Goal: Task Accomplishment & Management: Use online tool/utility

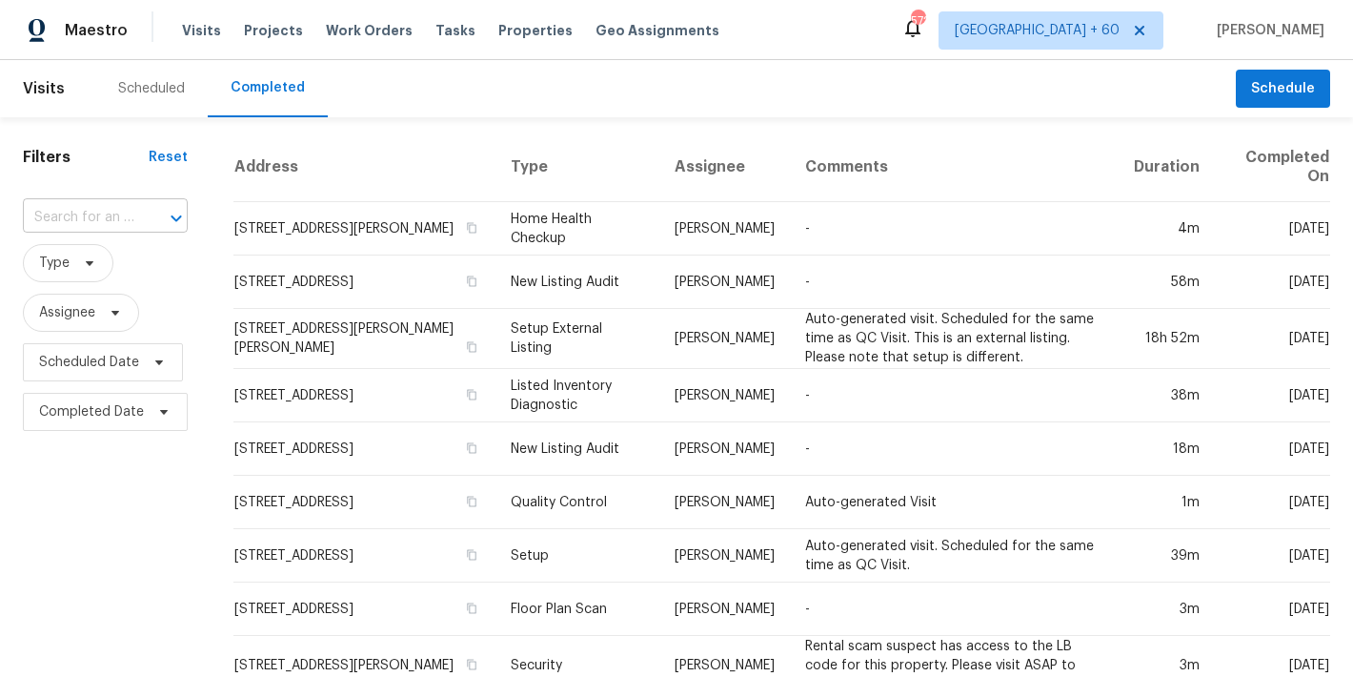
click at [93, 222] on input "text" at bounding box center [78, 218] width 111 height 30
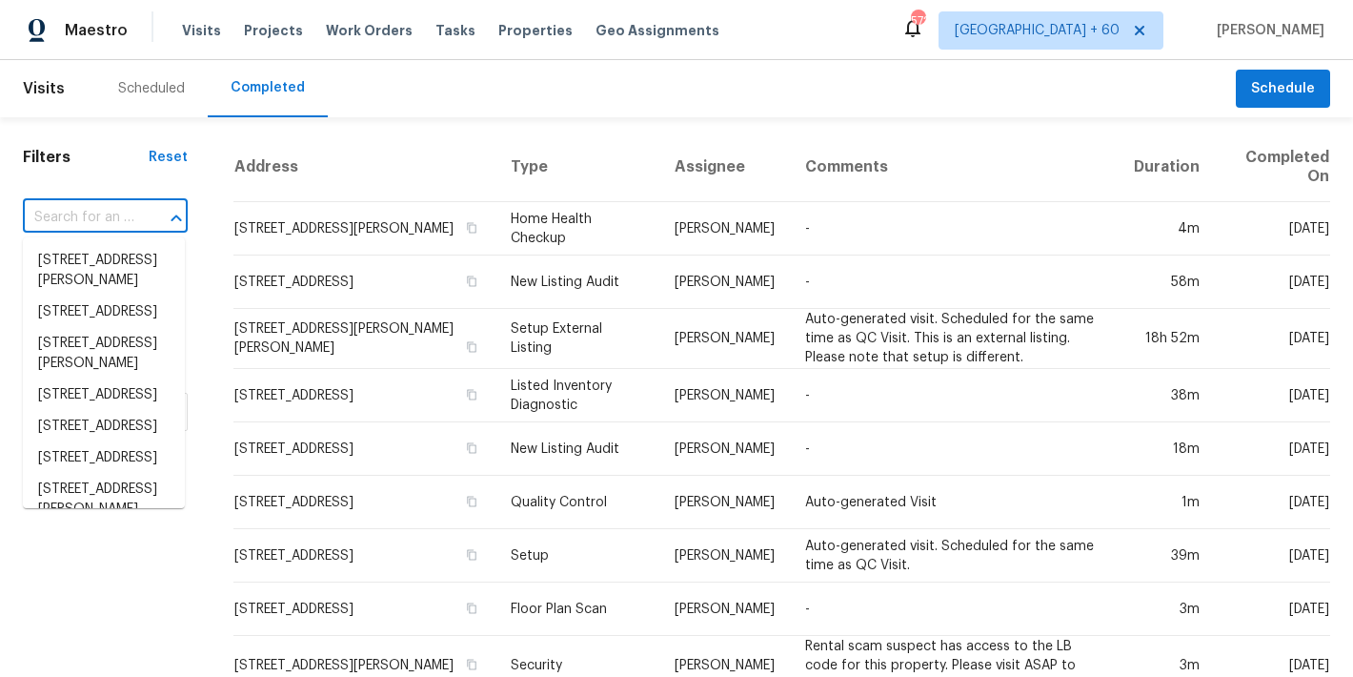
paste input "[STREET_ADDRESS]"
type input "[STREET_ADDRESS]"
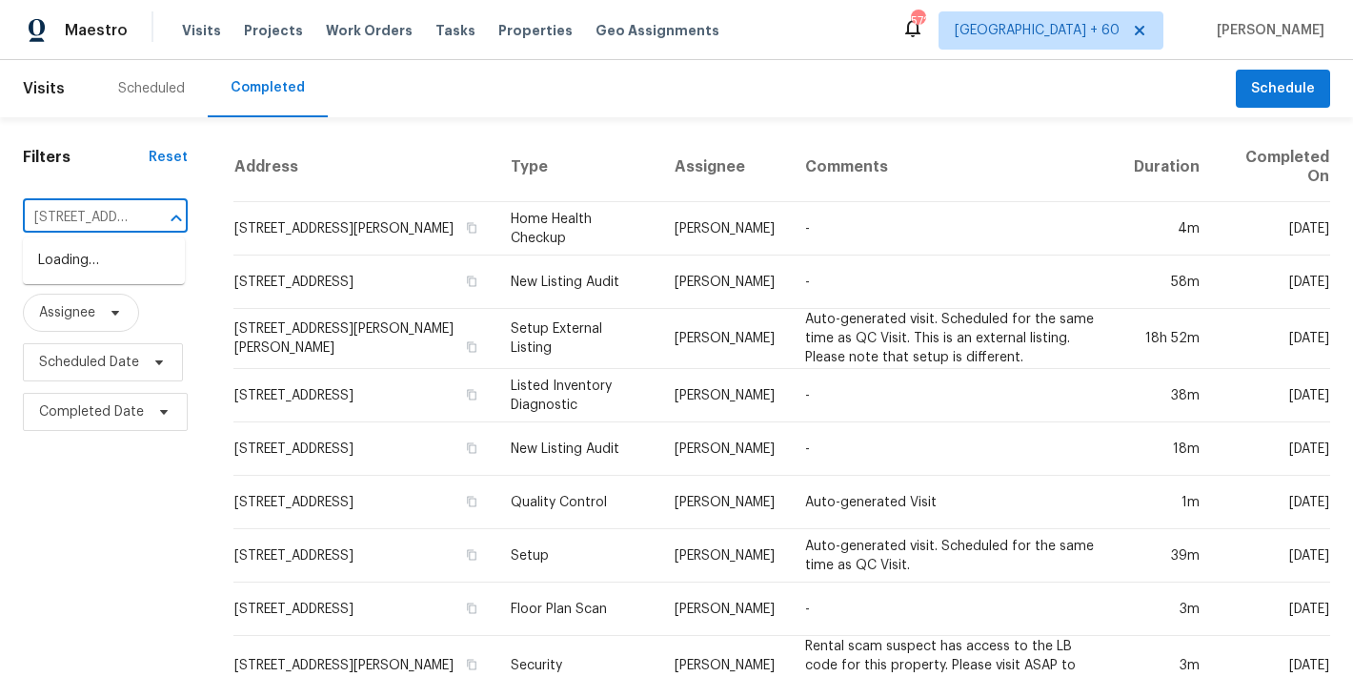
scroll to position [0, 202]
click at [117, 276] on li "[STREET_ADDRESS]" at bounding box center [104, 260] width 162 height 31
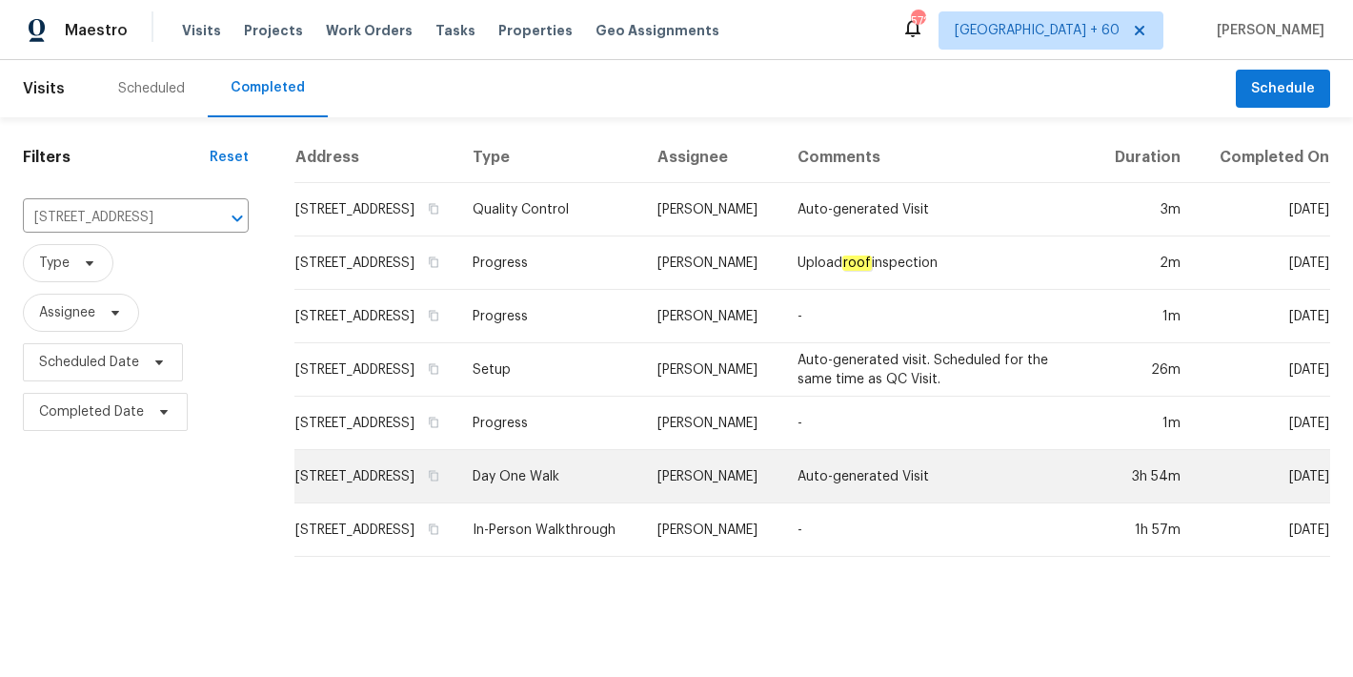
click at [370, 482] on td "[STREET_ADDRESS]" at bounding box center [375, 476] width 163 height 53
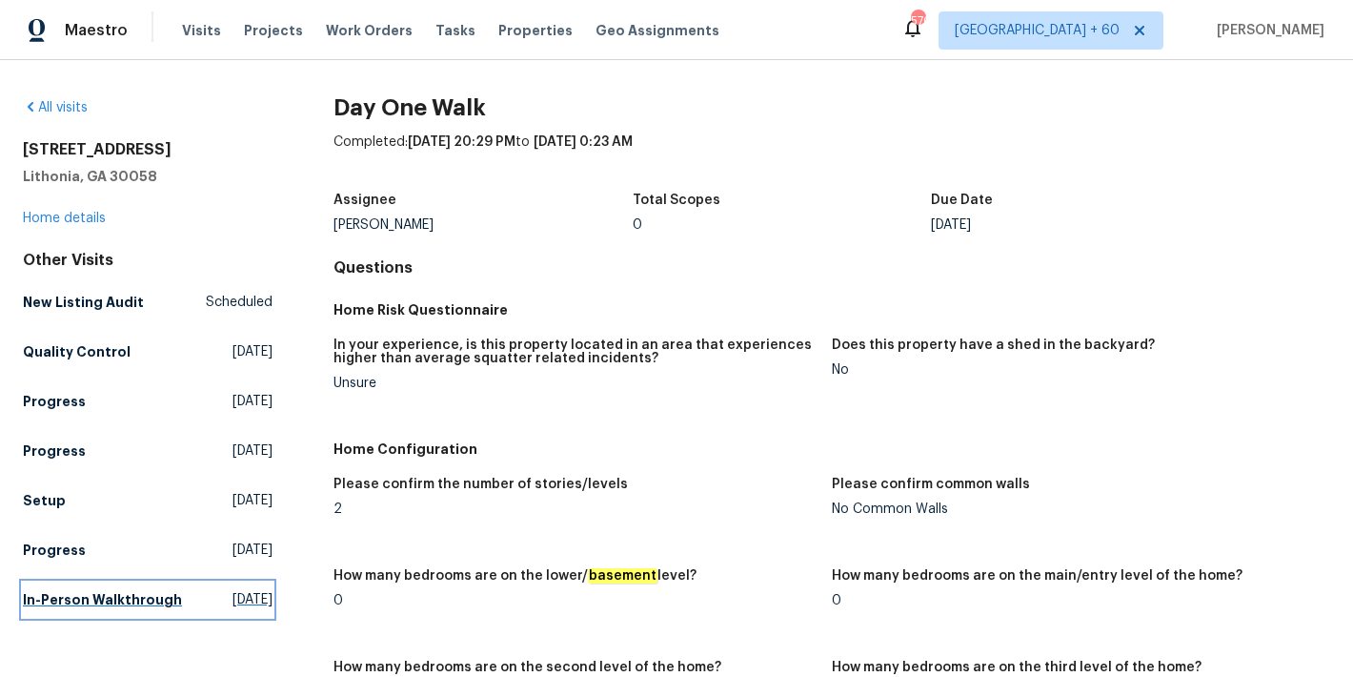
click at [60, 597] on h5 "In-Person Walkthrough" at bounding box center [102, 599] width 159 height 19
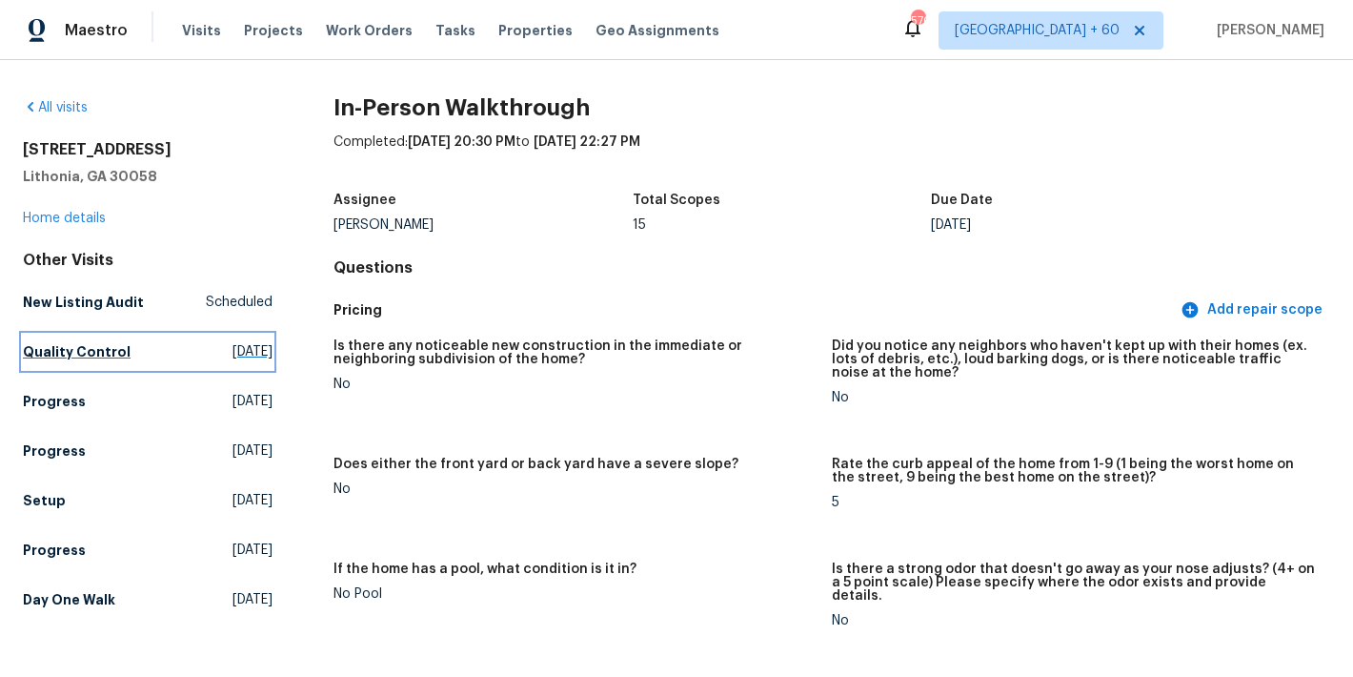
click at [78, 359] on h5 "Quality Control" at bounding box center [77, 351] width 108 height 19
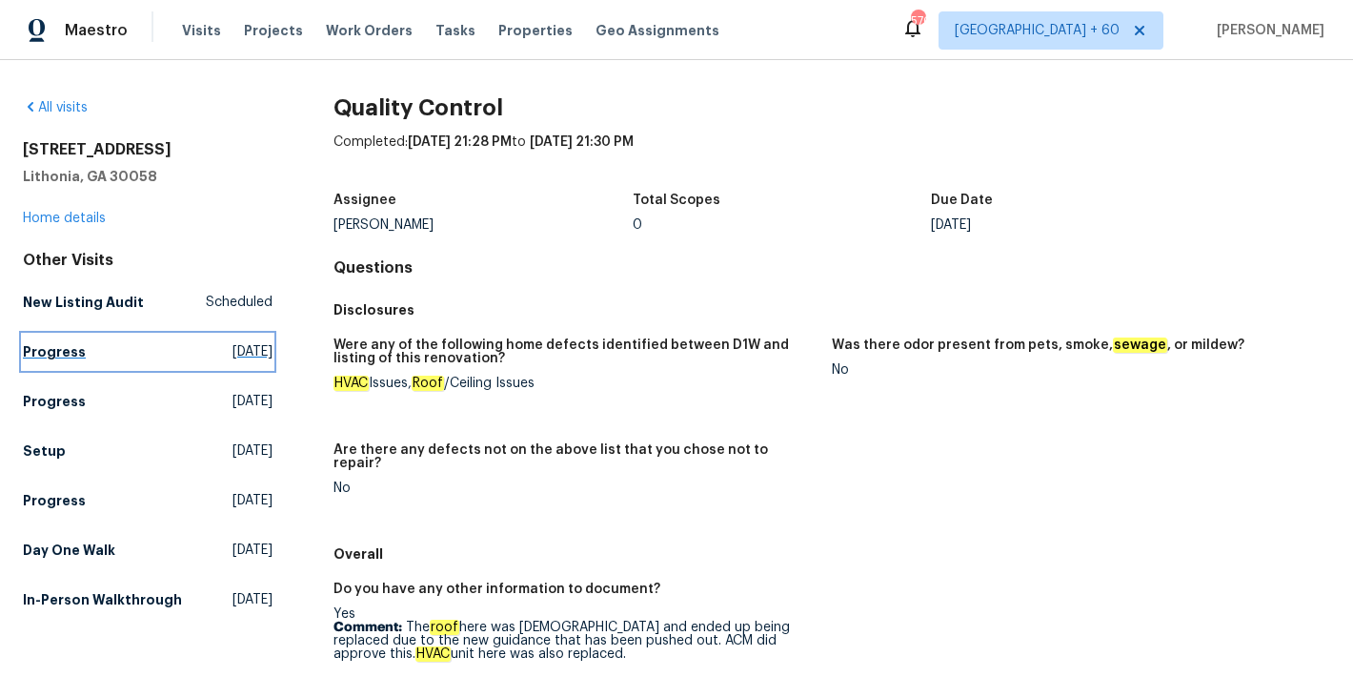
click at [66, 343] on h5 "Progress" at bounding box center [54, 351] width 63 height 19
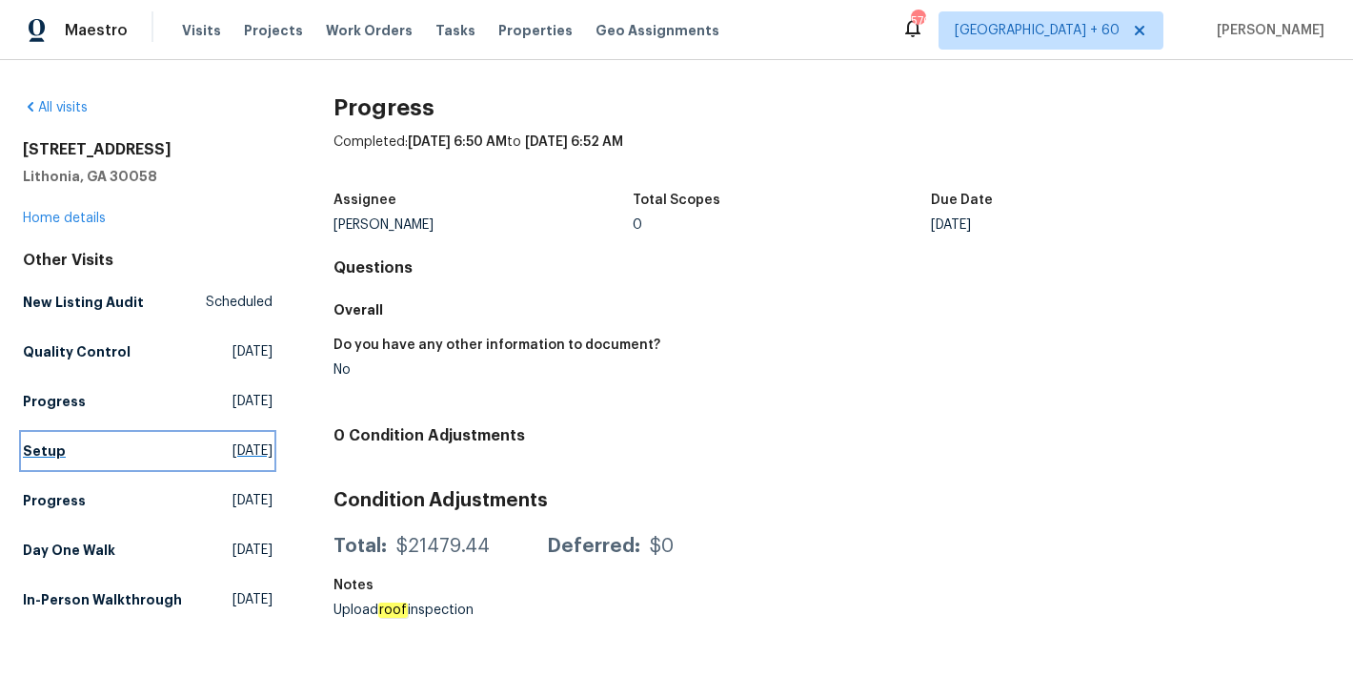
click at [50, 455] on h5 "Setup" at bounding box center [44, 450] width 43 height 19
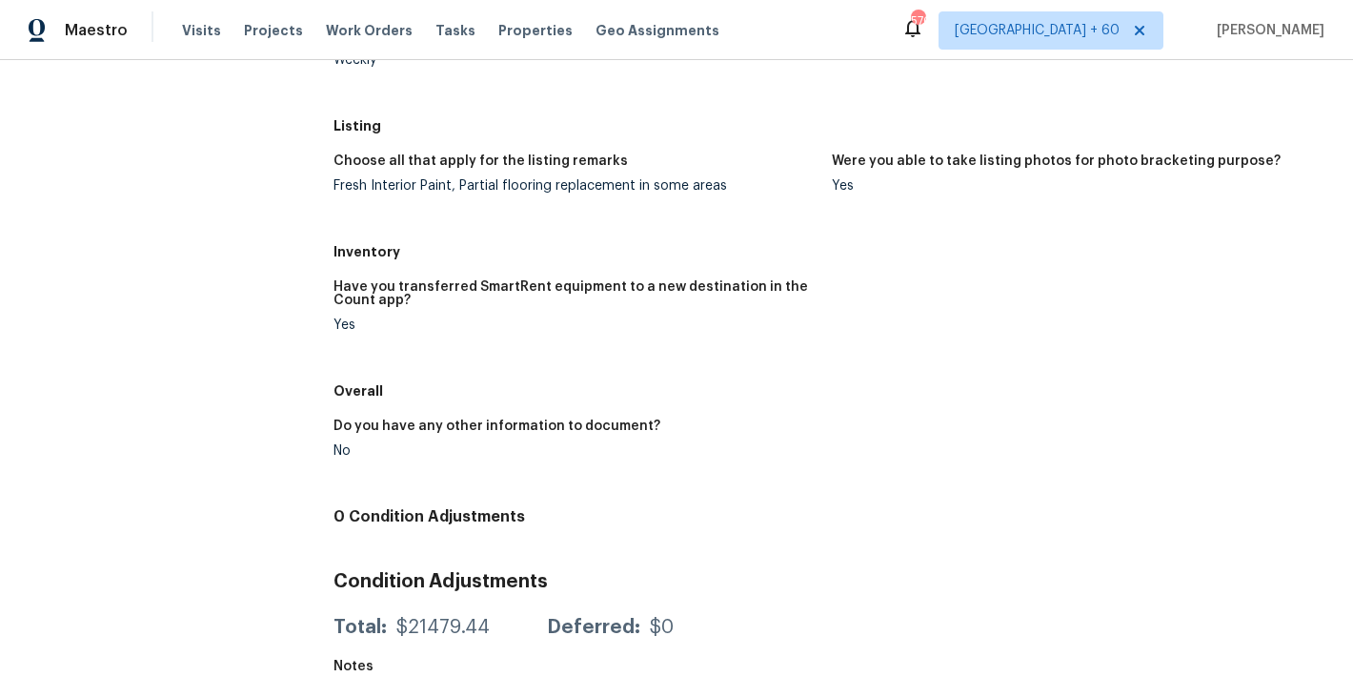
scroll to position [718, 0]
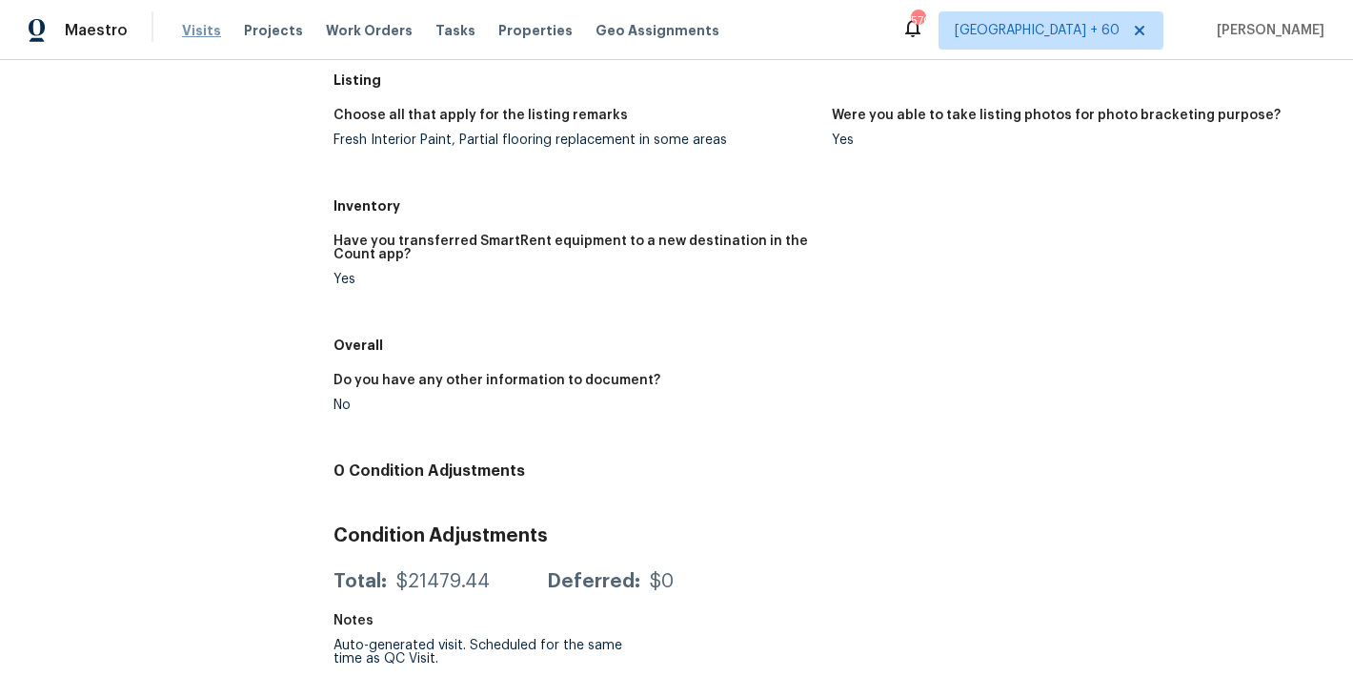
click at [210, 31] on span "Visits" at bounding box center [201, 30] width 39 height 19
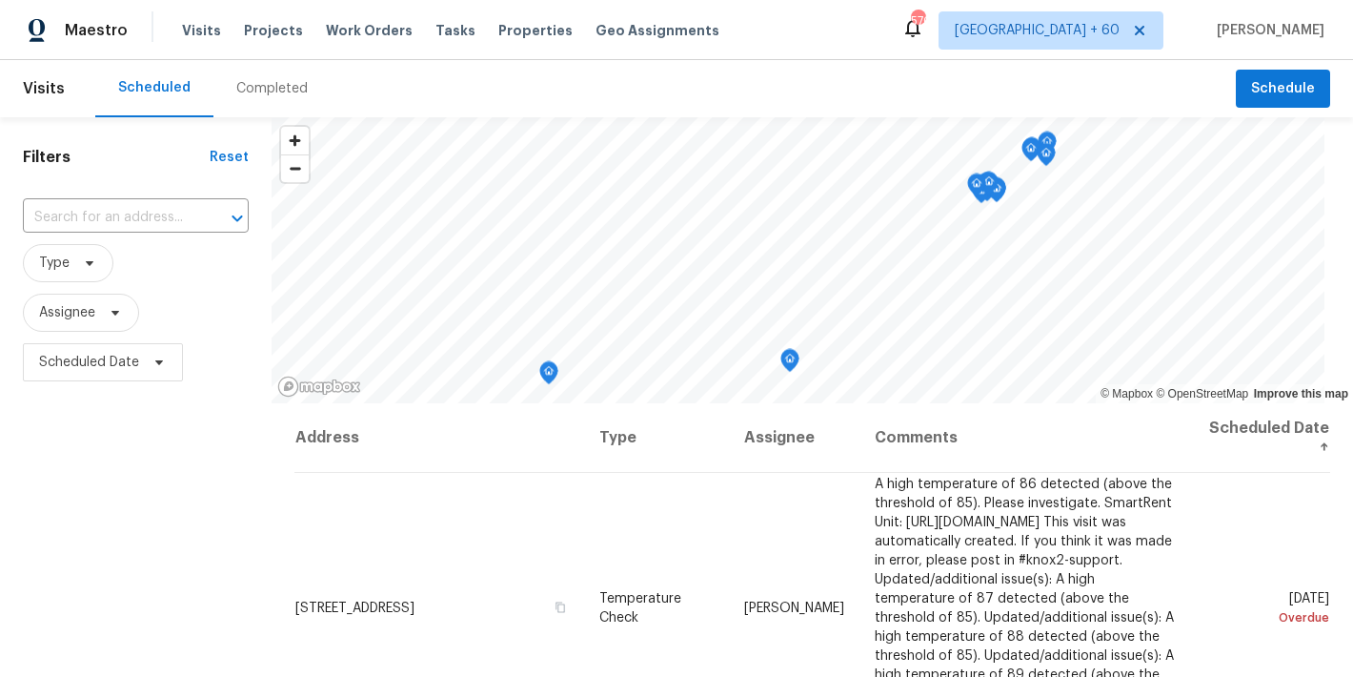
click at [283, 96] on div "Completed" at bounding box center [271, 88] width 71 height 19
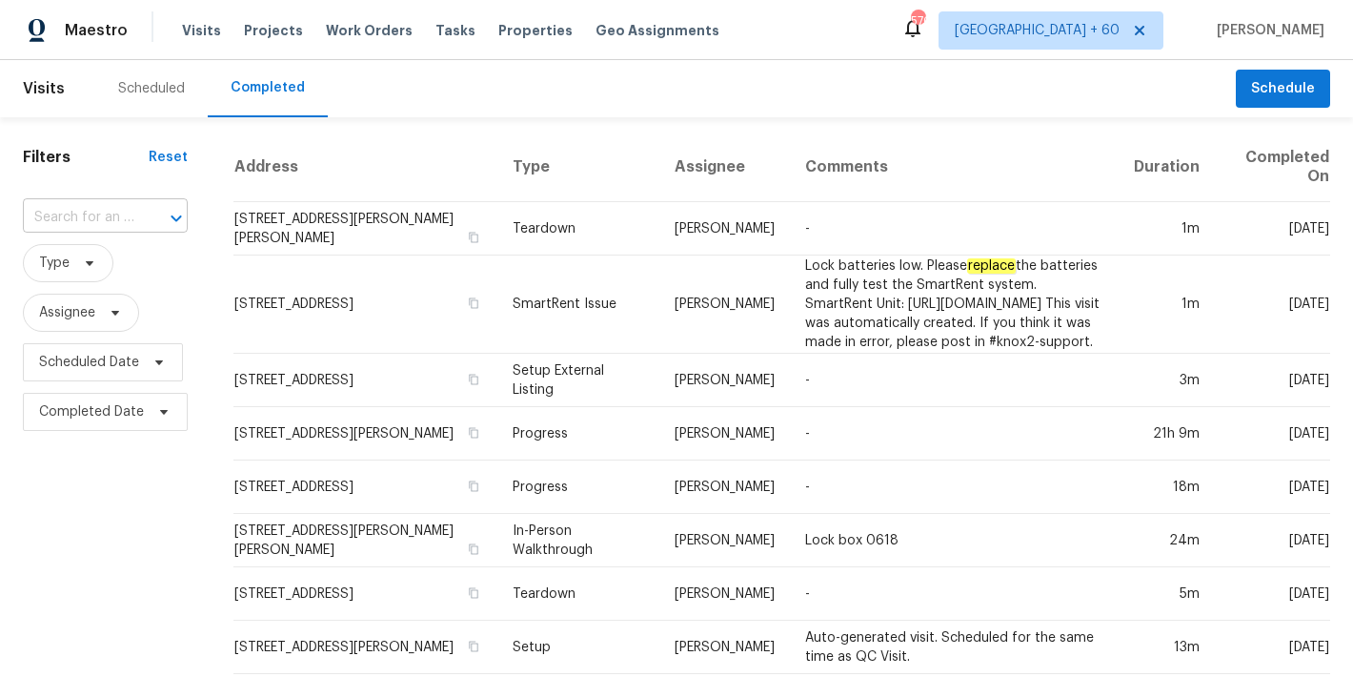
click at [113, 215] on input "text" at bounding box center [78, 218] width 111 height 30
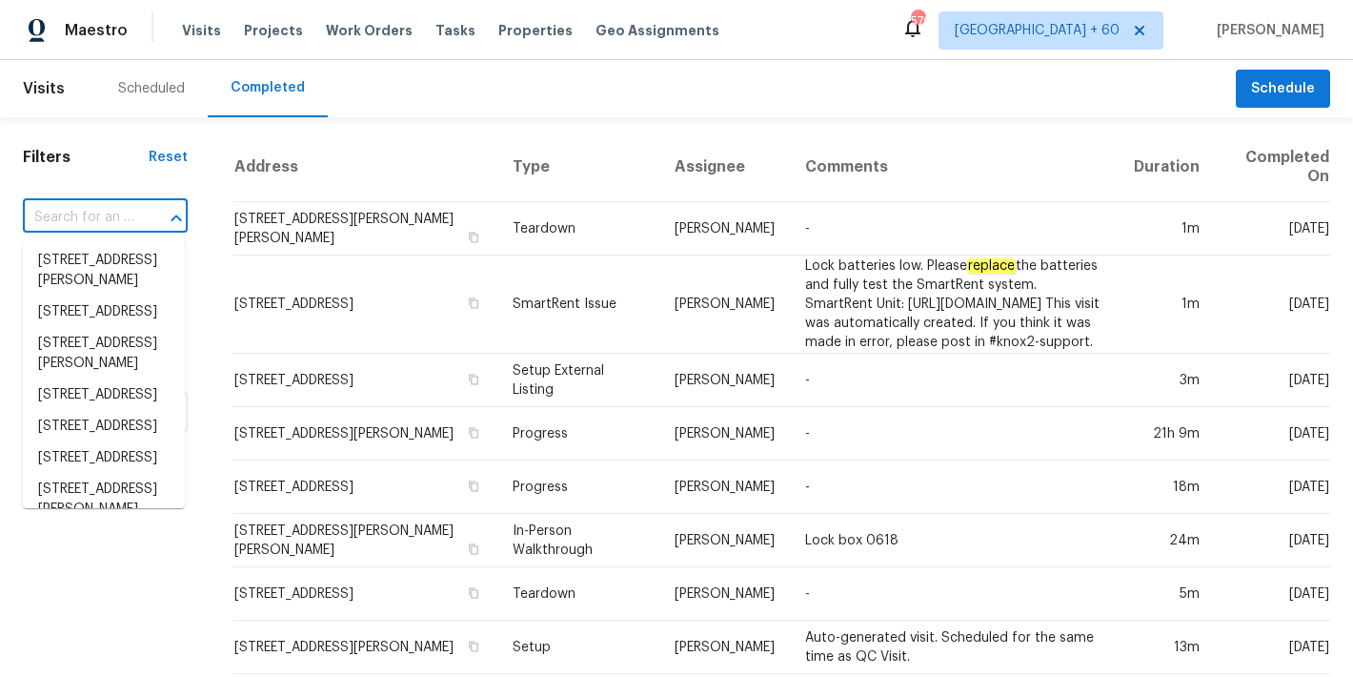
paste input "218 Newberry Ln Durham, NC 27703"
type input "218 Newberry Ln Durham, NC 27703"
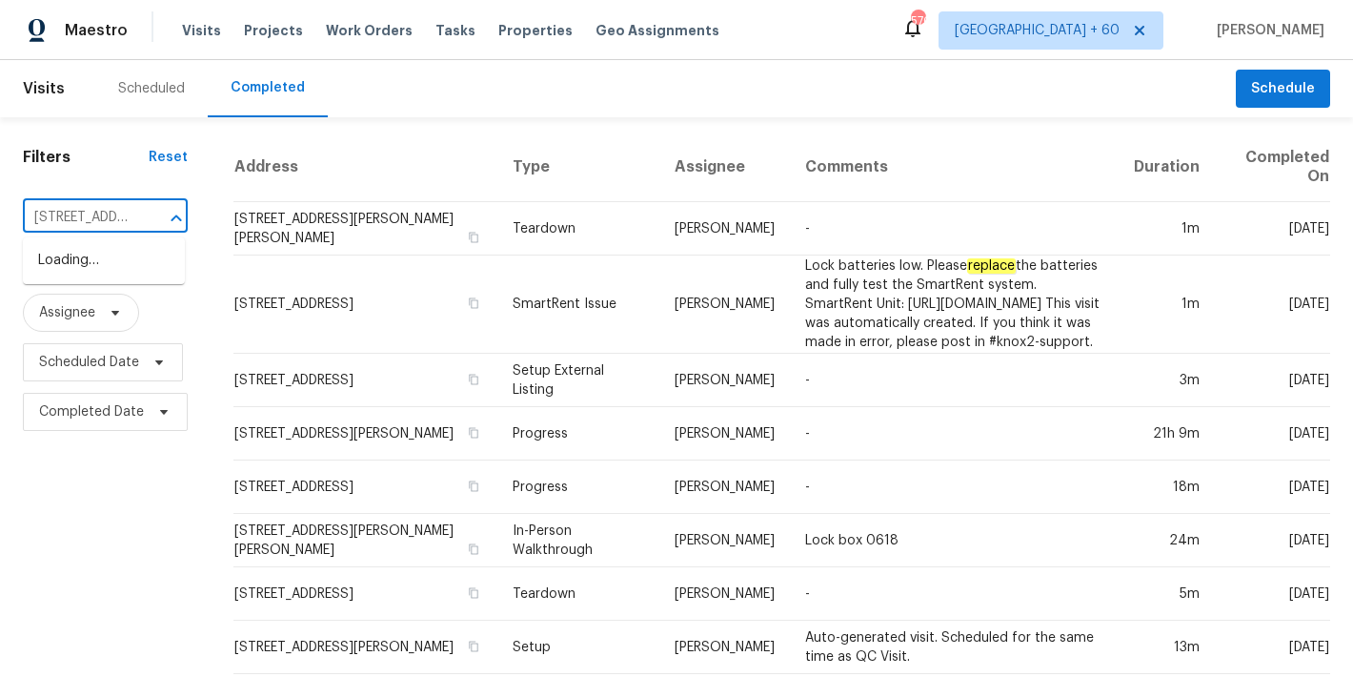
scroll to position [0, 128]
click at [101, 278] on li "[STREET_ADDRESS][PERSON_NAME]" at bounding box center [104, 270] width 162 height 51
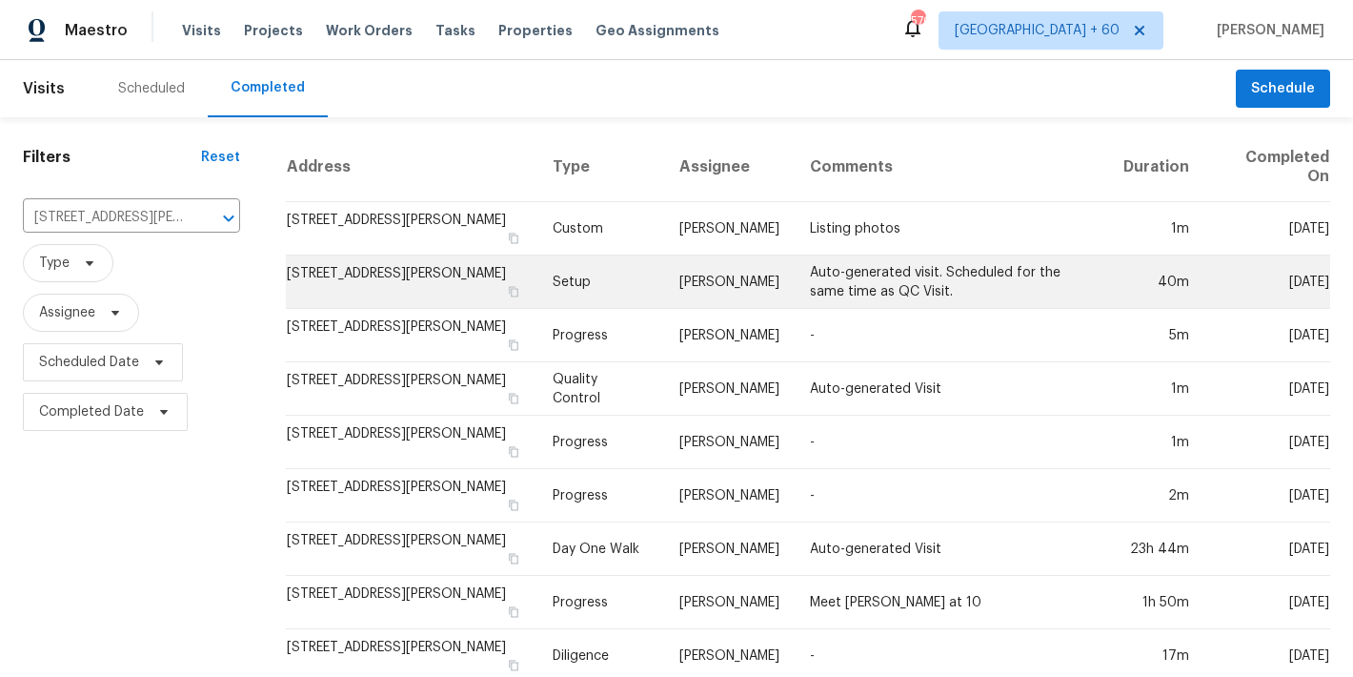
click at [425, 262] on td "[STREET_ADDRESS][PERSON_NAME]" at bounding box center [412, 281] width 253 height 53
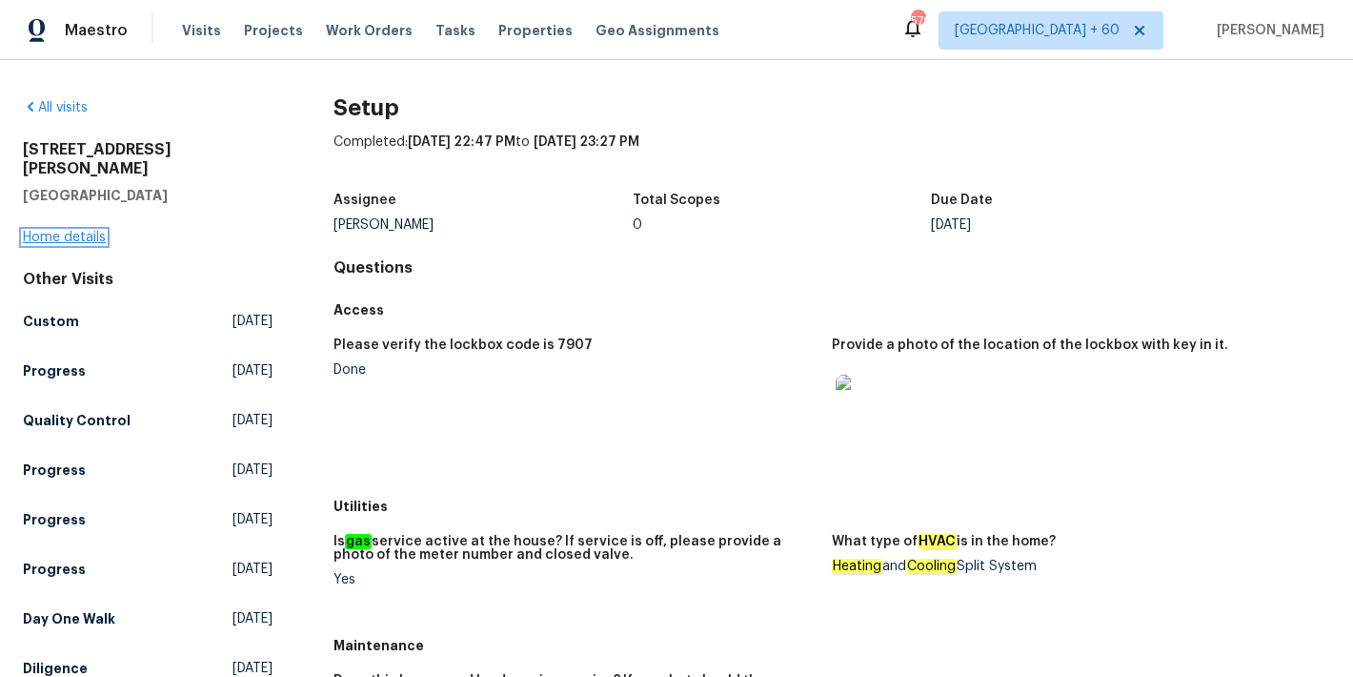
click at [63, 231] on link "Home details" at bounding box center [64, 237] width 83 height 13
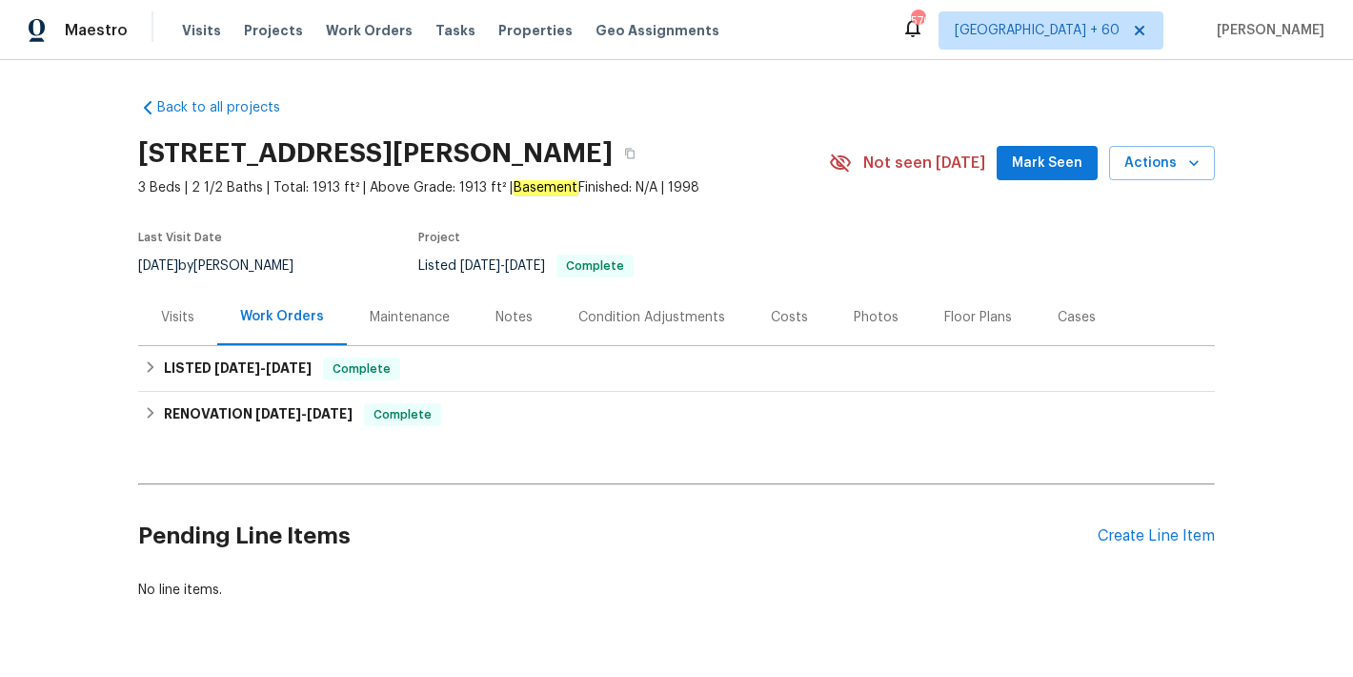
scroll to position [67, 0]
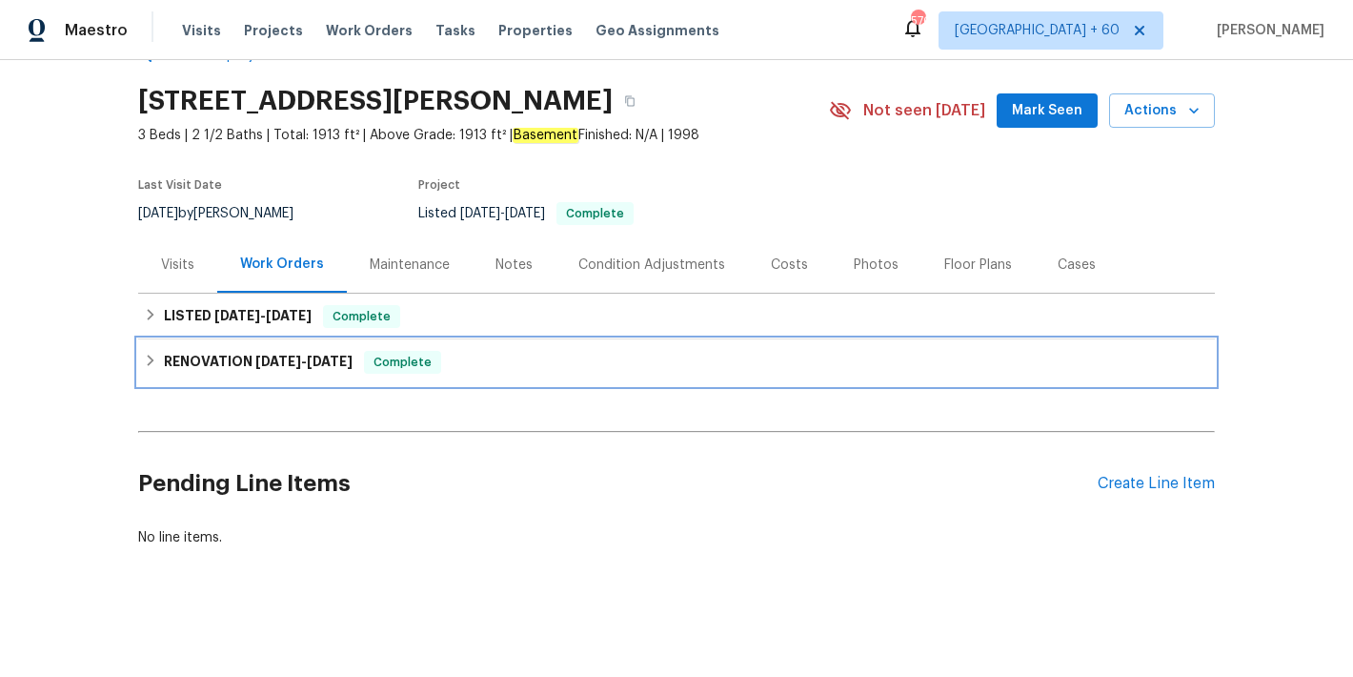
click at [353, 358] on h6 "RENOVATION 7/30/25 - 8/12/25" at bounding box center [258, 362] width 189 height 23
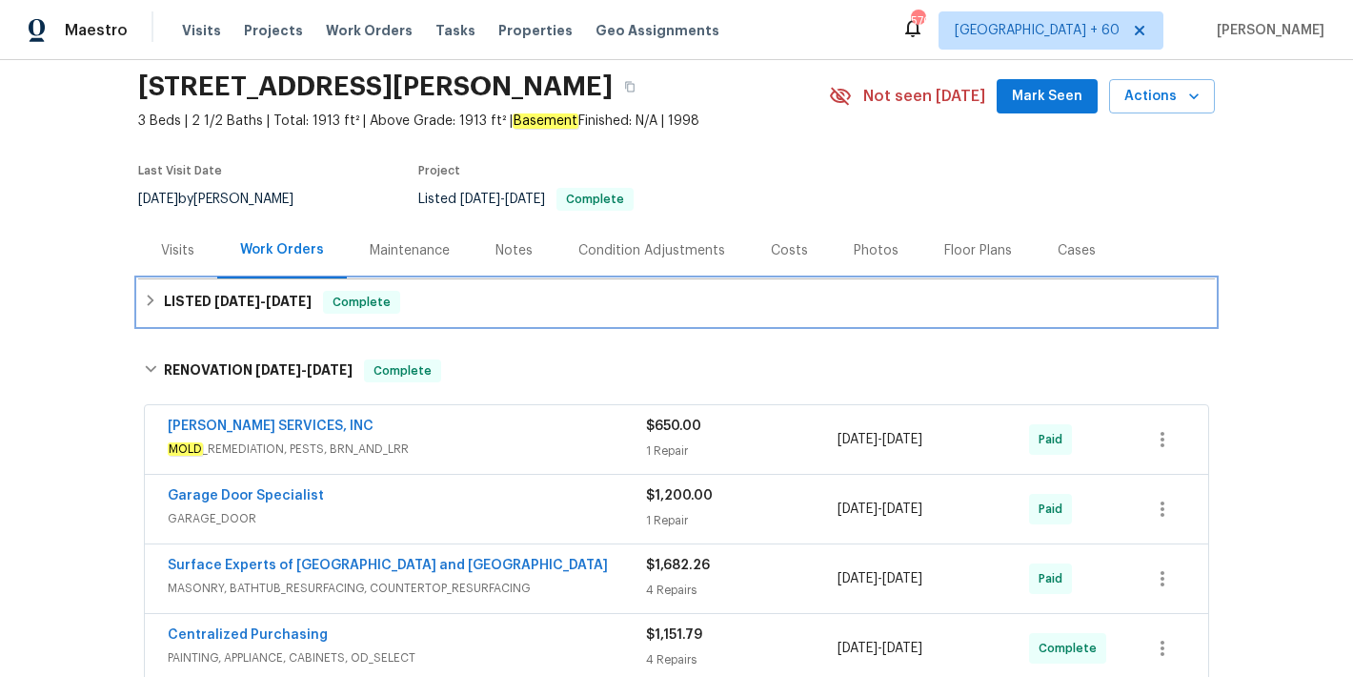
click at [318, 315] on div "LISTED 8/18/25 - 8/26/25 Complete" at bounding box center [676, 302] width 1077 height 46
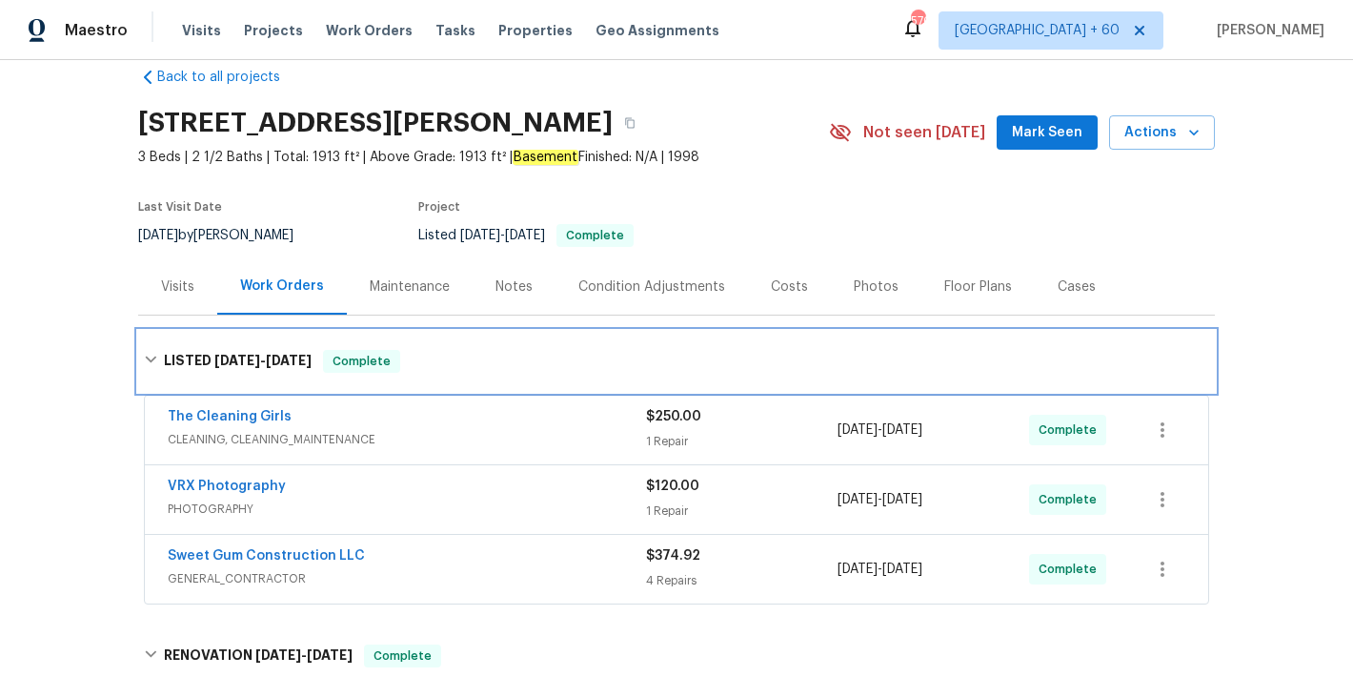
scroll to position [0, 0]
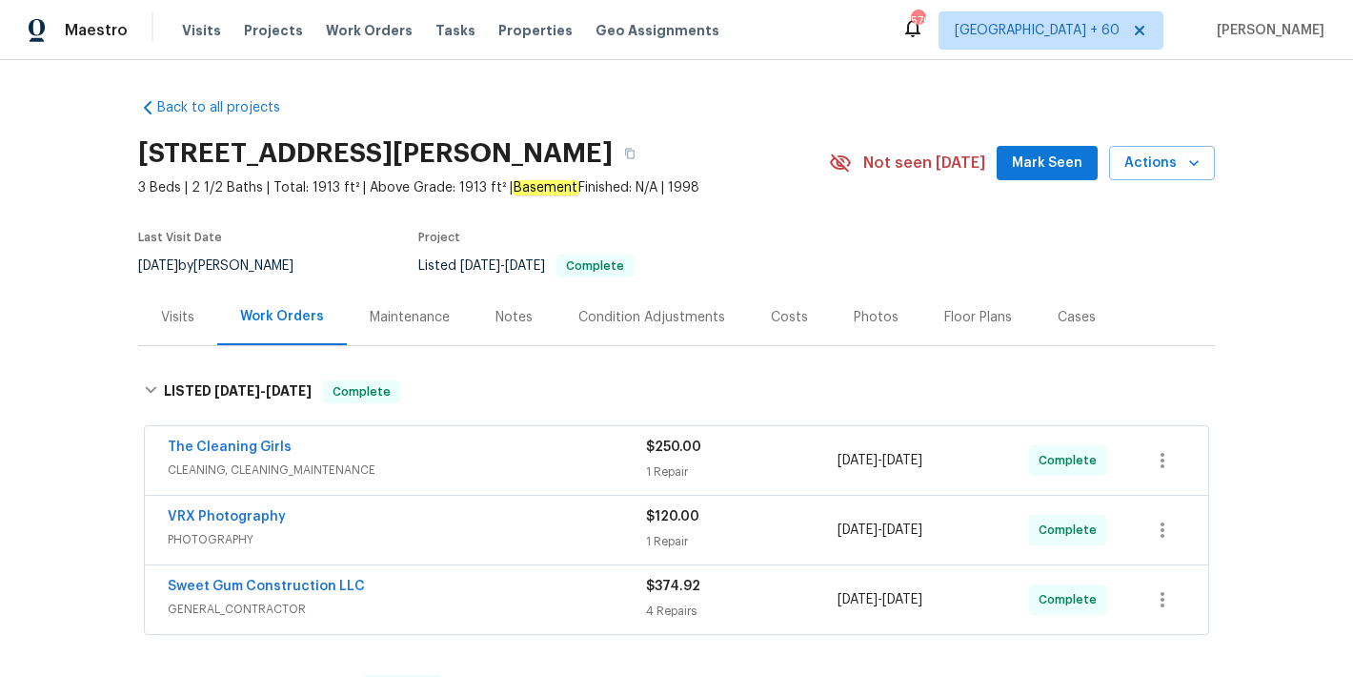
click at [167, 320] on div "Visits" at bounding box center [177, 317] width 33 height 19
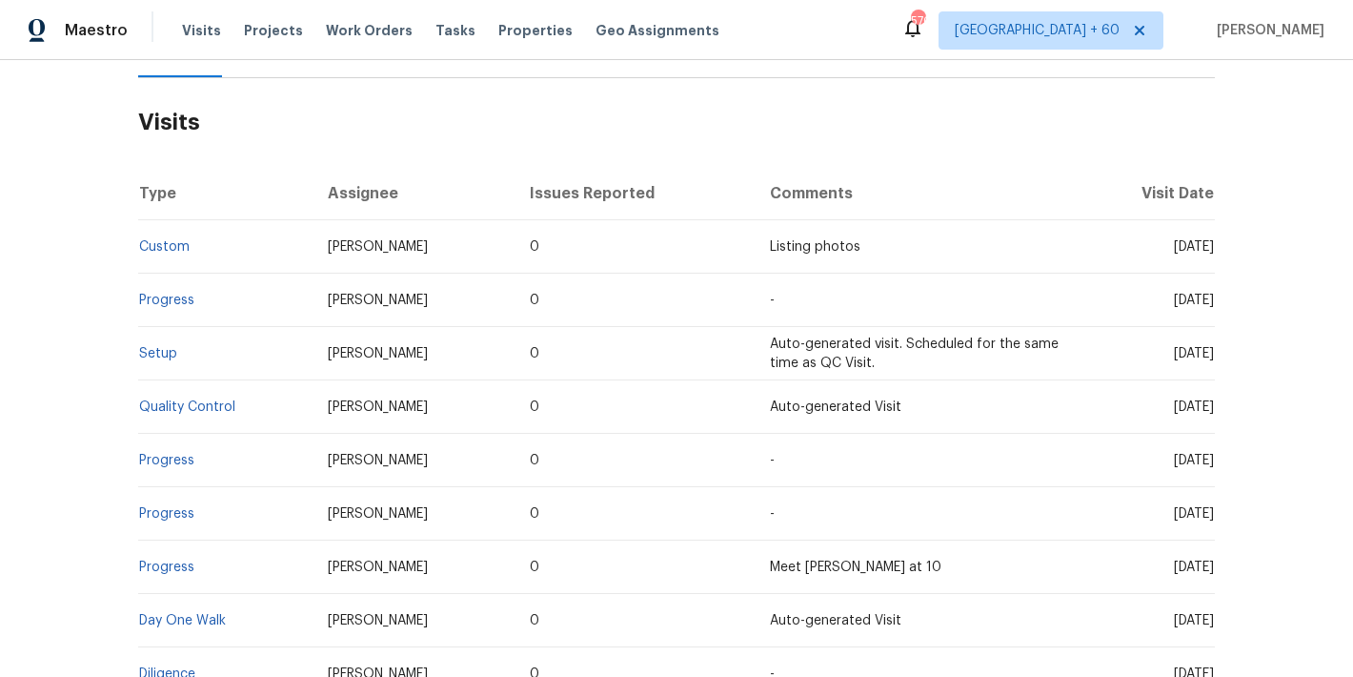
scroll to position [296, 0]
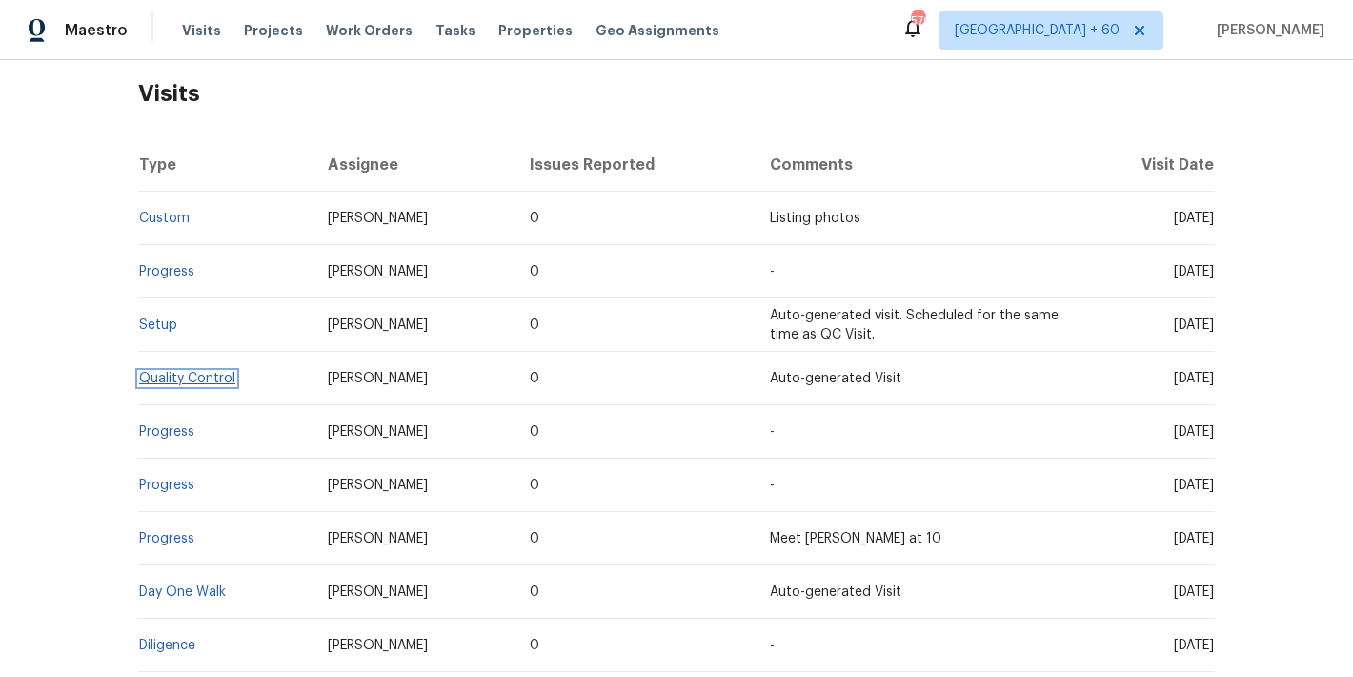
click at [206, 378] on link "Quality Control" at bounding box center [187, 378] width 96 height 13
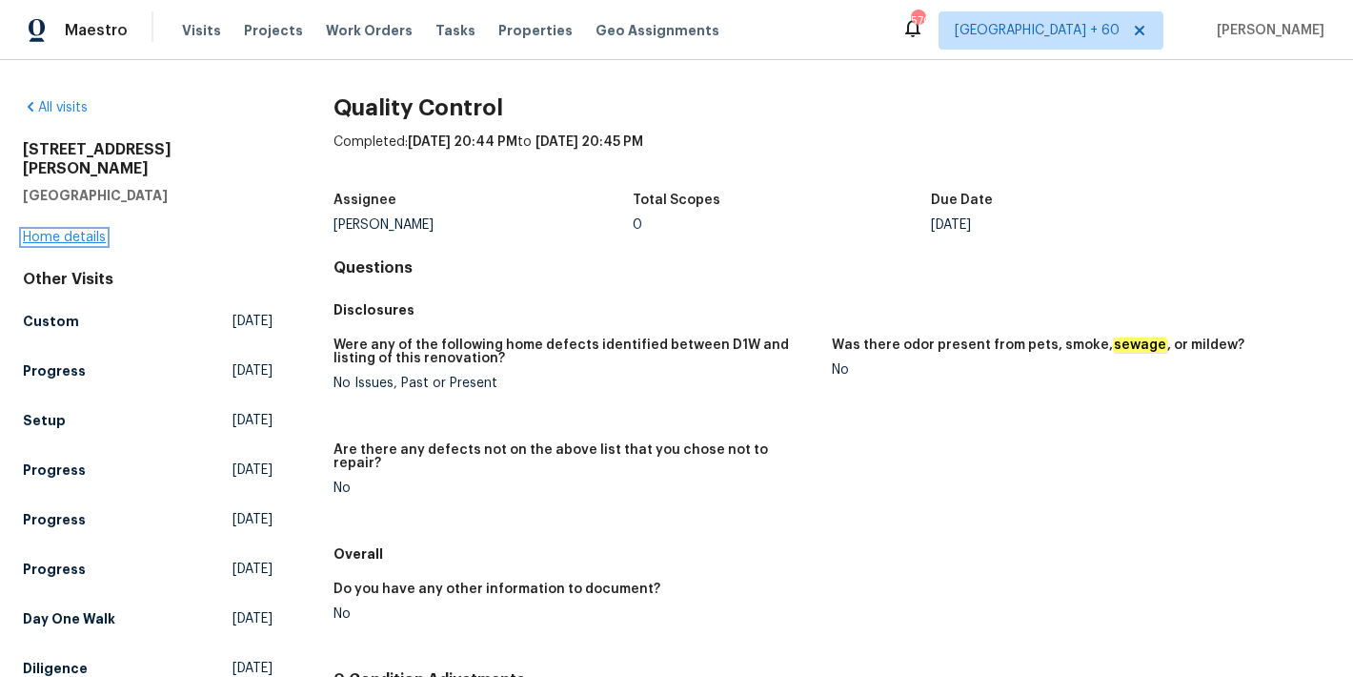
click at [69, 231] on link "Home details" at bounding box center [64, 237] width 83 height 13
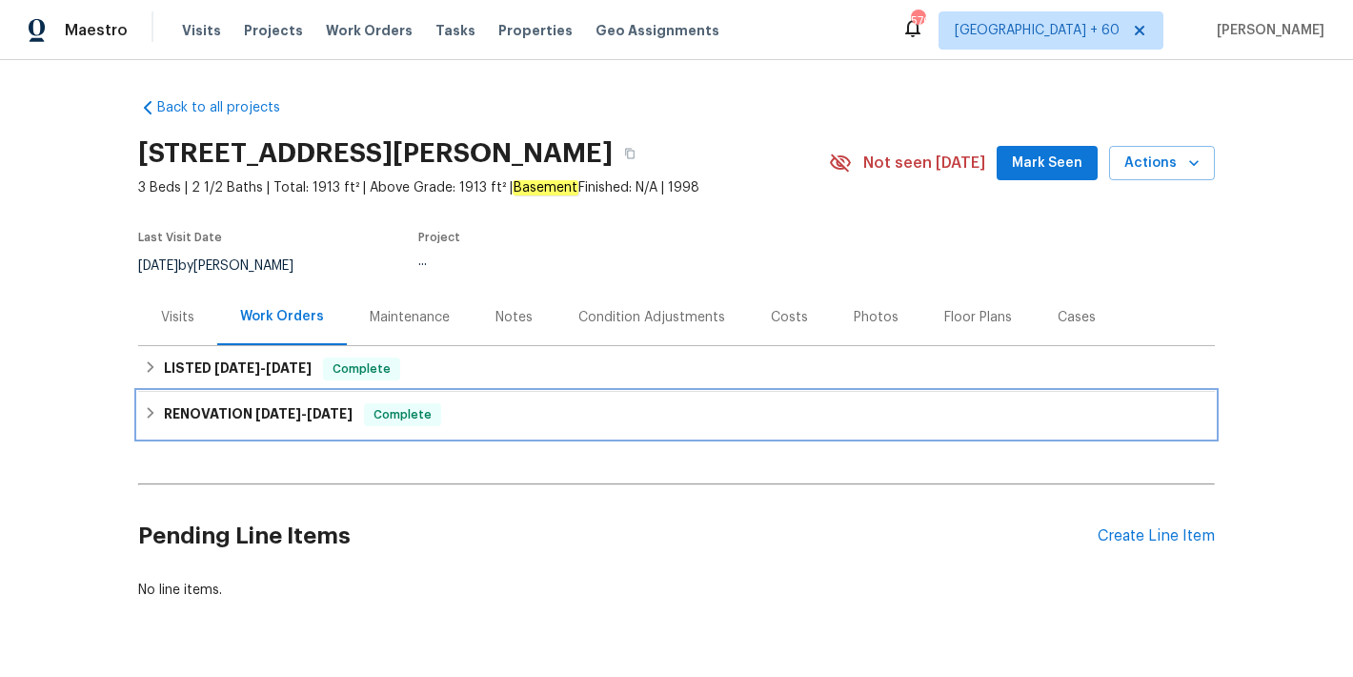
click at [377, 416] on span "Complete" at bounding box center [402, 414] width 73 height 19
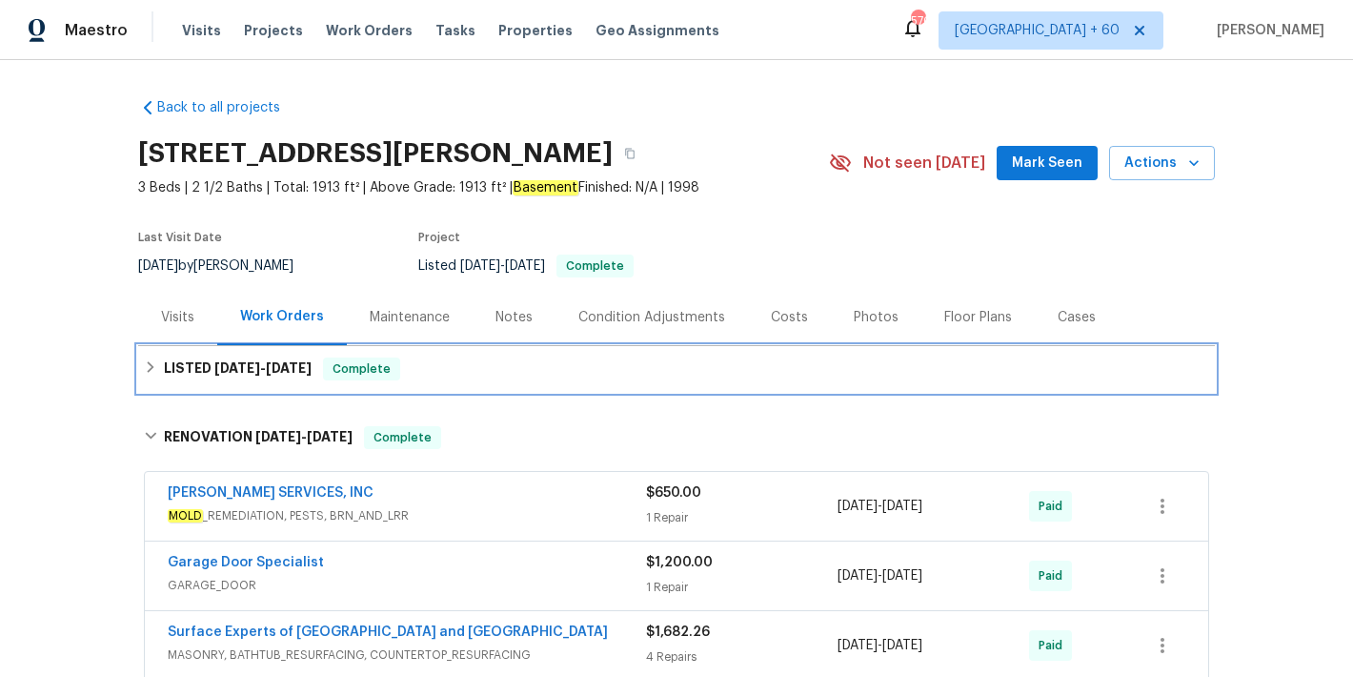
click at [330, 373] on span "Complete" at bounding box center [361, 368] width 73 height 19
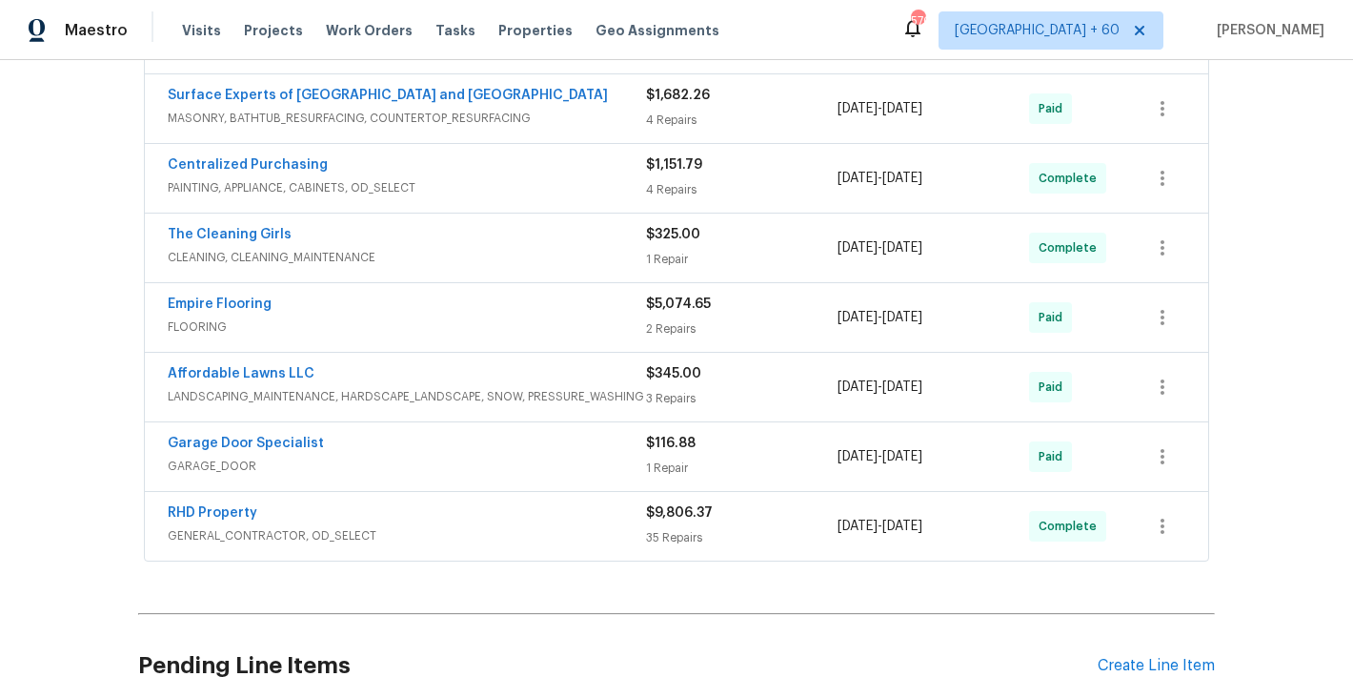
scroll to position [30, 0]
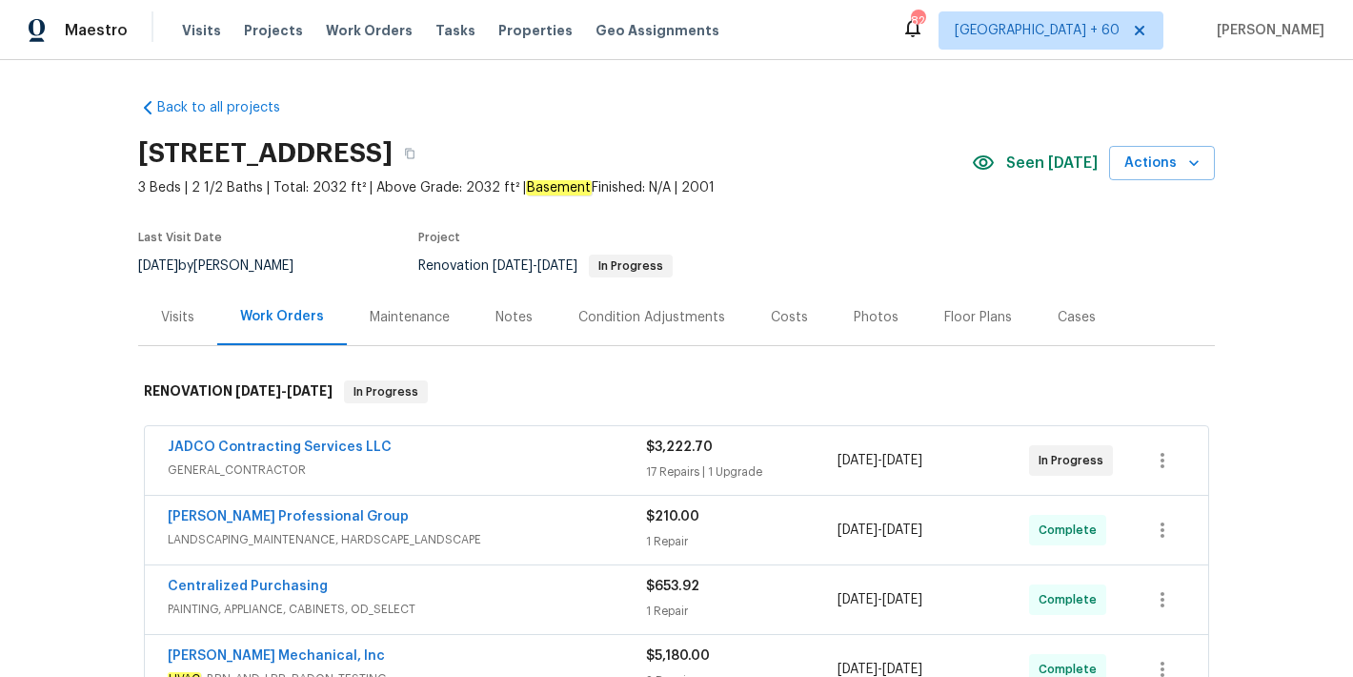
scroll to position [548, 0]
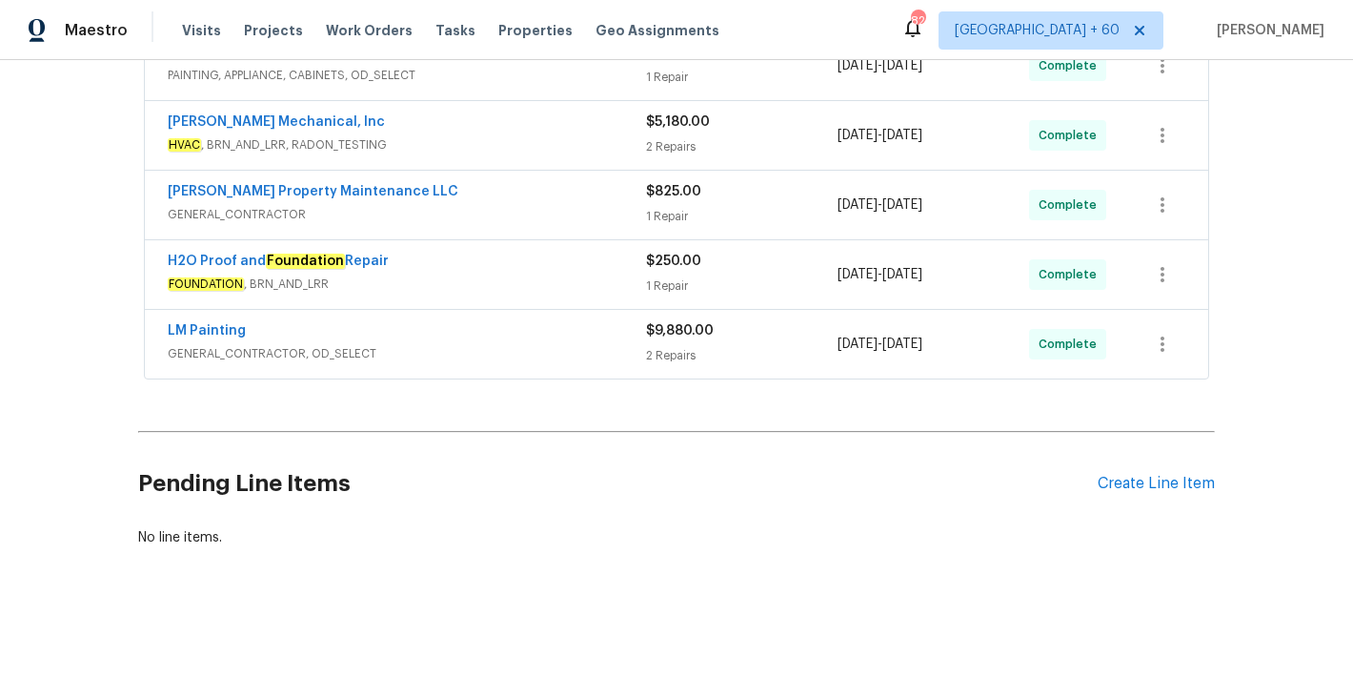
click at [562, 344] on span "GENERAL_CONTRACTOR, OD_SELECT" at bounding box center [407, 353] width 478 height 19
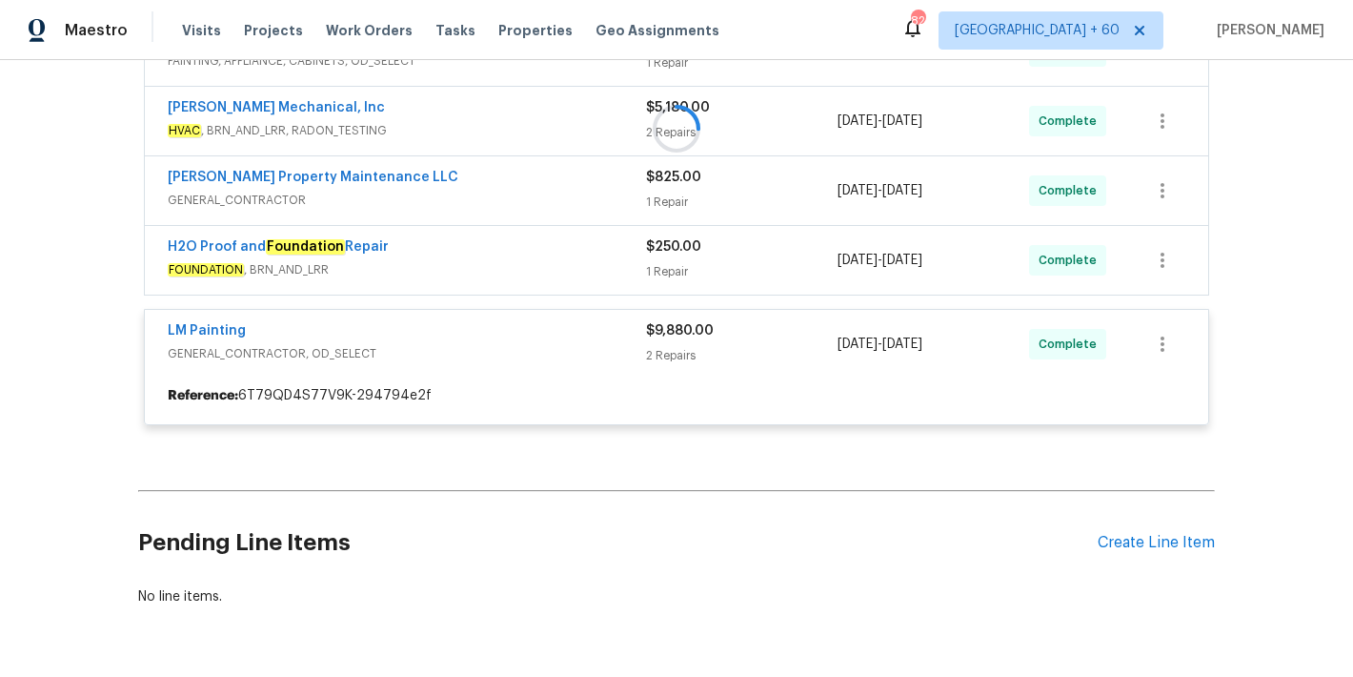
scroll to position [496, 0]
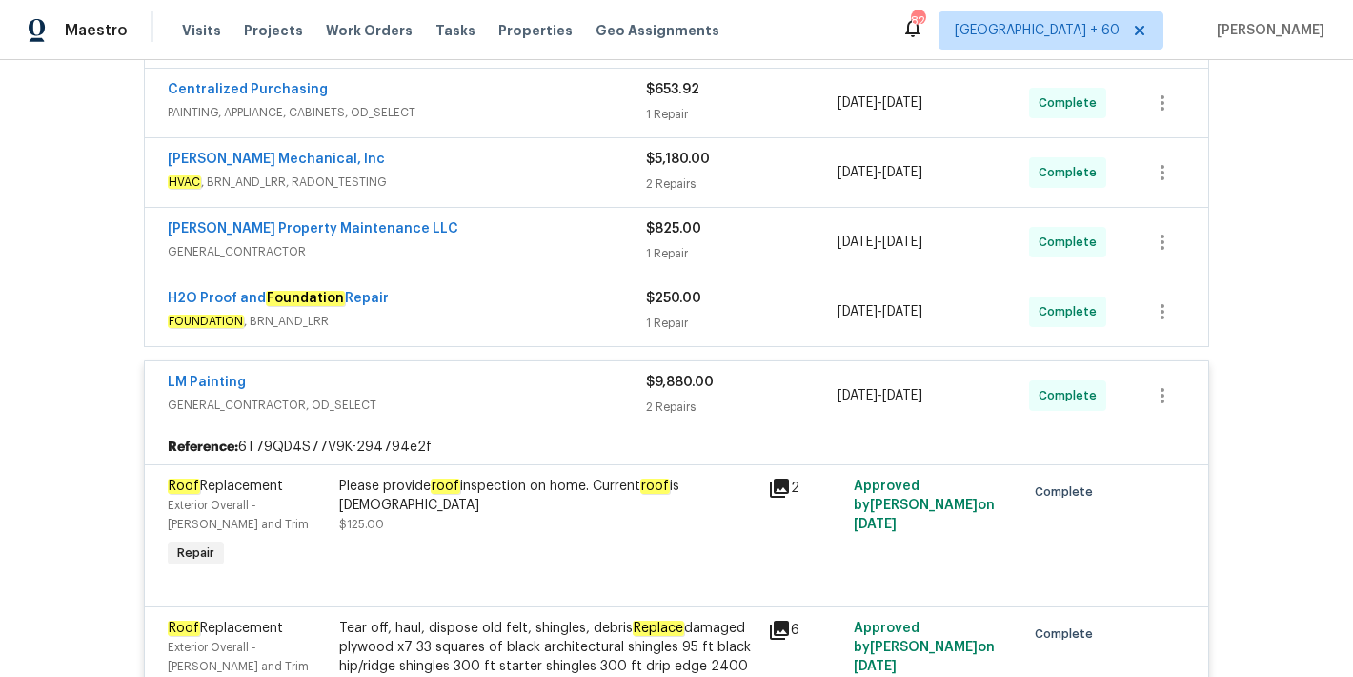
click at [562, 317] on span "FOUNDATION , BRN_AND_LRR" at bounding box center [407, 321] width 478 height 19
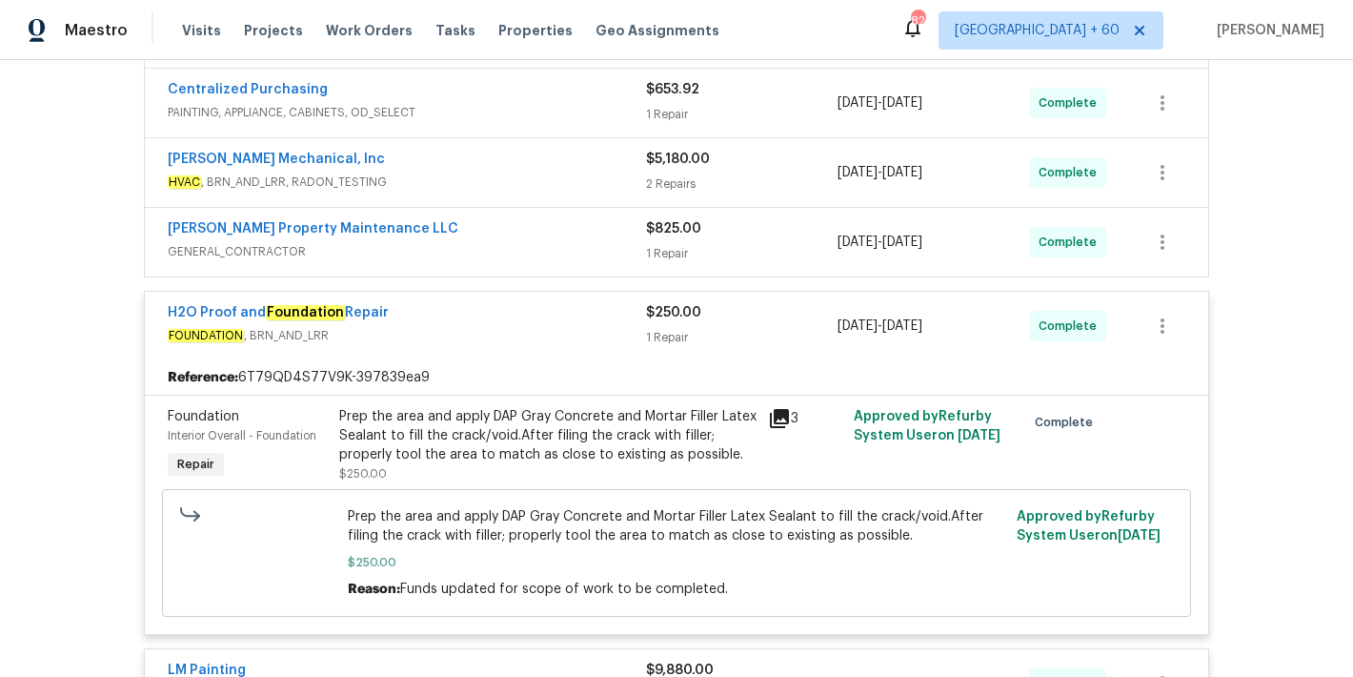
scroll to position [433, 0]
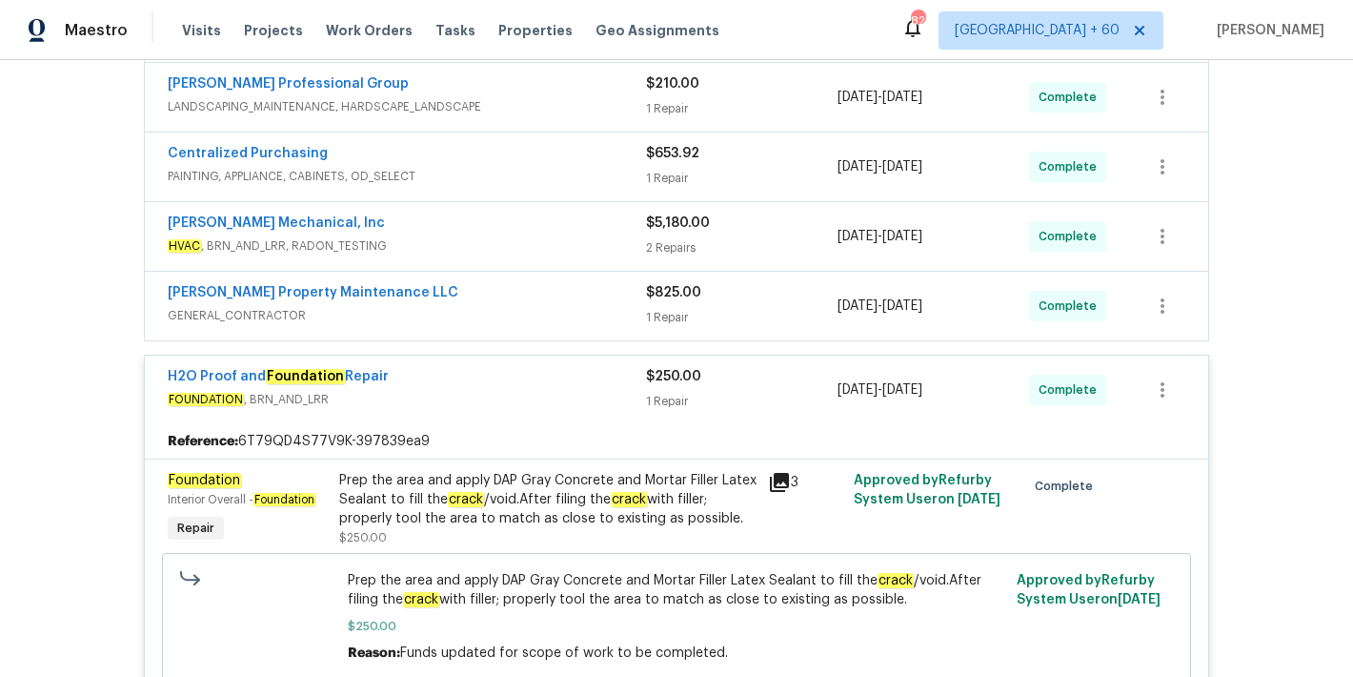
click at [556, 283] on div "[PERSON_NAME] Property Maintenance LLC" at bounding box center [407, 294] width 478 height 23
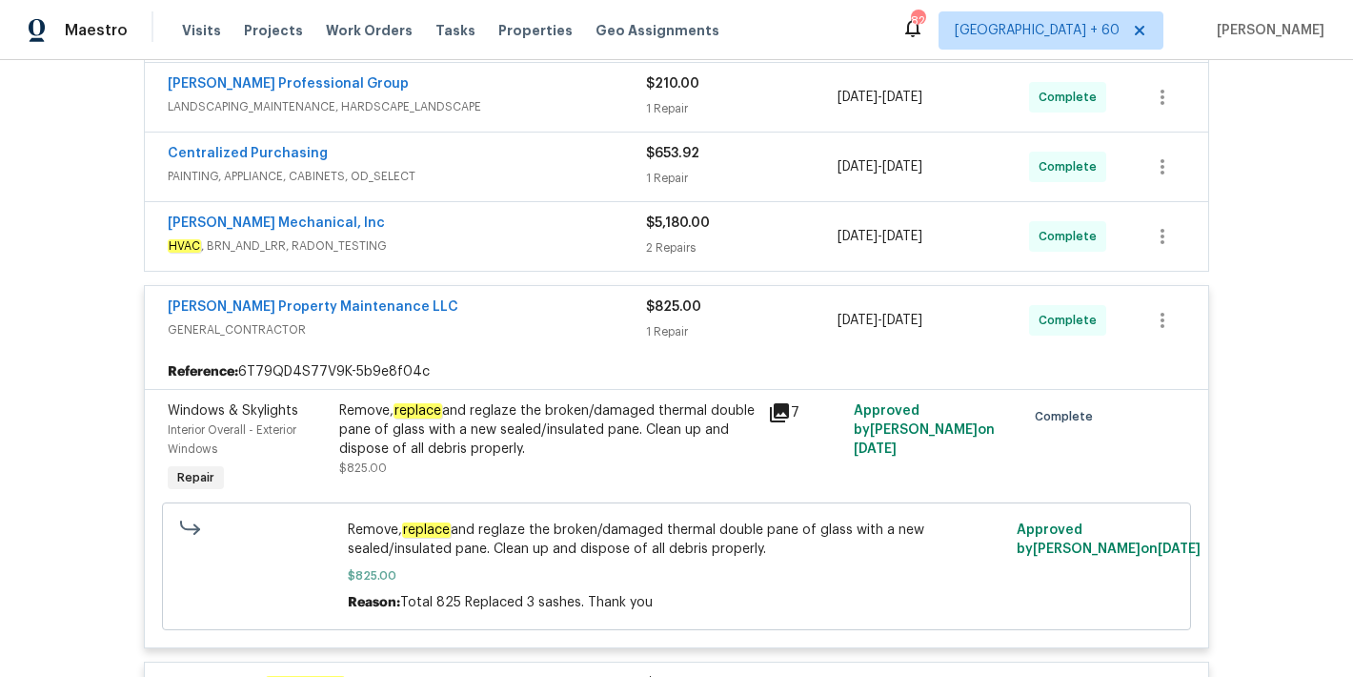
scroll to position [396, 0]
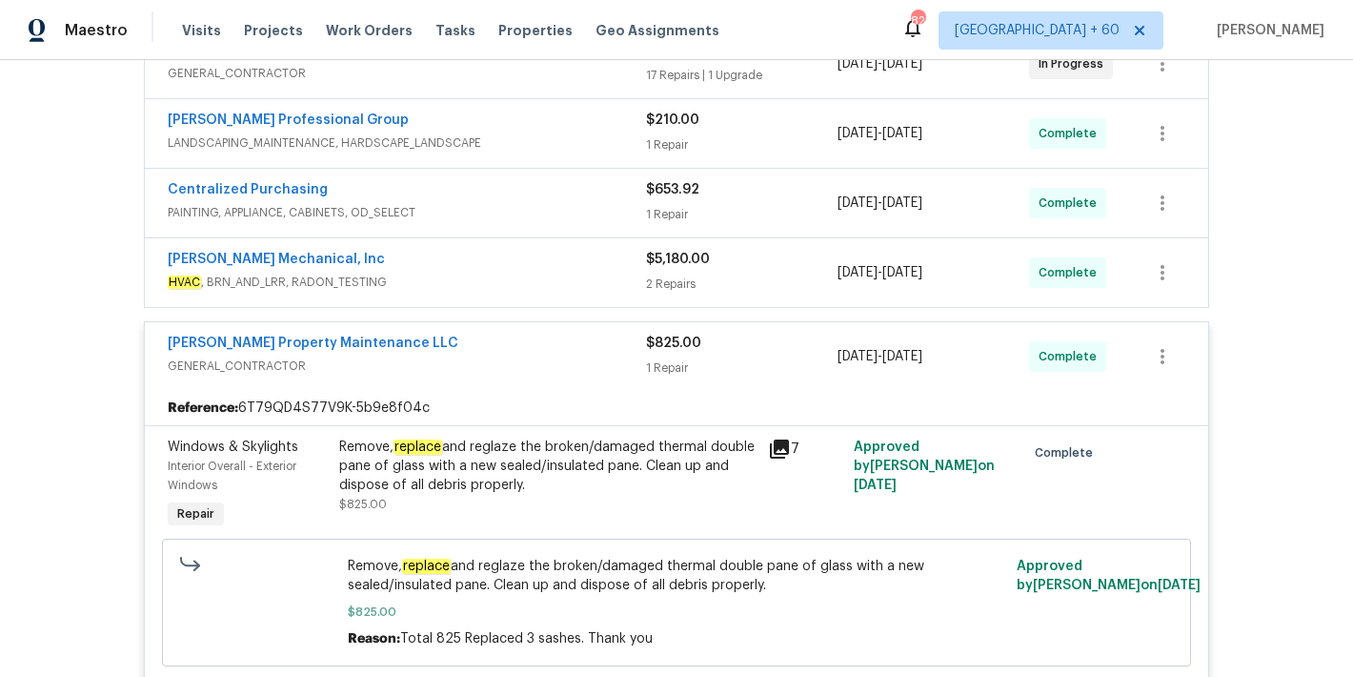
click at [611, 263] on div "JH Martin Mechanical, Inc" at bounding box center [407, 261] width 478 height 23
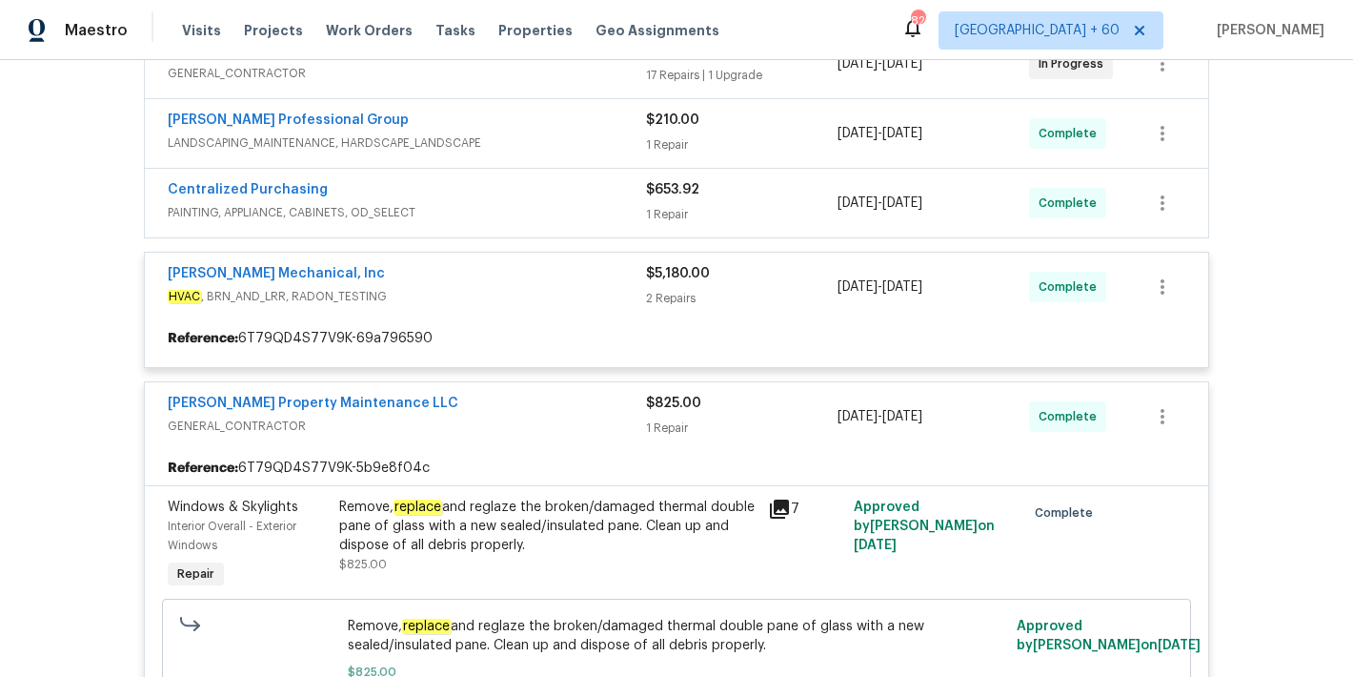
scroll to position [315, 0]
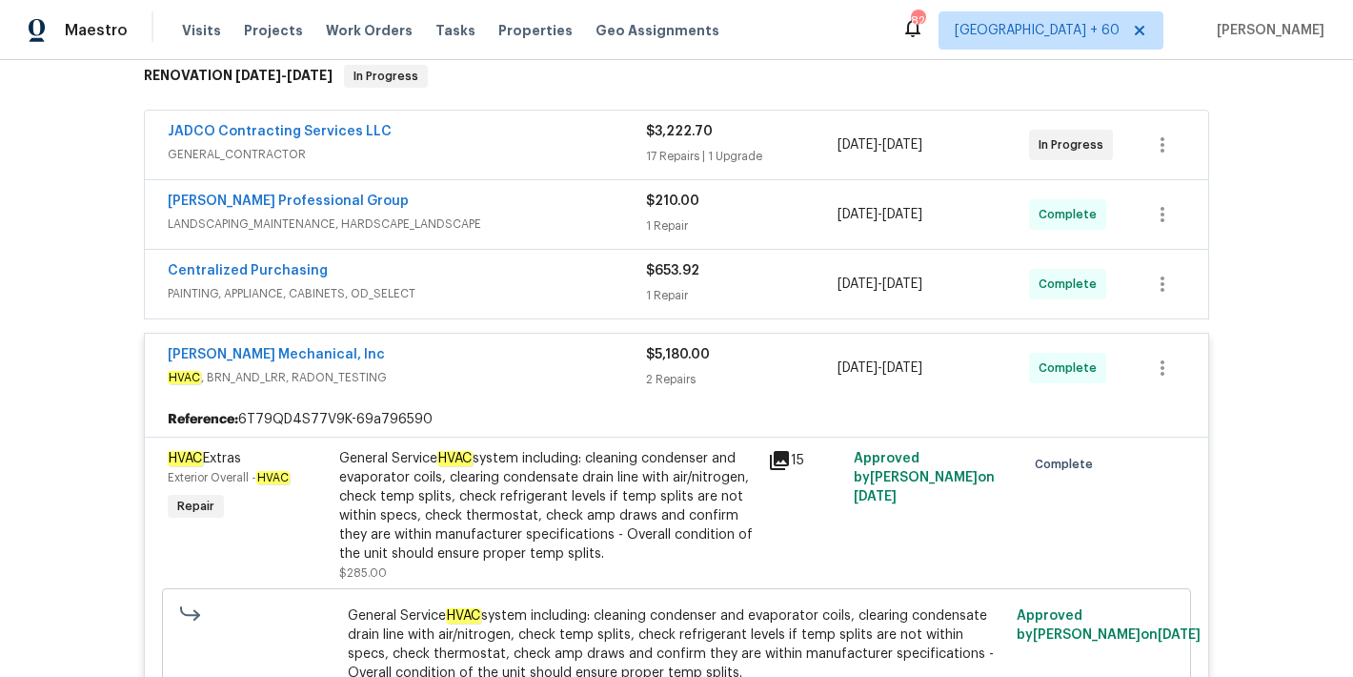
click at [602, 283] on div "Centralized Purchasing" at bounding box center [407, 272] width 478 height 23
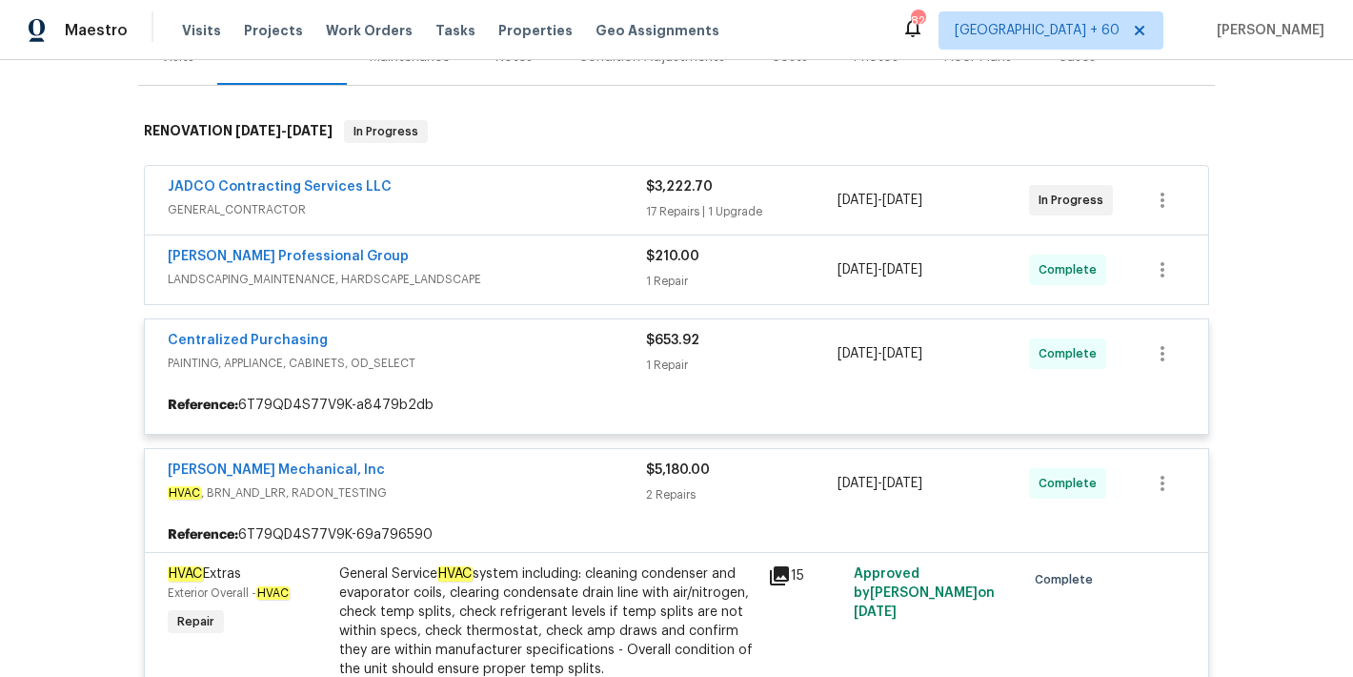
scroll to position [253, 0]
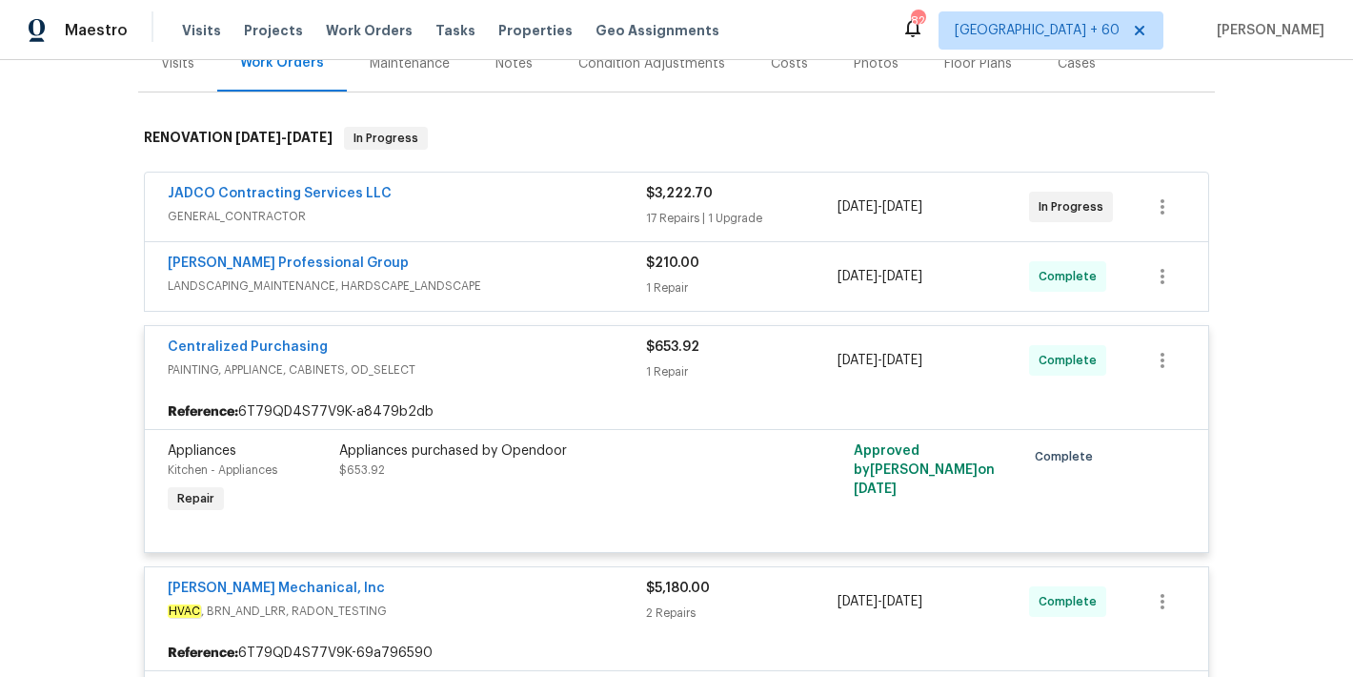
click at [606, 273] on div "Ramsey's Professional Group" at bounding box center [407, 264] width 478 height 23
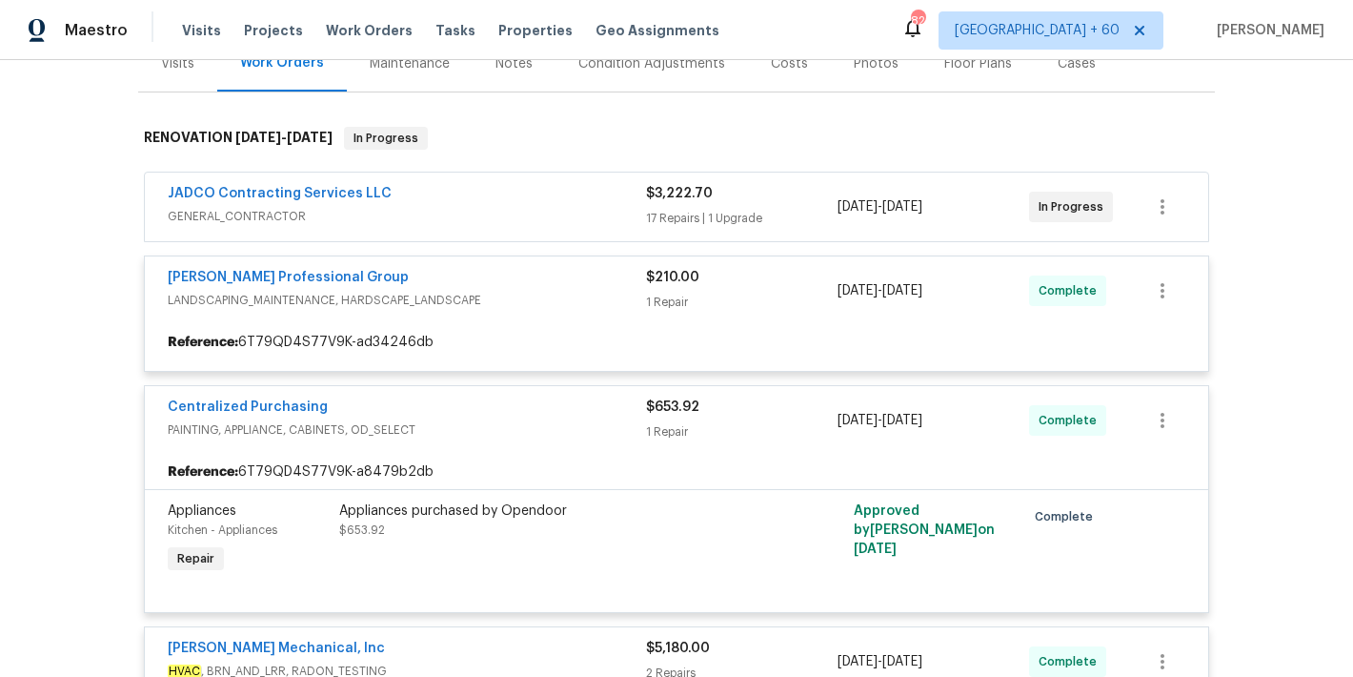
scroll to position [190, 0]
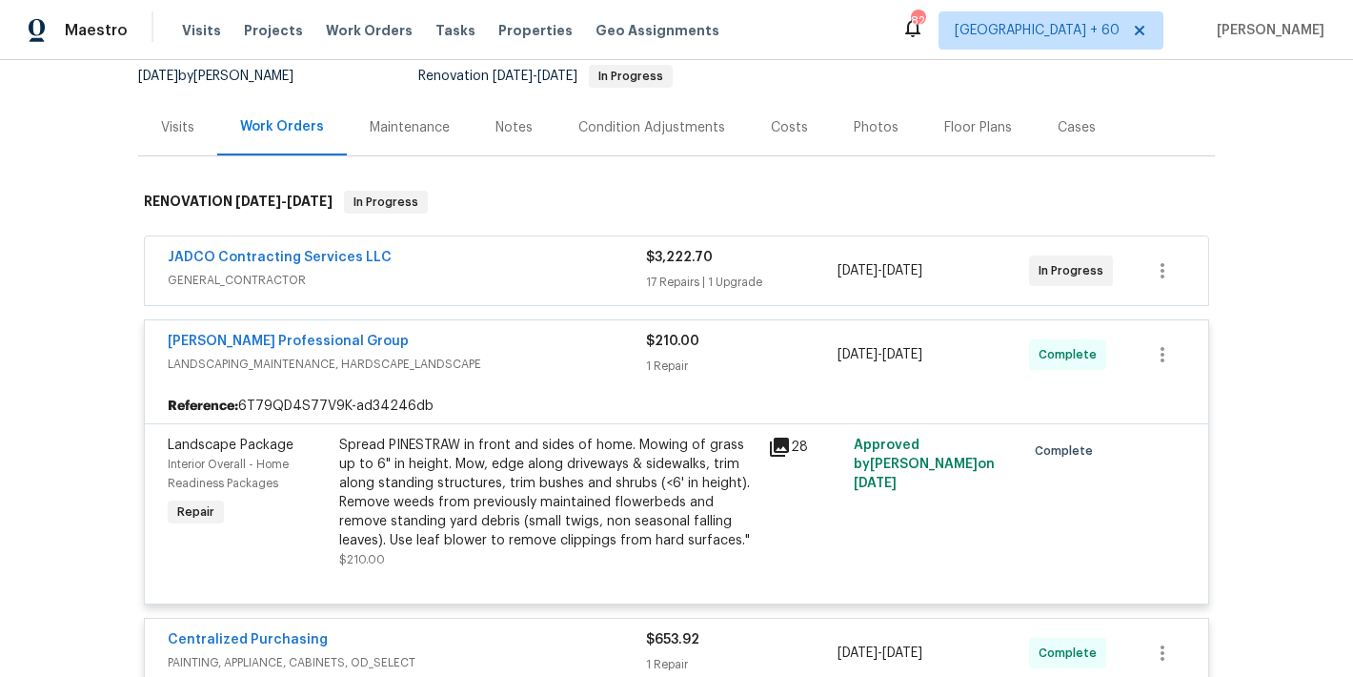
click at [596, 272] on span "GENERAL_CONTRACTOR" at bounding box center [407, 280] width 478 height 19
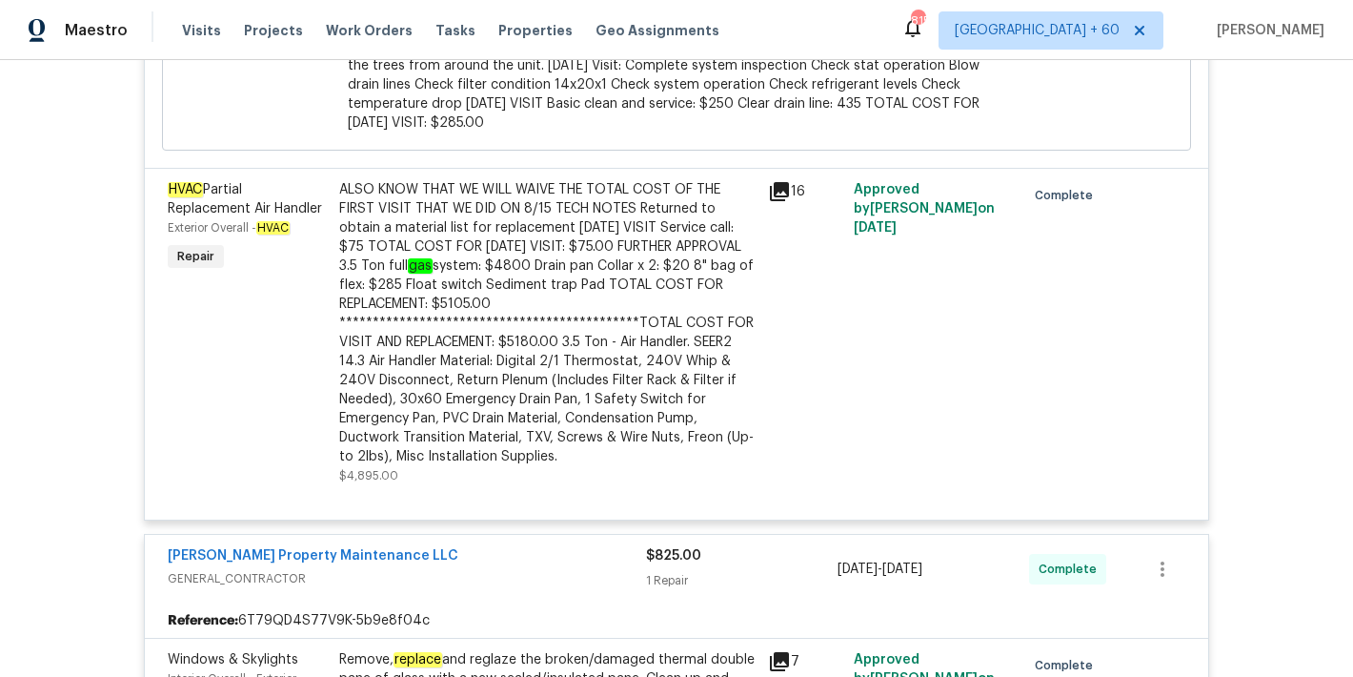
scroll to position [5156, 0]
click at [524, 353] on div "**********" at bounding box center [547, 323] width 417 height 286
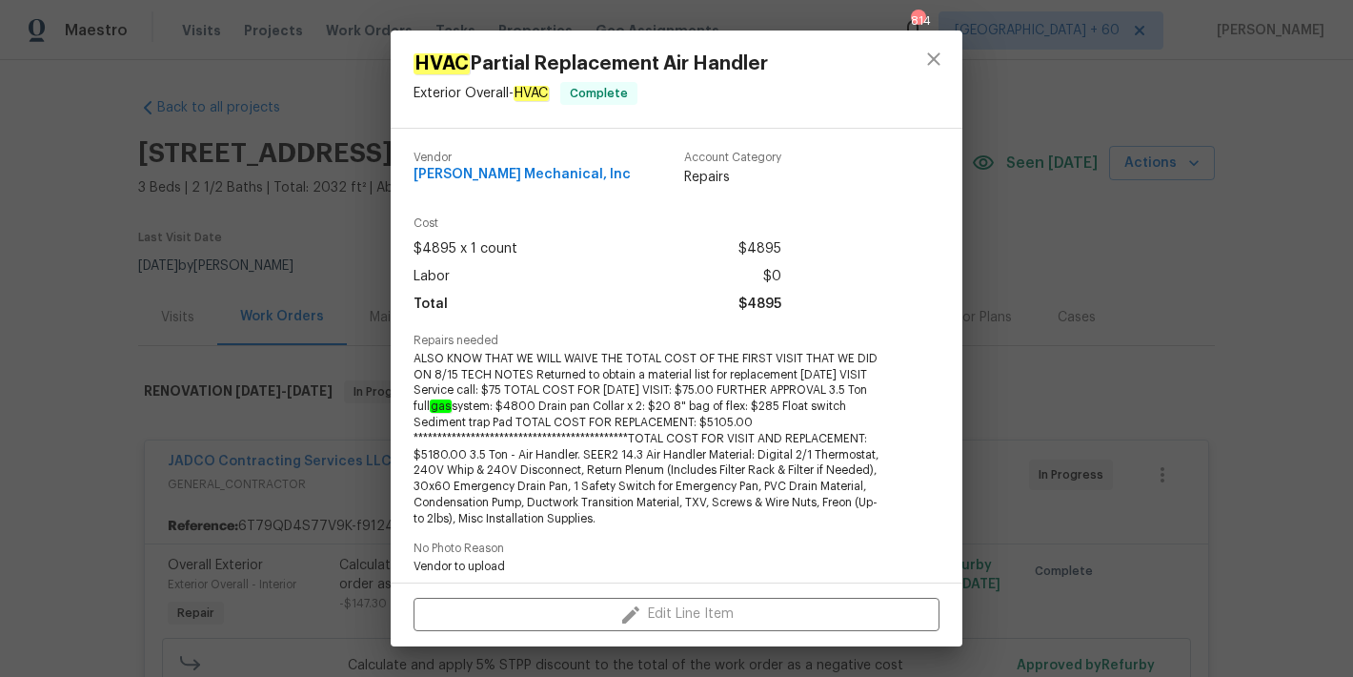
scroll to position [5073, 0]
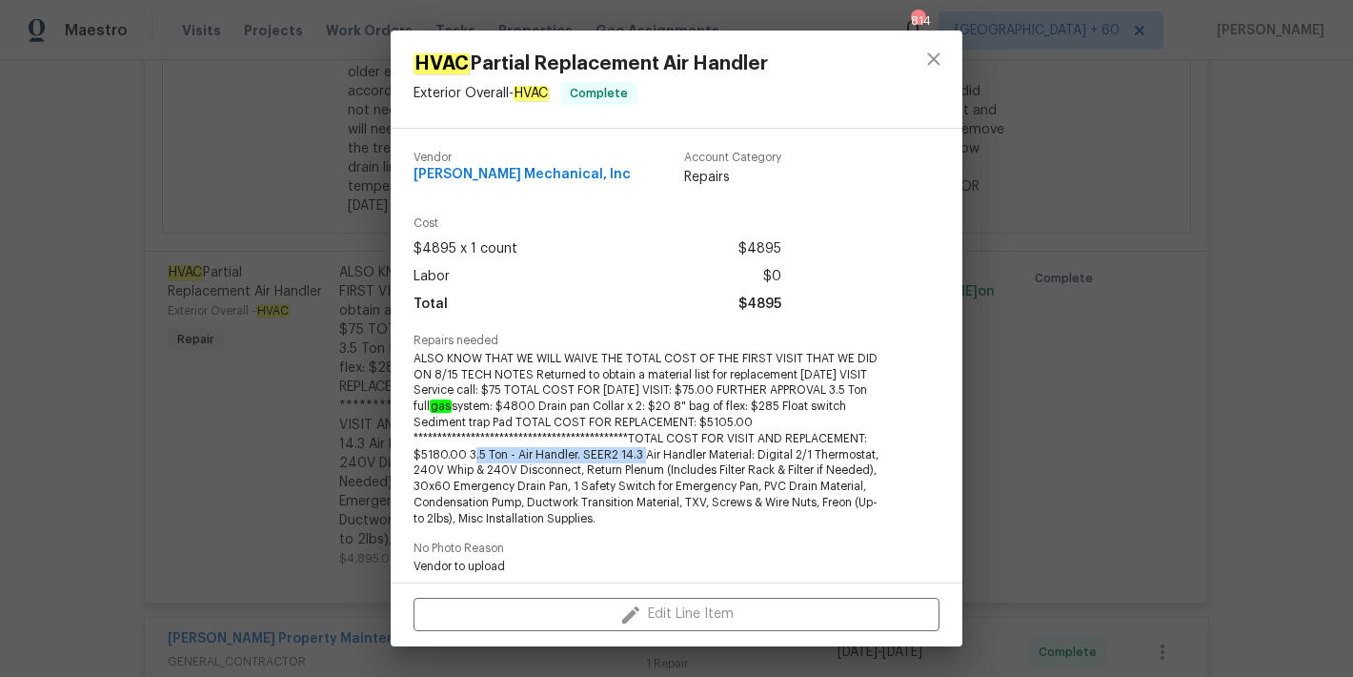
drag, startPoint x: 640, startPoint y: 455, endPoint x: 469, endPoint y: 457, distance: 171.5
click at [469, 457] on span "**********" at bounding box center [651, 439] width 474 height 176
copy span "3.5 Ton - Air Handler. SEER2 14.3"
drag, startPoint x: 536, startPoint y: 407, endPoint x: 454, endPoint y: 405, distance: 82.0
click at [454, 405] on span "**********" at bounding box center [651, 439] width 474 height 176
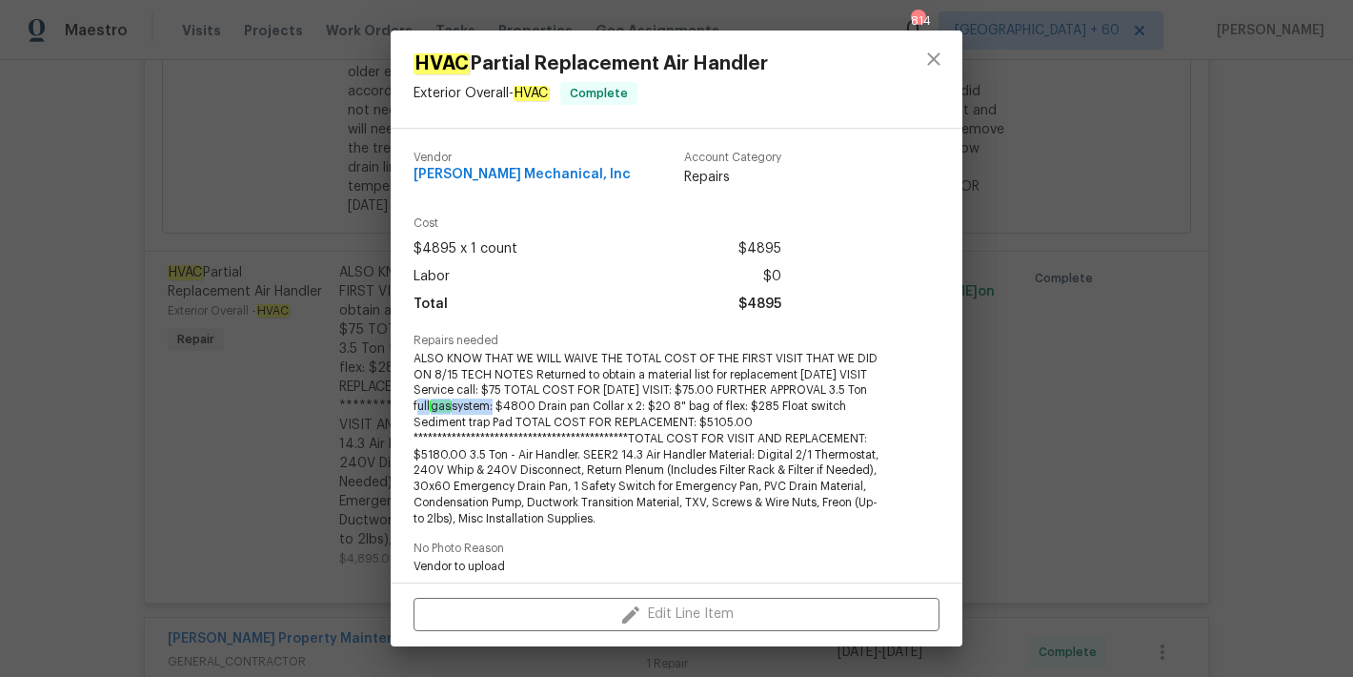
copy span "full gas system"
click at [1230, 326] on div "HVAC Partial Replacement Air Handler Exterior Overall - HVAC Complete Vendor JH…" at bounding box center [676, 338] width 1353 height 677
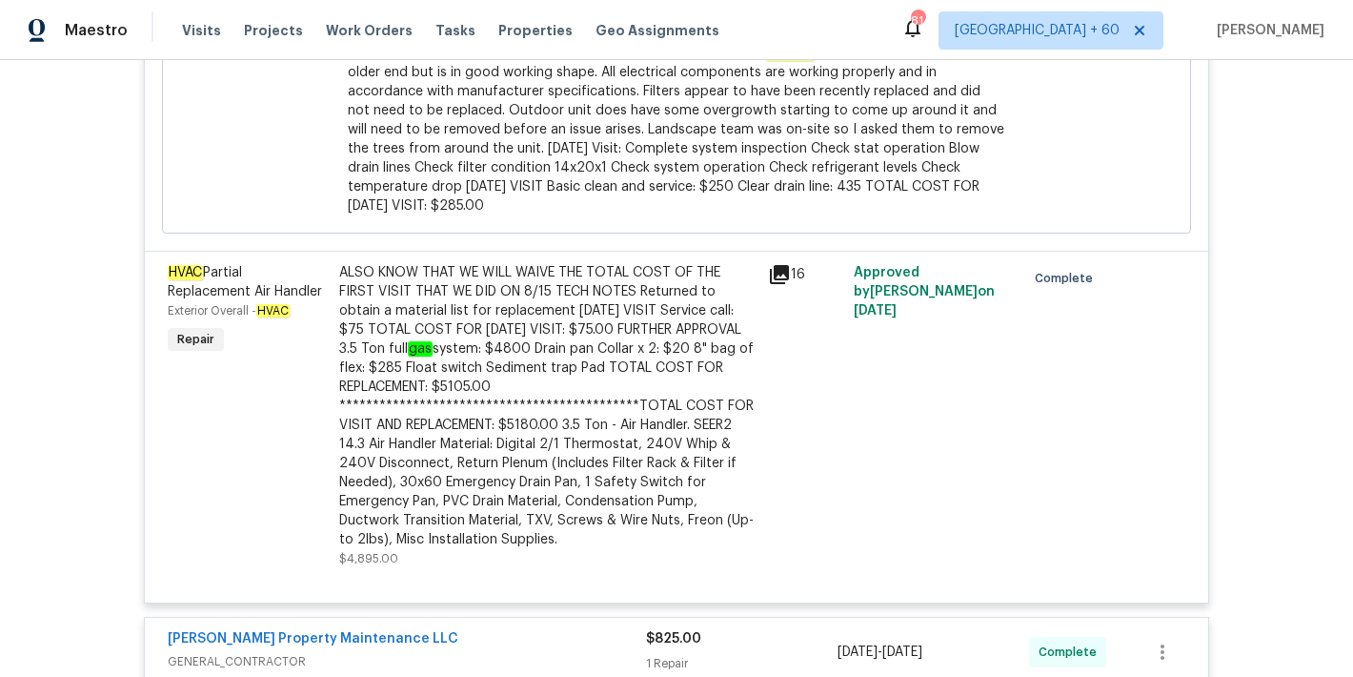
click at [1227, 245] on div "Back to all projects 3034 Stonebridge Creek Dr, Lithonia, GA 30058 3 Beds | 2 1…" at bounding box center [676, 368] width 1353 height 617
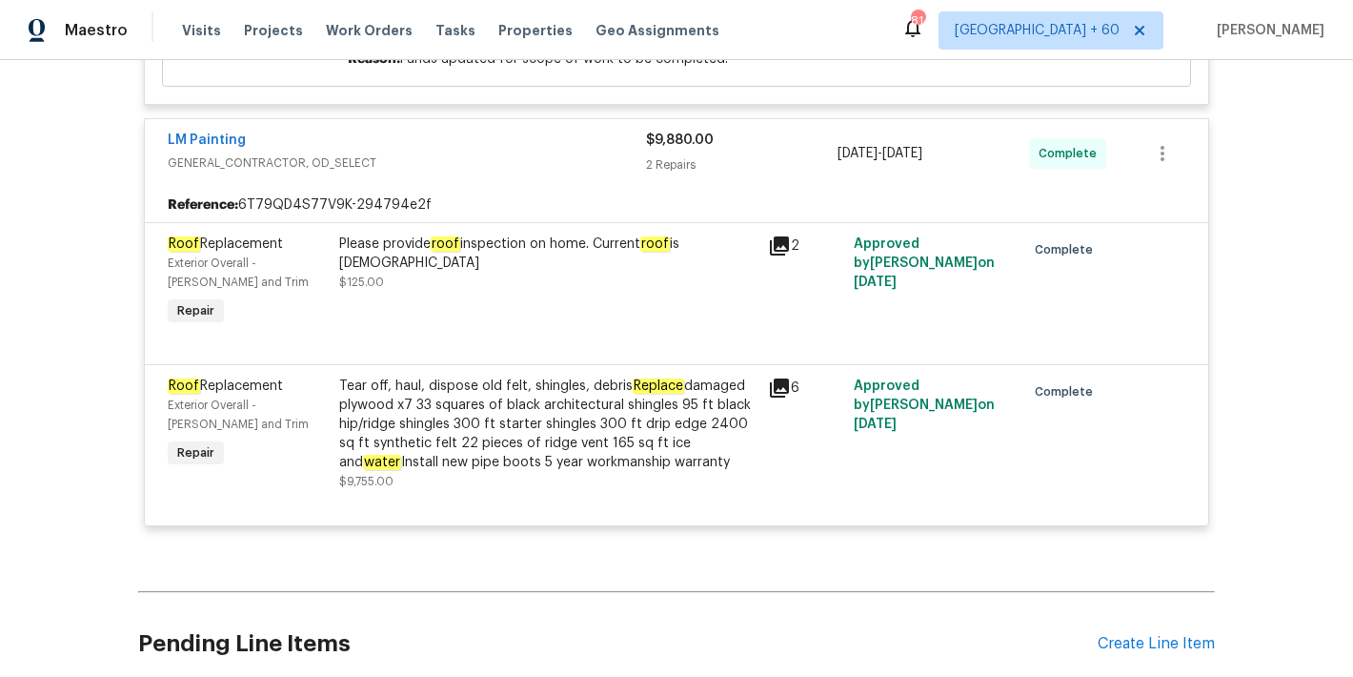
scroll to position [6266, 0]
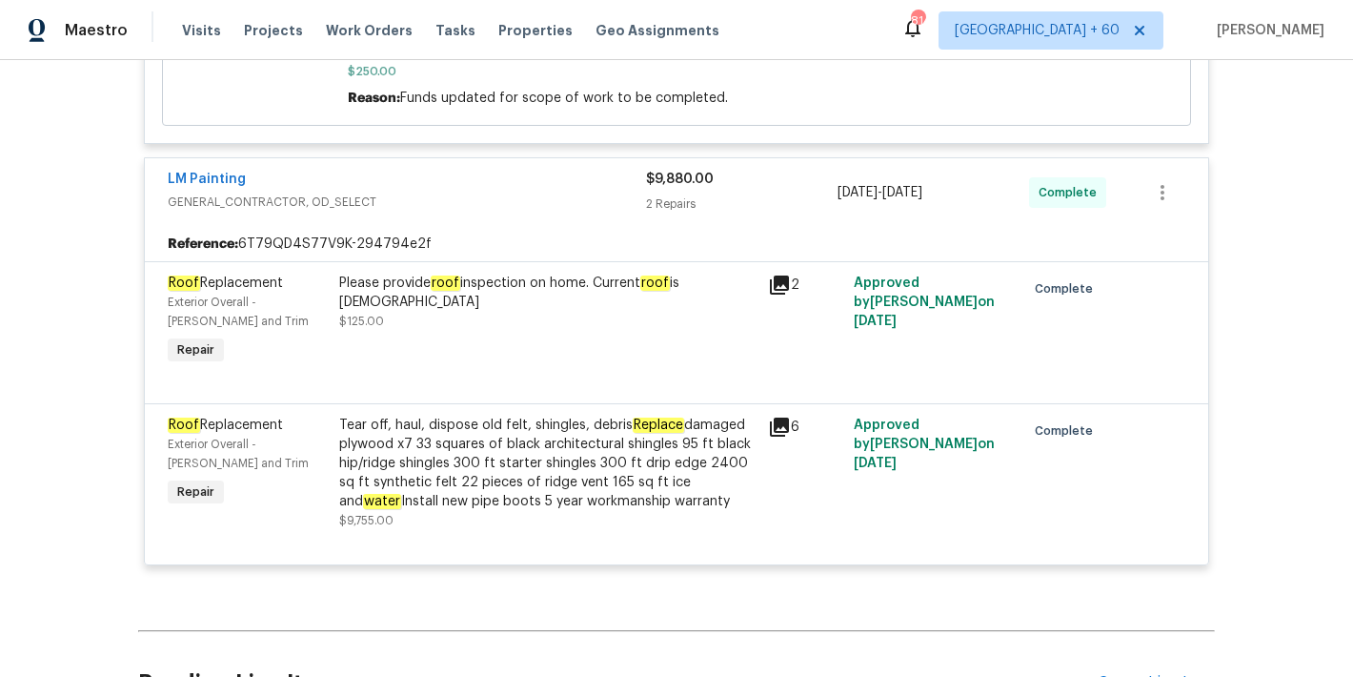
click at [551, 472] on div "Tear off, haul, dispose old felt, shingles, debris Replace damaged plywood x7 3…" at bounding box center [547, 462] width 417 height 95
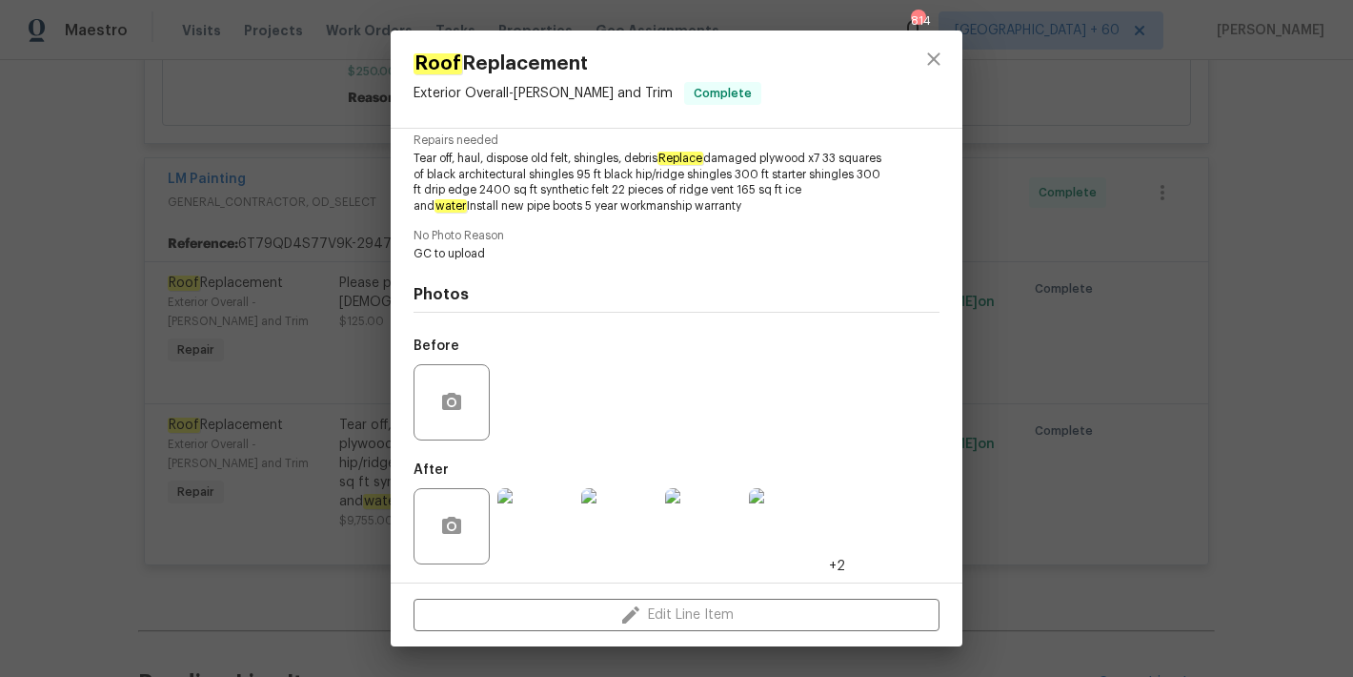
scroll to position [201, 0]
click at [543, 520] on img at bounding box center [535, 525] width 76 height 76
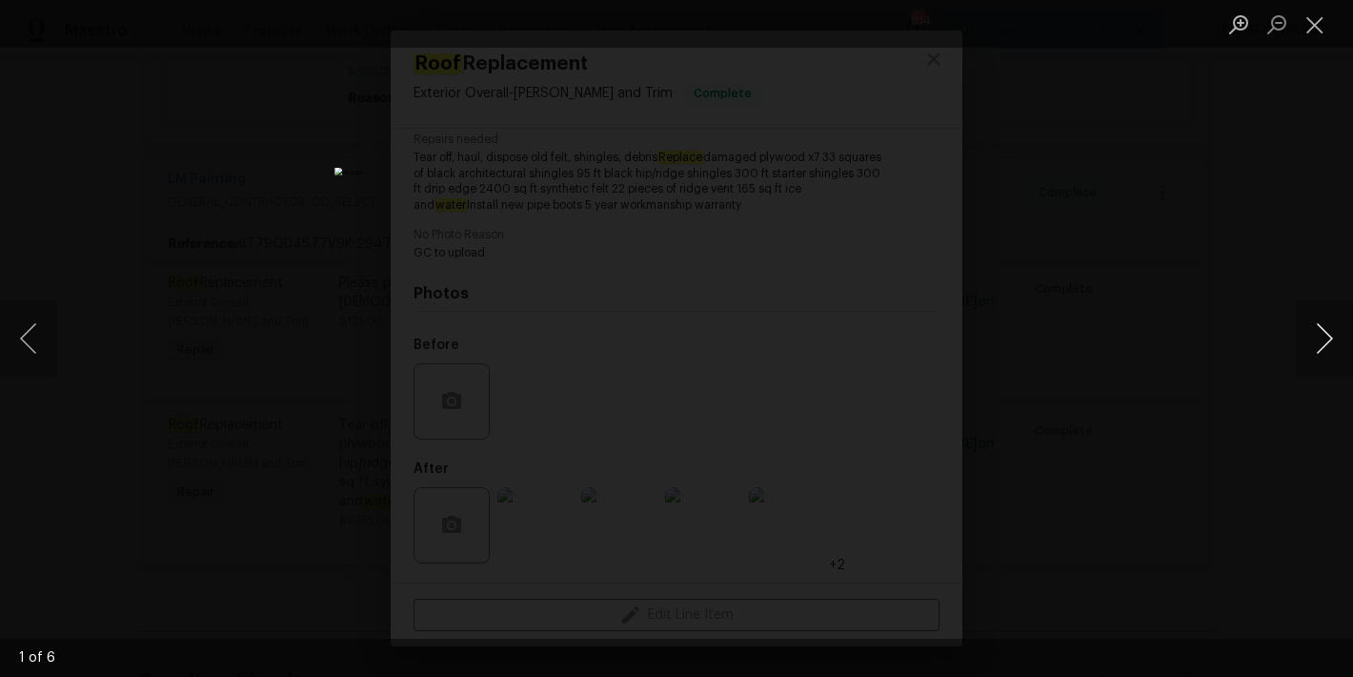
click at [1322, 346] on button "Next image" at bounding box center [1324, 338] width 57 height 76
click at [1322, 347] on button "Next image" at bounding box center [1324, 338] width 57 height 76
click at [1308, 22] on button "Close lightbox" at bounding box center [1315, 24] width 38 height 33
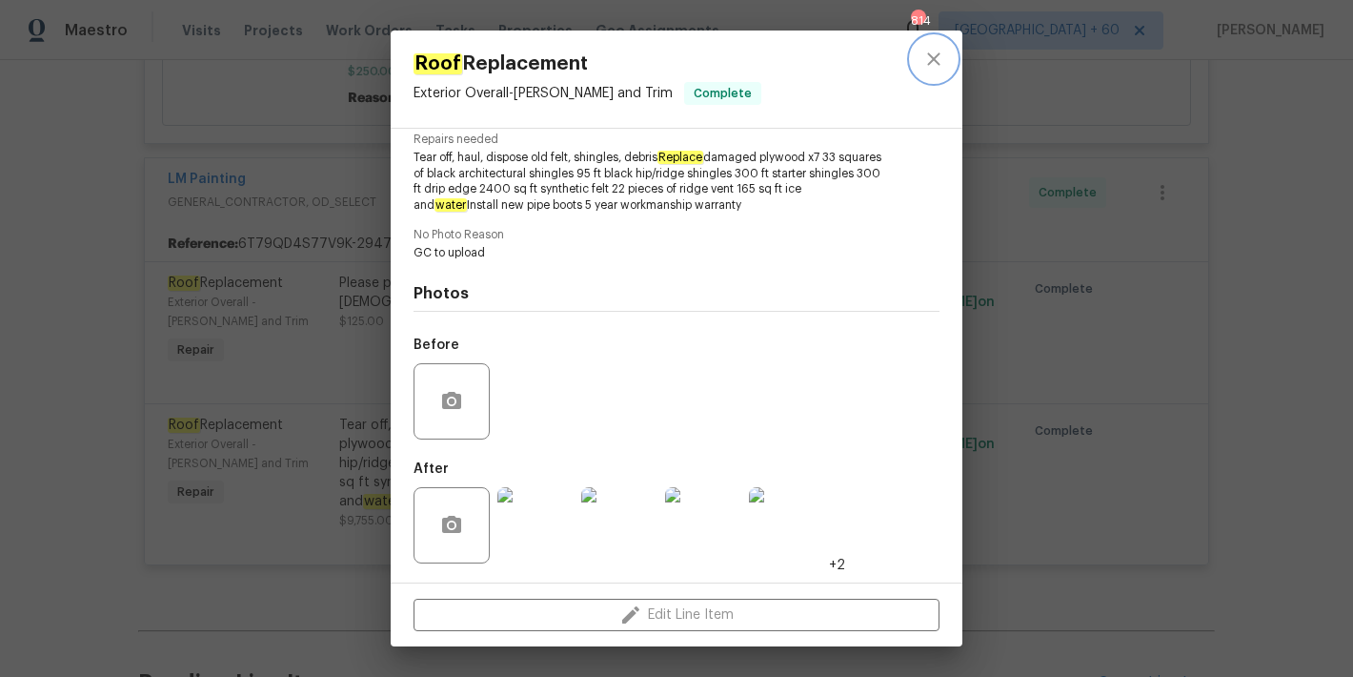
click at [936, 63] on icon "close" at bounding box center [933, 59] width 23 height 23
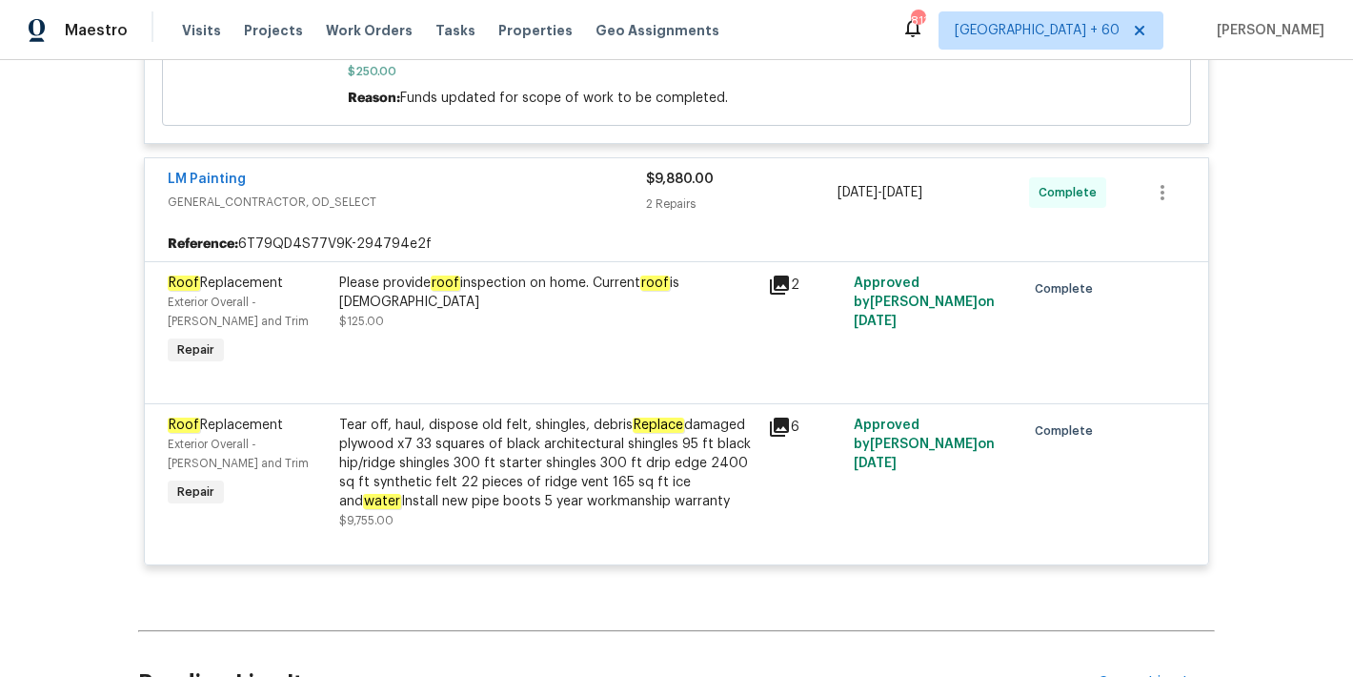
click at [1248, 395] on div "Back to all projects 3034 Stonebridge Creek Dr, Lithonia, GA 30058 3 Beds | 2 1…" at bounding box center [676, 368] width 1353 height 617
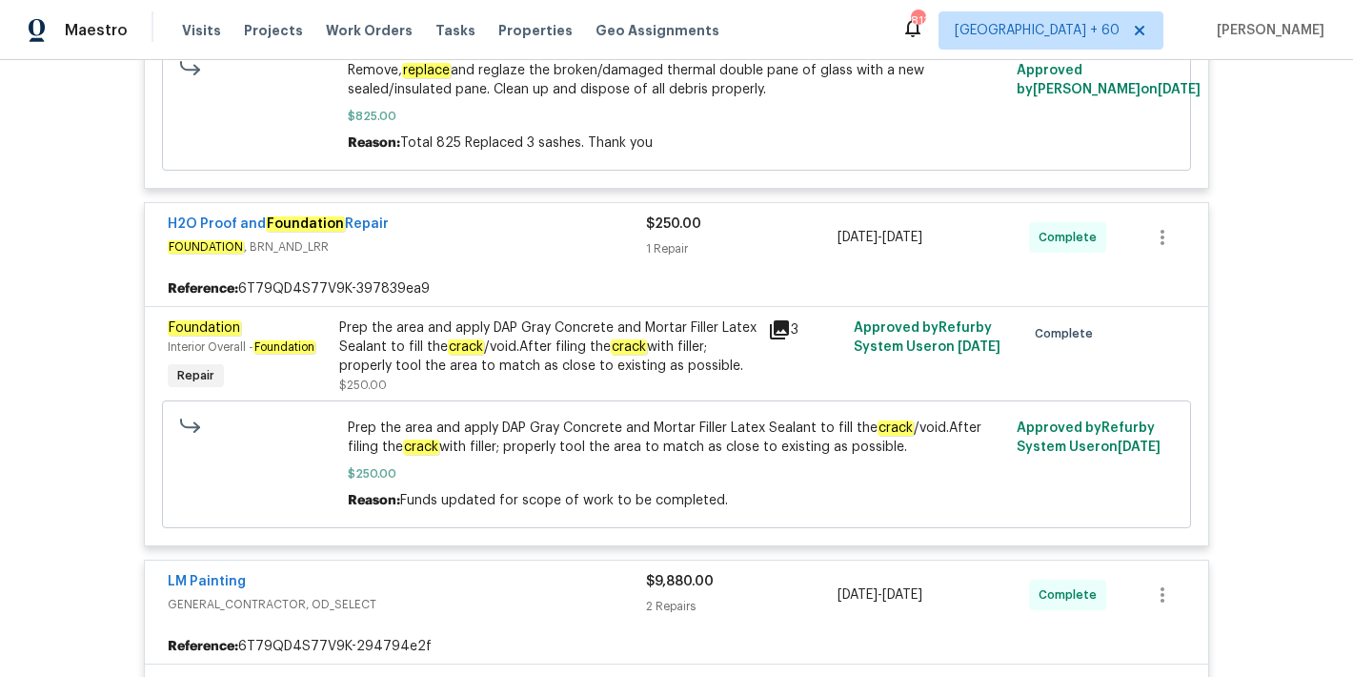
scroll to position [3221, 0]
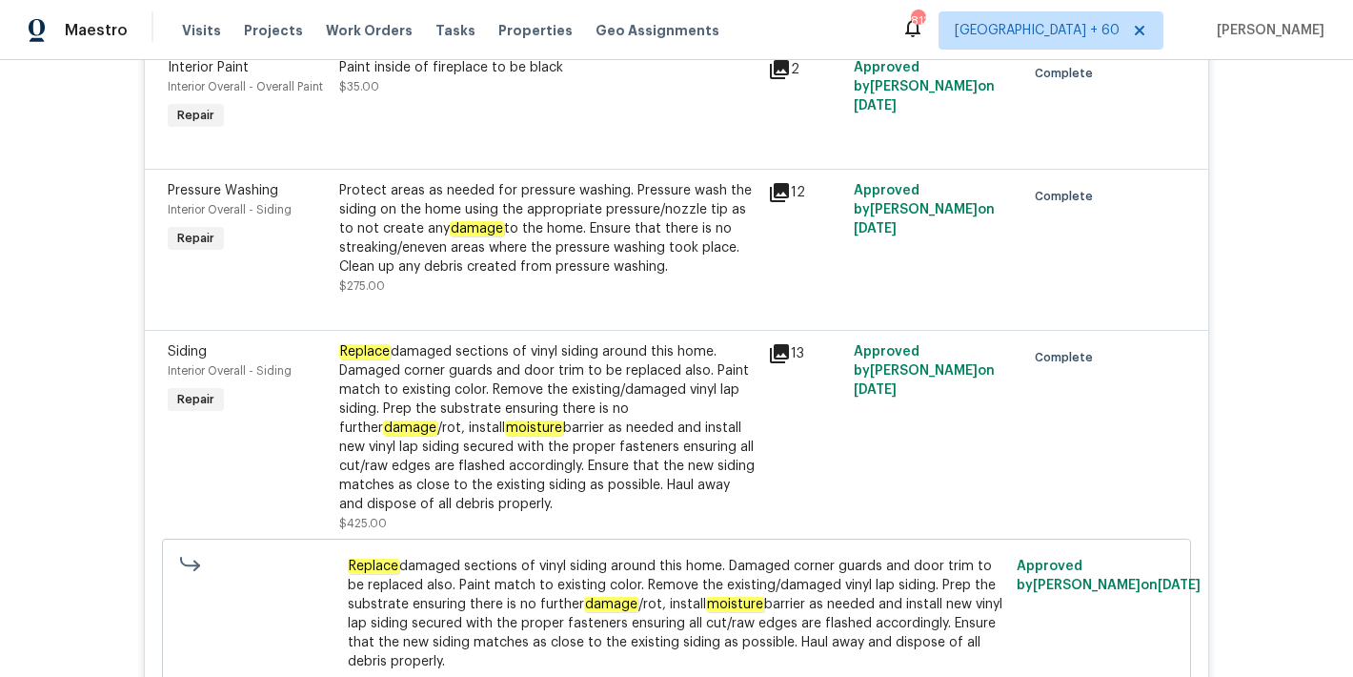
click at [1258, 280] on div "Back to all projects 3034 Stonebridge Creek Dr, Lithonia, GA 30058 3 Beds | 2 1…" at bounding box center [676, 368] width 1353 height 617
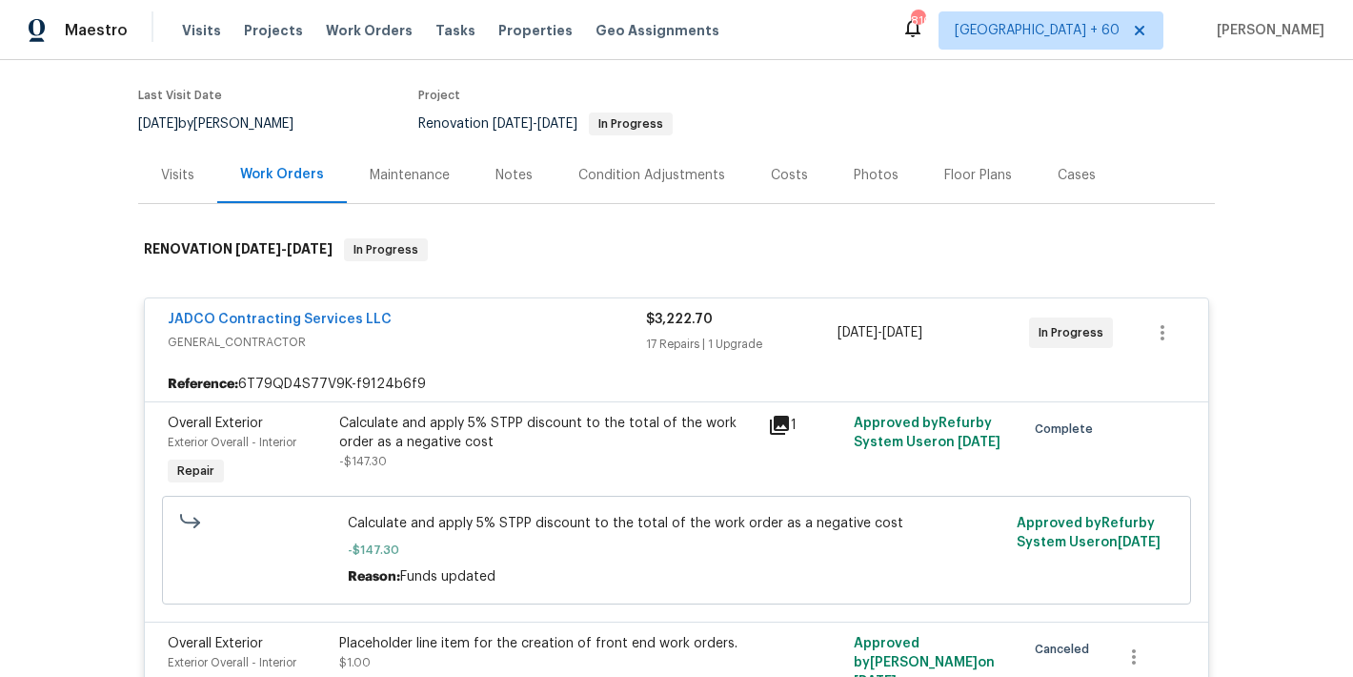
scroll to position [0, 0]
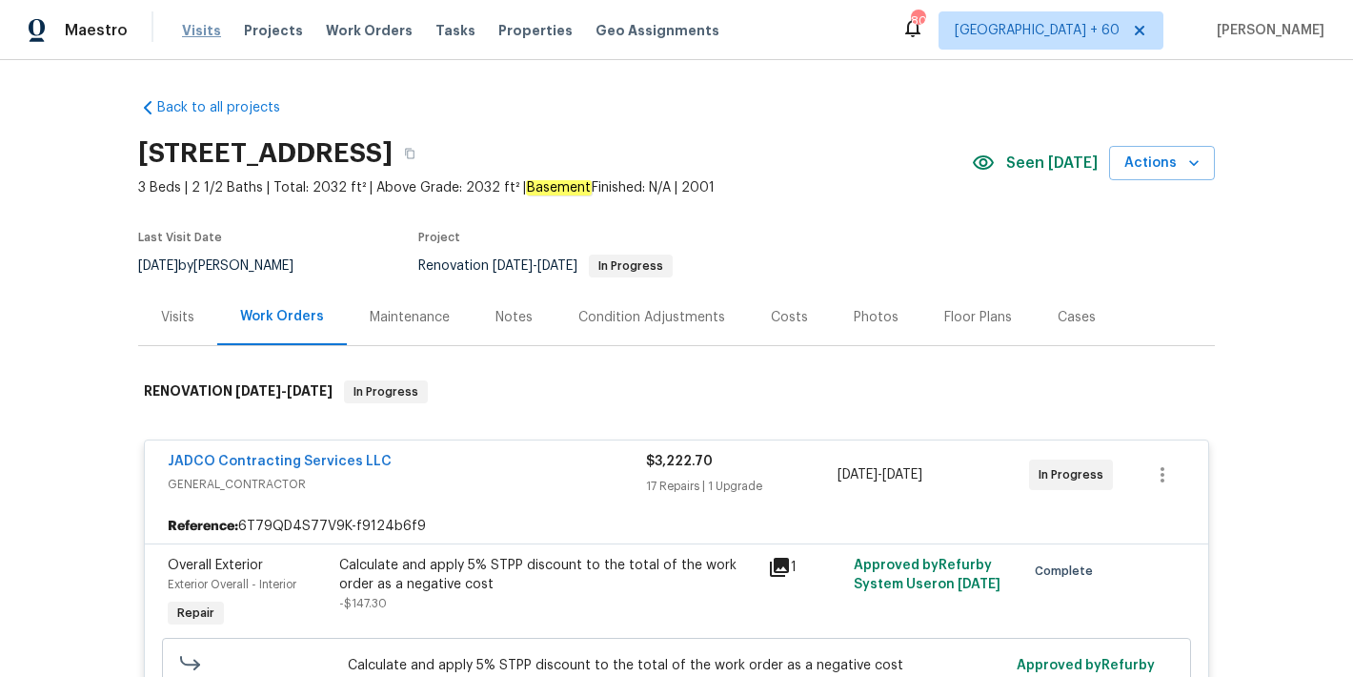
click at [199, 30] on span "Visits" at bounding box center [201, 30] width 39 height 19
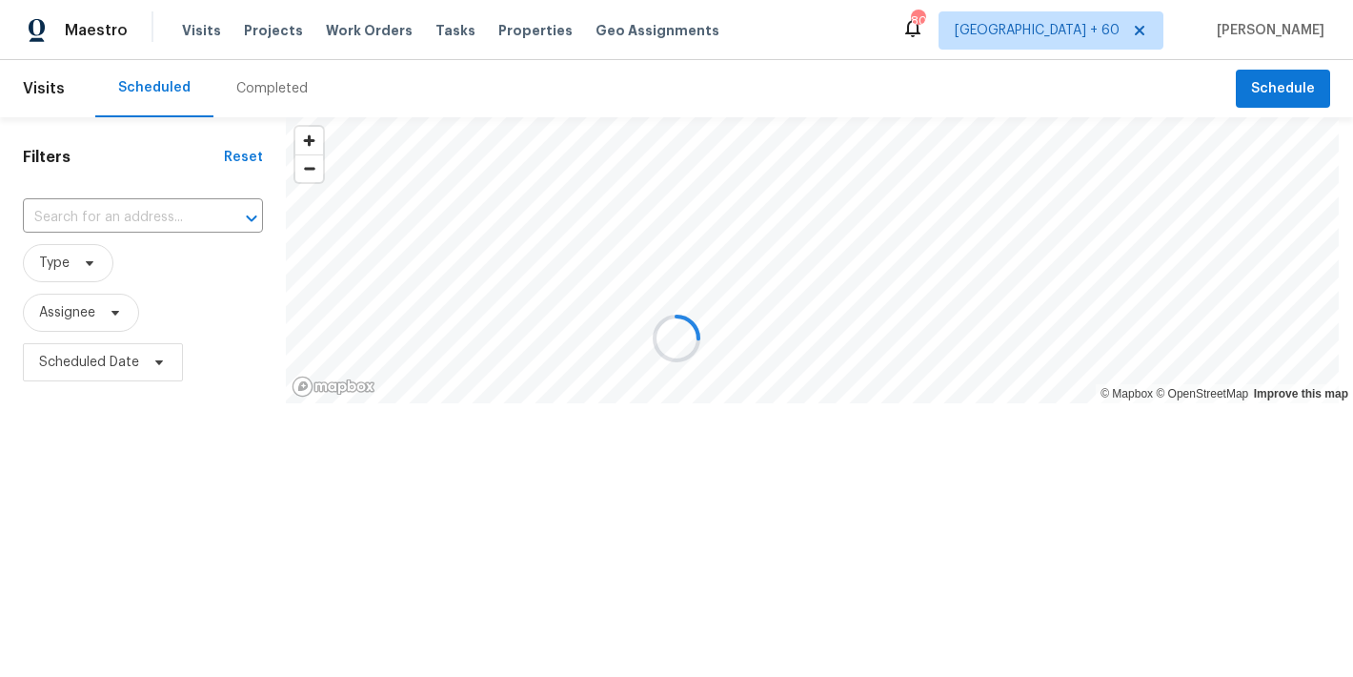
click at [849, 30] on div at bounding box center [676, 338] width 1353 height 677
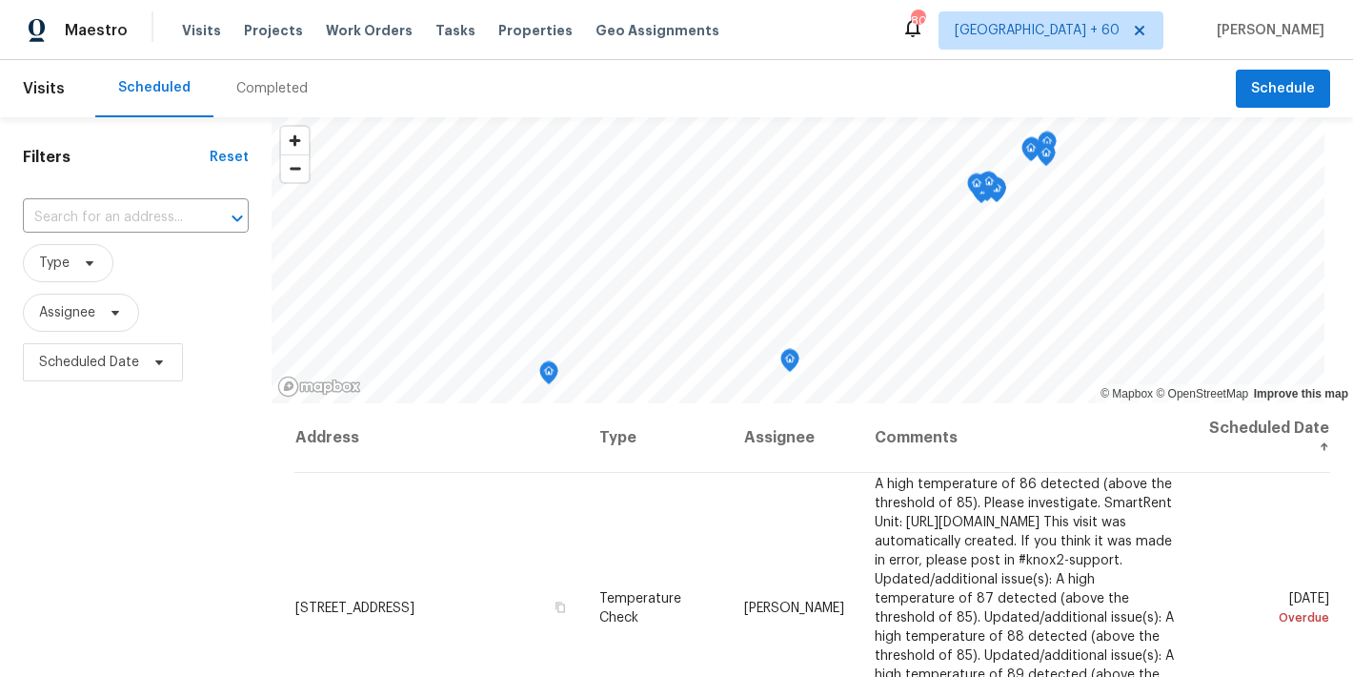
click at [273, 85] on div "Completed" at bounding box center [271, 88] width 71 height 19
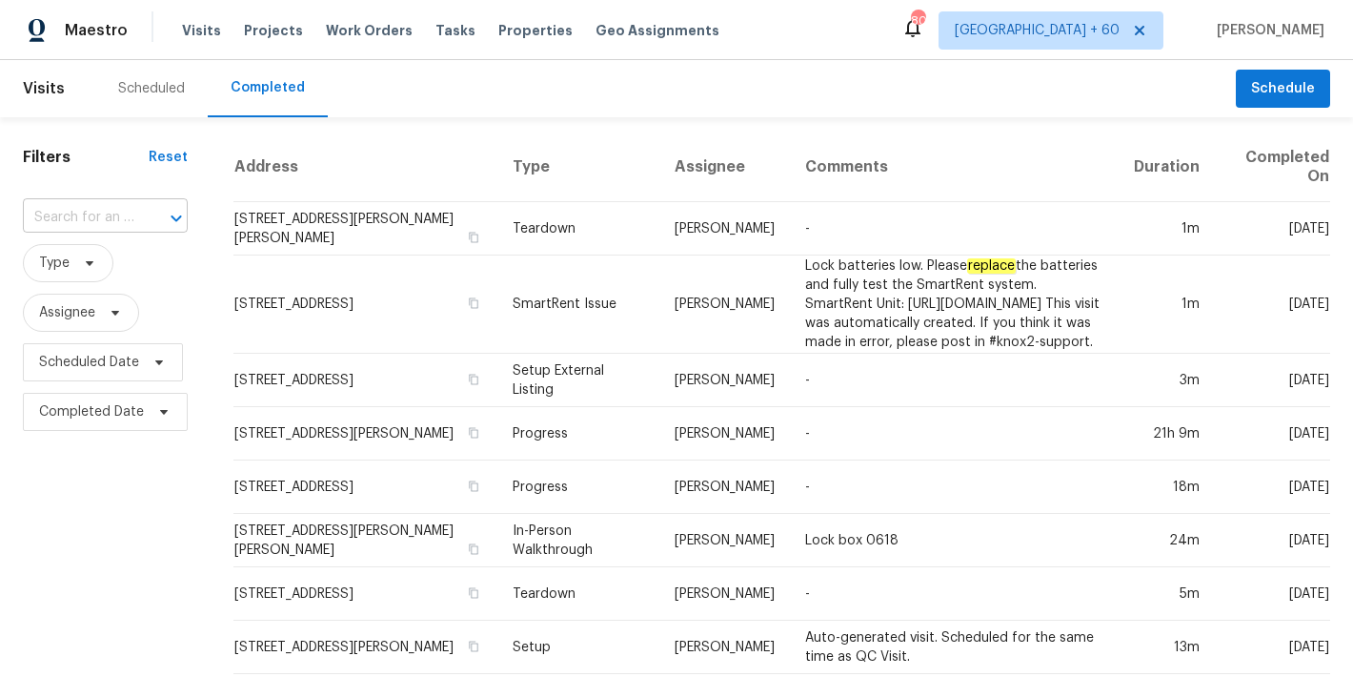
click at [111, 213] on input "text" at bounding box center [78, 218] width 111 height 30
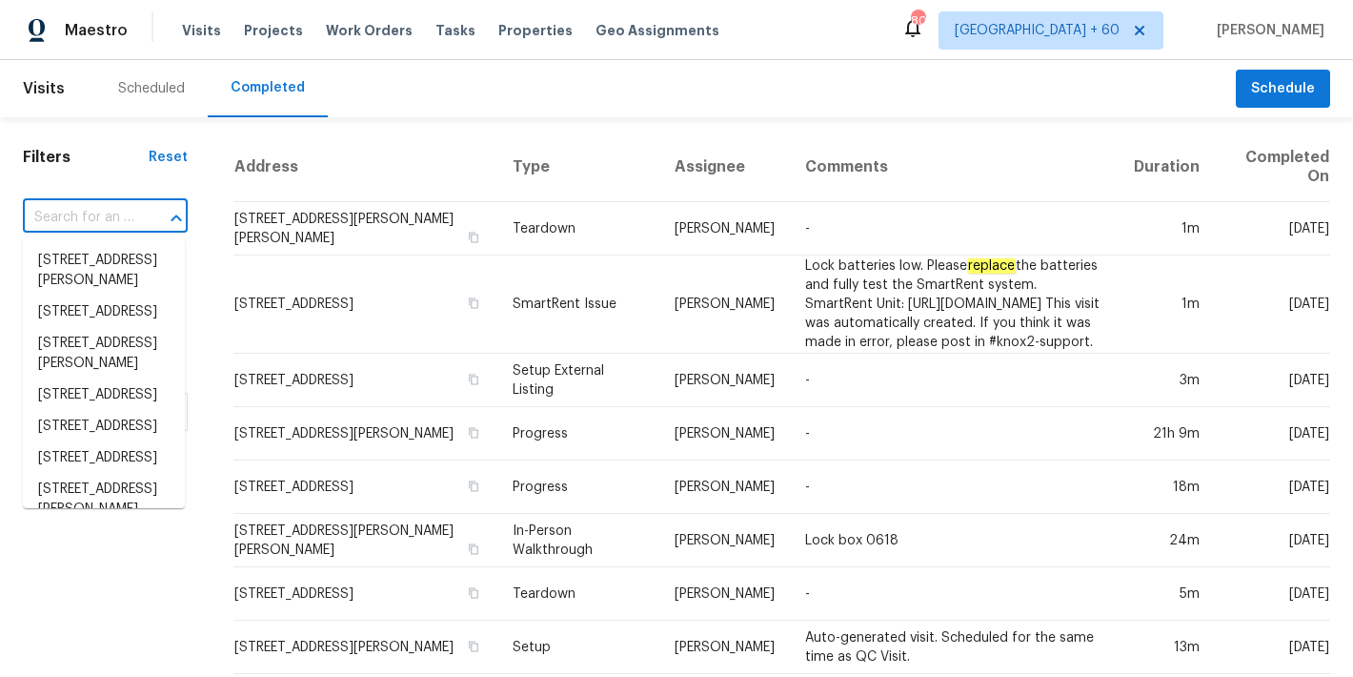
paste input "6608 Orford Ct Raleigh, NC 27615"
type input "6608 Orford Ct Raleigh, NC 27615"
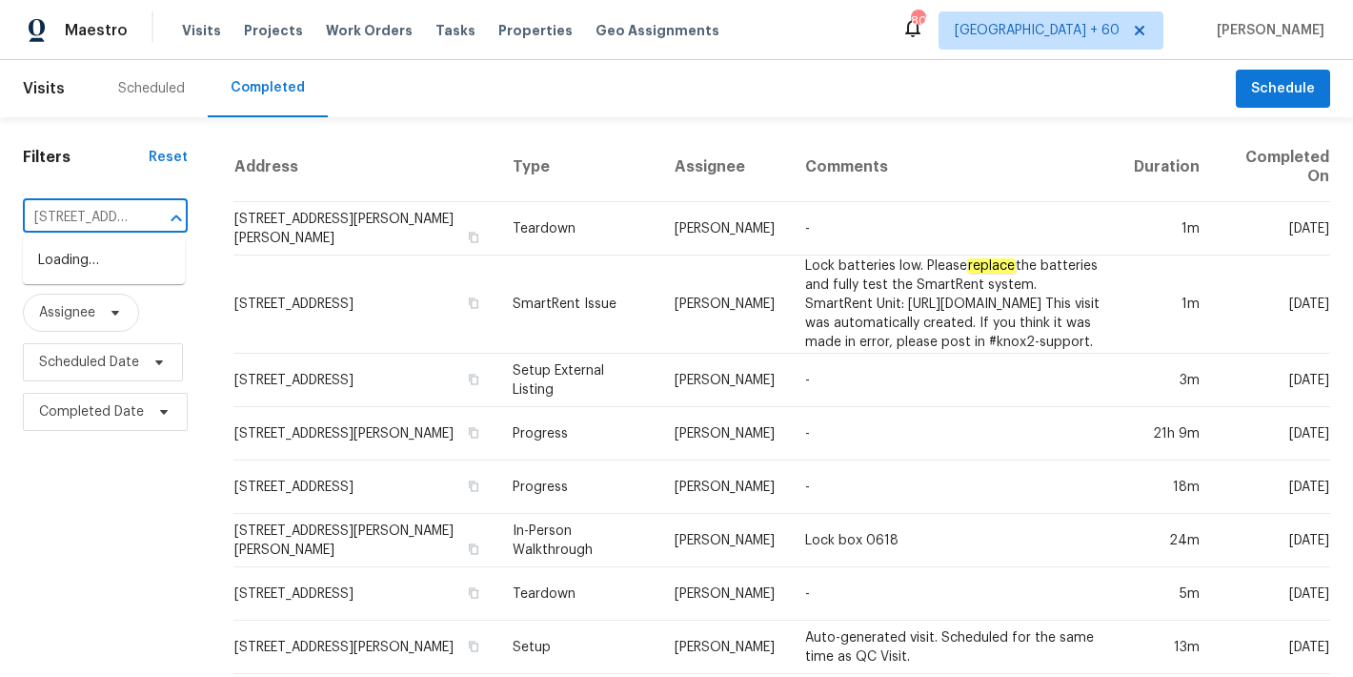
scroll to position [0, 114]
click at [91, 276] on li "6608 Orford Ct, Raleigh, NC 27615" at bounding box center [104, 260] width 162 height 31
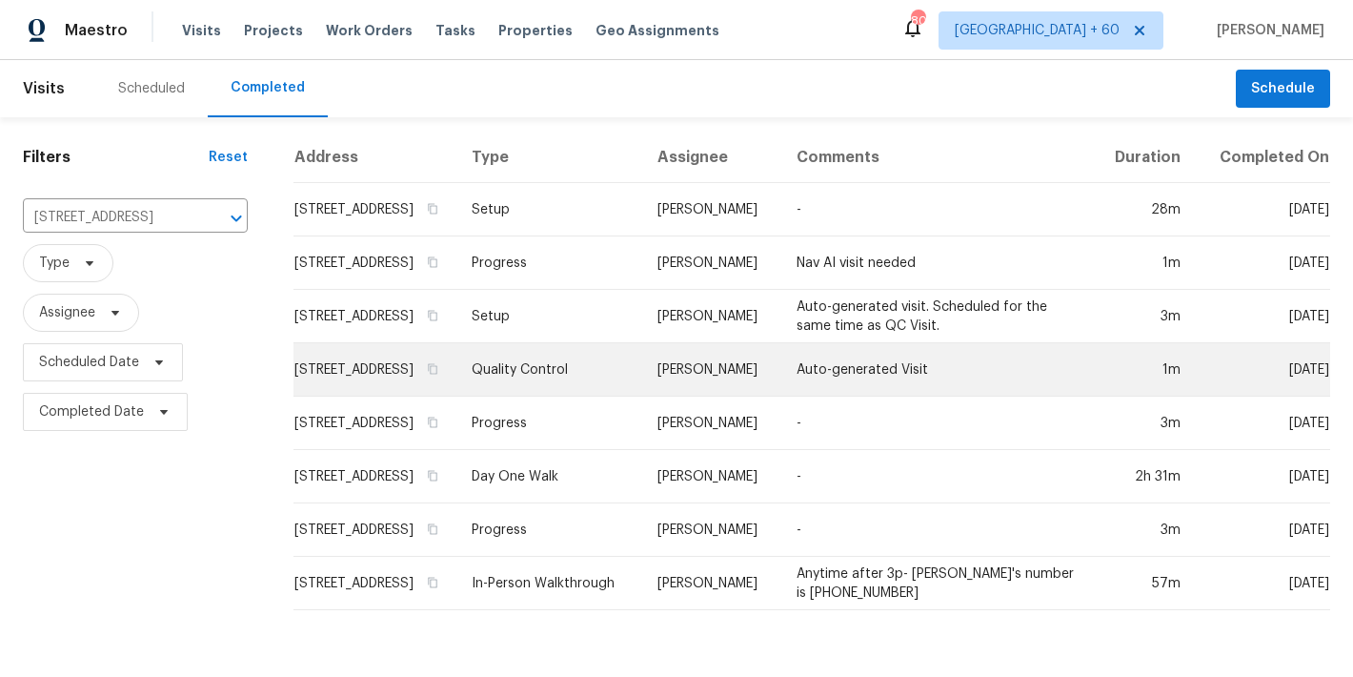
click at [391, 377] on td "6608 Orford Ct, Raleigh, NC 27615" at bounding box center [374, 369] width 163 height 53
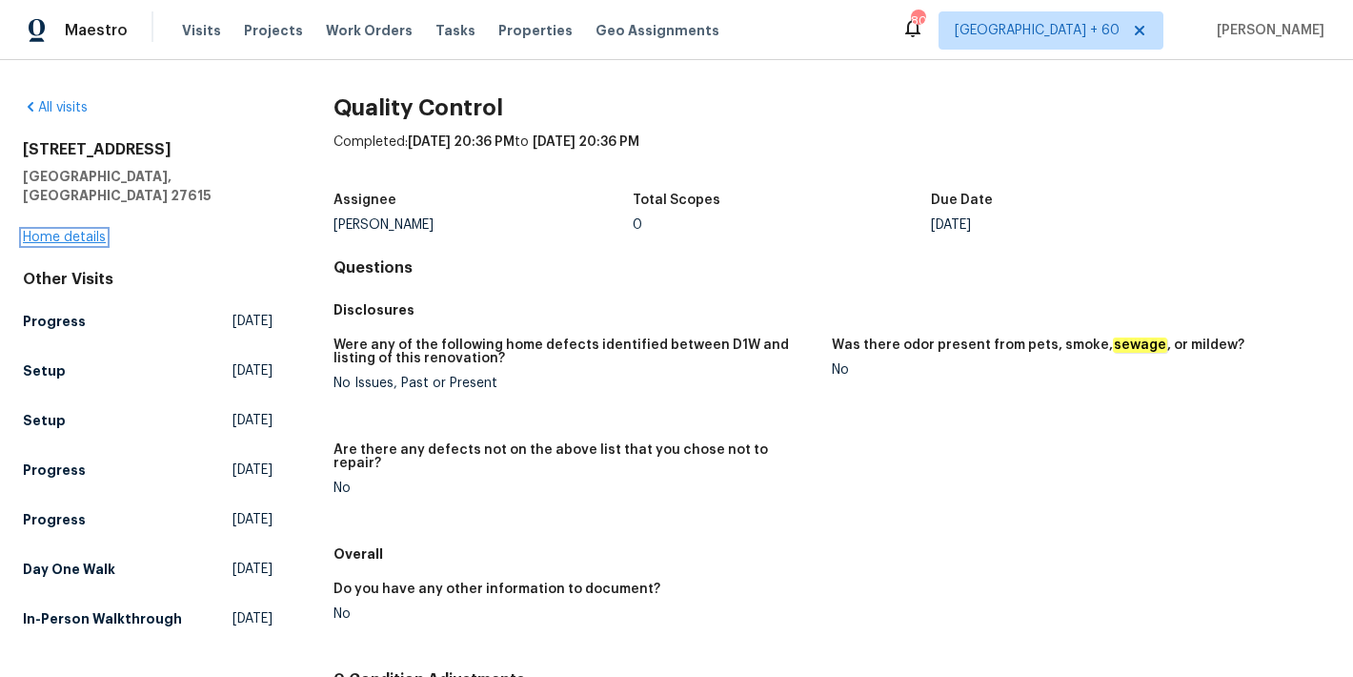
click at [52, 231] on link "Home details" at bounding box center [64, 237] width 83 height 13
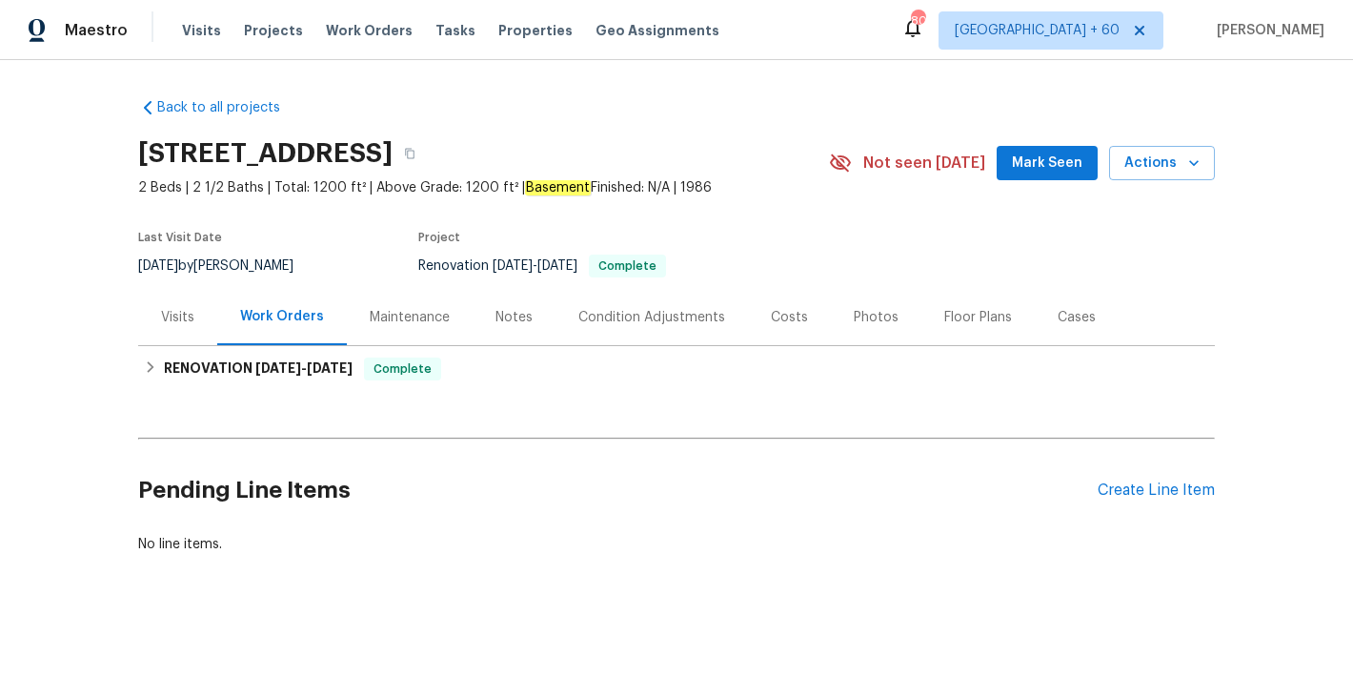
scroll to position [21, 0]
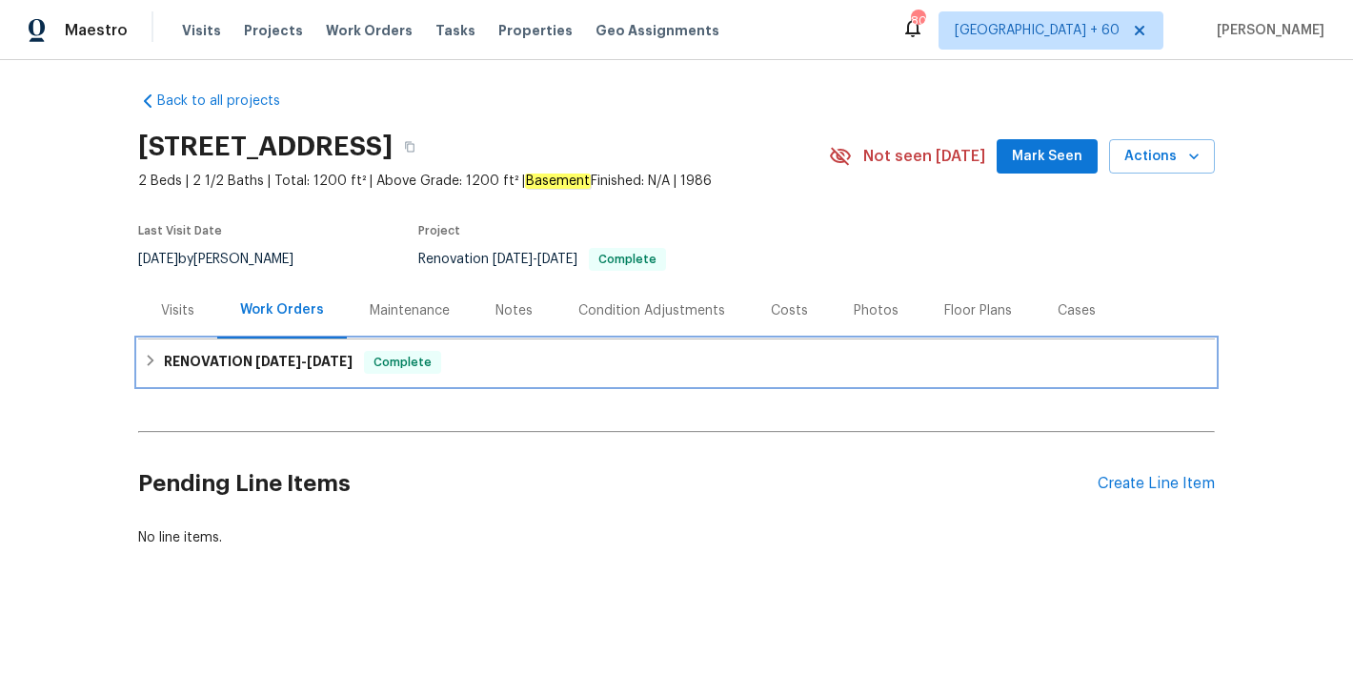
click at [449, 351] on div "RENOVATION 8/18/25 - 9/1/25 Complete" at bounding box center [676, 362] width 1065 height 23
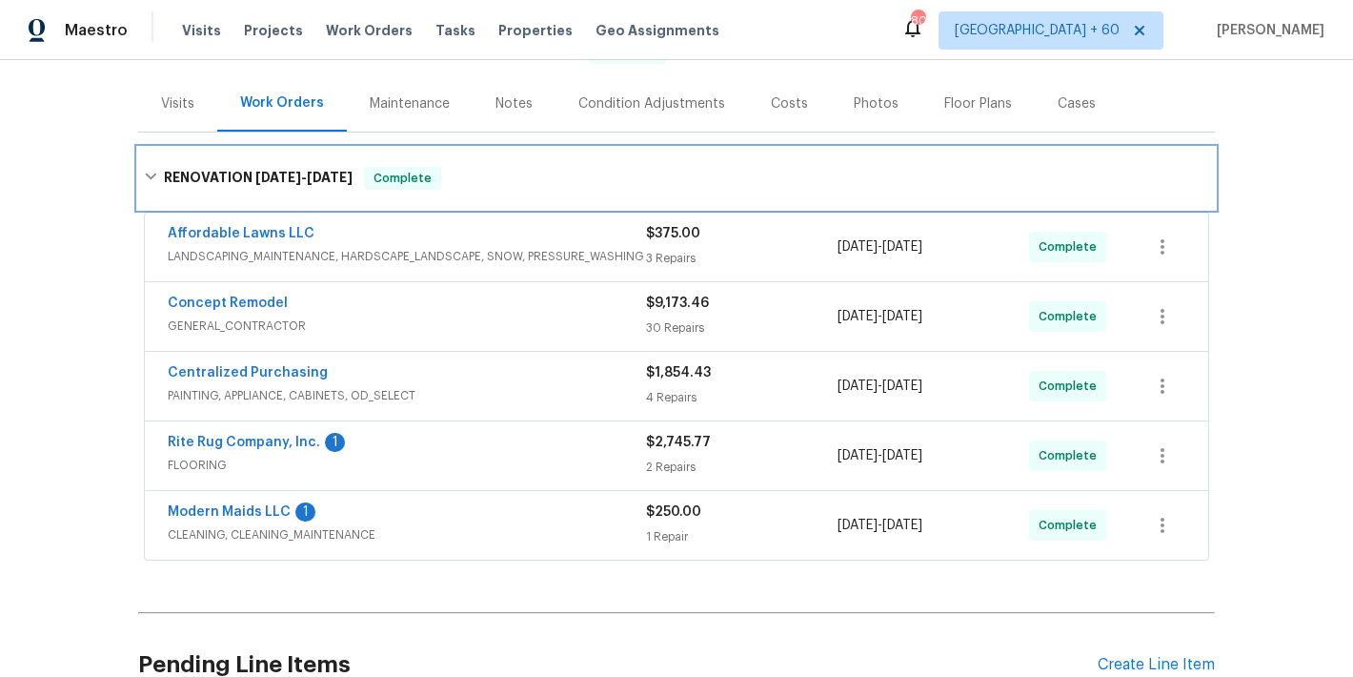
scroll to position [0, 0]
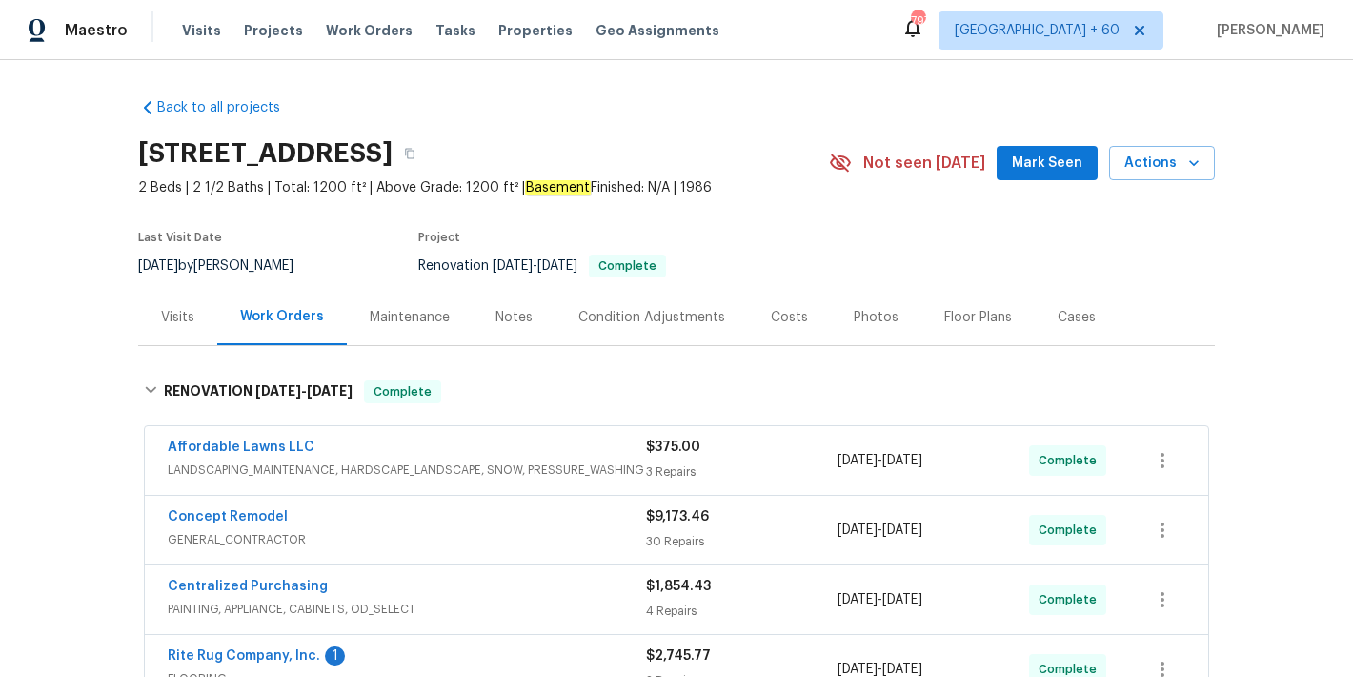
click at [1047, 160] on span "Mark Seen" at bounding box center [1047, 164] width 71 height 24
click at [166, 324] on div "Visits" at bounding box center [177, 317] width 33 height 19
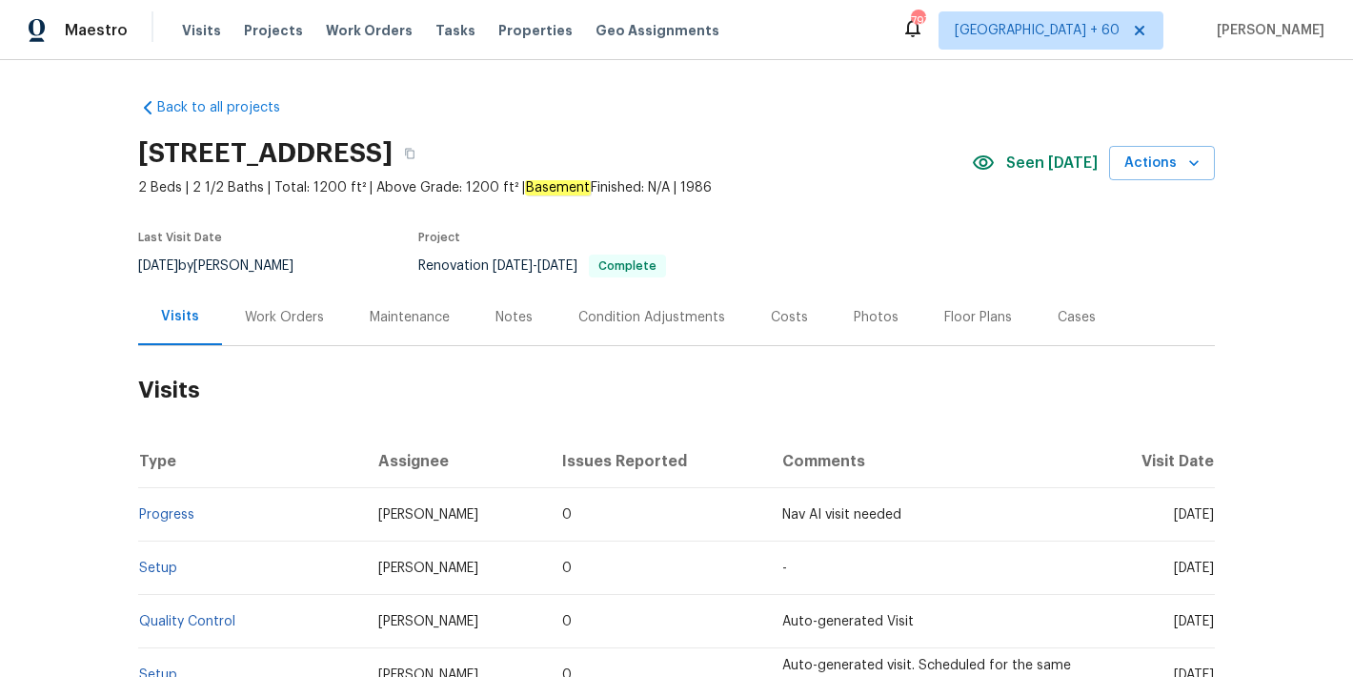
scroll to position [382, 0]
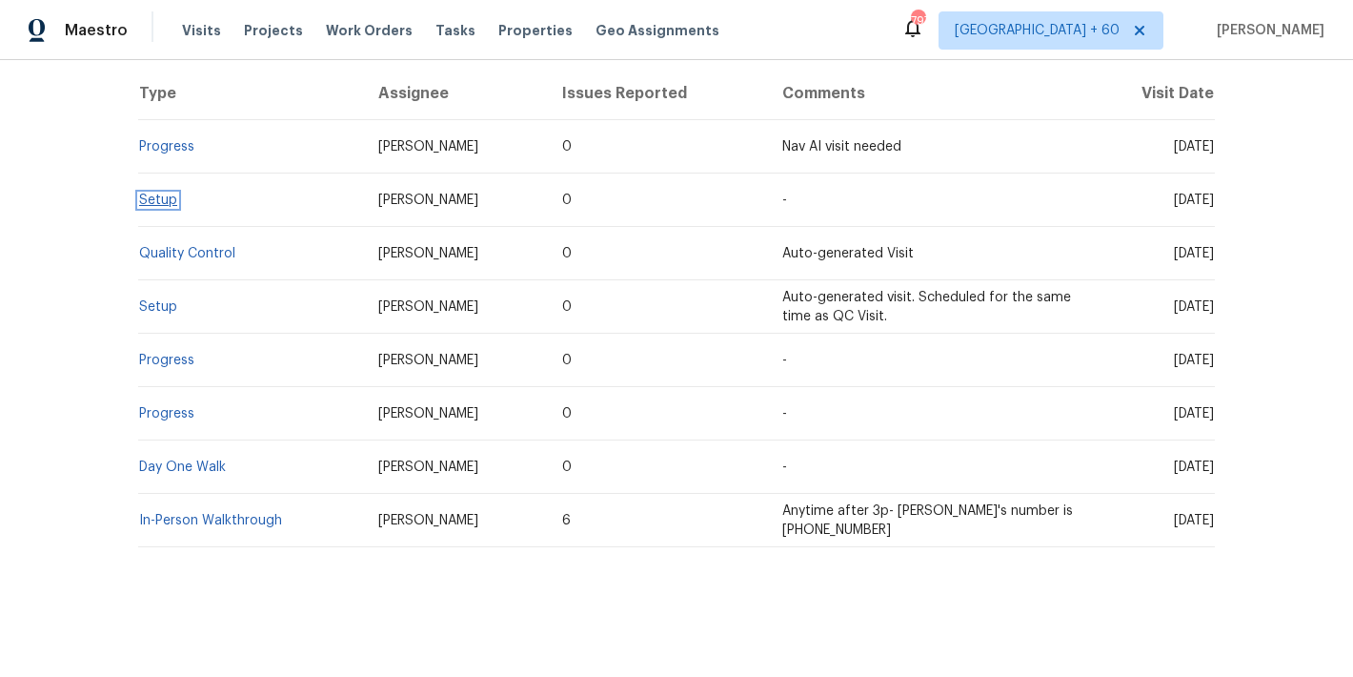
click at [157, 193] on link "Setup" at bounding box center [158, 199] width 38 height 13
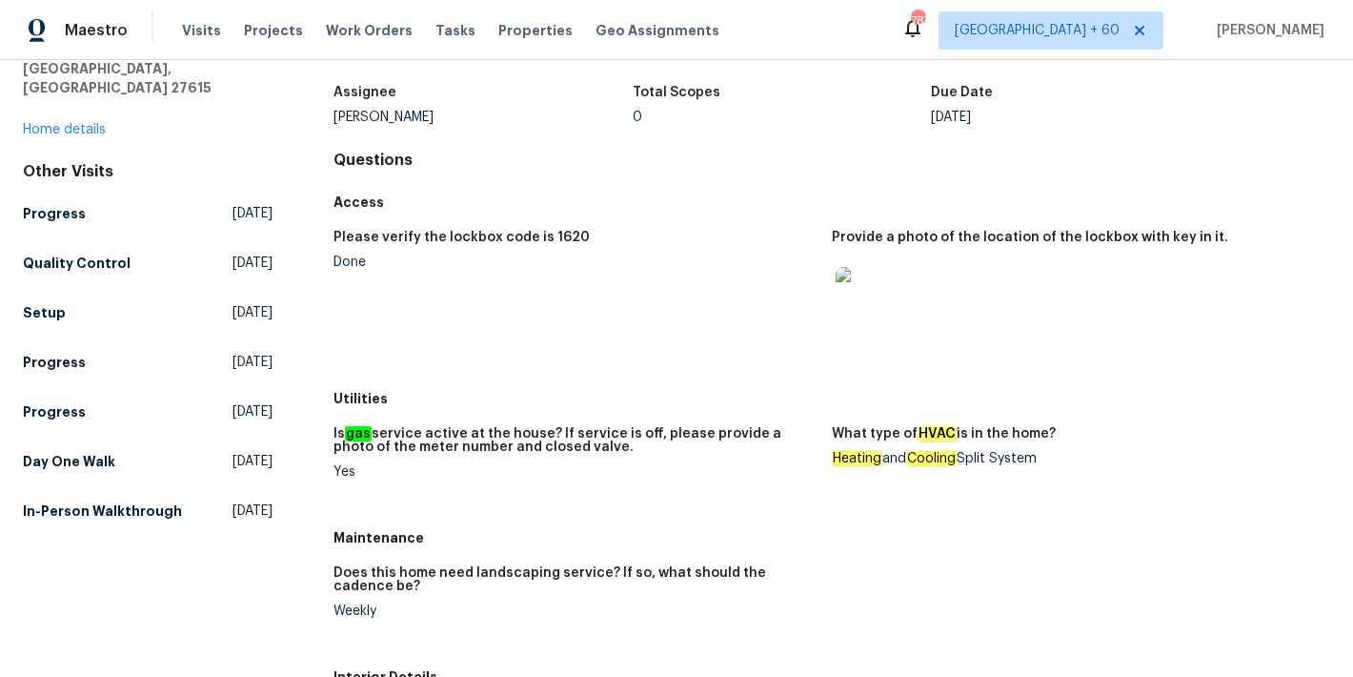
scroll to position [144, 0]
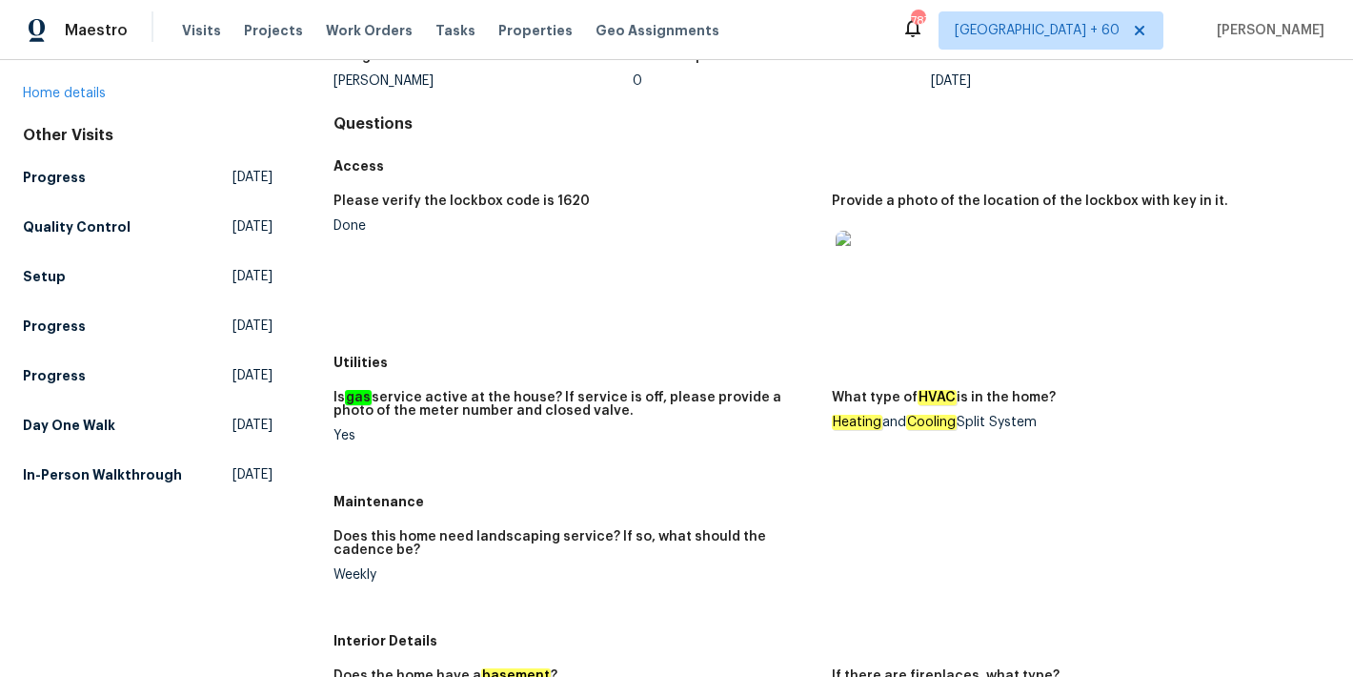
drag, startPoint x: 962, startPoint y: 423, endPoint x: 1041, endPoint y: 428, distance: 78.3
click at [1041, 428] on div "Heating and Cooling Split System" at bounding box center [1073, 421] width 483 height 13
click at [1080, 432] on figure "What type of HVAC is in the home? Heating and Cooling Split System" at bounding box center [1081, 432] width 498 height 82
drag, startPoint x: 1044, startPoint y: 428, endPoint x: 961, endPoint y: 427, distance: 83.9
click at [961, 427] on div "Heating and Cooling Split System" at bounding box center [1073, 421] width 483 height 13
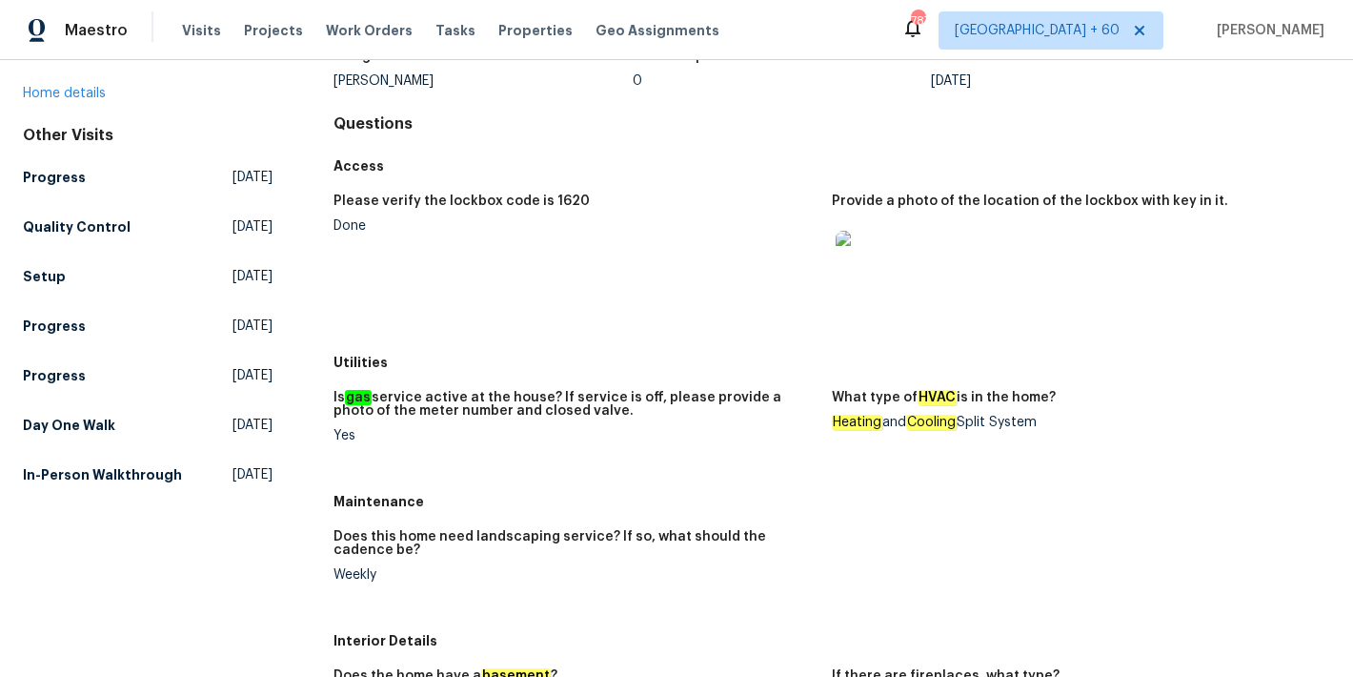
copy div "Split System"
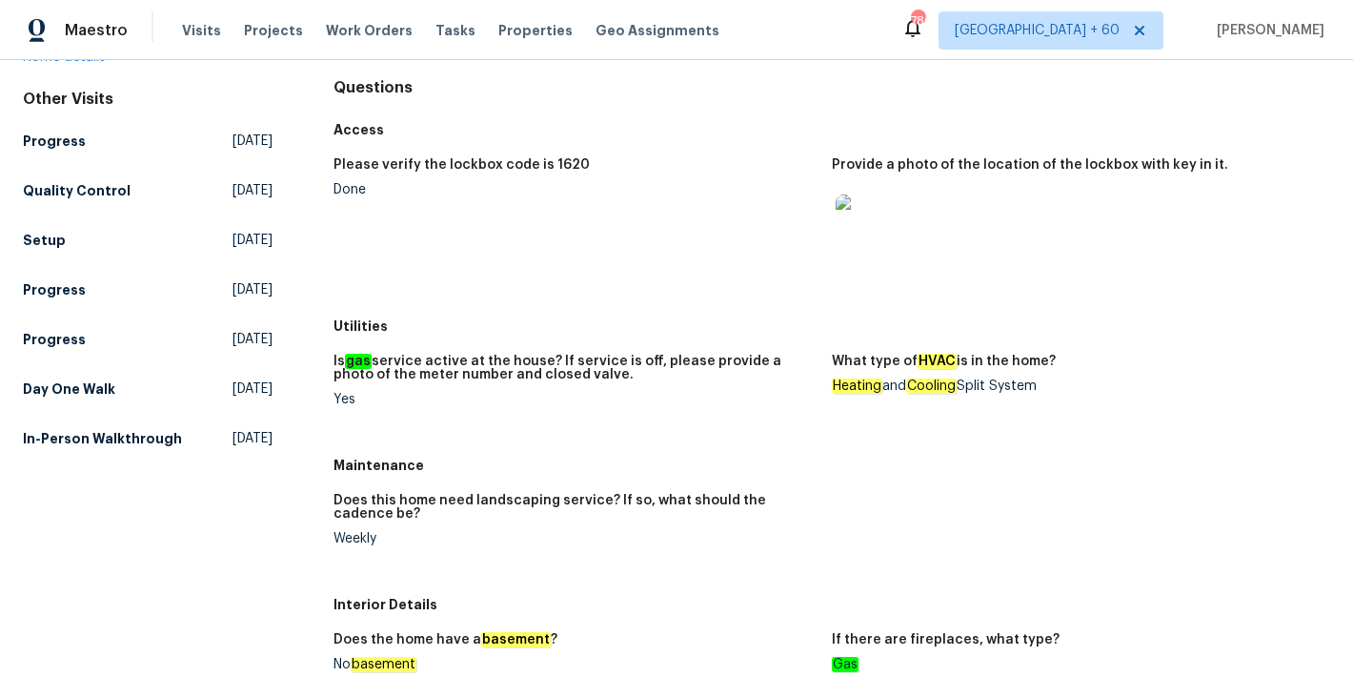
scroll to position [189, 0]
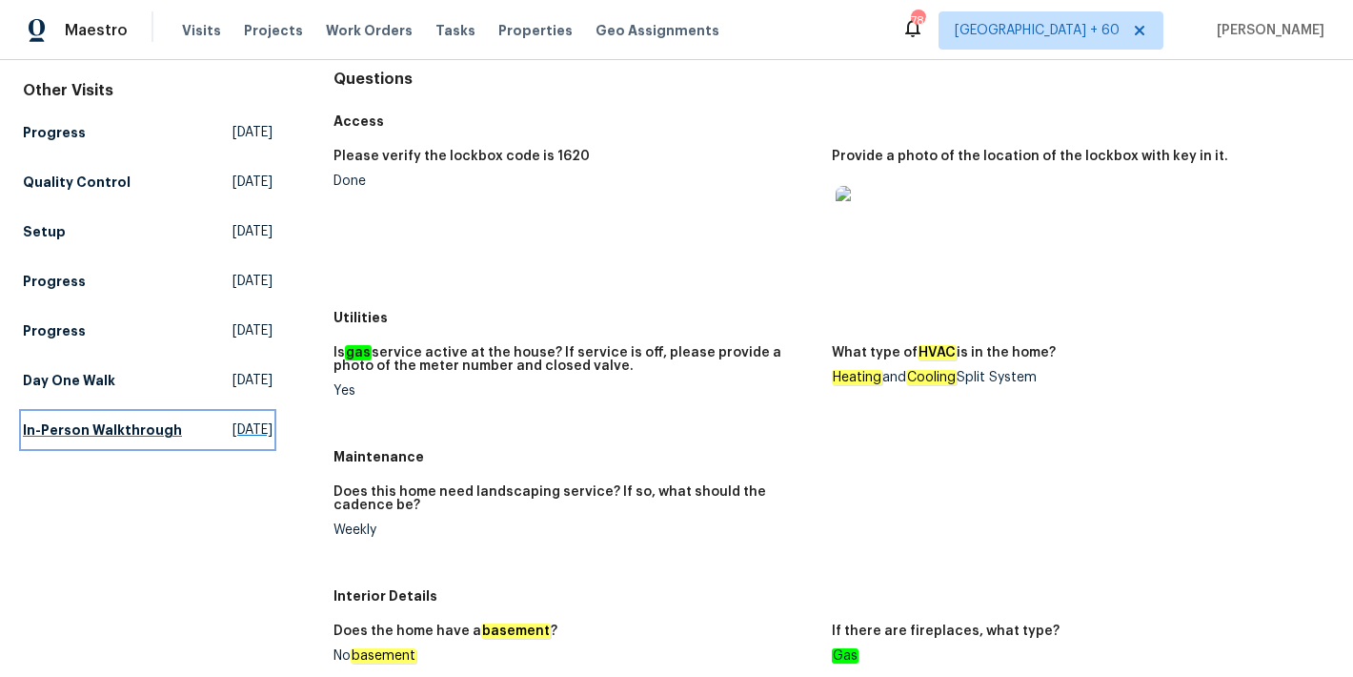
click at [61, 431] on h5 "In-Person Walkthrough" at bounding box center [102, 429] width 159 height 19
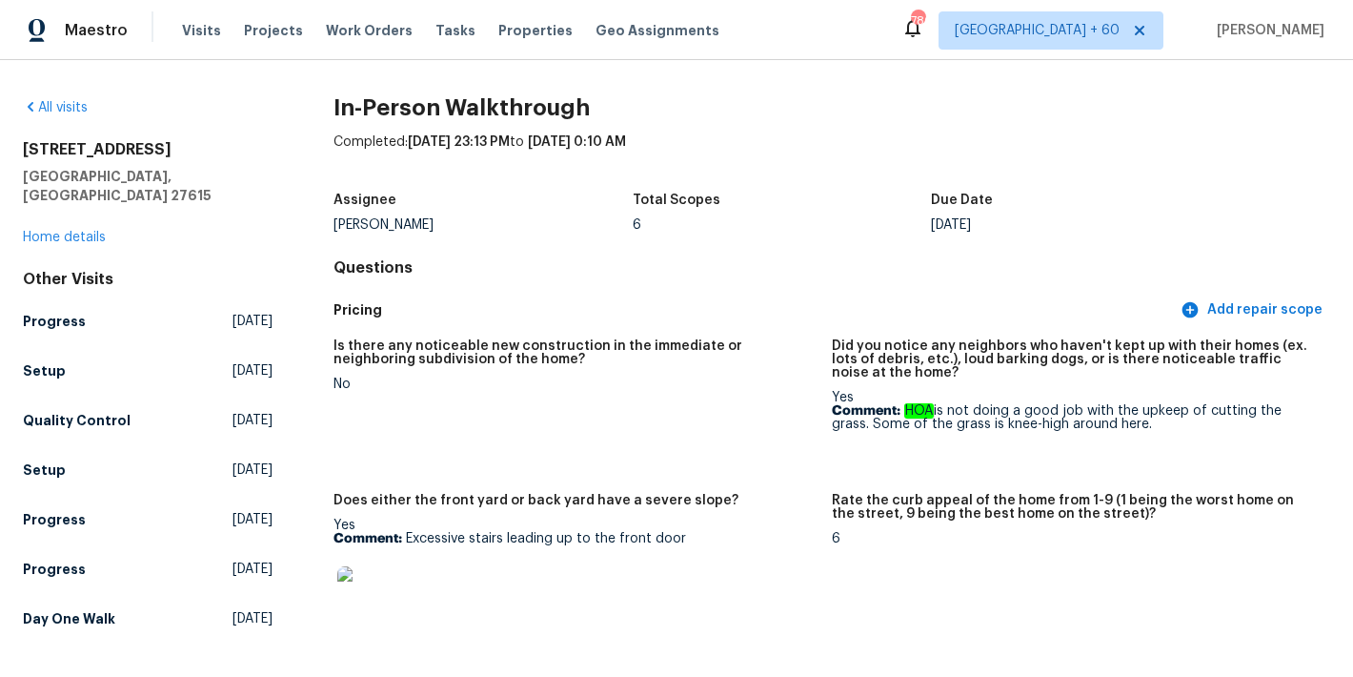
click at [830, 219] on div "6" at bounding box center [782, 224] width 299 height 13
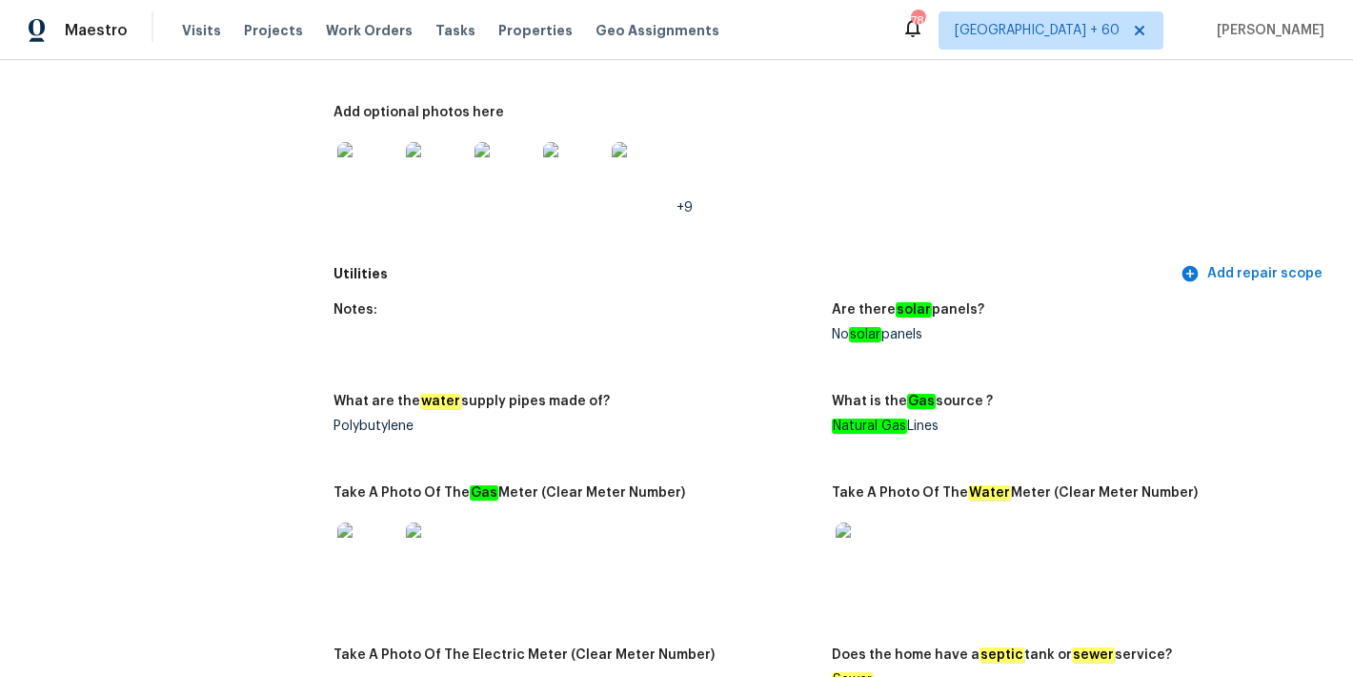
click at [375, 419] on div "Polybutylene" at bounding box center [575, 425] width 483 height 13
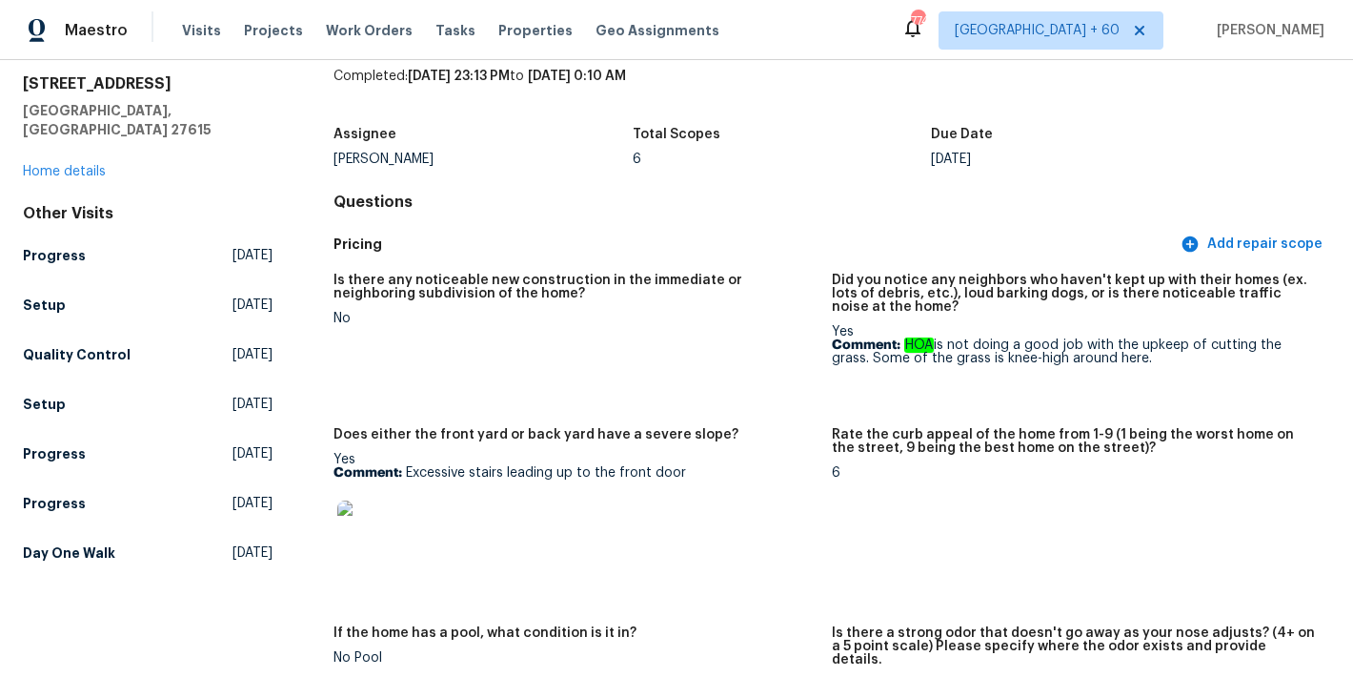
scroll to position [109, 0]
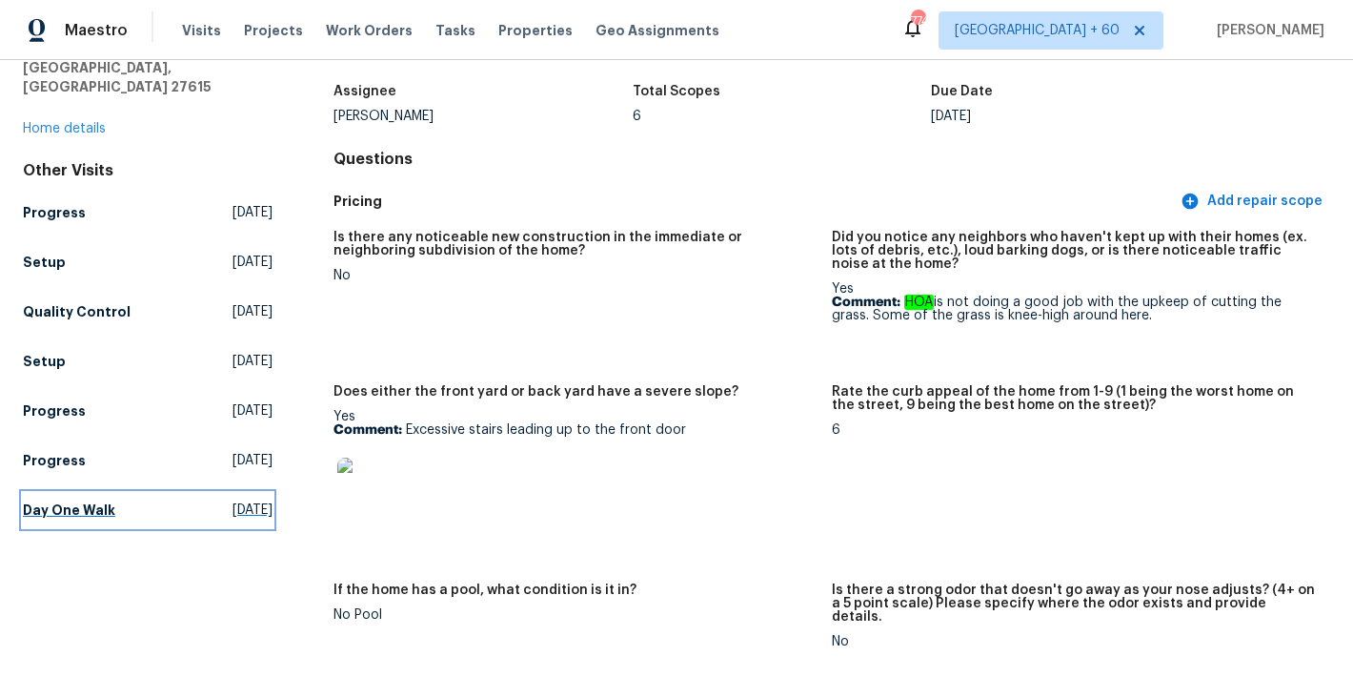
click at [91, 500] on h5 "Day One Walk" at bounding box center [69, 509] width 92 height 19
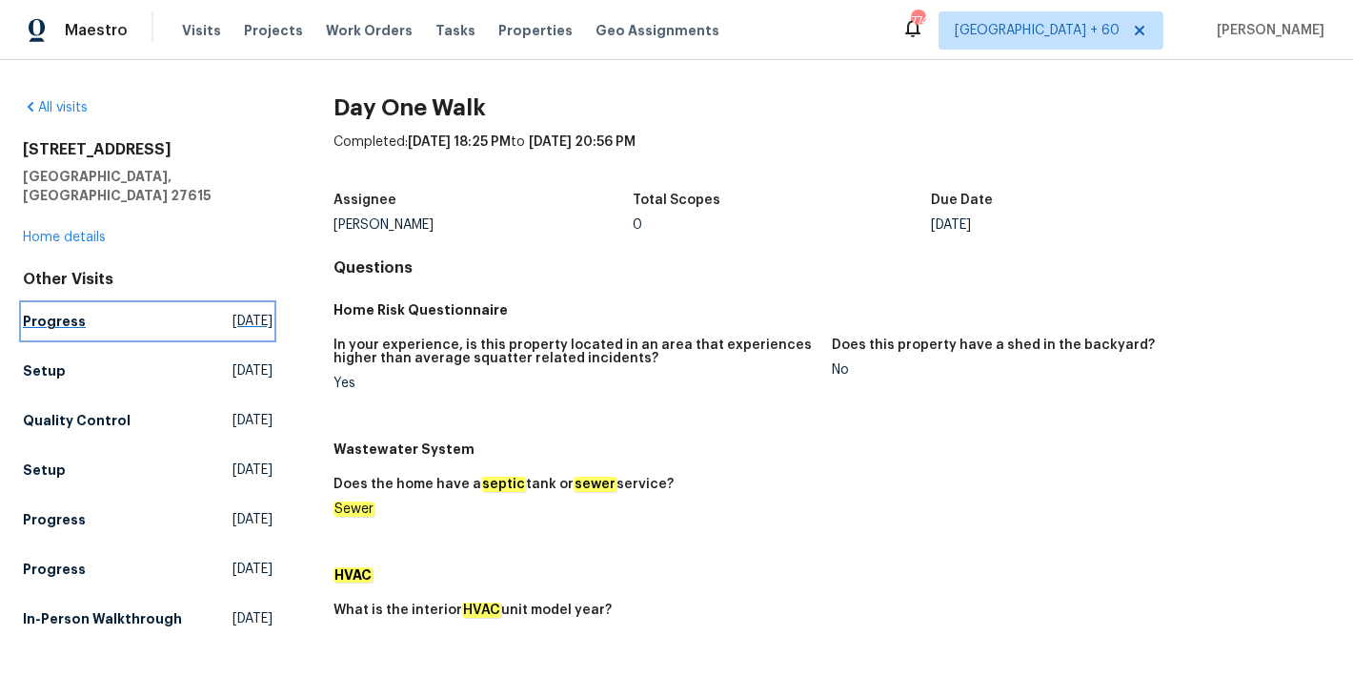
click at [67, 312] on h5 "Progress" at bounding box center [54, 321] width 63 height 19
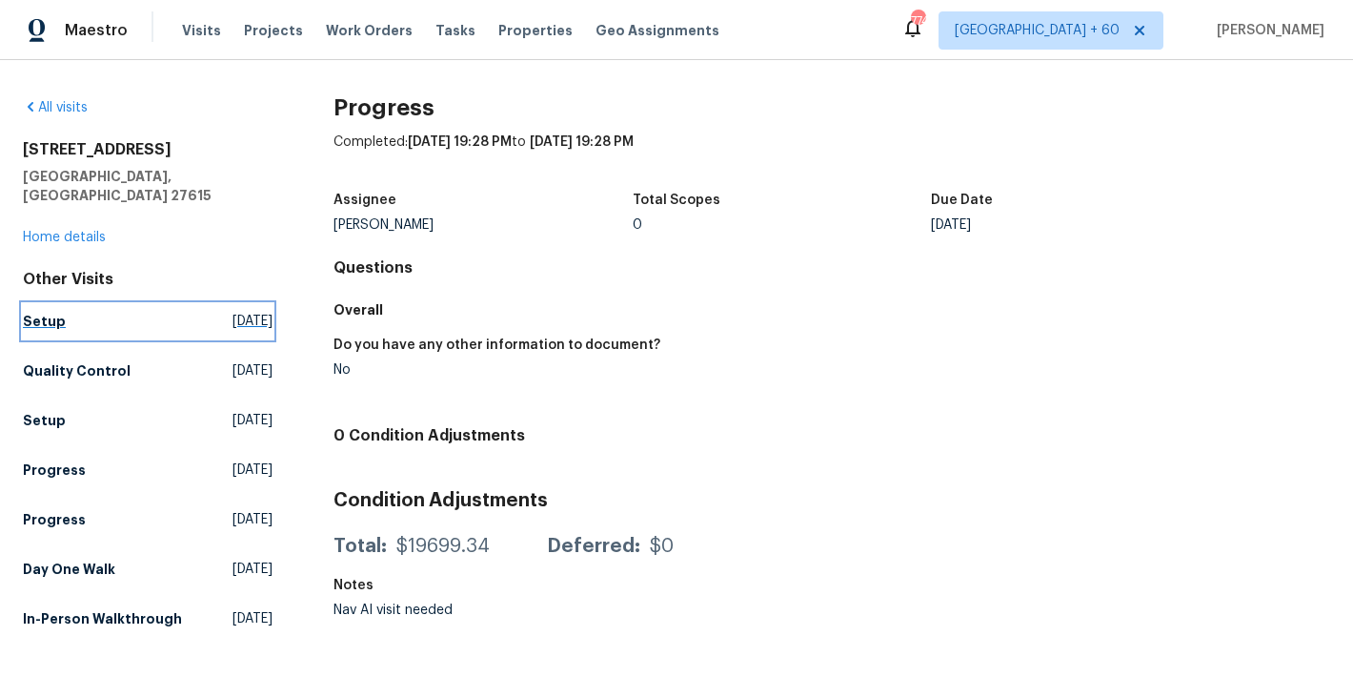
click at [55, 312] on h5 "Setup" at bounding box center [44, 321] width 43 height 19
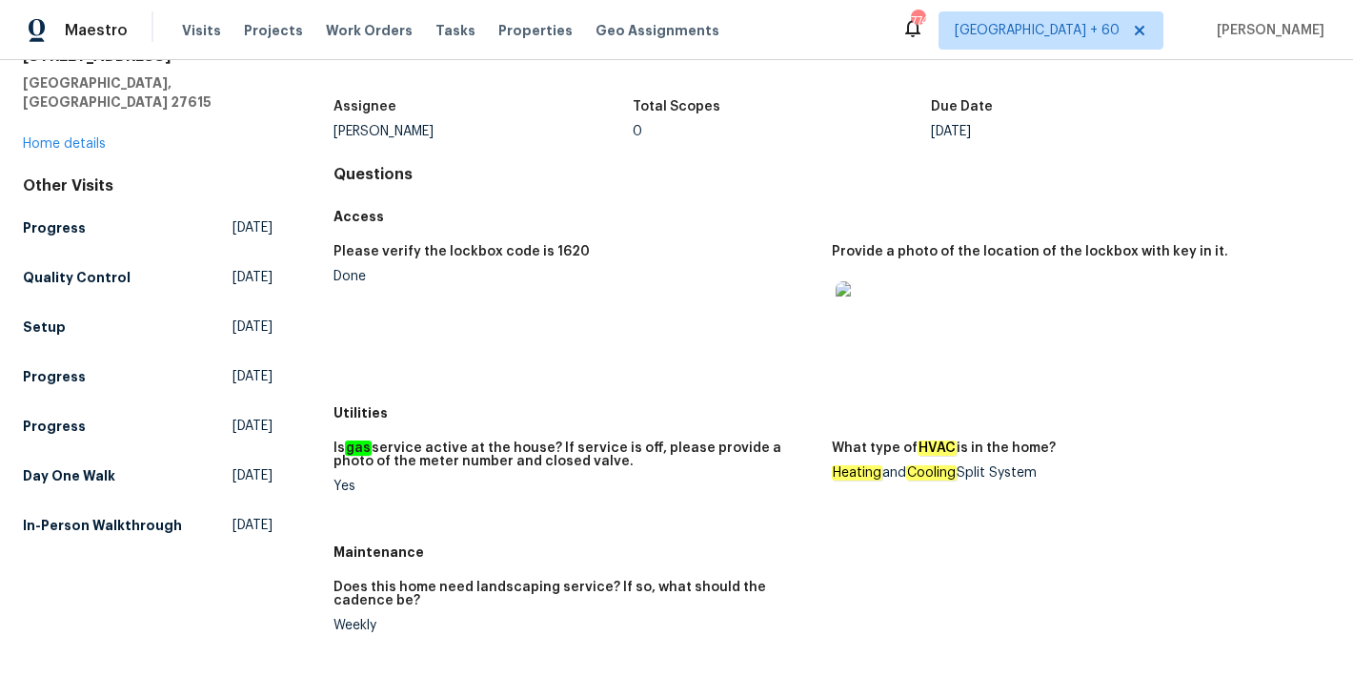
scroll to position [11, 0]
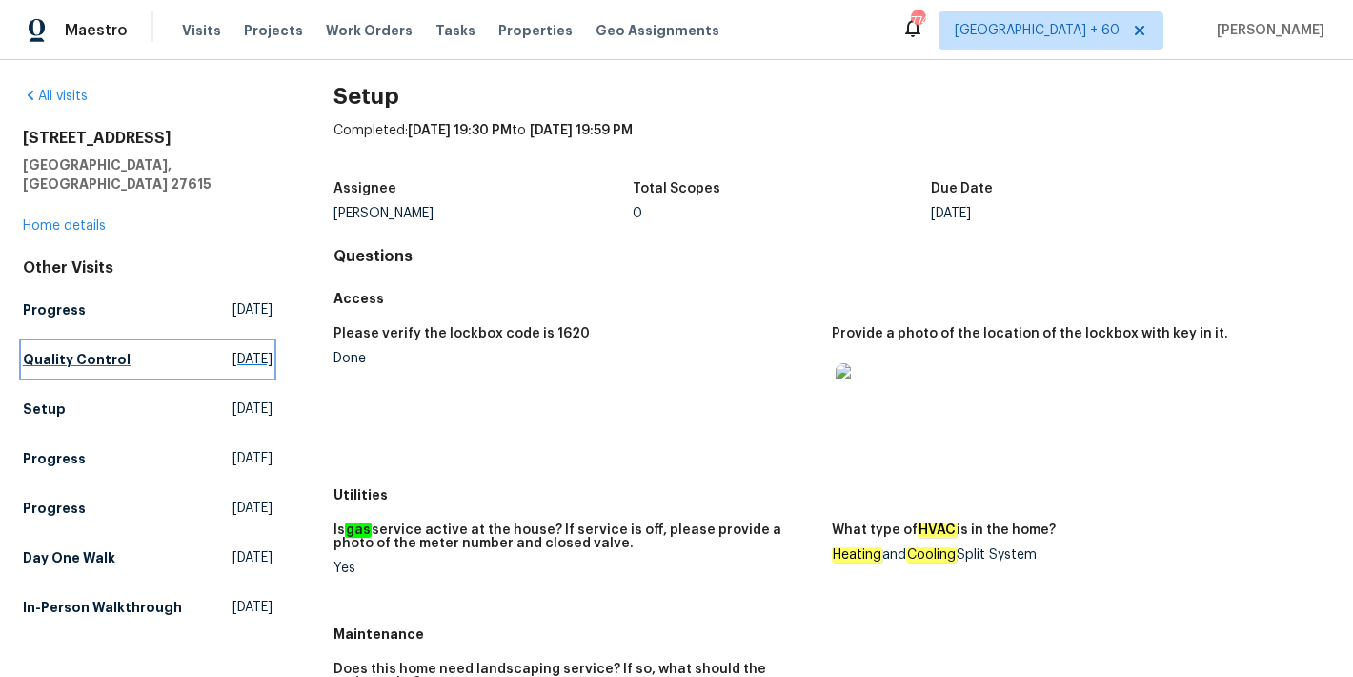
click at [57, 350] on h5 "Quality Control" at bounding box center [77, 359] width 108 height 19
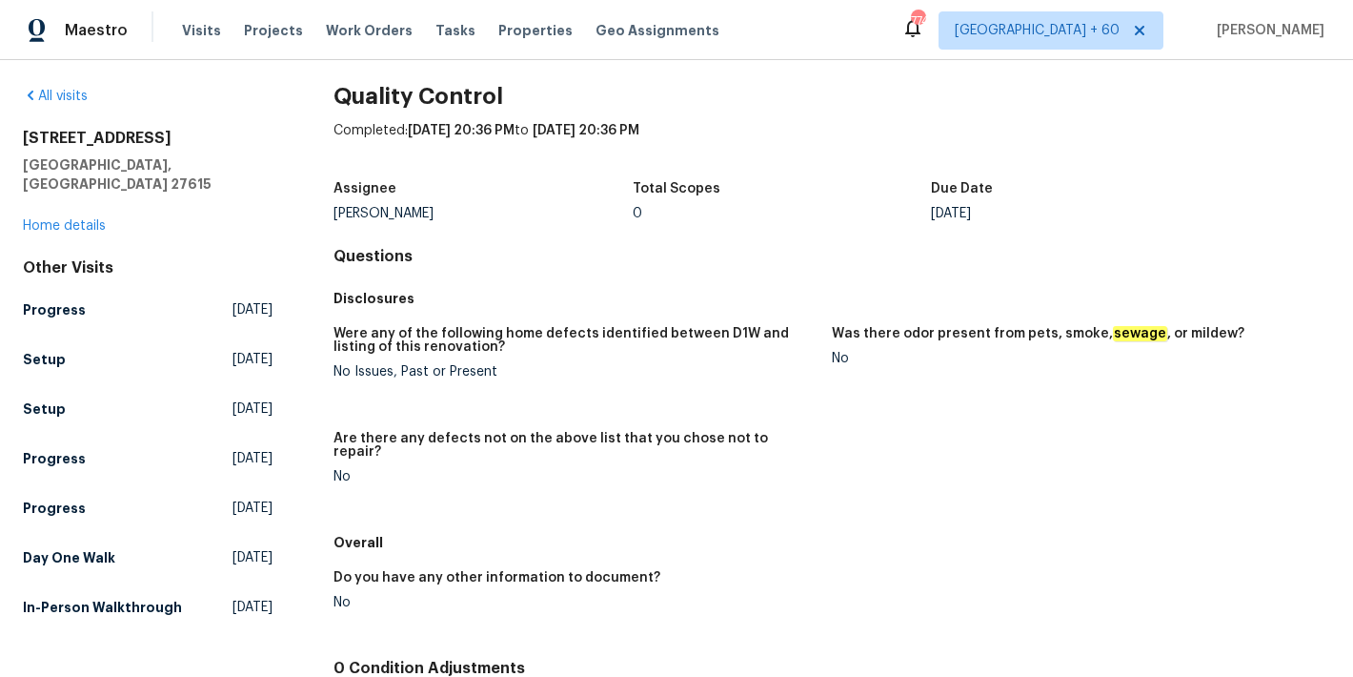
scroll to position [196, 0]
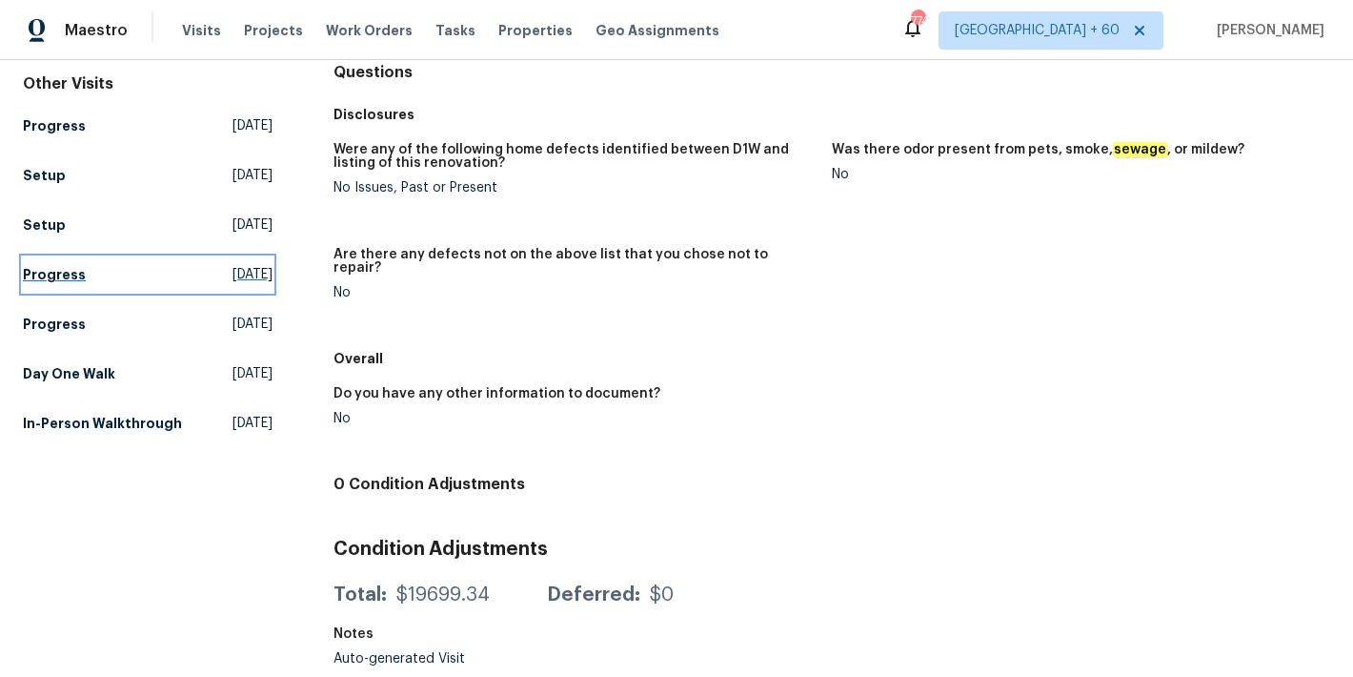
click at [71, 265] on h5 "Progress" at bounding box center [54, 274] width 63 height 19
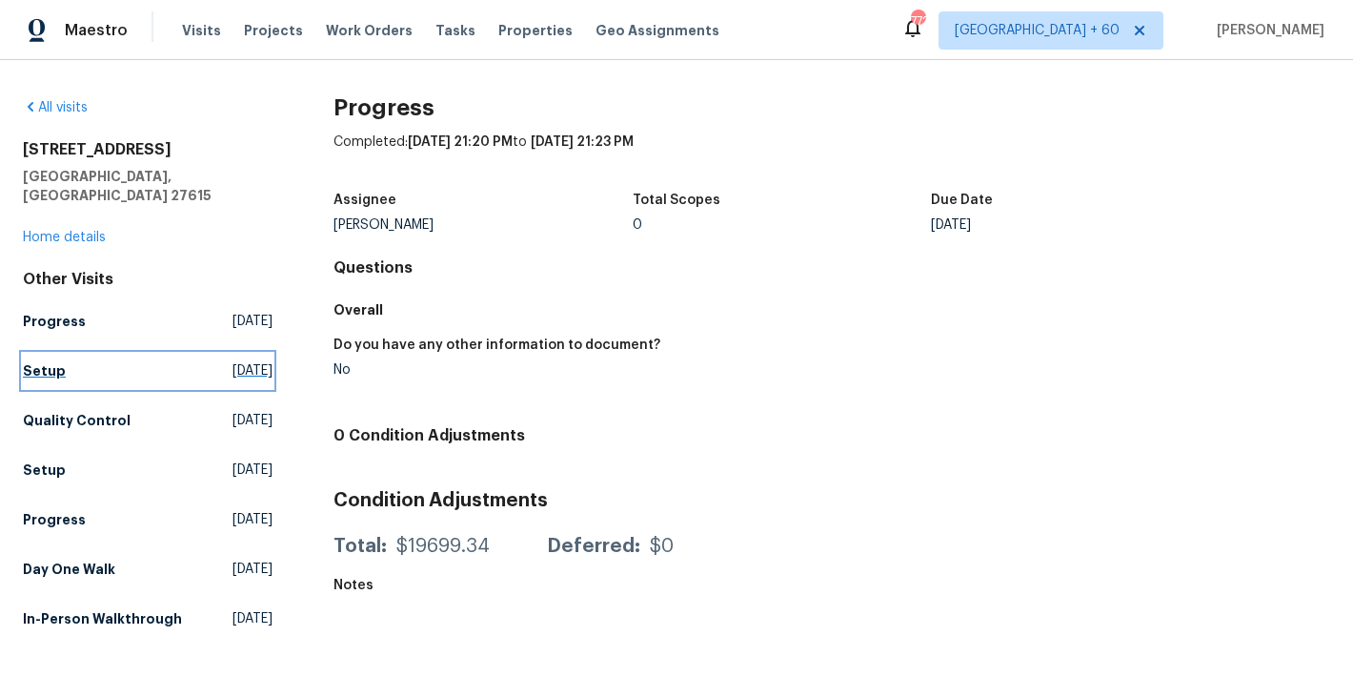
click at [24, 361] on h5 "Setup" at bounding box center [44, 370] width 43 height 19
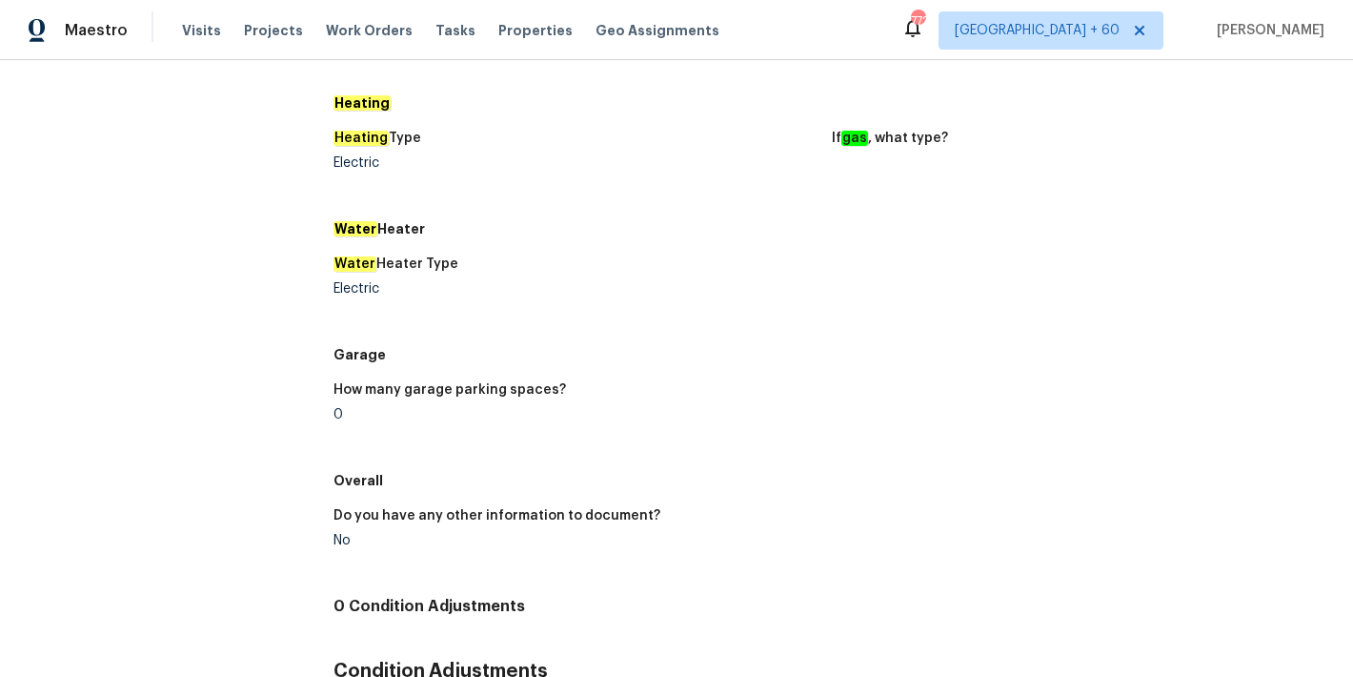
scroll to position [1595, 0]
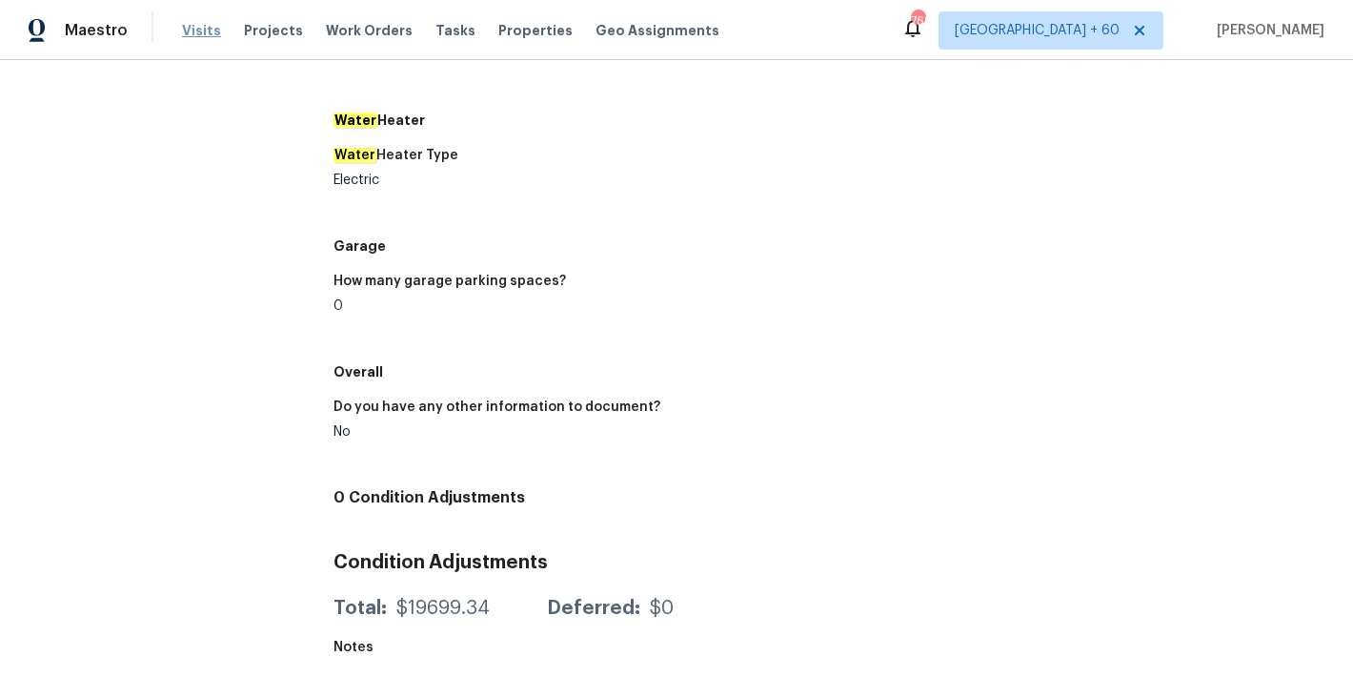
click at [204, 30] on span "Visits" at bounding box center [201, 30] width 39 height 19
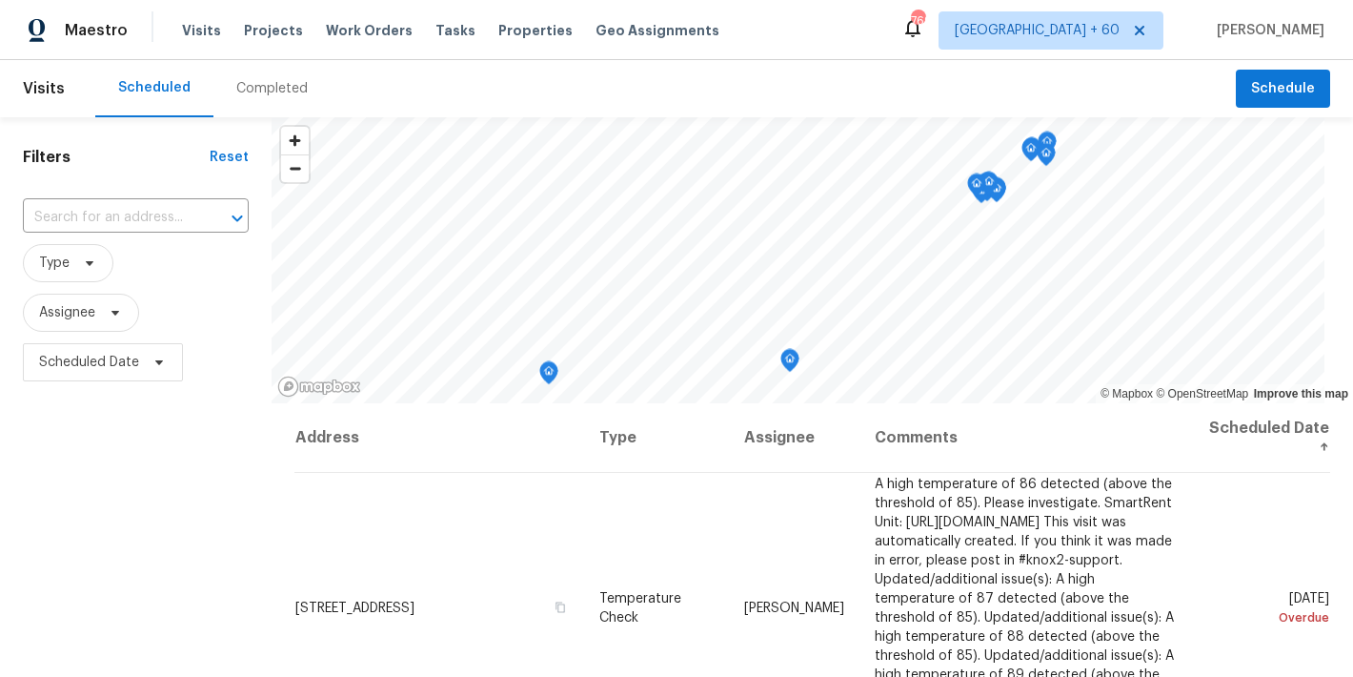
click at [265, 89] on div "Completed" at bounding box center [271, 88] width 71 height 19
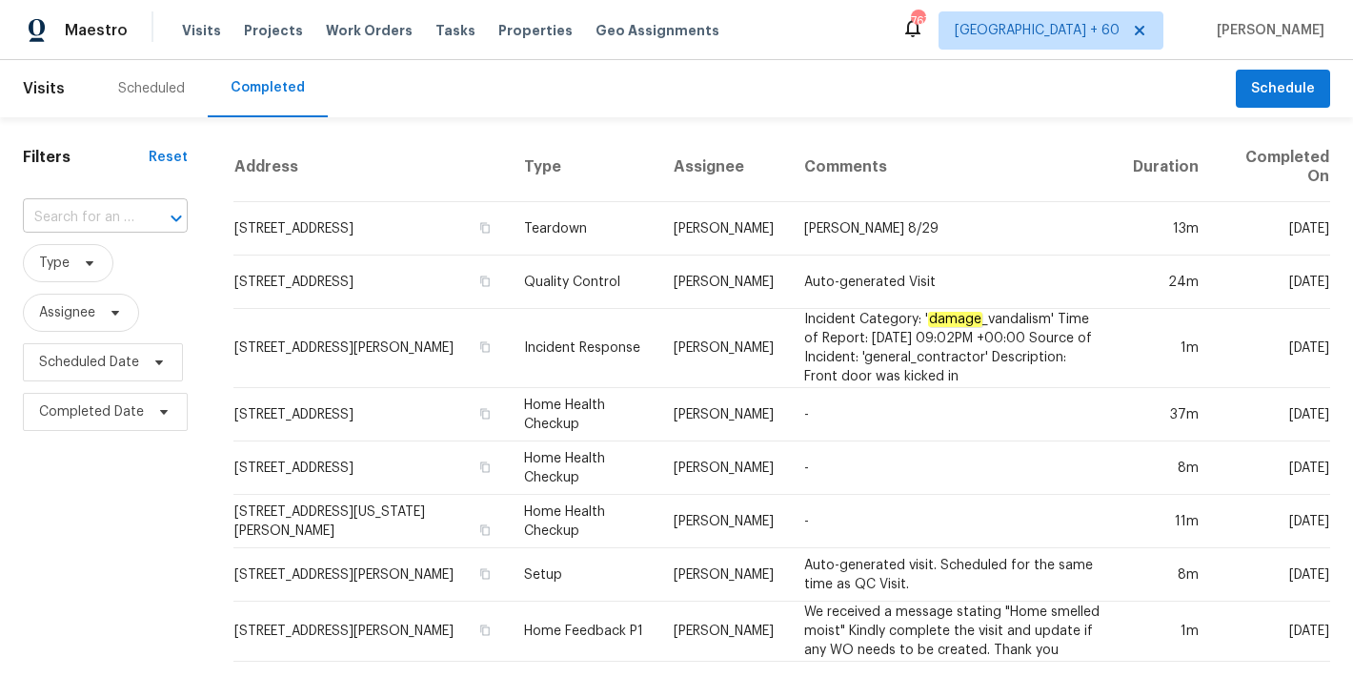
click at [103, 219] on input "text" at bounding box center [78, 218] width 111 height 30
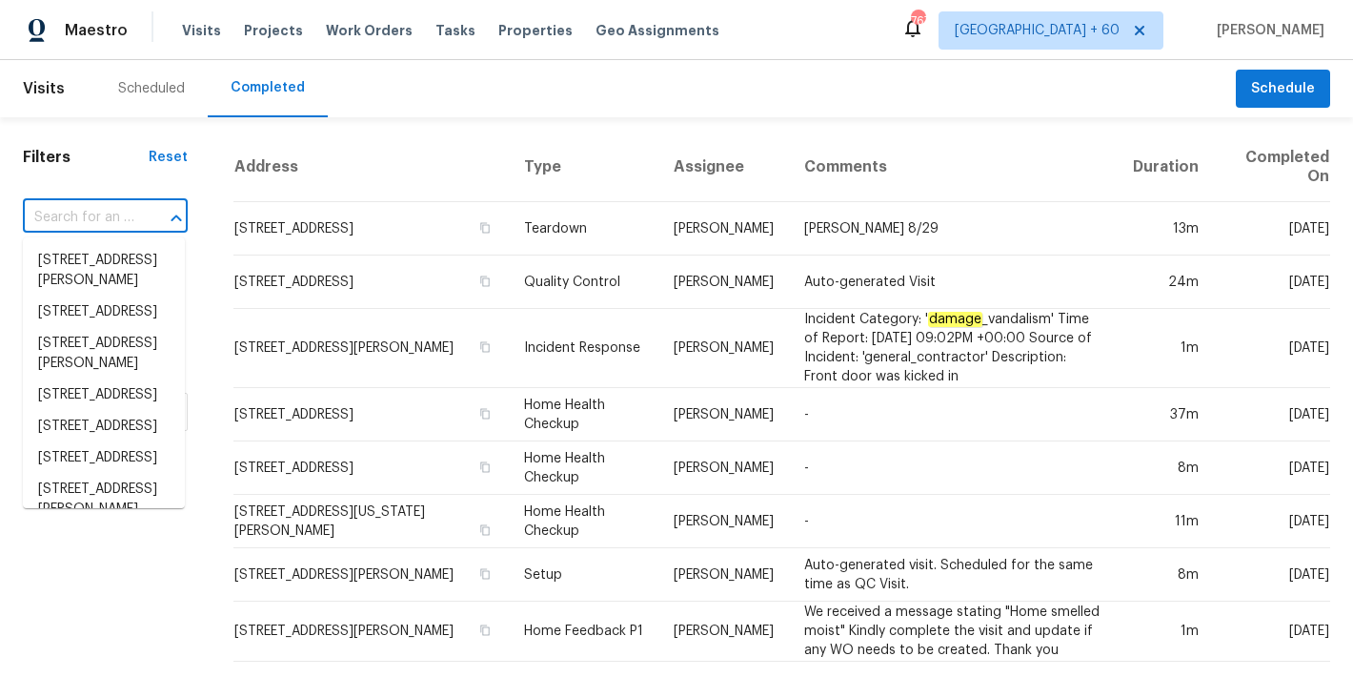
paste input "218 Newberry Ln, Durham, NC 27703"
type input "218 Newberry Ln, Durham, NC 27703"
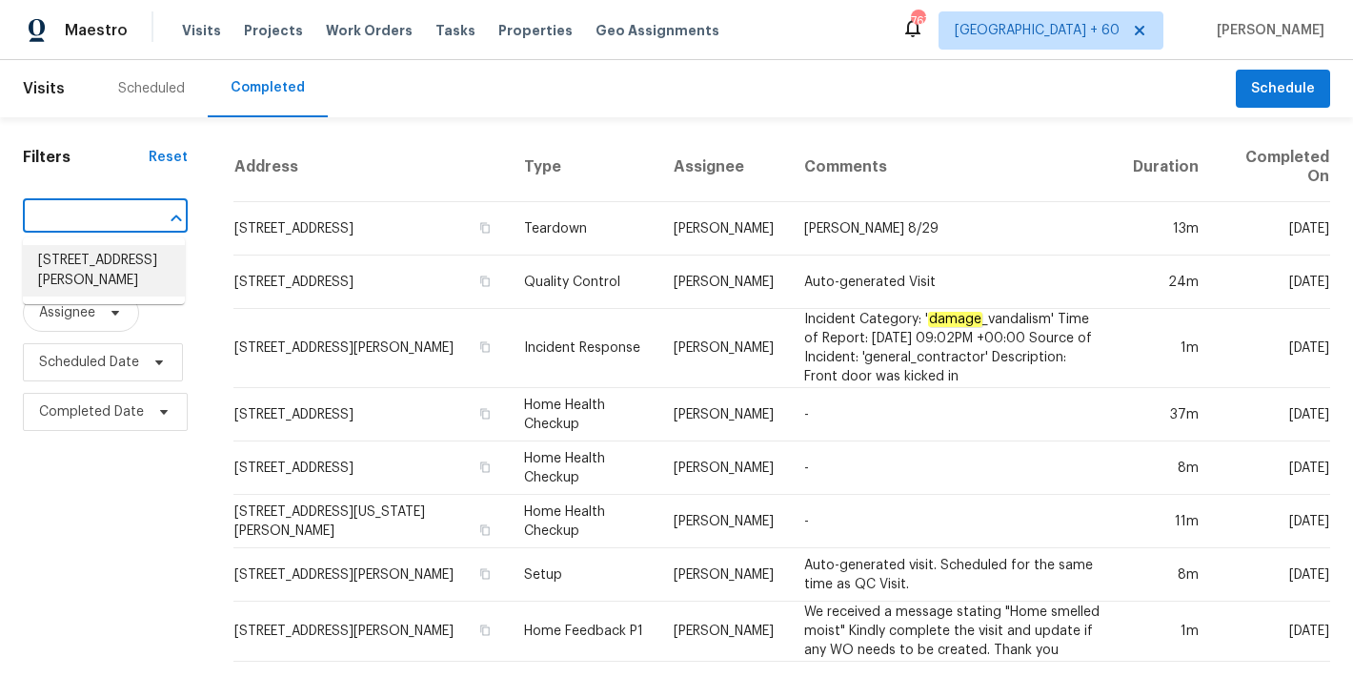
click at [104, 283] on li "218 Newberry Ln, Durham, NC 27703" at bounding box center [104, 270] width 162 height 51
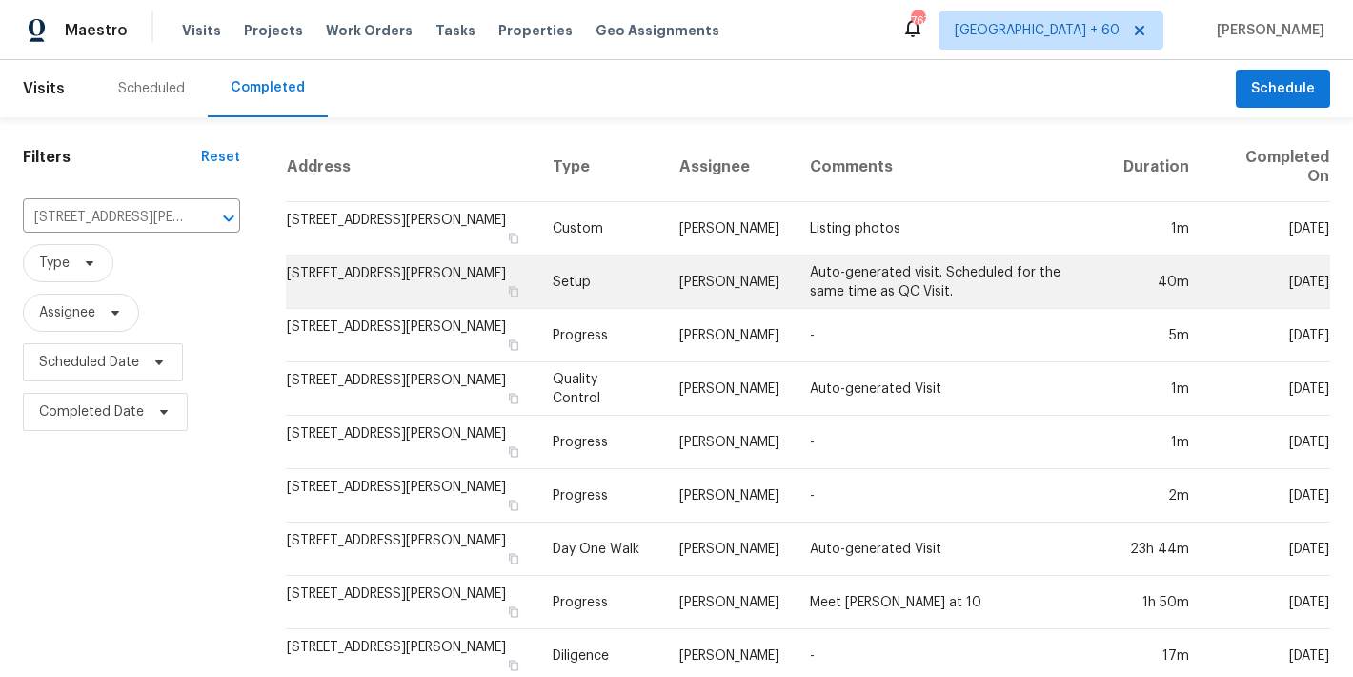
click at [454, 266] on td "218 Newberry Ln, Durham, NC 27703" at bounding box center [412, 281] width 253 height 53
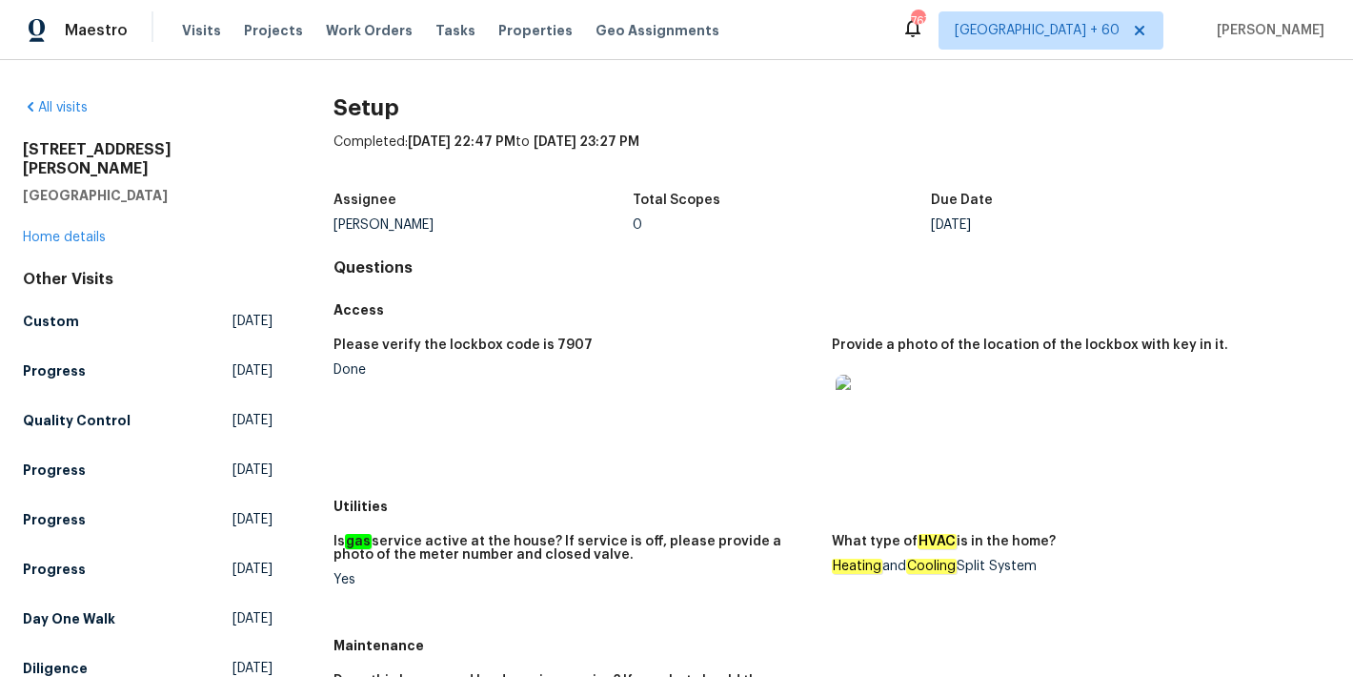
click at [156, 163] on div "218 Newberry Ln Durham, NC 27703" at bounding box center [148, 172] width 250 height 65
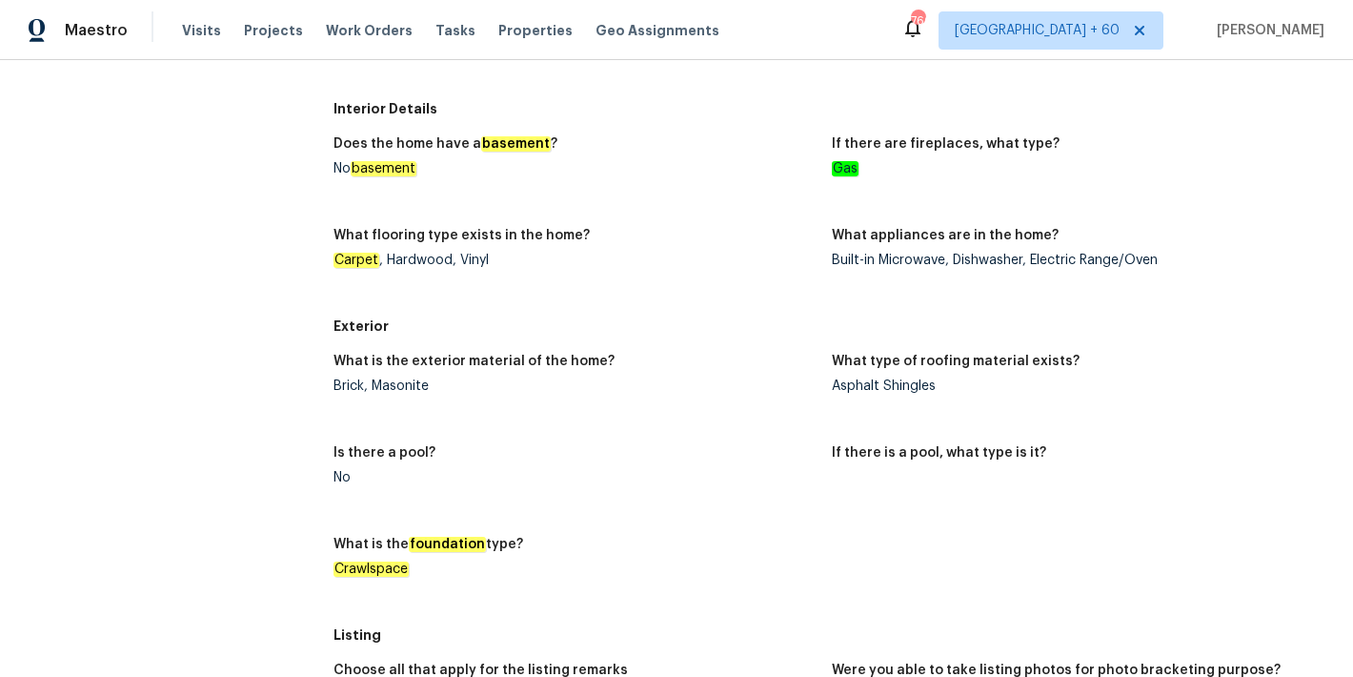
click at [385, 385] on div "Brick, Masonite" at bounding box center [575, 385] width 483 height 13
copy div "Masonite"
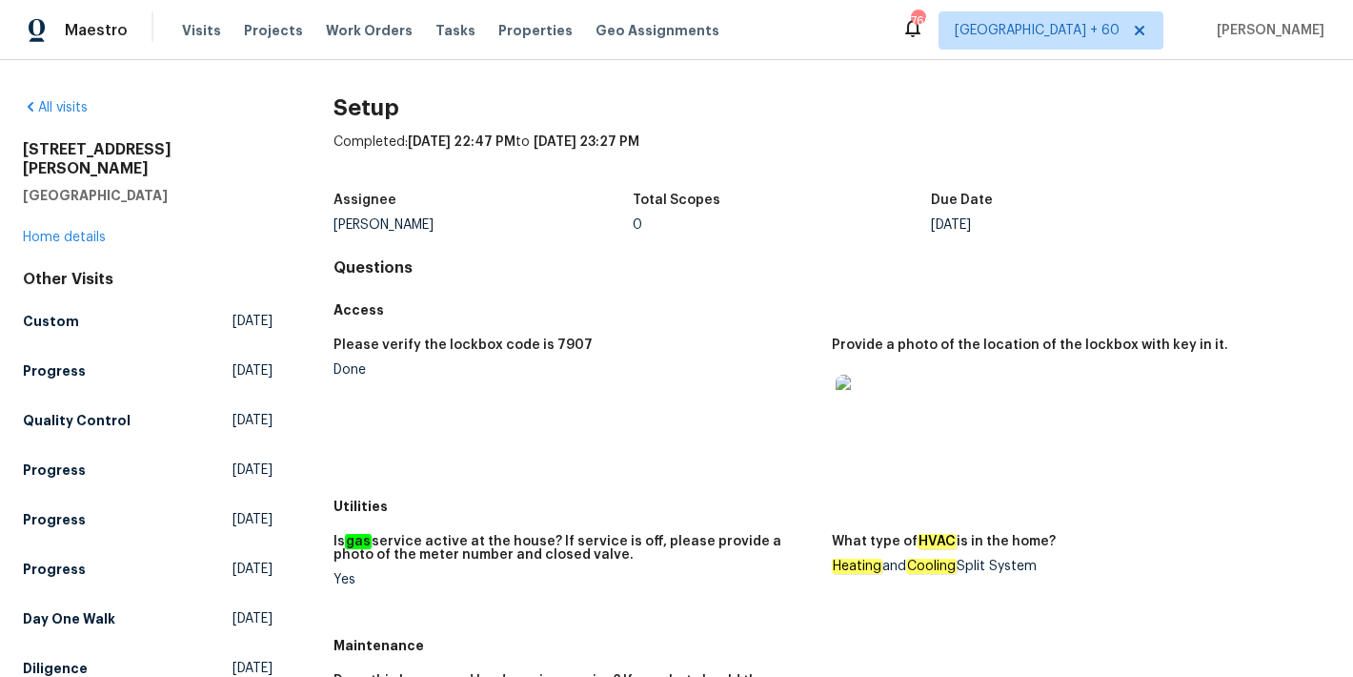
drag, startPoint x: 960, startPoint y: 567, endPoint x: 1145, endPoint y: 565, distance: 185.8
click at [1145, 565] on div "Heating and Cooling Split System" at bounding box center [1073, 565] width 483 height 13
copy div "Split System"
click at [905, 231] on div "0" at bounding box center [782, 224] width 299 height 13
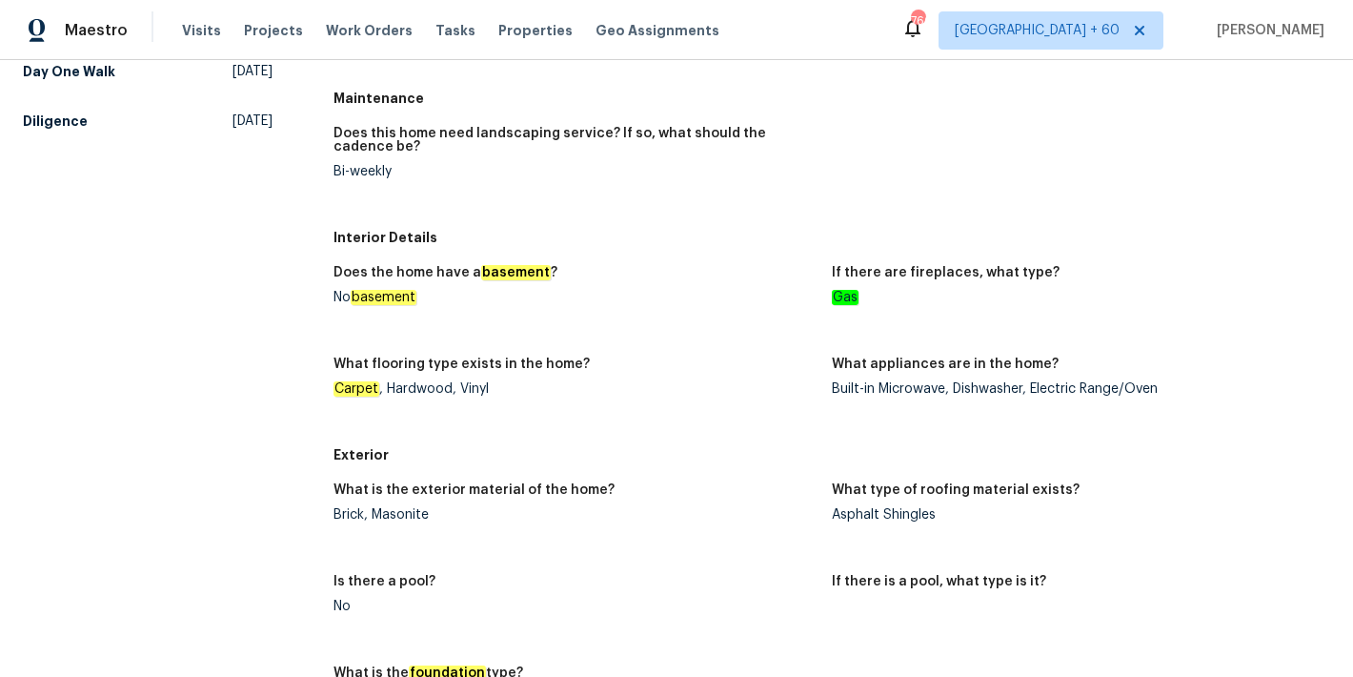
scroll to position [396, 0]
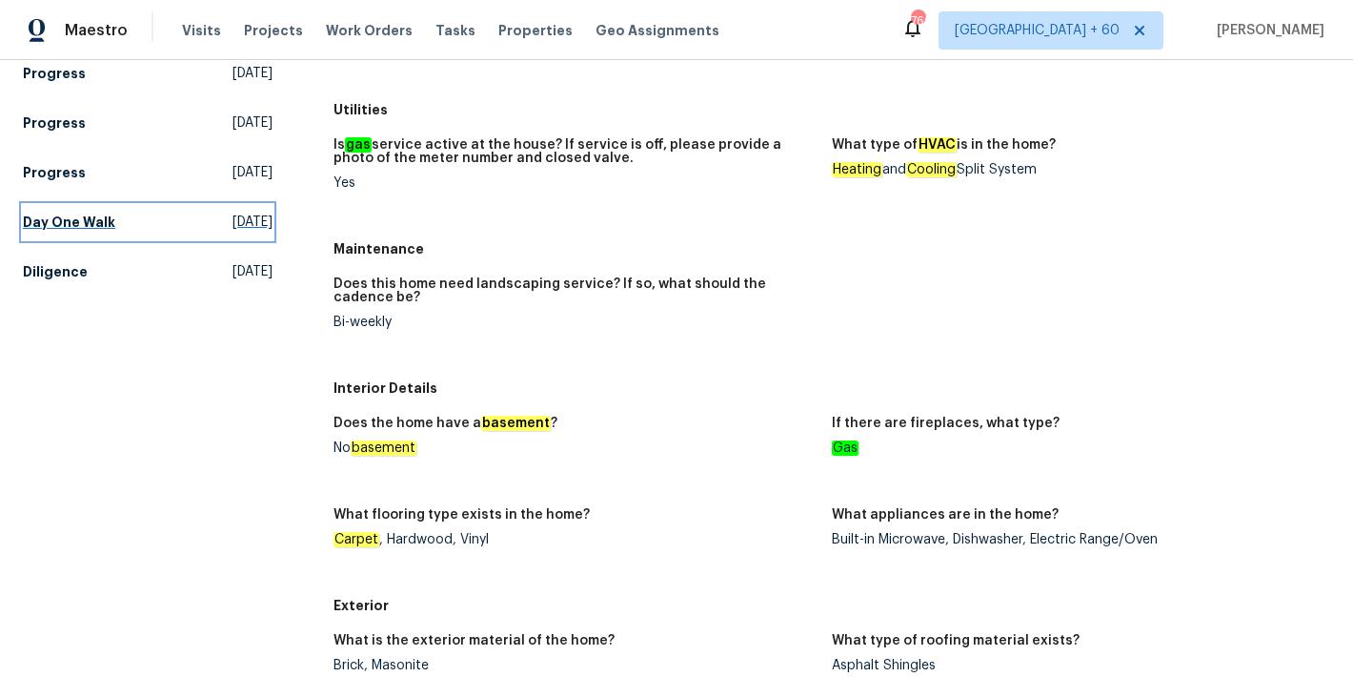
click at [68, 212] on h5 "Day One Walk" at bounding box center [69, 221] width 92 height 19
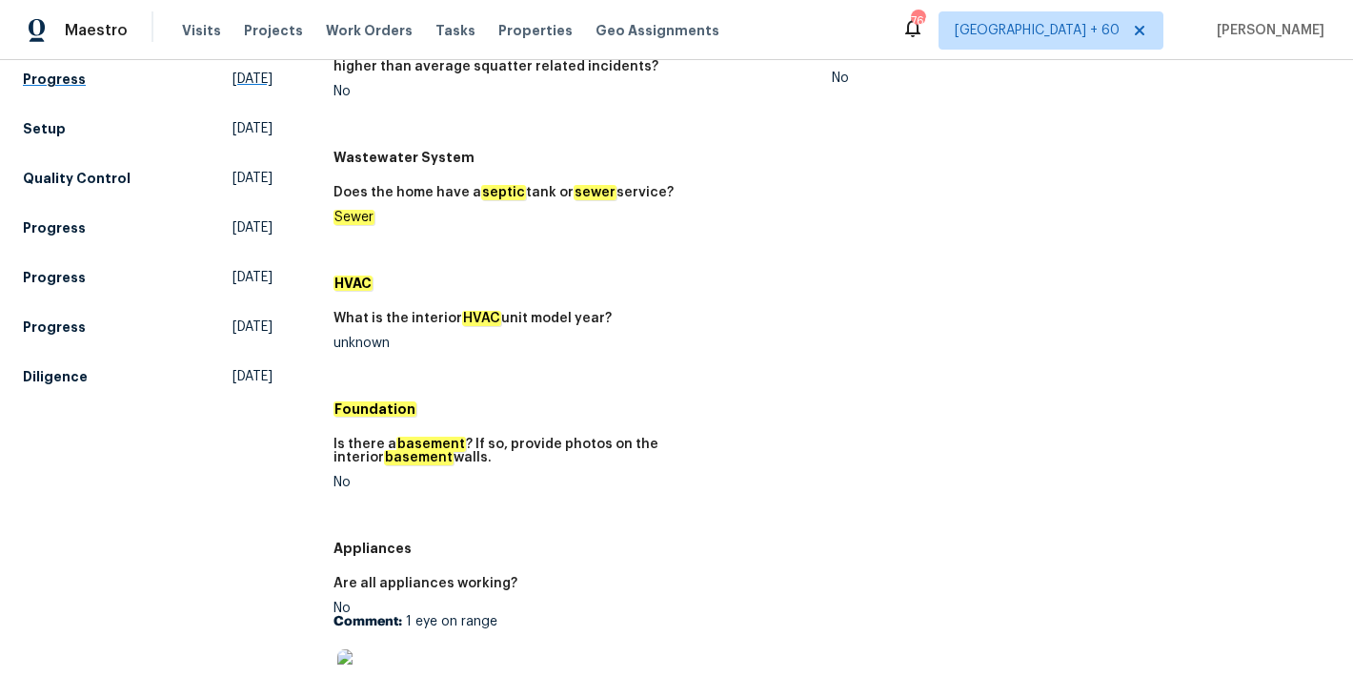
scroll to position [293, 0]
click at [787, 333] on div "What is the interior HVAC unit model year?" at bounding box center [575, 323] width 483 height 25
click at [79, 366] on h5 "Diligence" at bounding box center [55, 375] width 65 height 19
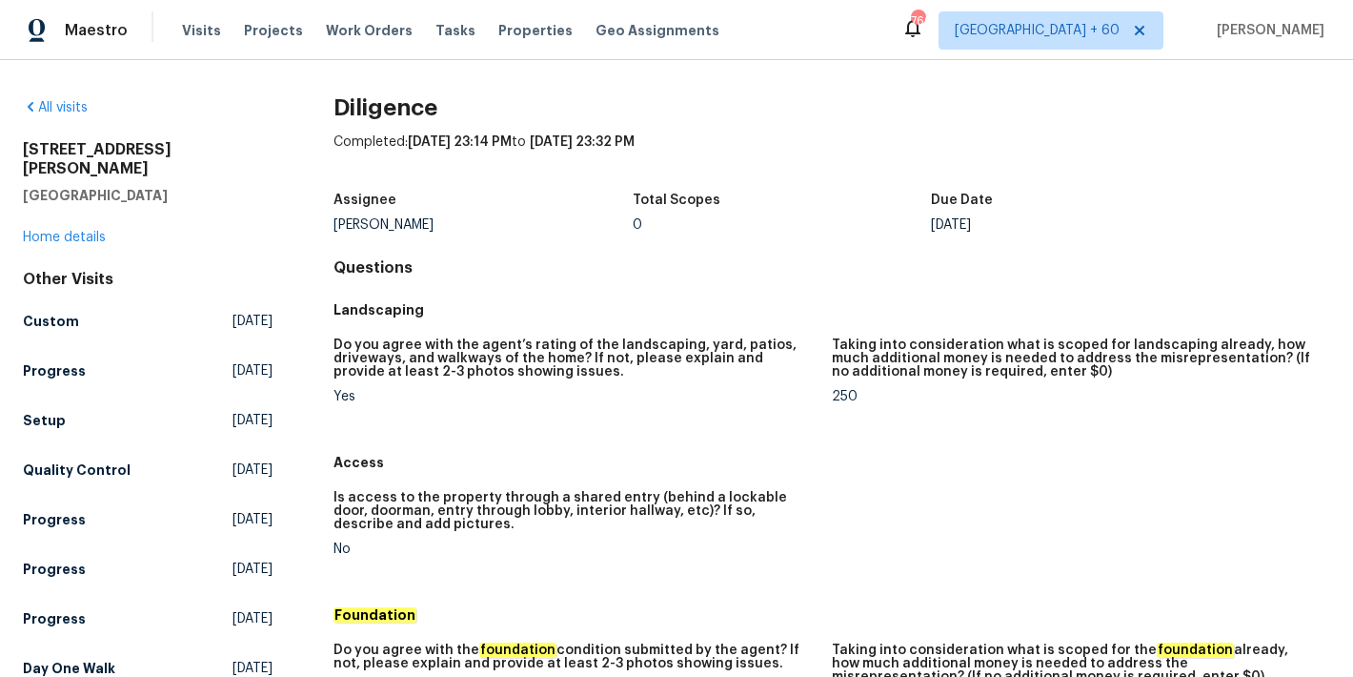
click at [758, 215] on div "Total Scopes" at bounding box center [782, 205] width 299 height 25
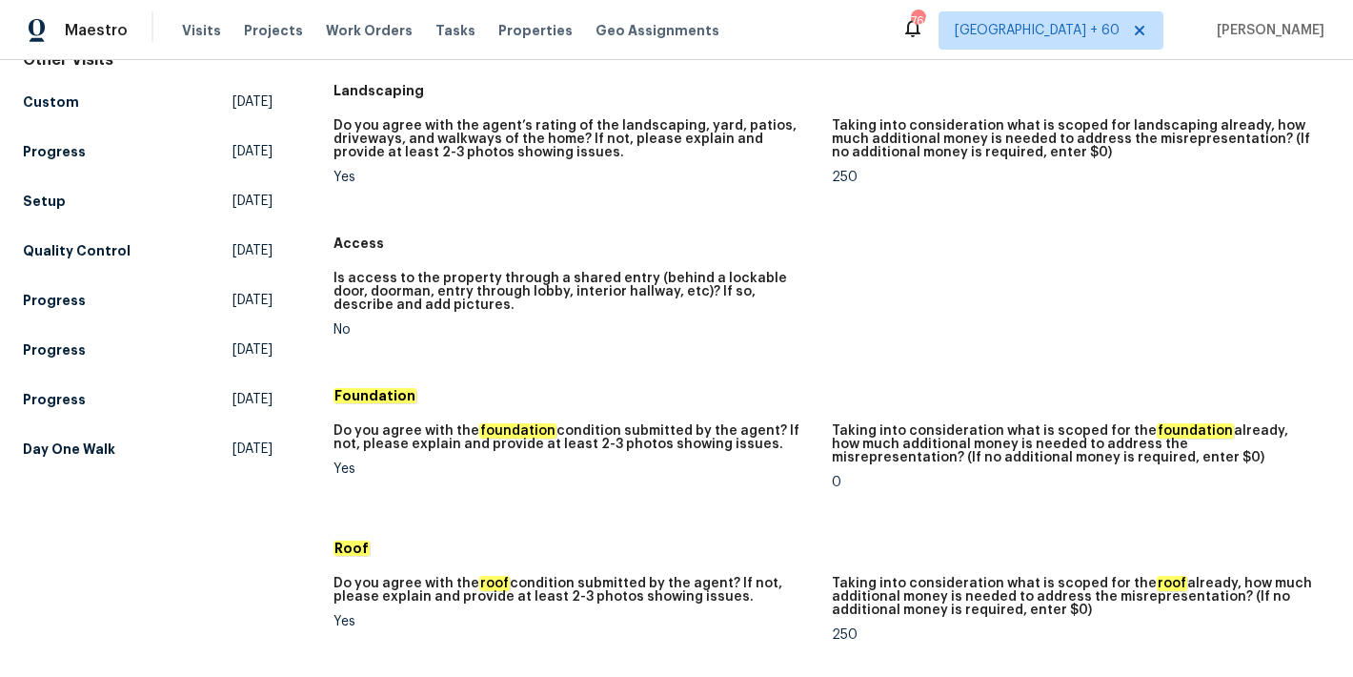
scroll to position [222, 0]
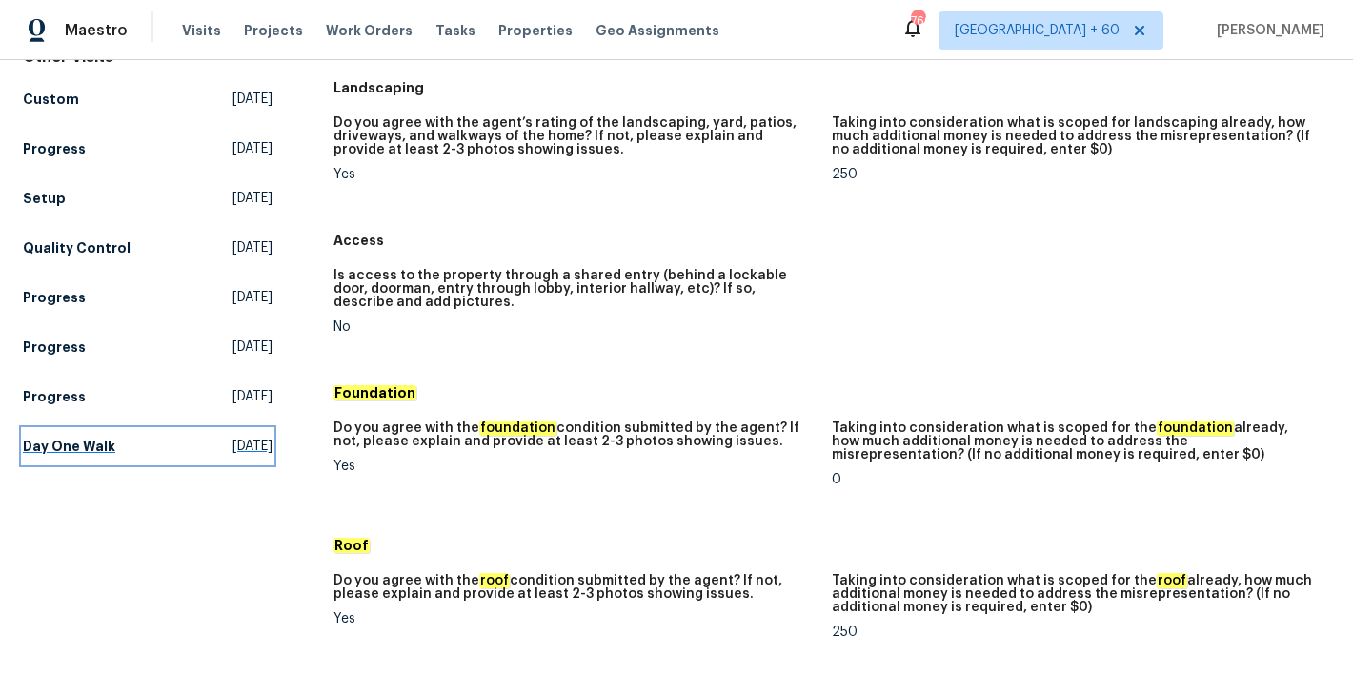
click at [96, 436] on h5 "Day One Walk" at bounding box center [69, 445] width 92 height 19
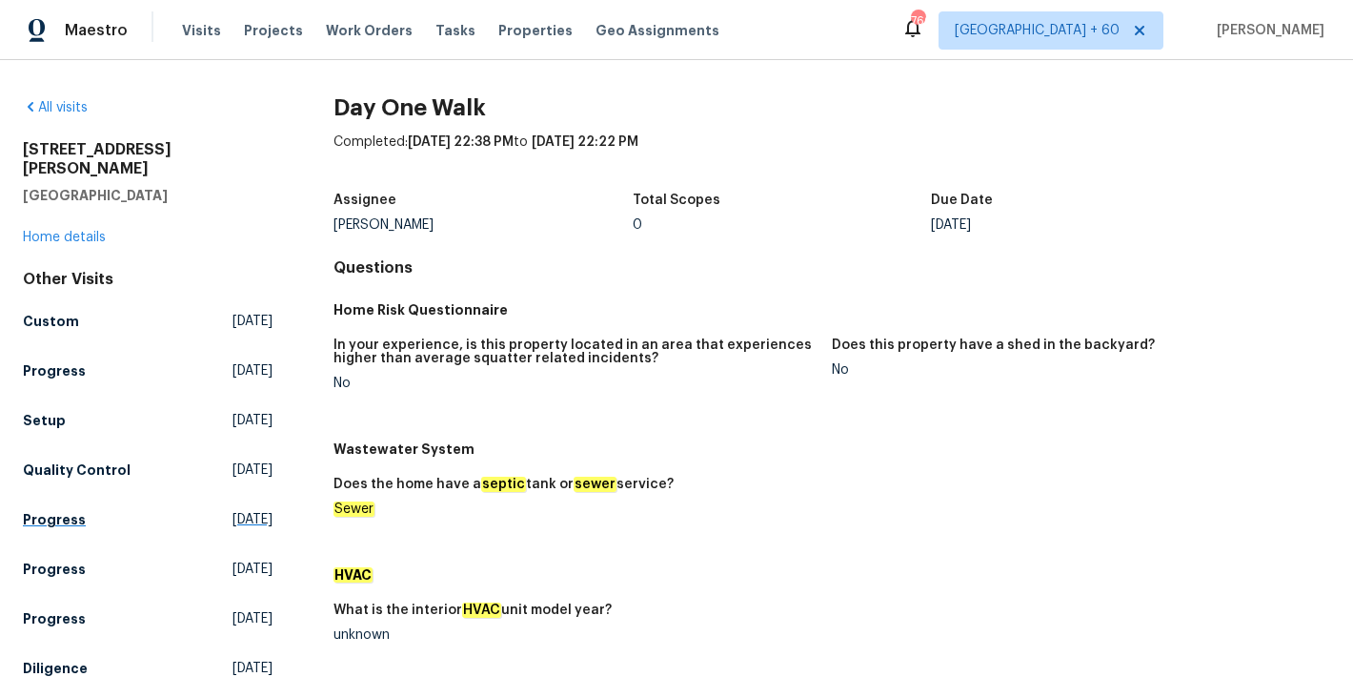
scroll to position [18, 0]
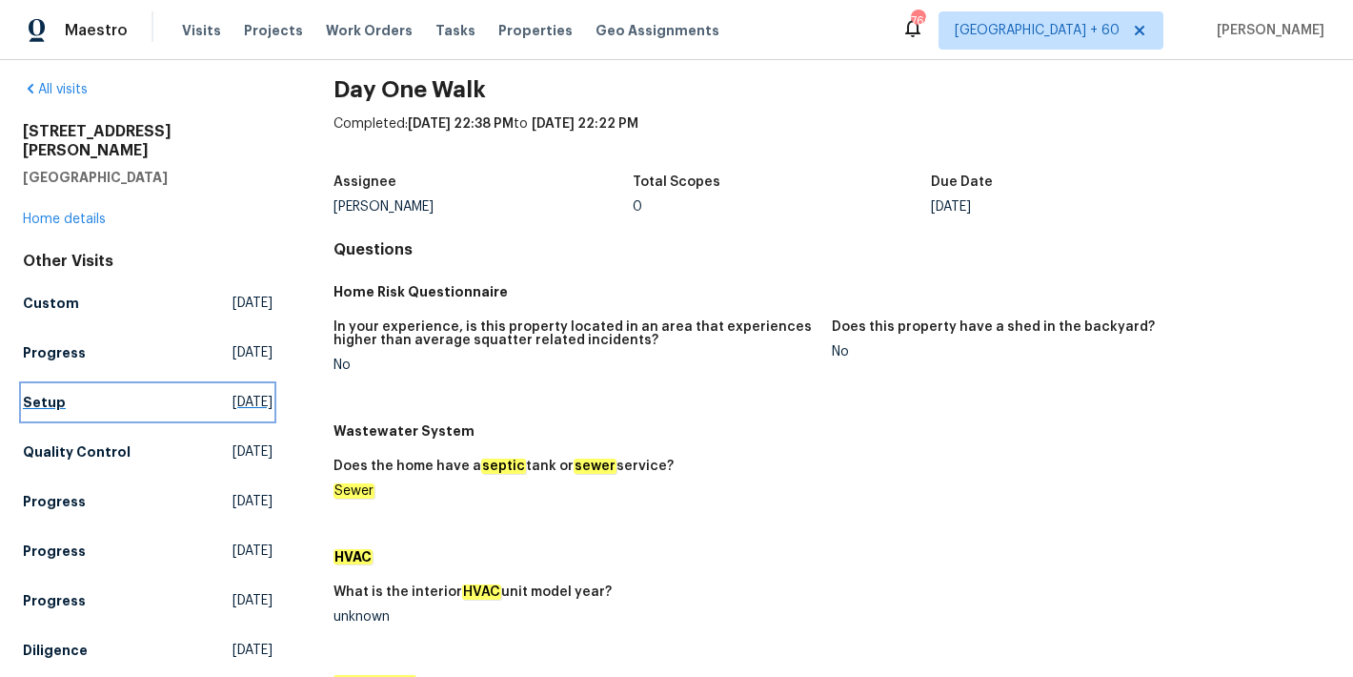
click at [56, 393] on h5 "Setup" at bounding box center [44, 402] width 43 height 19
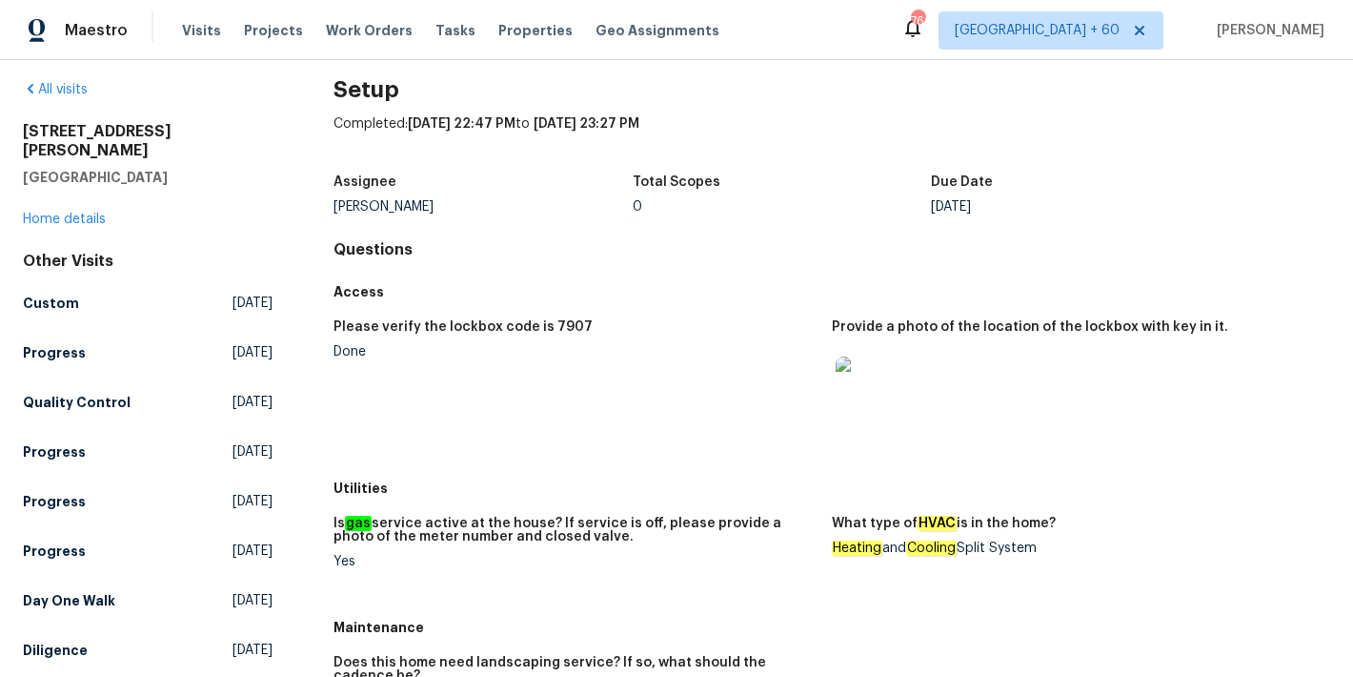
click at [790, 219] on div "Assignee Lee Privette Total Scopes 0 Due Date Mon, Aug 18" at bounding box center [832, 194] width 997 height 61
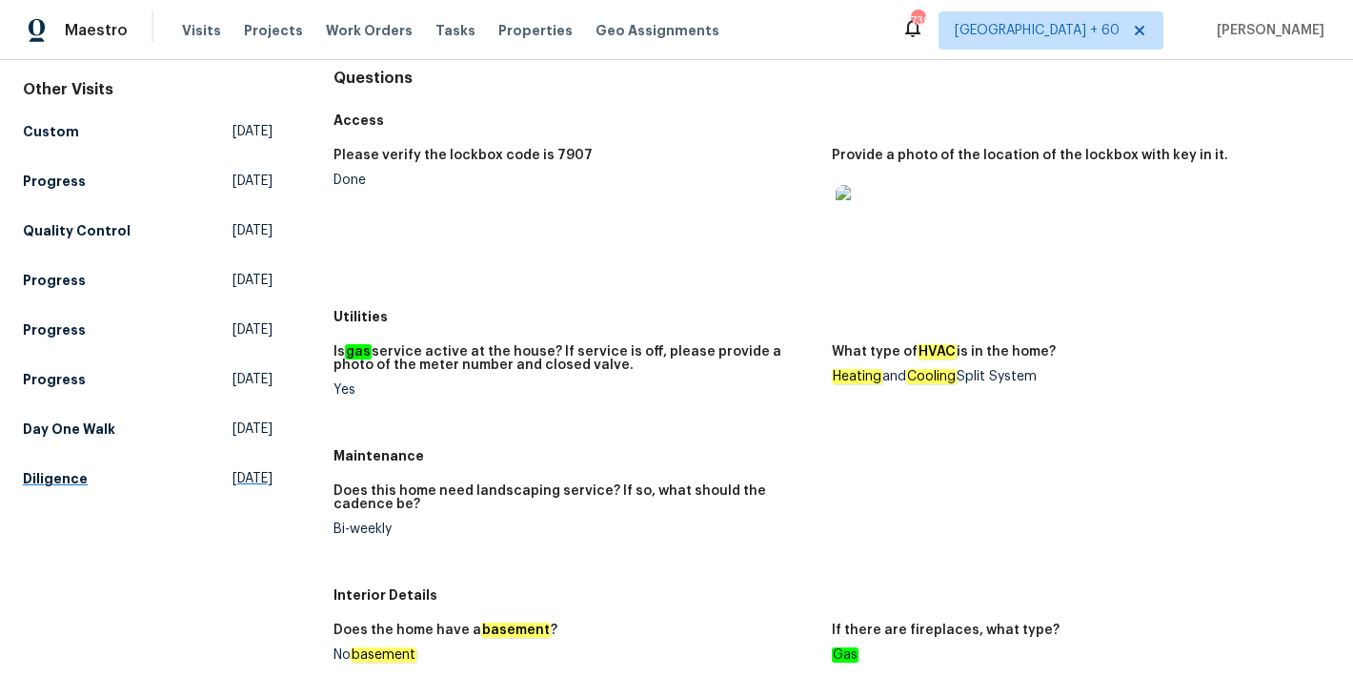
scroll to position [176, 0]
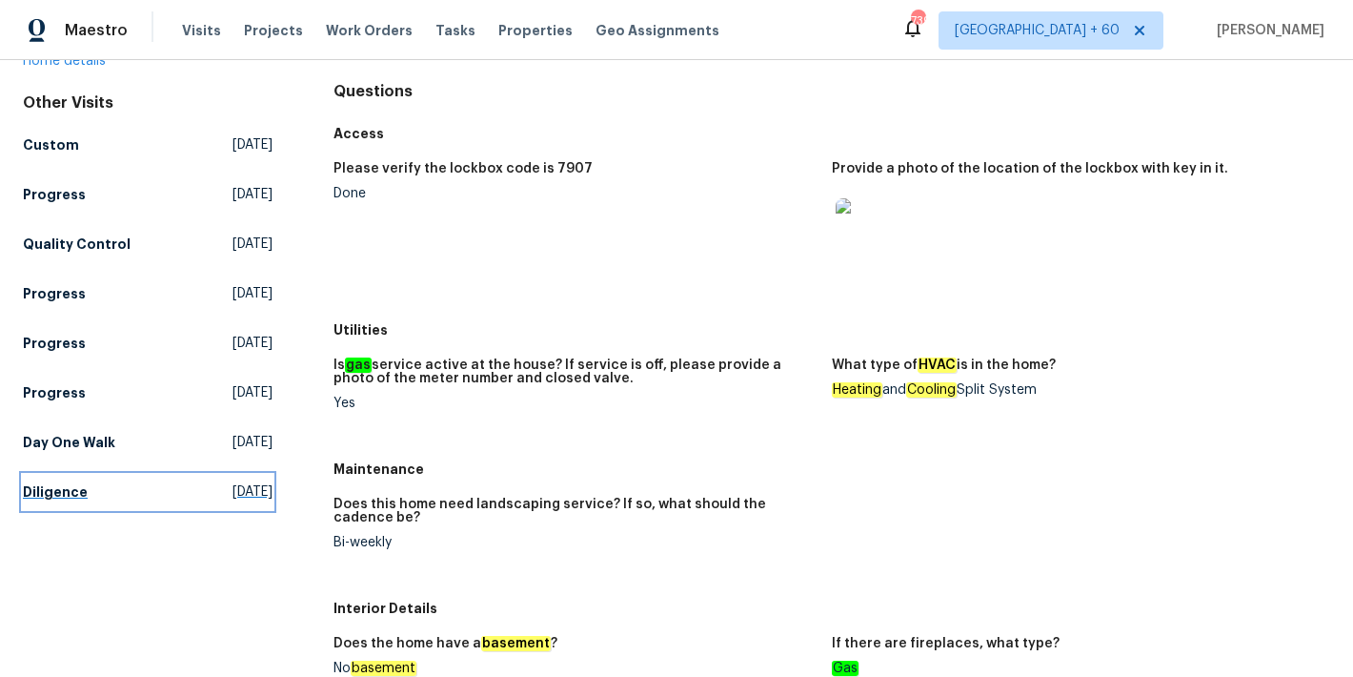
click at [71, 482] on h5 "Diligence" at bounding box center [55, 491] width 65 height 19
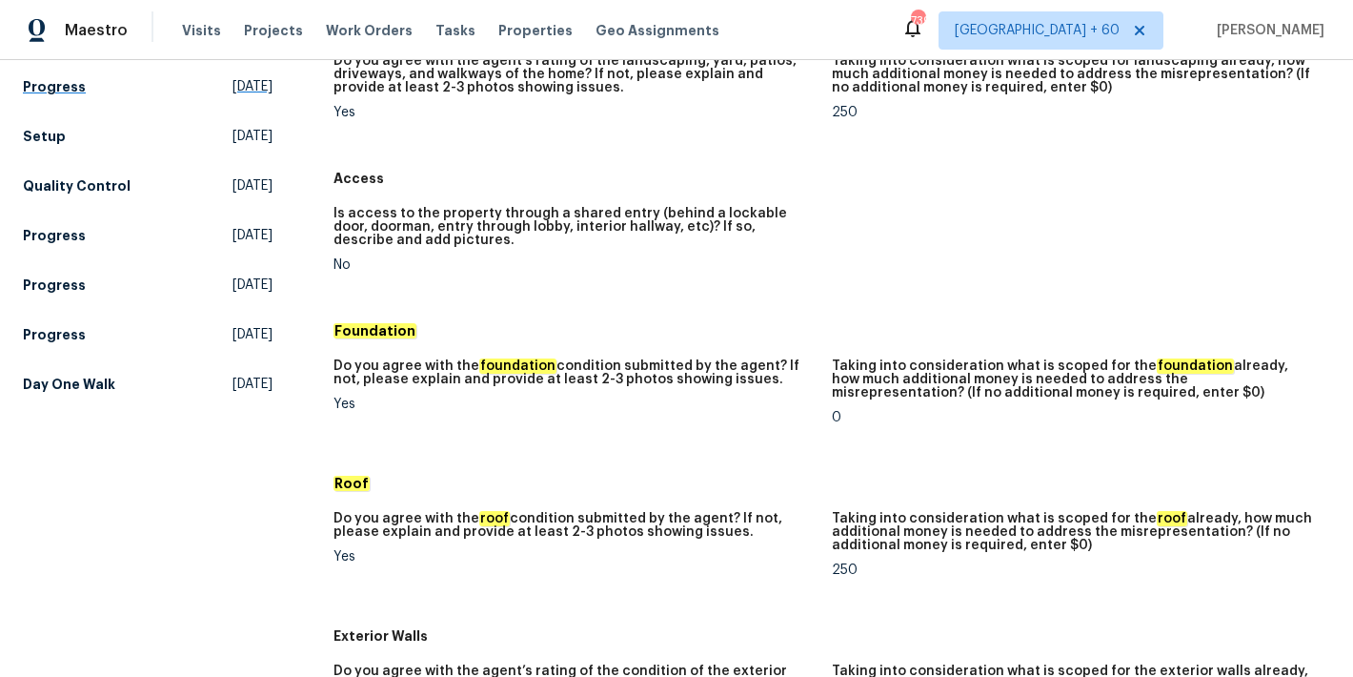
scroll to position [311, 0]
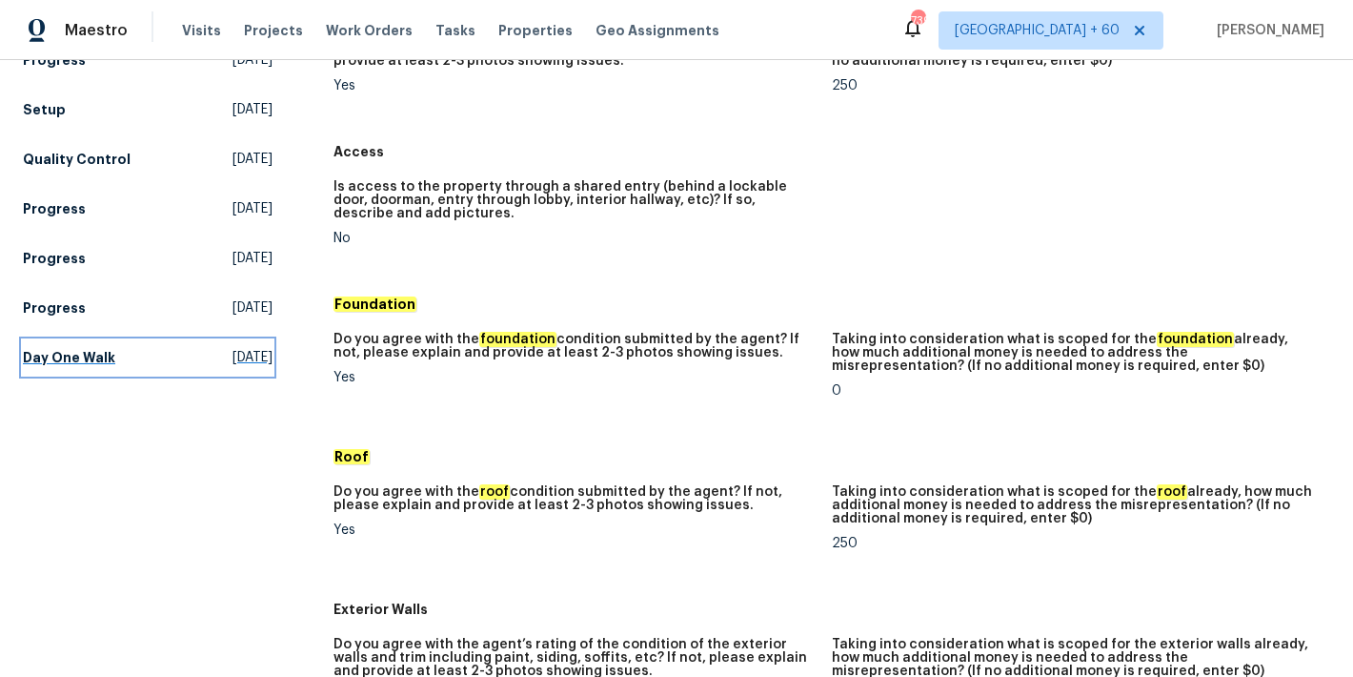
click at [81, 348] on h5 "Day One Walk" at bounding box center [69, 357] width 92 height 19
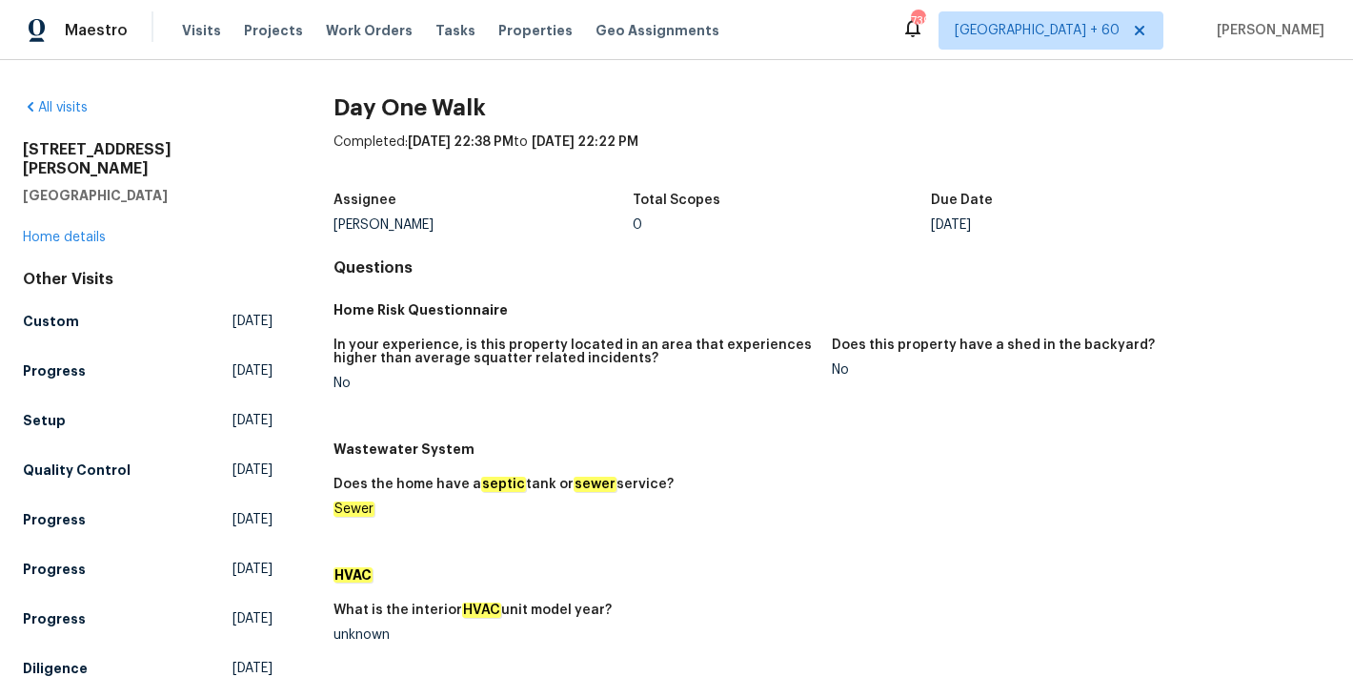
scroll to position [212, 0]
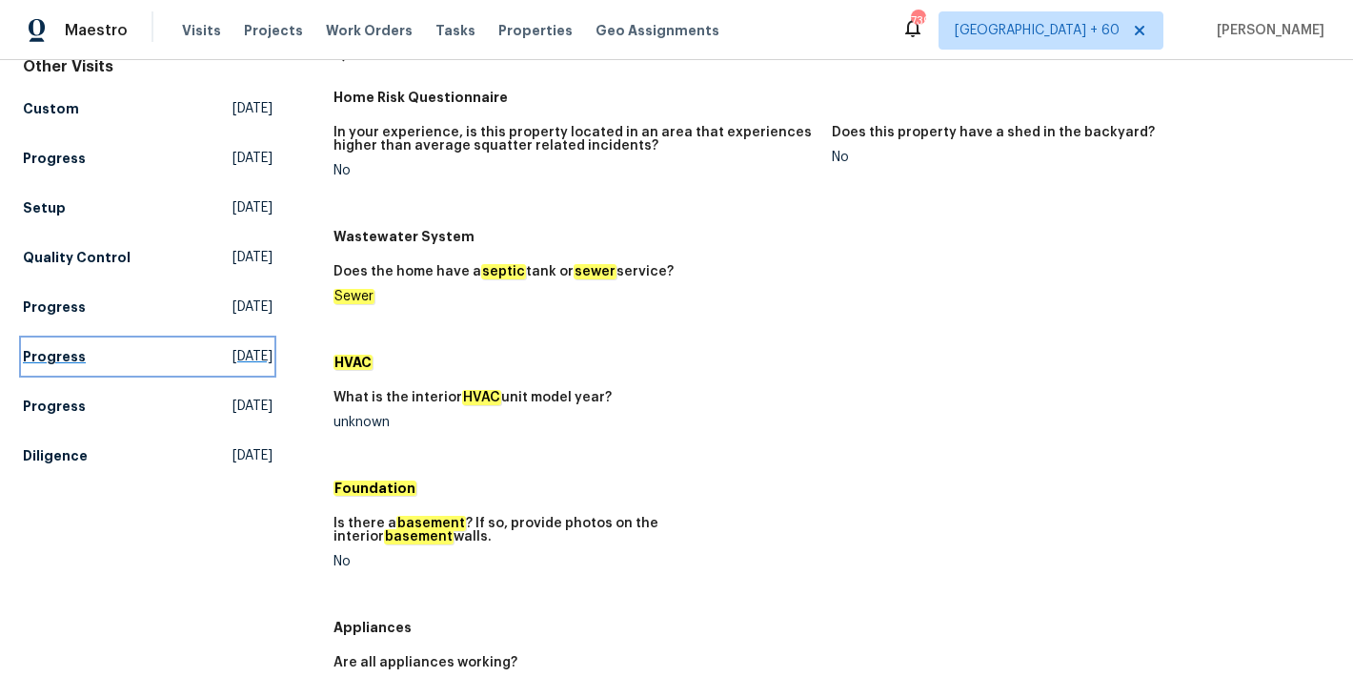
click at [62, 347] on h5 "Progress" at bounding box center [54, 356] width 63 height 19
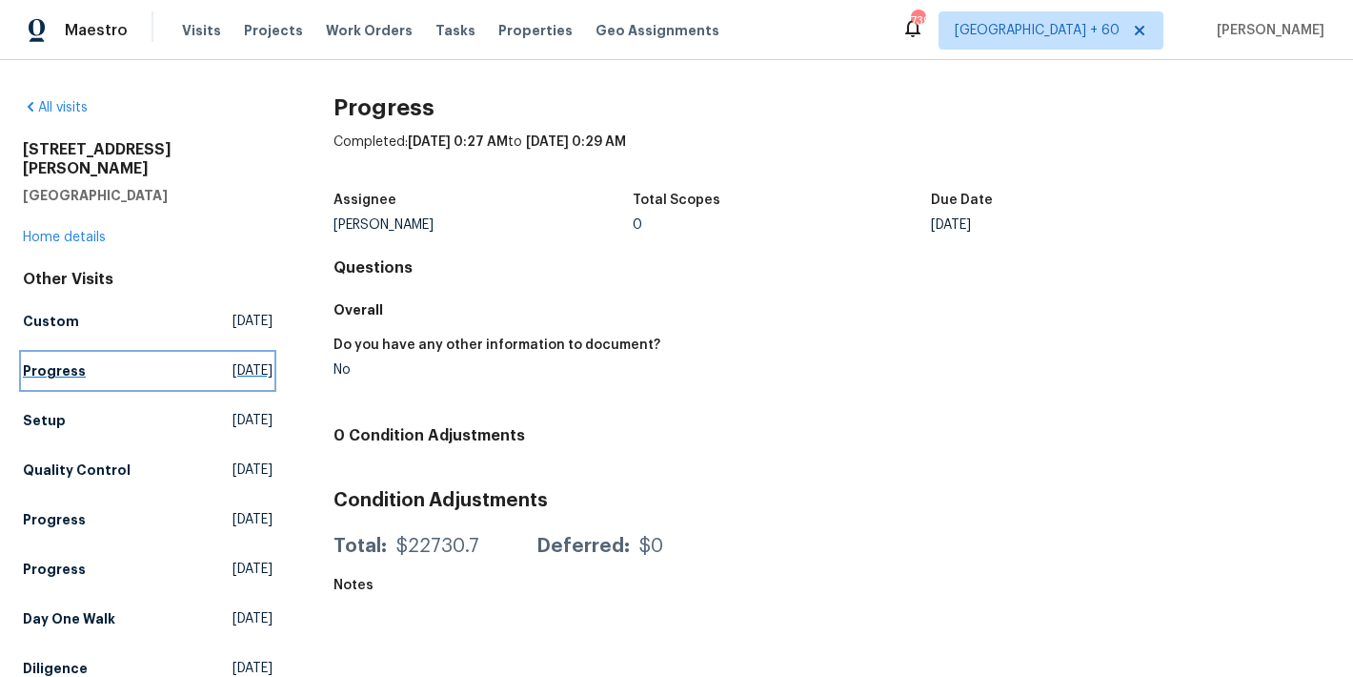
click at [67, 362] on link "Progress Mon, Aug 18 2025" at bounding box center [148, 371] width 250 height 34
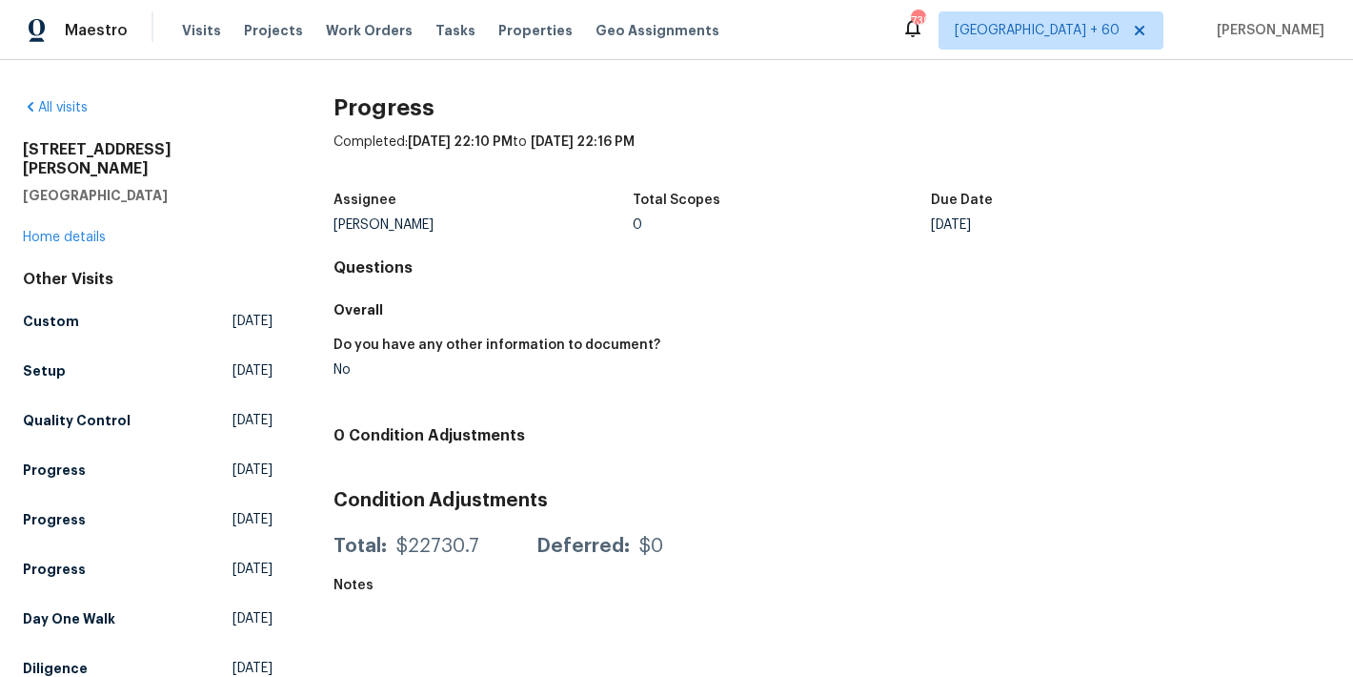
scroll to position [19, 0]
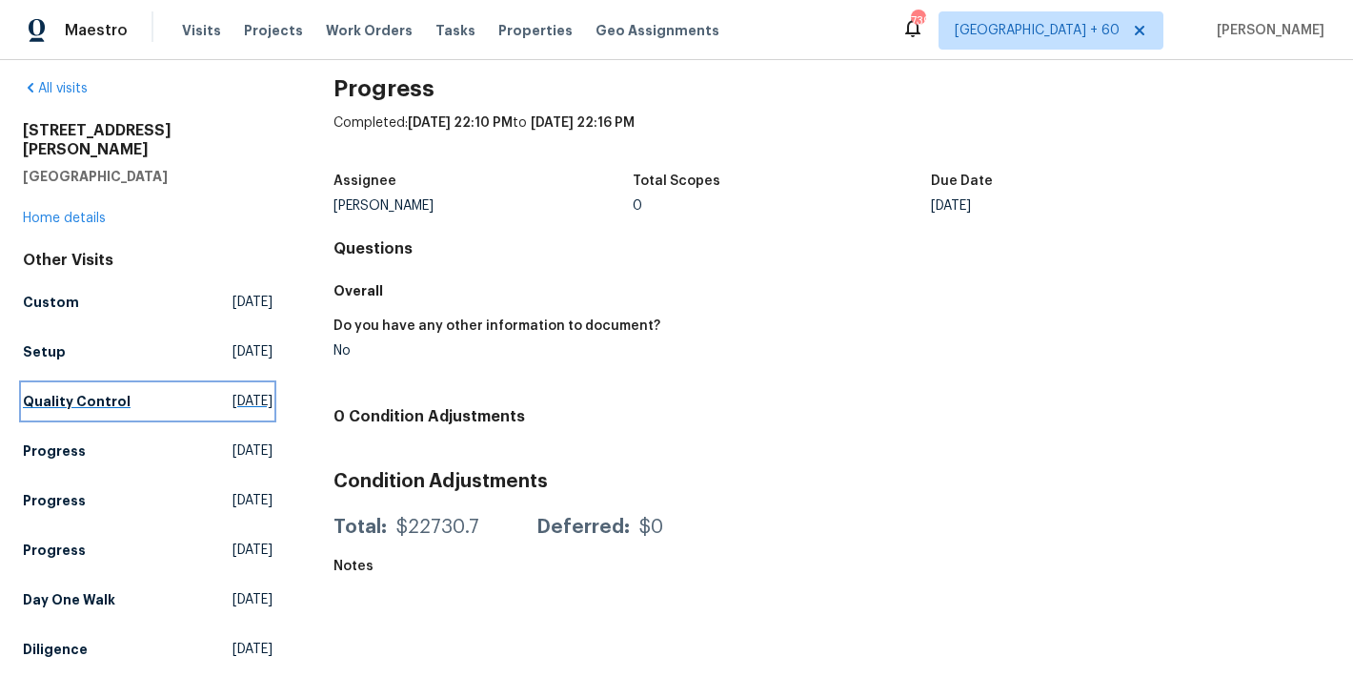
click at [63, 392] on h5 "Quality Control" at bounding box center [77, 401] width 108 height 19
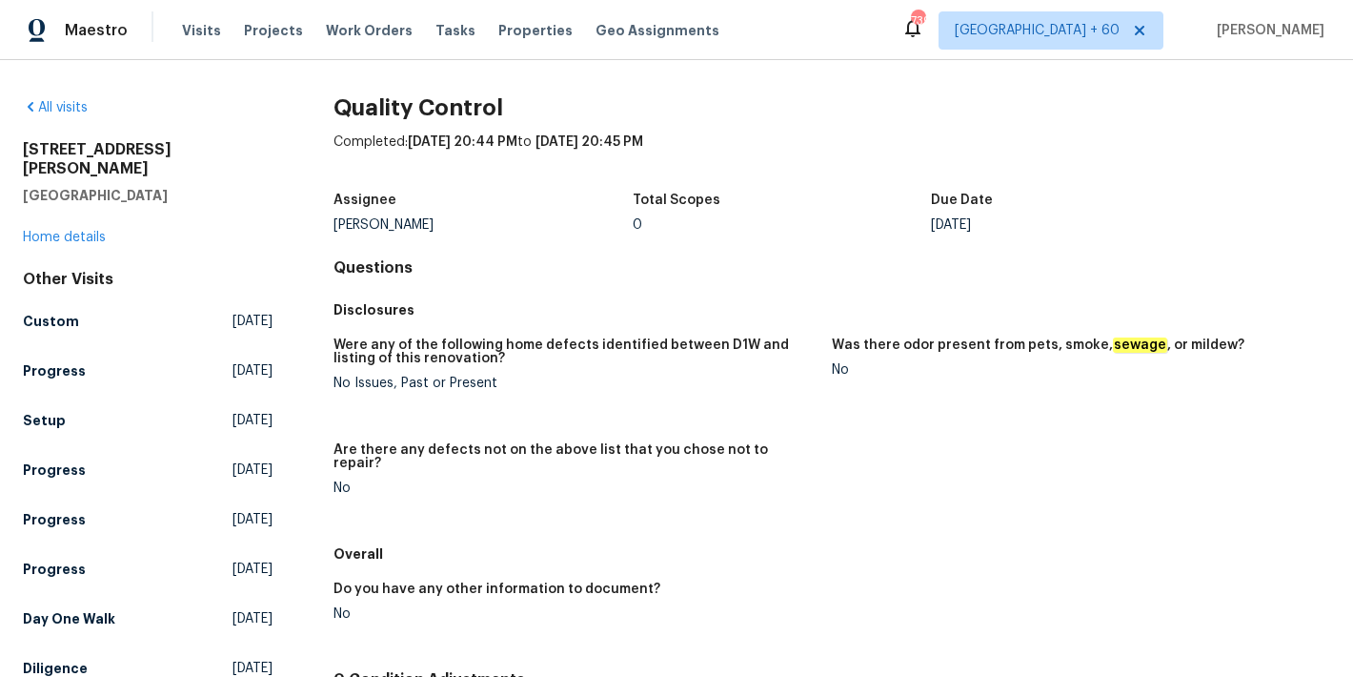
scroll to position [196, 0]
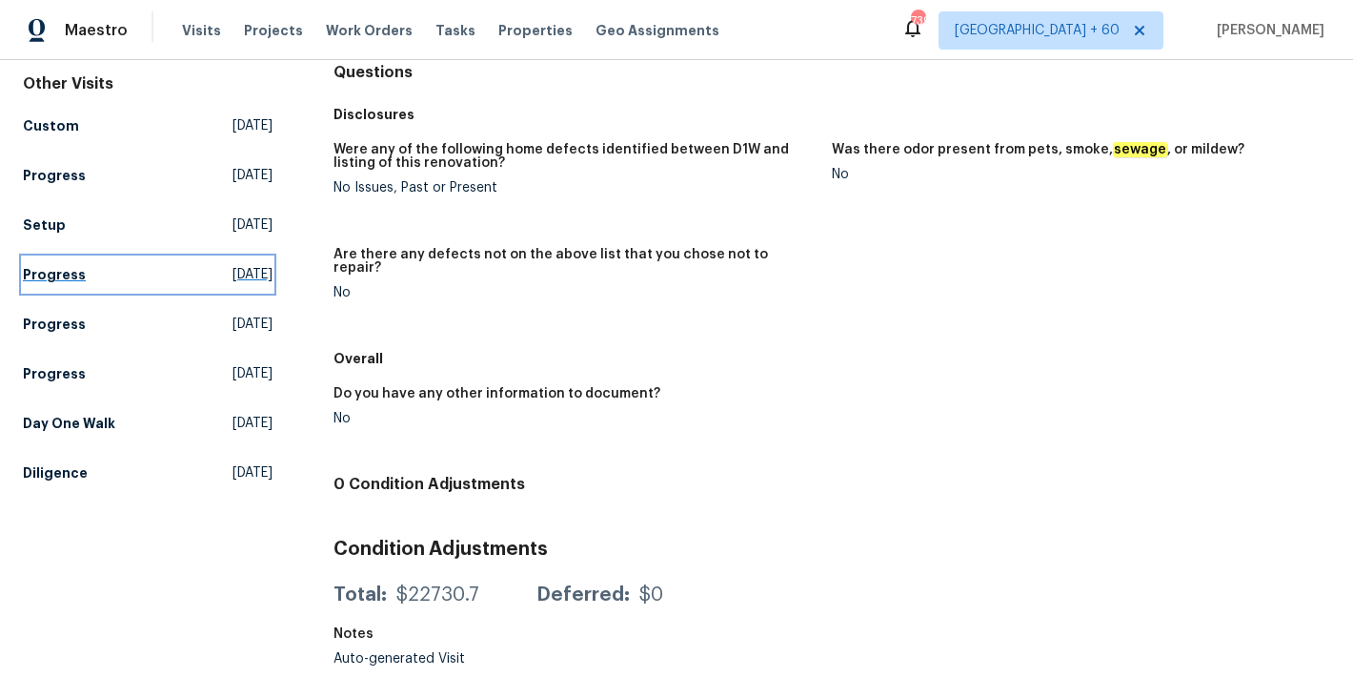
click at [51, 265] on h5 "Progress" at bounding box center [54, 274] width 63 height 19
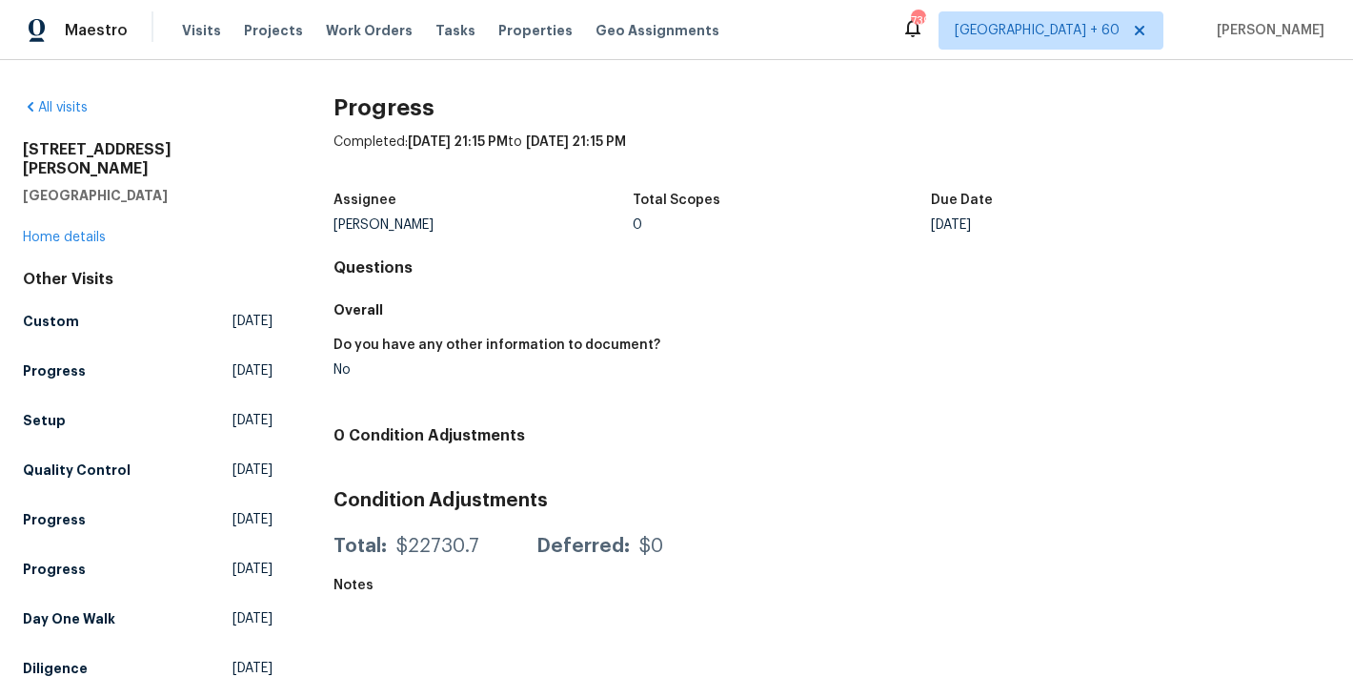
scroll to position [19, 0]
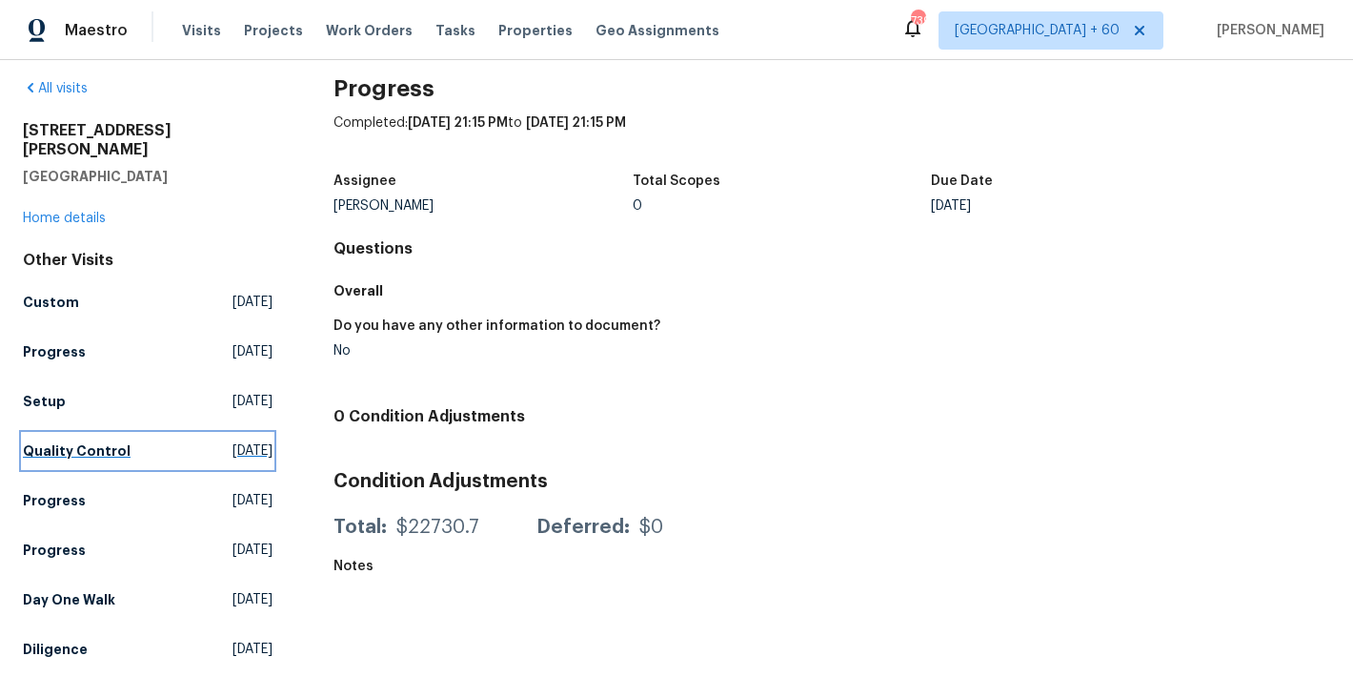
click at [95, 441] on h5 "Quality Control" at bounding box center [77, 450] width 108 height 19
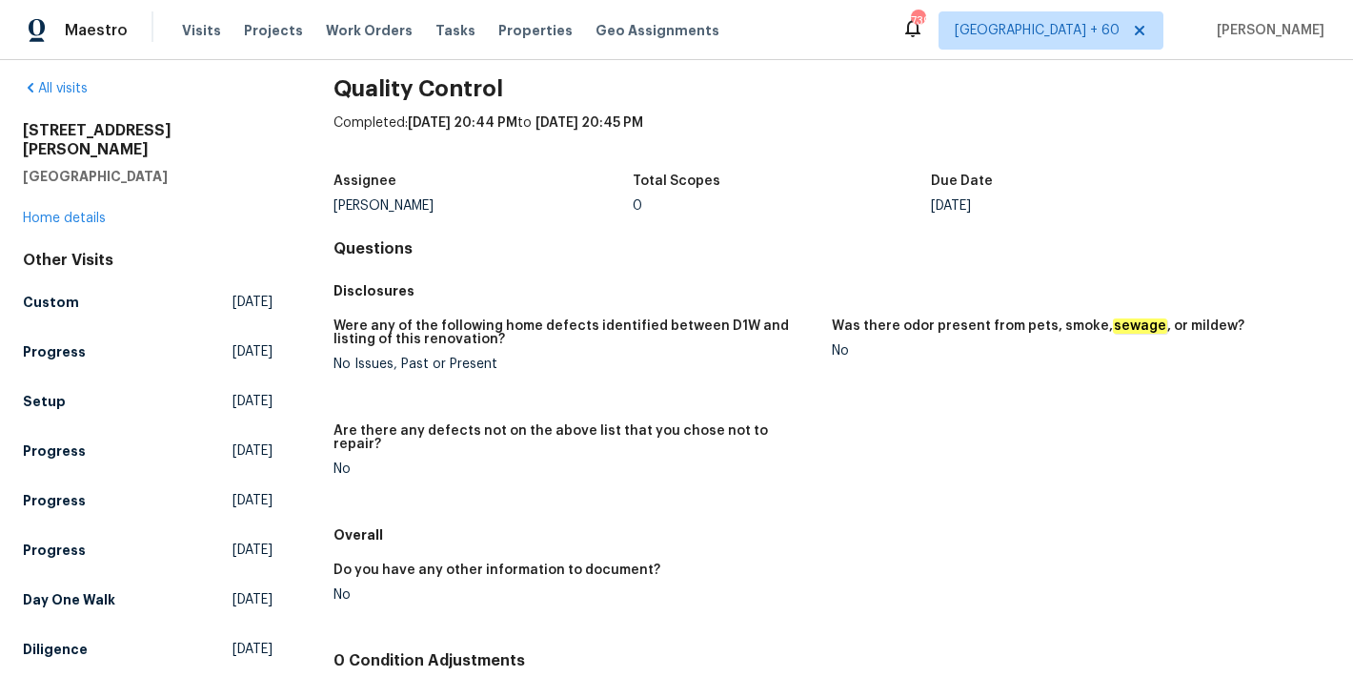
scroll to position [196, 0]
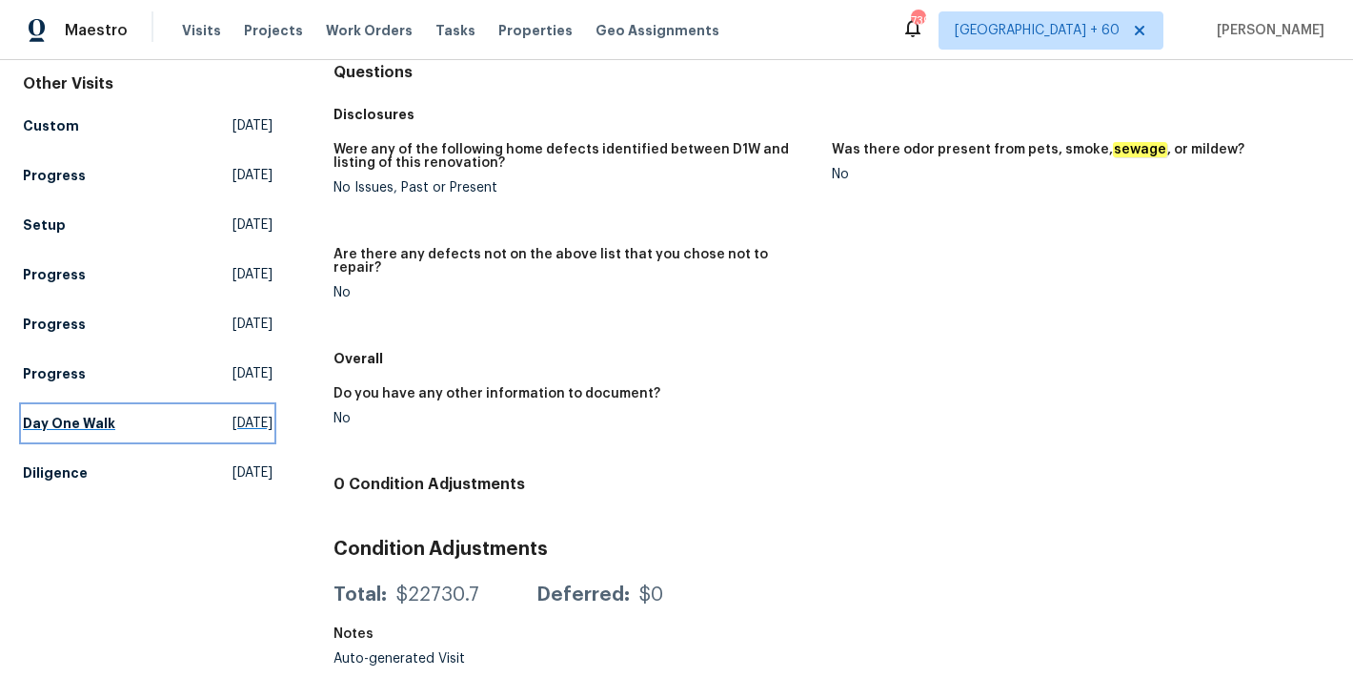
click at [91, 414] on h5 "Day One Walk" at bounding box center [69, 423] width 92 height 19
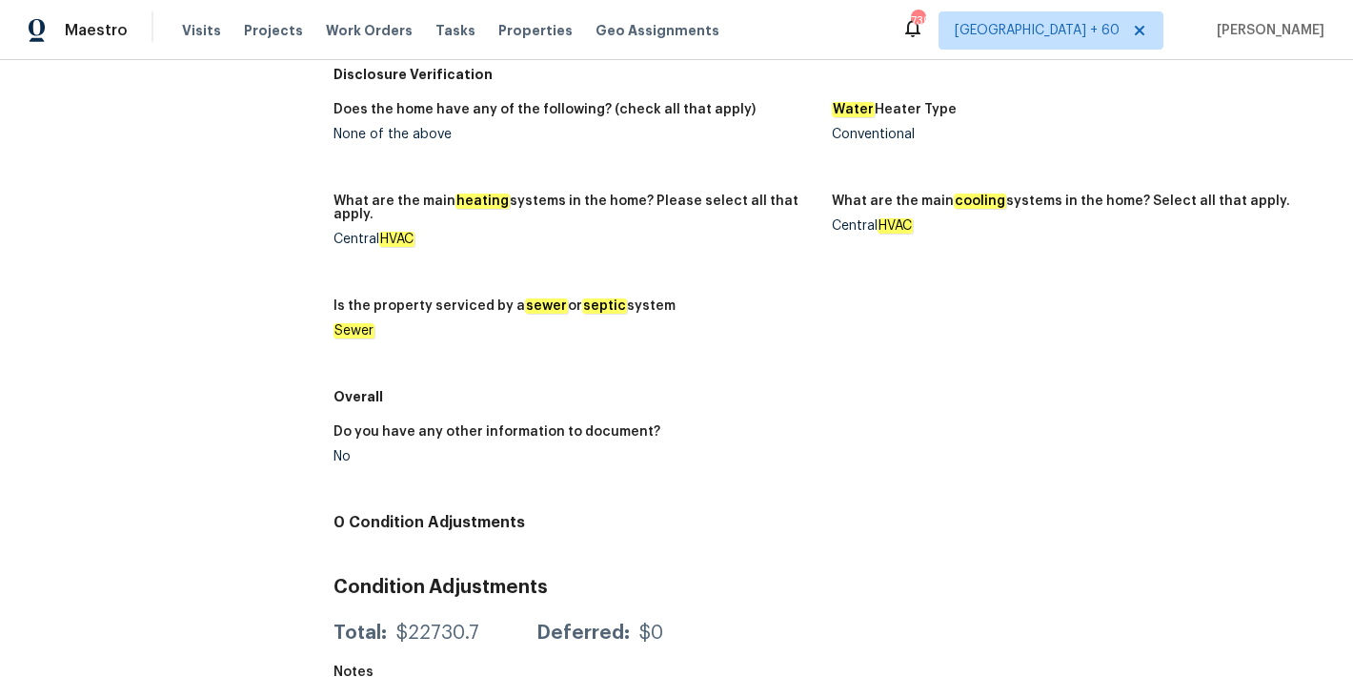
scroll to position [1267, 0]
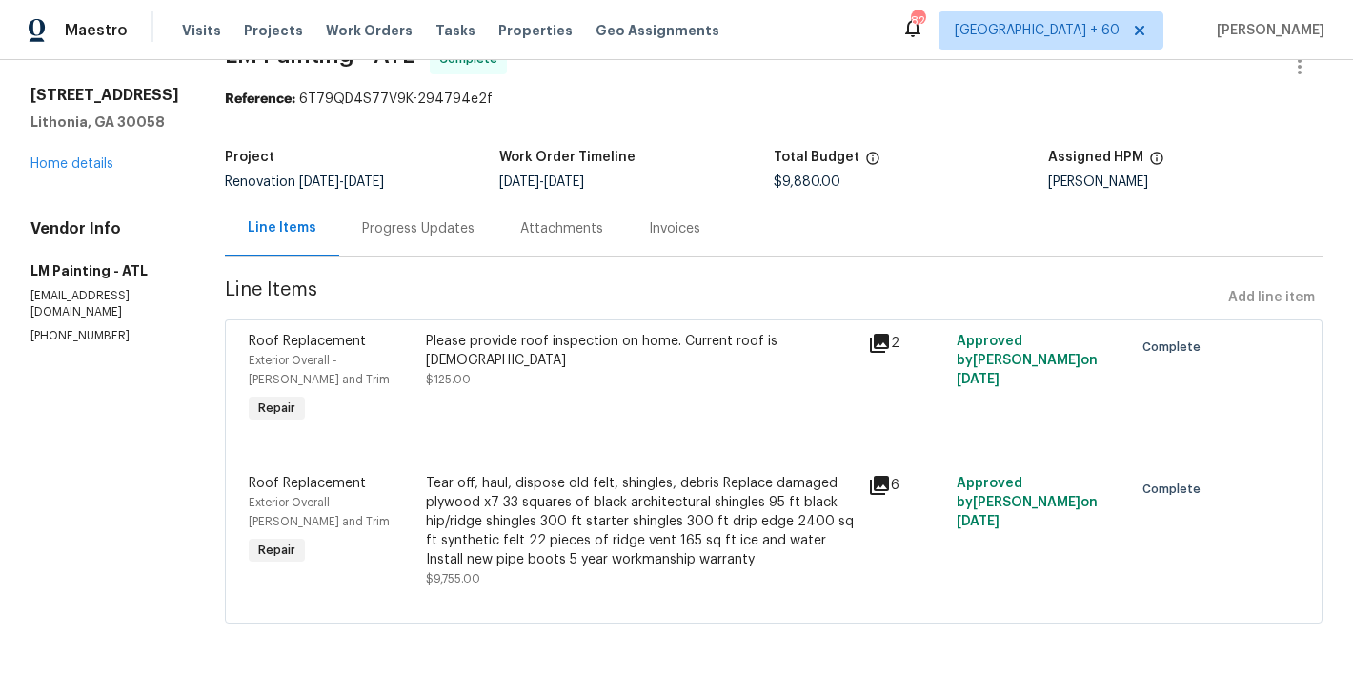
scroll to position [81, 0]
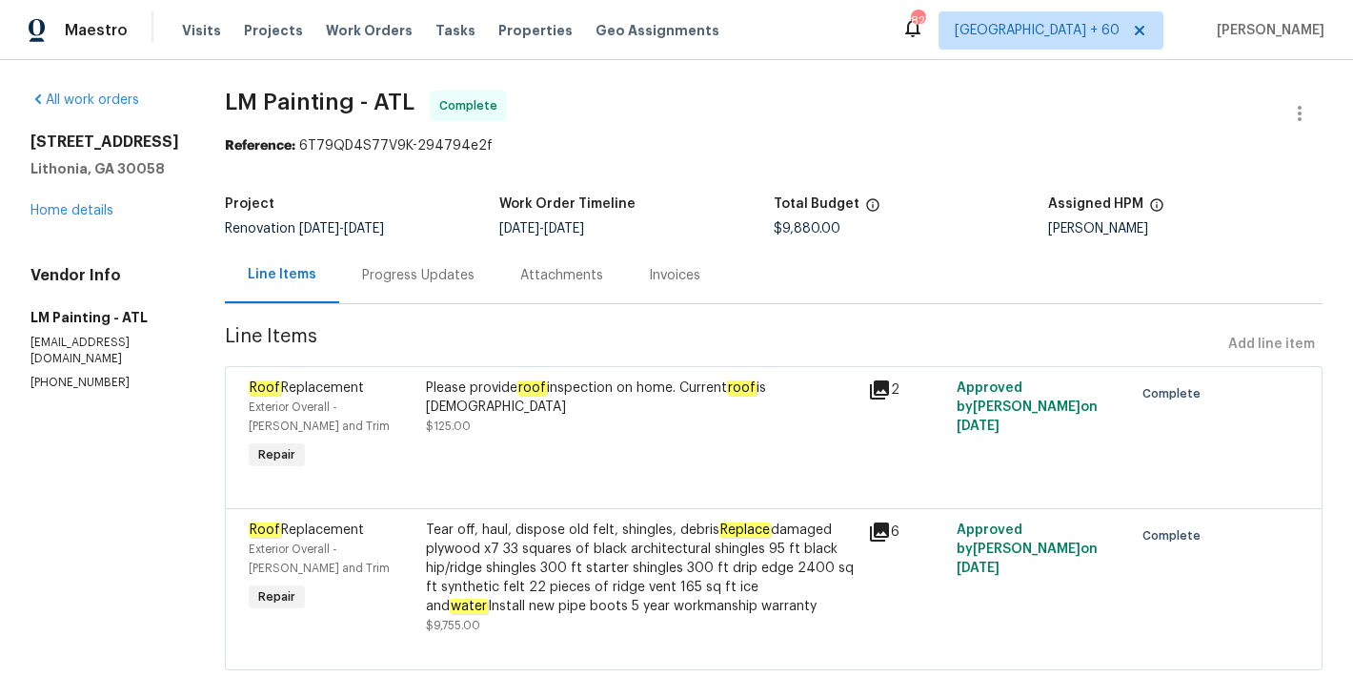
scroll to position [81, 0]
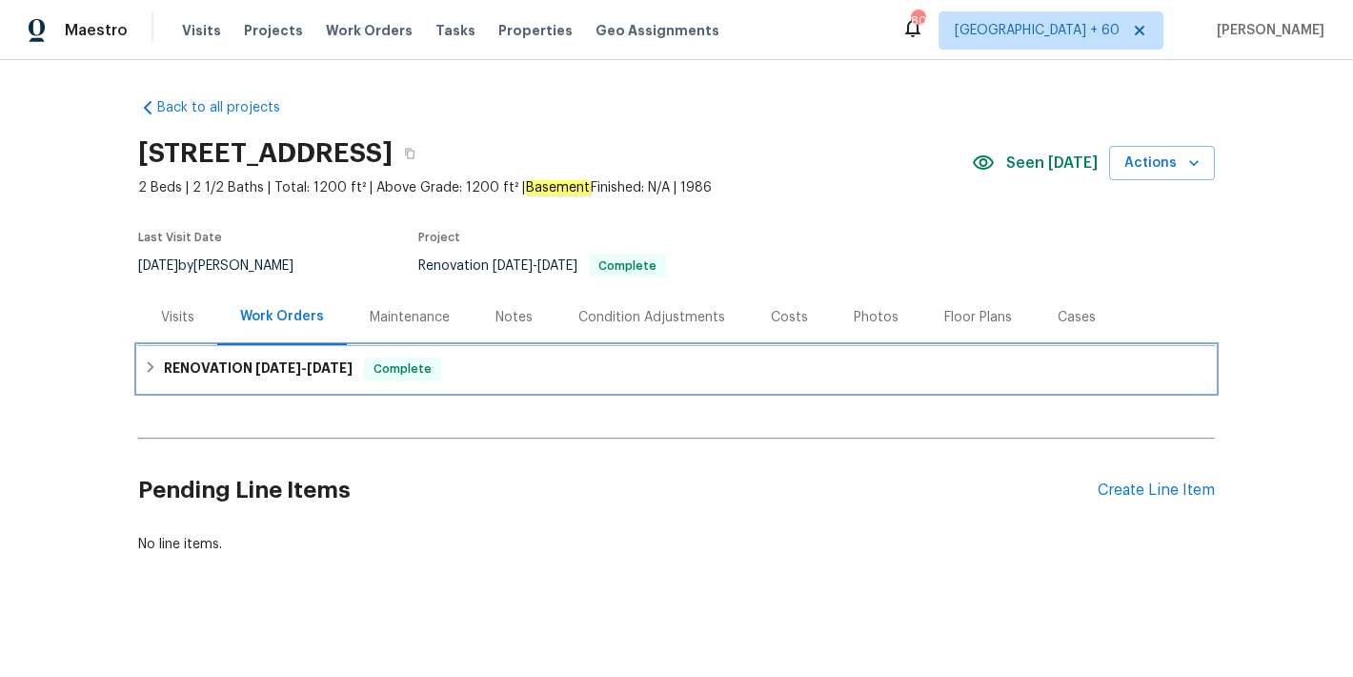
click at [366, 376] on span "Complete" at bounding box center [402, 368] width 73 height 19
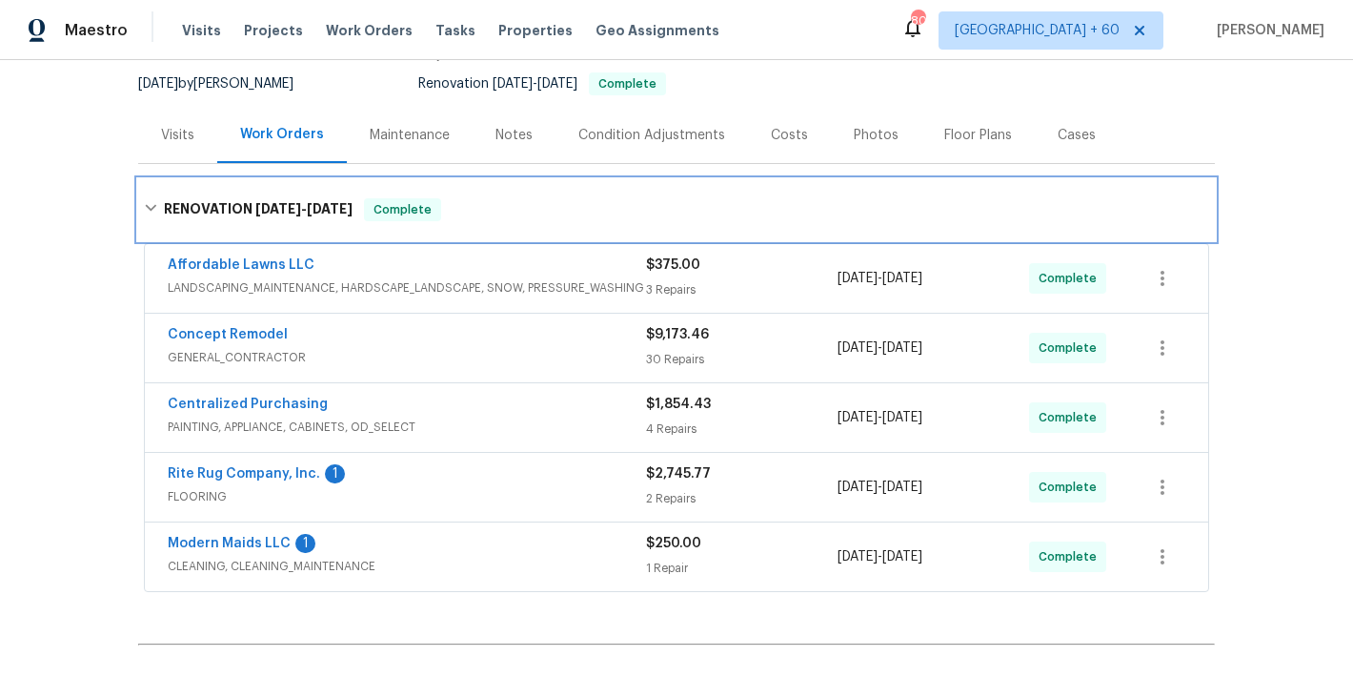
scroll to position [409, 0]
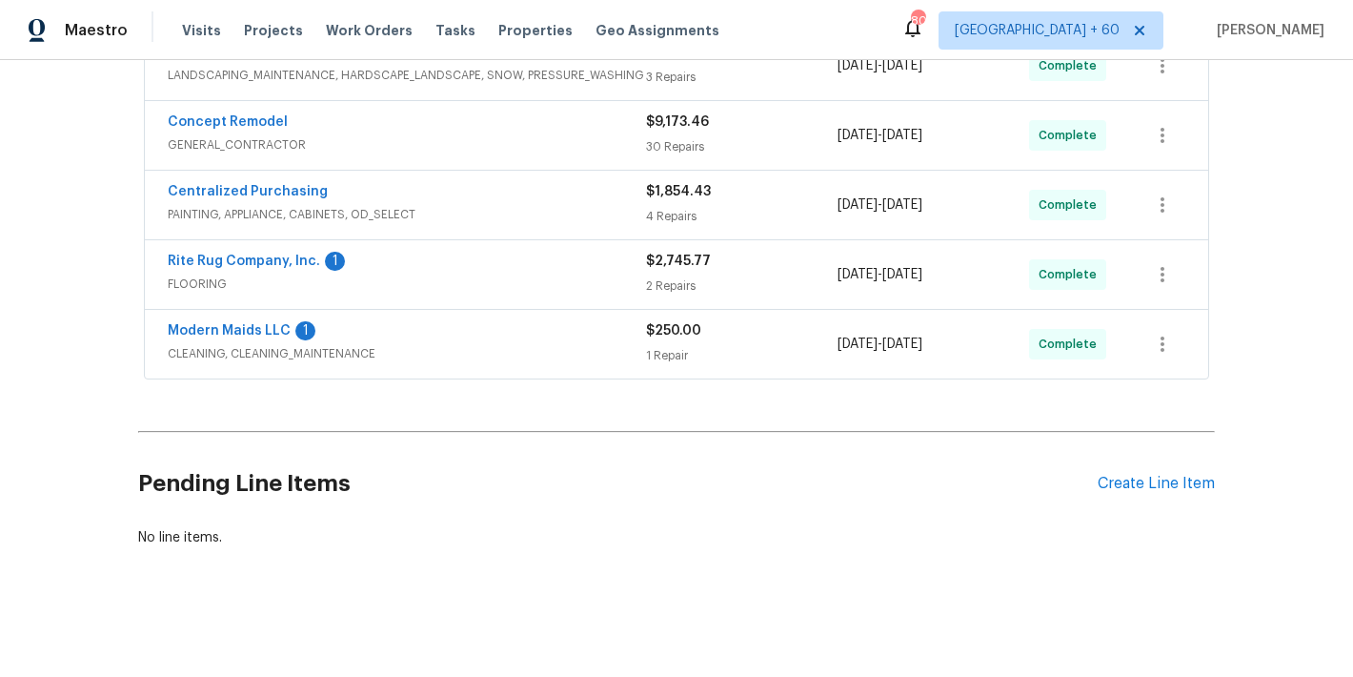
click at [597, 321] on div "Modern Maids LLC 1" at bounding box center [407, 332] width 478 height 23
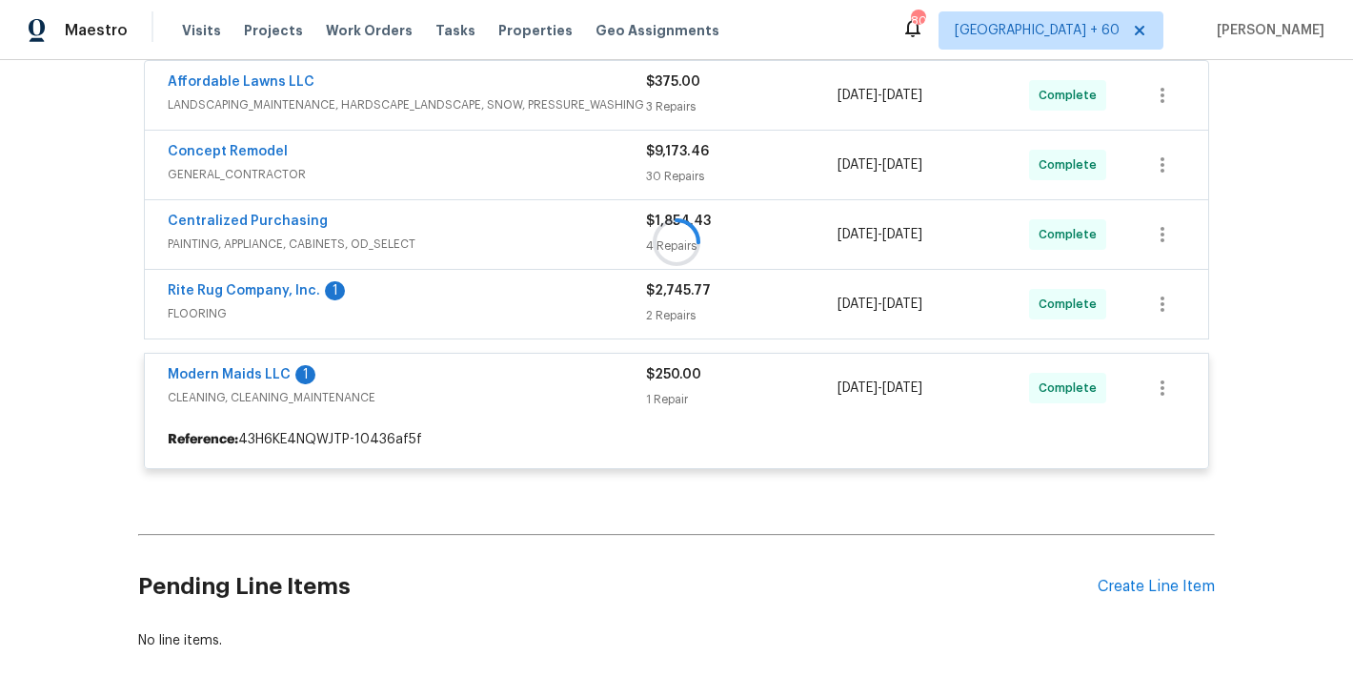
scroll to position [363, 0]
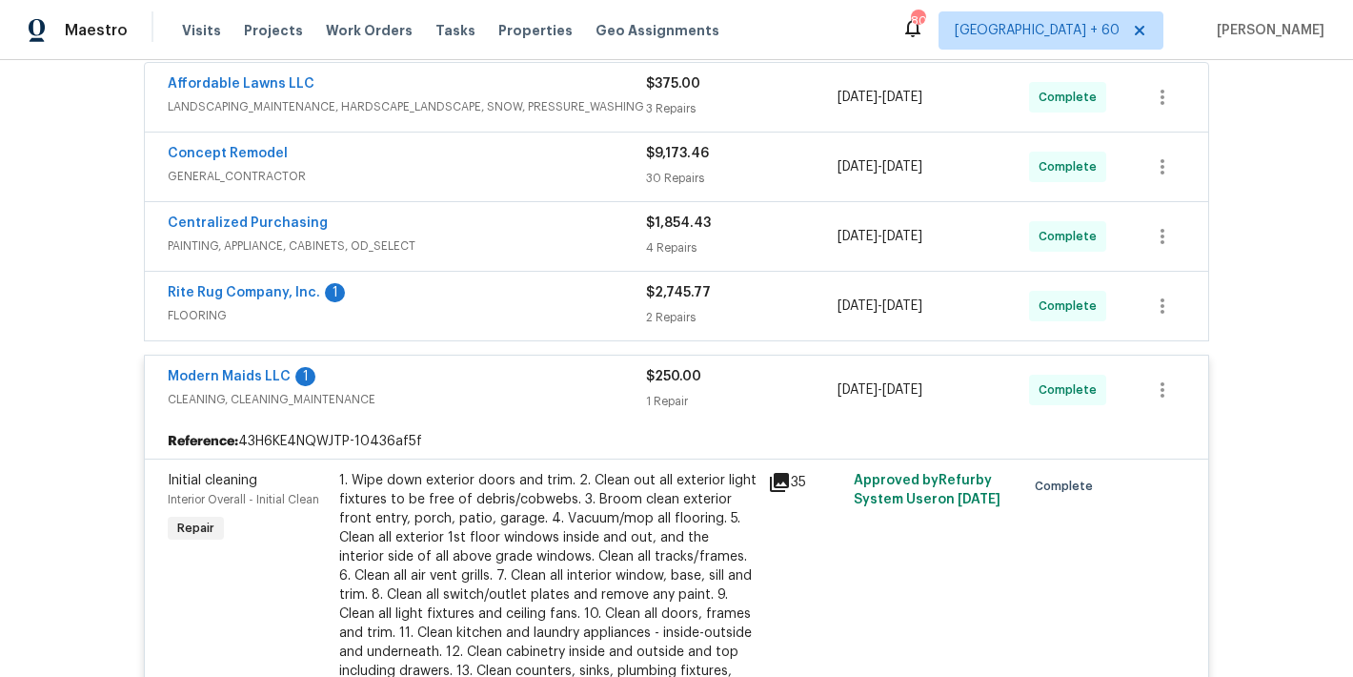
click at [541, 307] on span "FLOORING" at bounding box center [407, 315] width 478 height 19
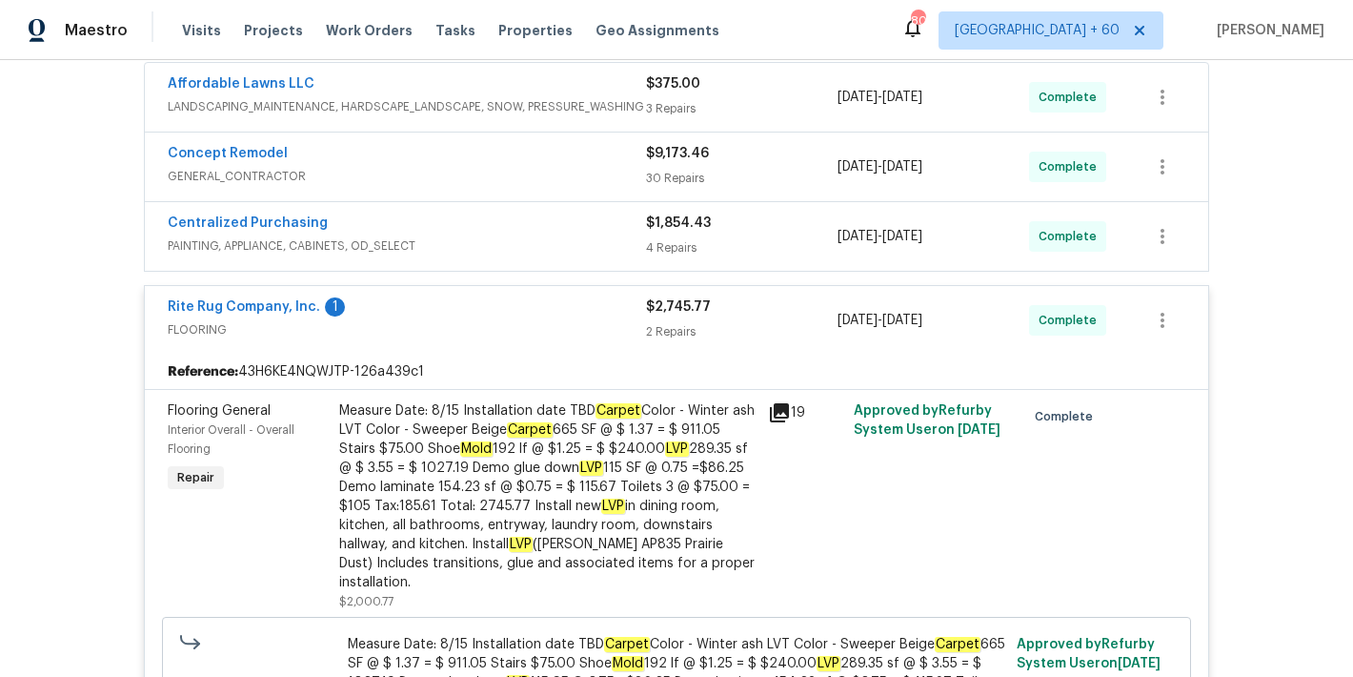
click at [606, 243] on span "PAINTING, APPLIANCE, CABINETS, OD_SELECT" at bounding box center [407, 245] width 478 height 19
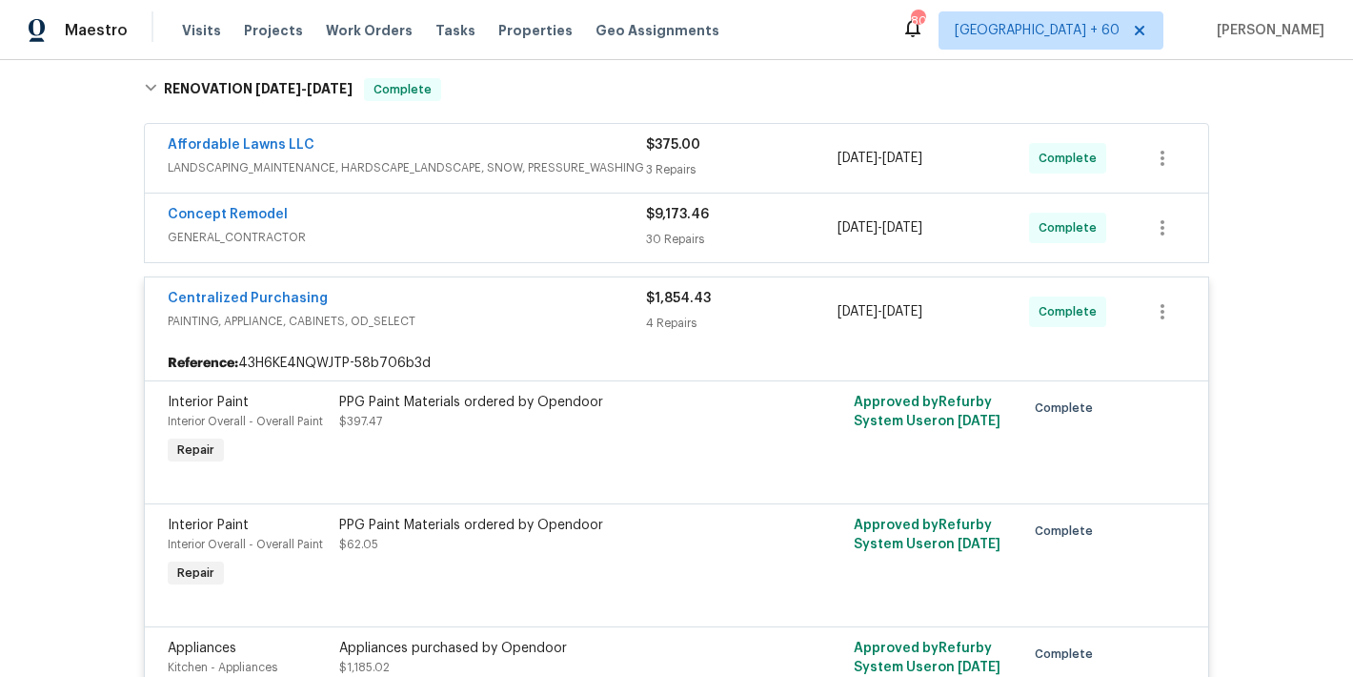
scroll to position [289, 0]
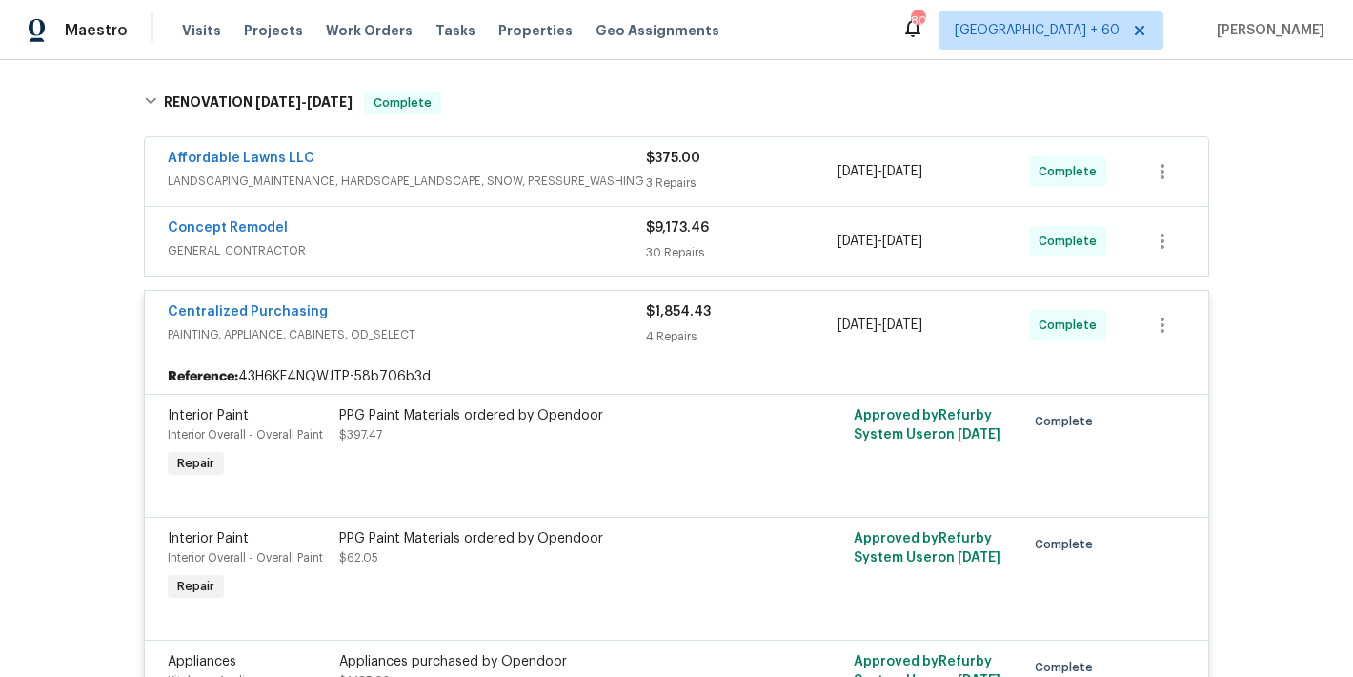
click at [608, 233] on div "Concept Remodel" at bounding box center [407, 229] width 478 height 23
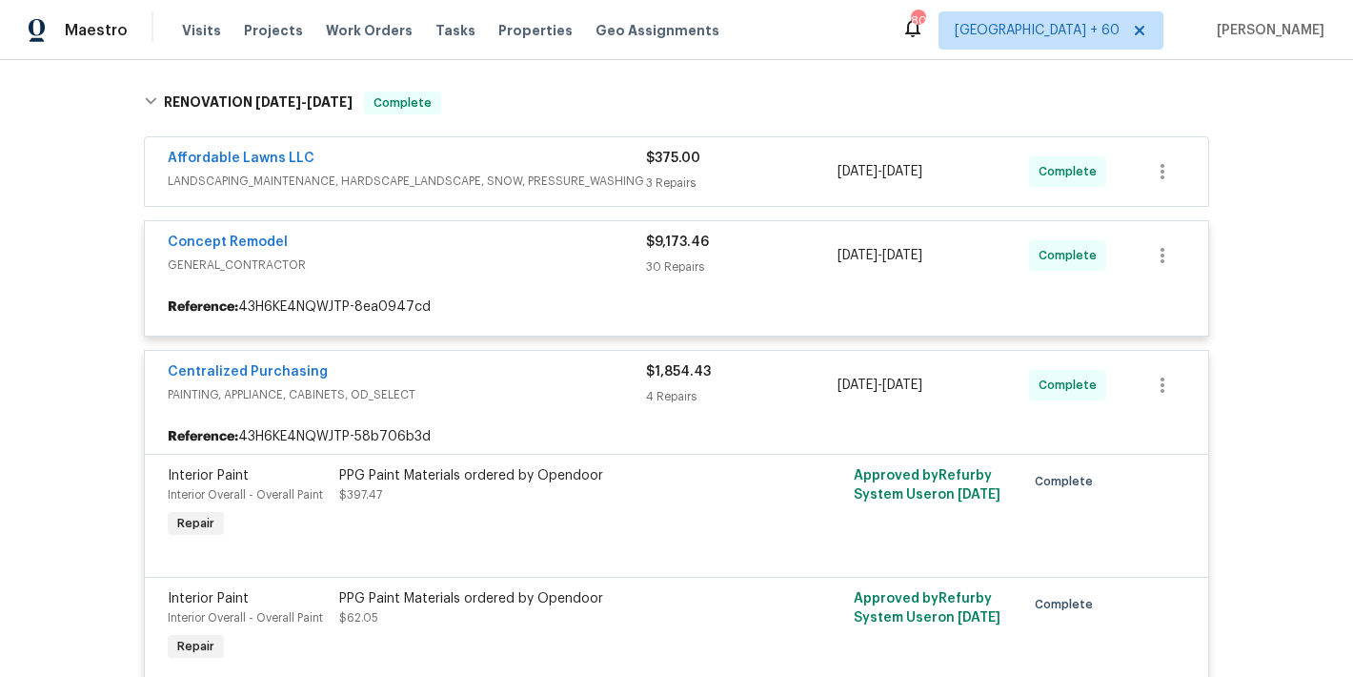
scroll to position [213, 0]
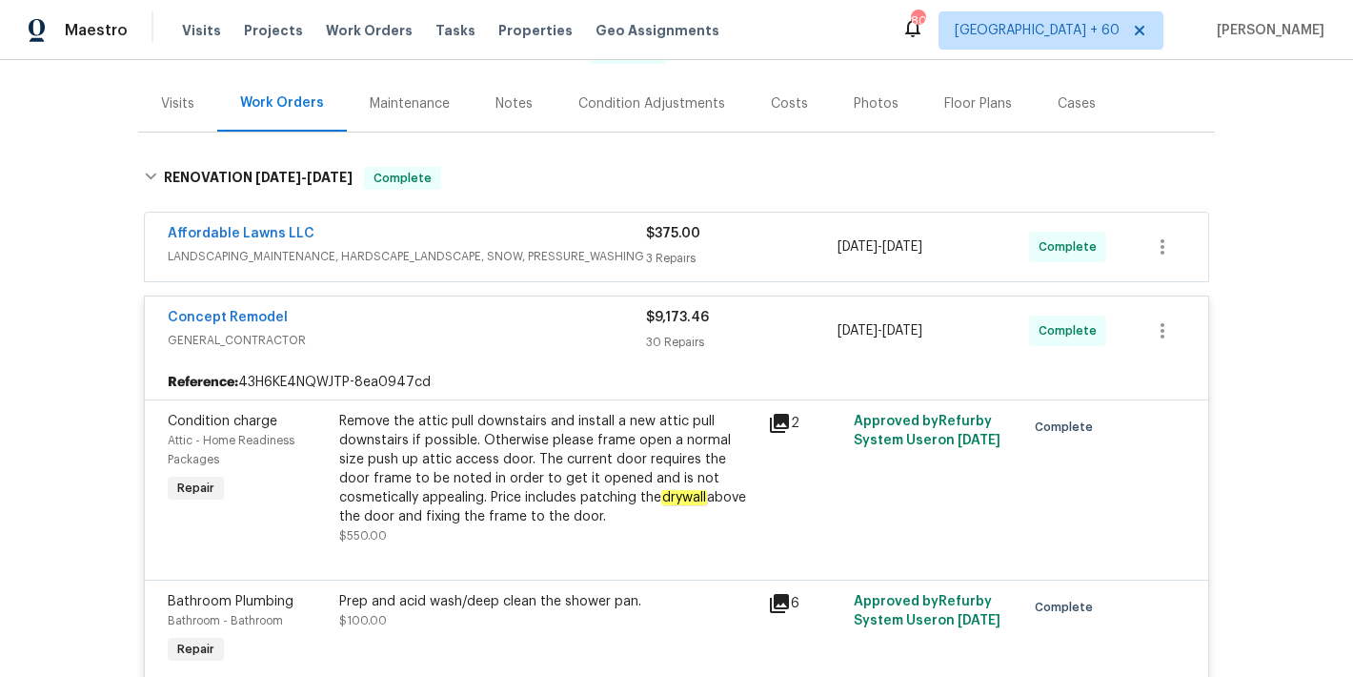
click at [593, 238] on div "Affordable Lawns LLC" at bounding box center [407, 235] width 478 height 23
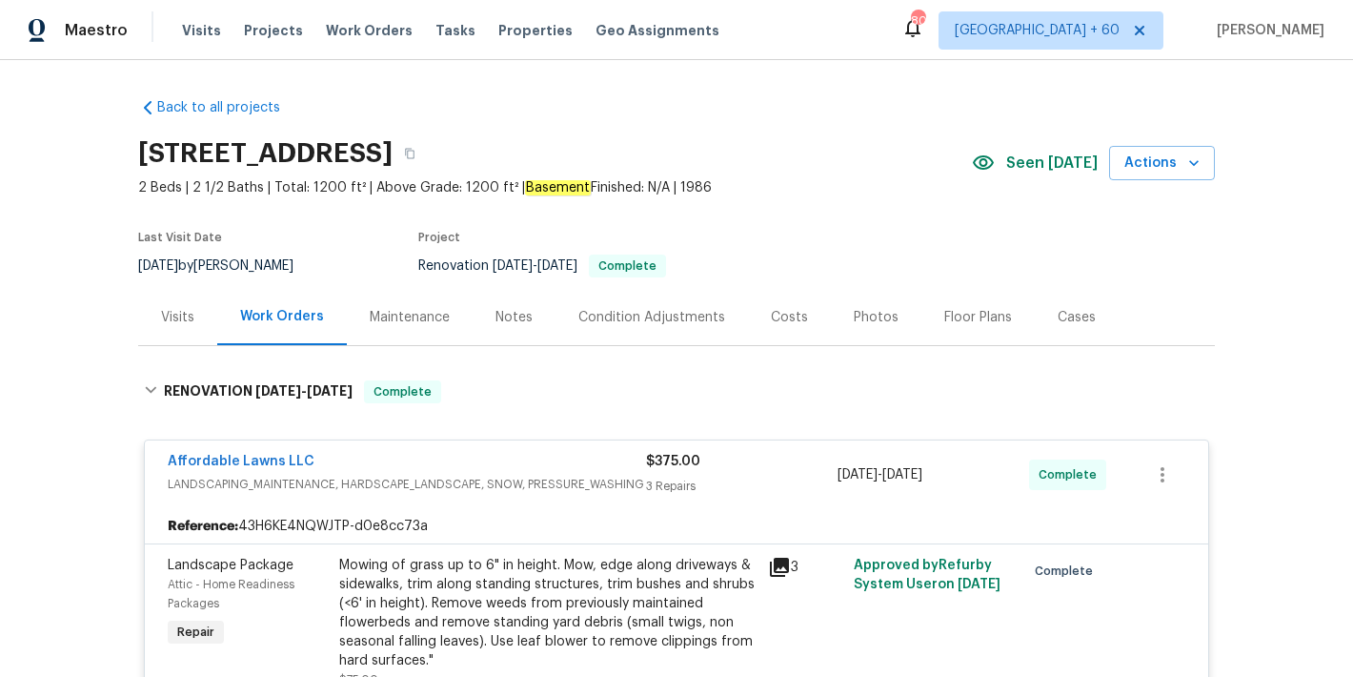
scroll to position [30, 0]
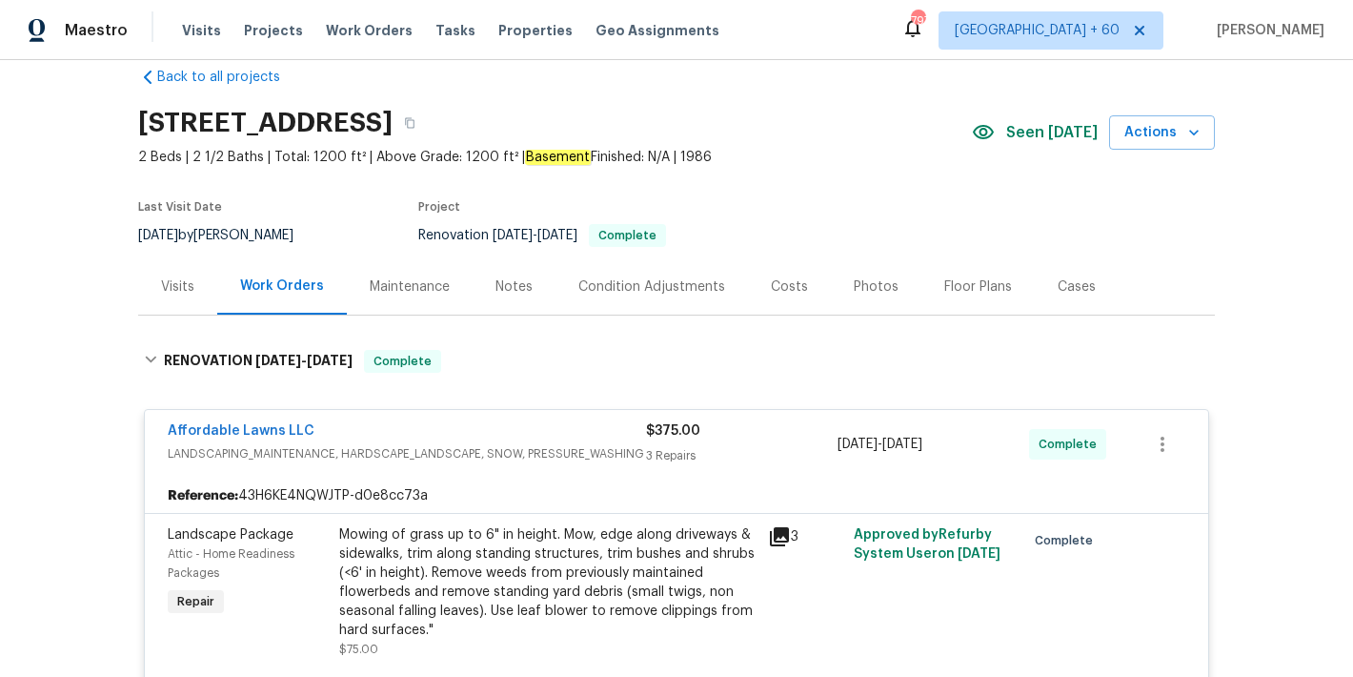
click at [1242, 292] on div "Back to all projects 6608 Orford Ct, Raleigh, NC 27615 2 Beds | 2 1/2 Baths | T…" at bounding box center [676, 368] width 1353 height 617
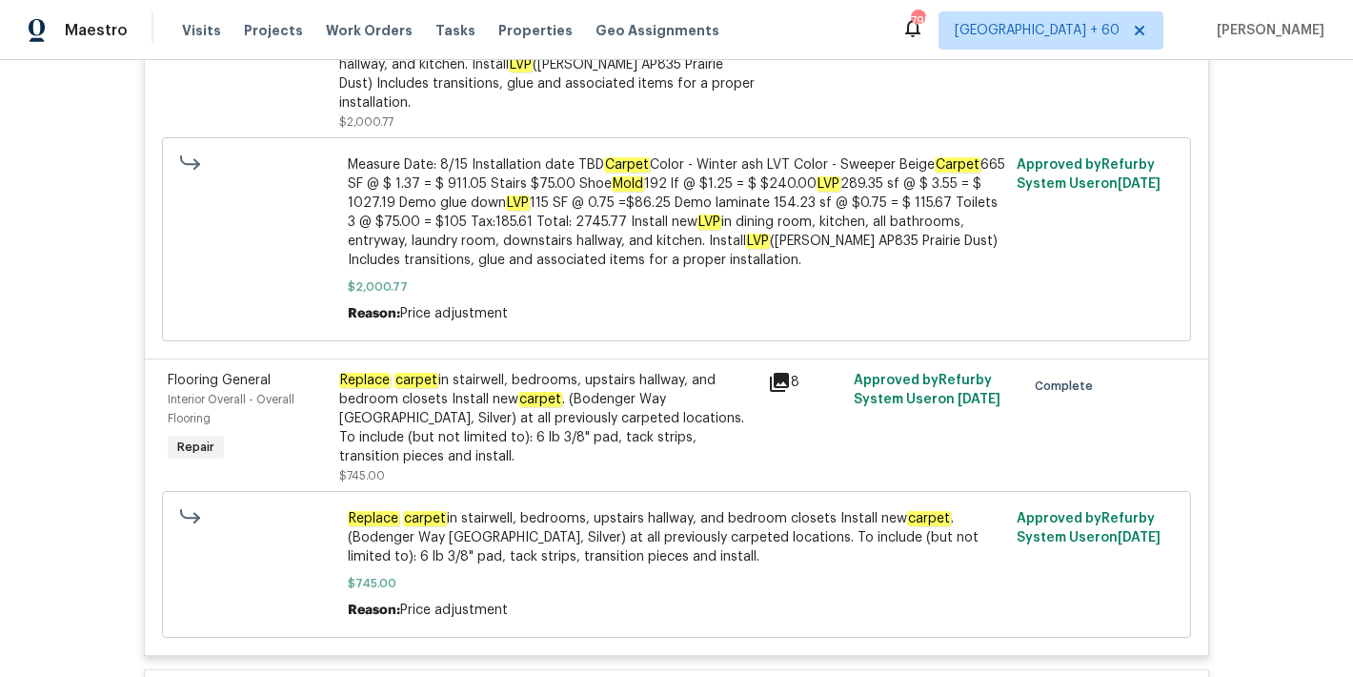
scroll to position [6445, 0]
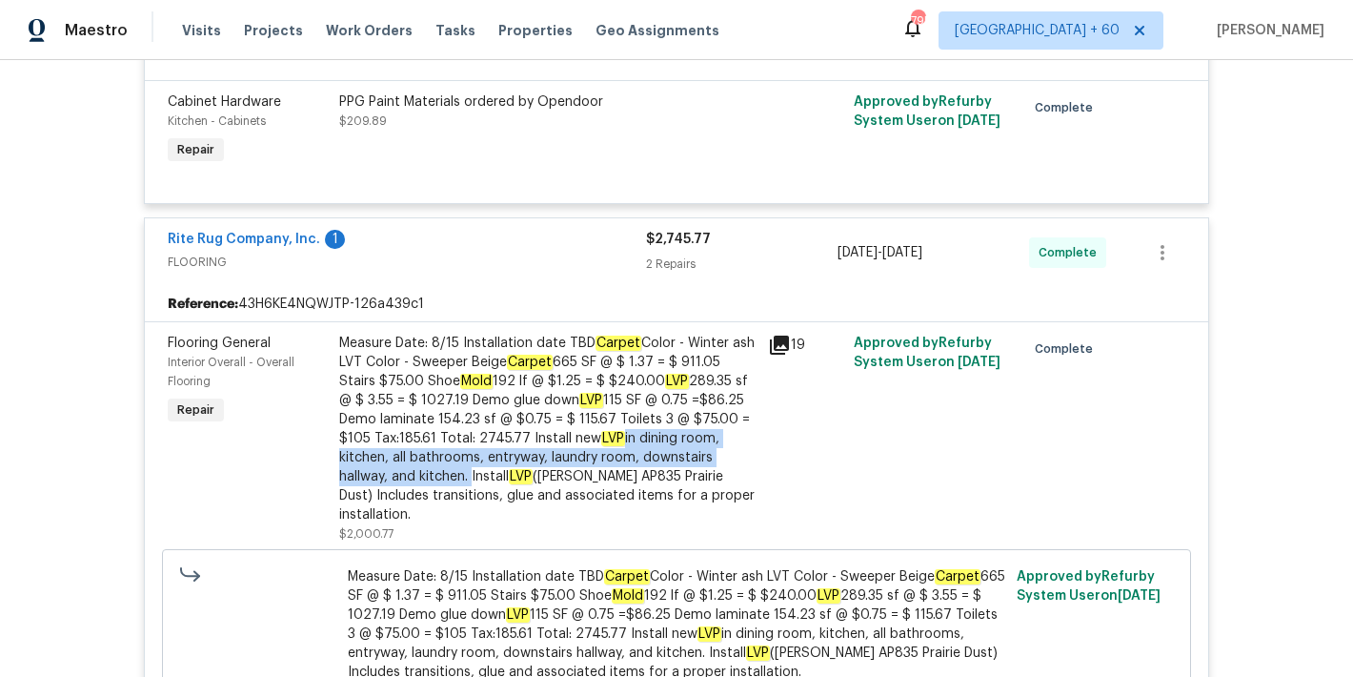
drag, startPoint x: 610, startPoint y: 416, endPoint x: 460, endPoint y: 463, distance: 156.7
click at [460, 463] on div "Measure Date: 8/15 Installation date TBD Carpet Color - Winter ash LVT Color - …" at bounding box center [547, 429] width 417 height 191
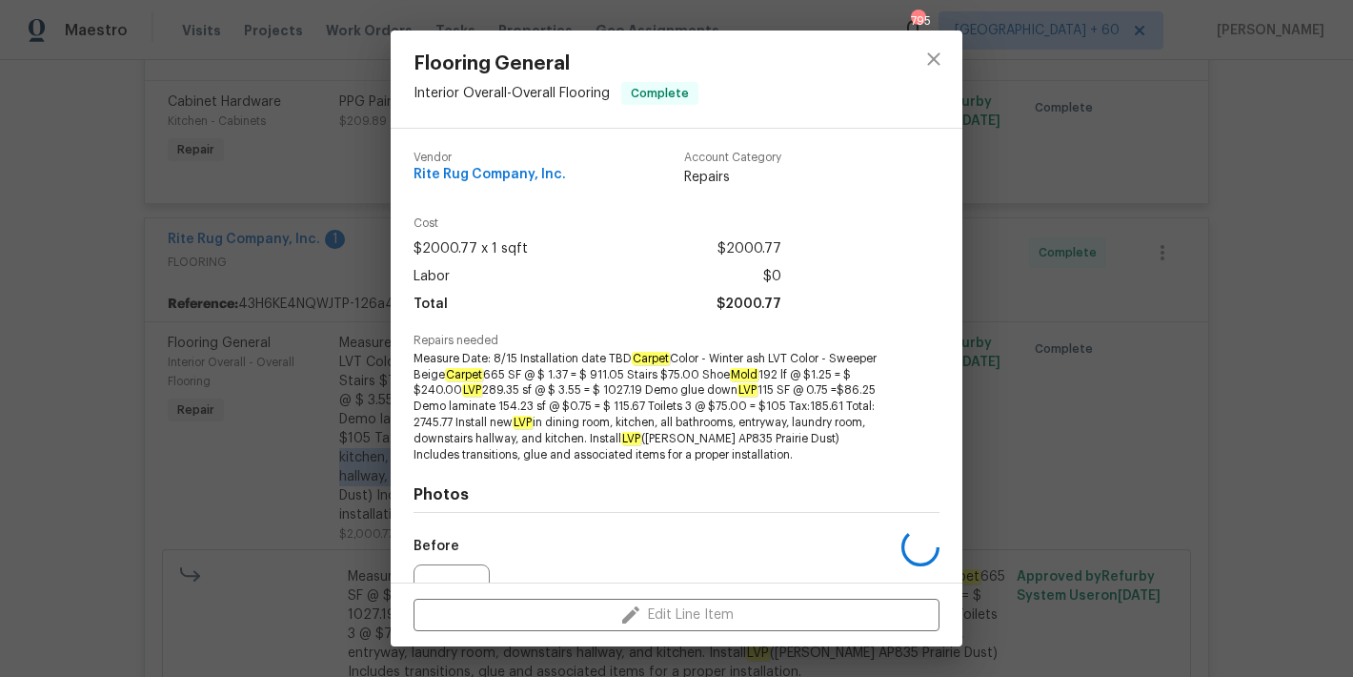
copy div "in dining room, kitchen, all bathrooms, entryway, laundry room, downstairs hall…"
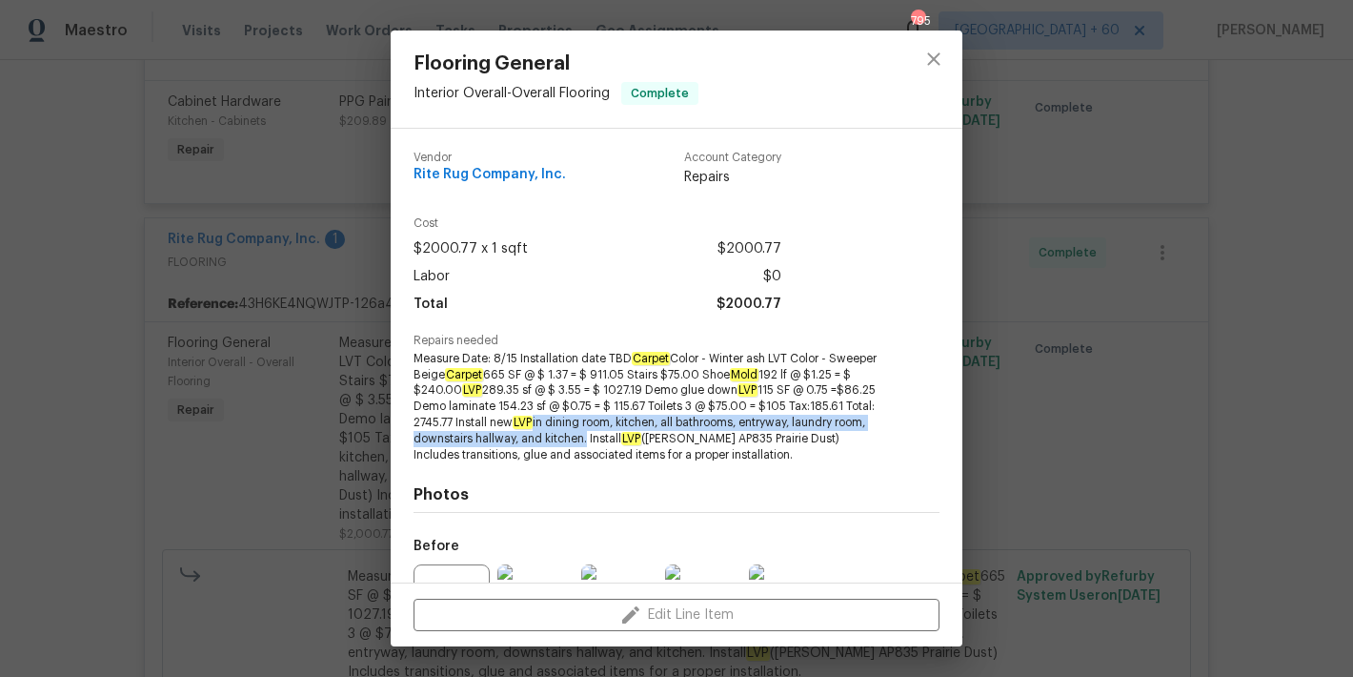
drag, startPoint x: 626, startPoint y: 424, endPoint x: 715, endPoint y: 440, distance: 90.1
click at [715, 440] on span "Measure Date: 8/15 Installation date TBD Carpet Color - Winter ash LVT Color - …" at bounding box center [651, 407] width 474 height 112
copy span "in dining room, kitchen, all bathrooms, entryway, laundry room, downstairs hall…"
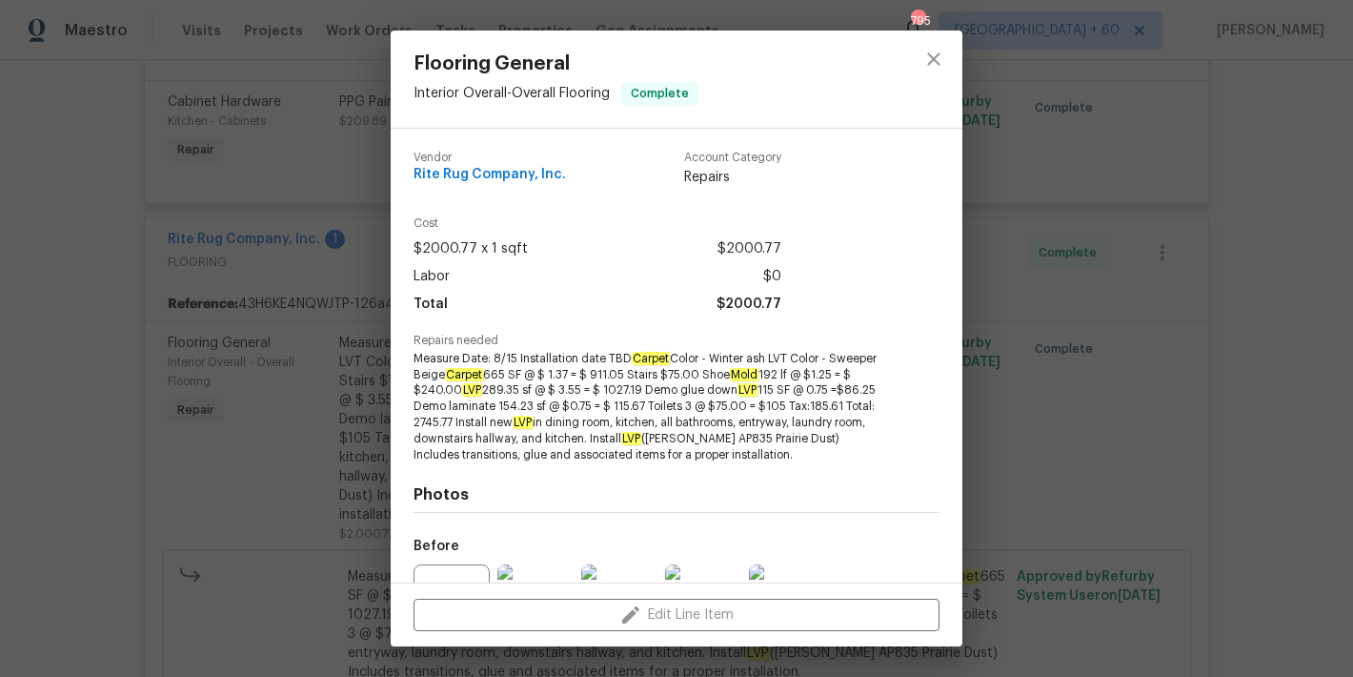
click at [1109, 308] on div "Flooring General Interior Overall - Overall Flooring Complete Vendor Rite Rug C…" at bounding box center [676, 338] width 1353 height 677
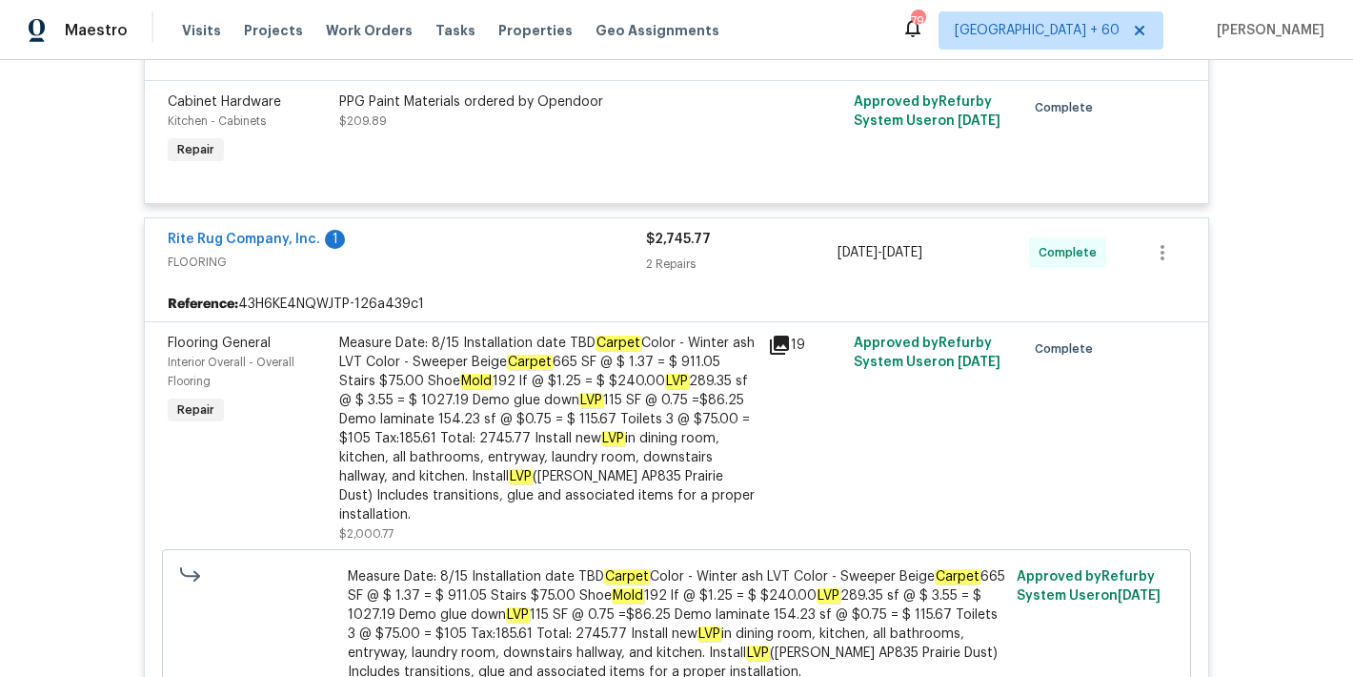
scroll to position [6857, 0]
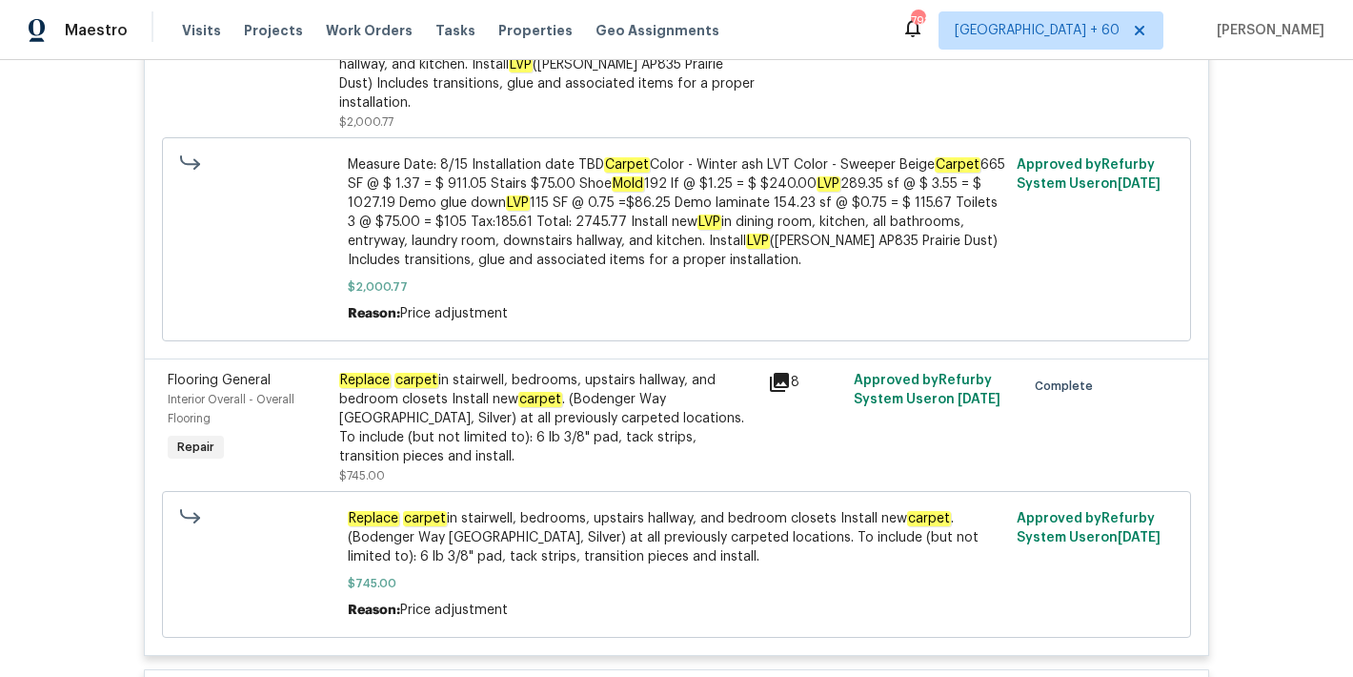
click at [1249, 266] on div "Back to all projects 6608 Orford Ct, Raleigh, NC 27615 2 Beds | 2 1/2 Baths | T…" at bounding box center [676, 368] width 1353 height 617
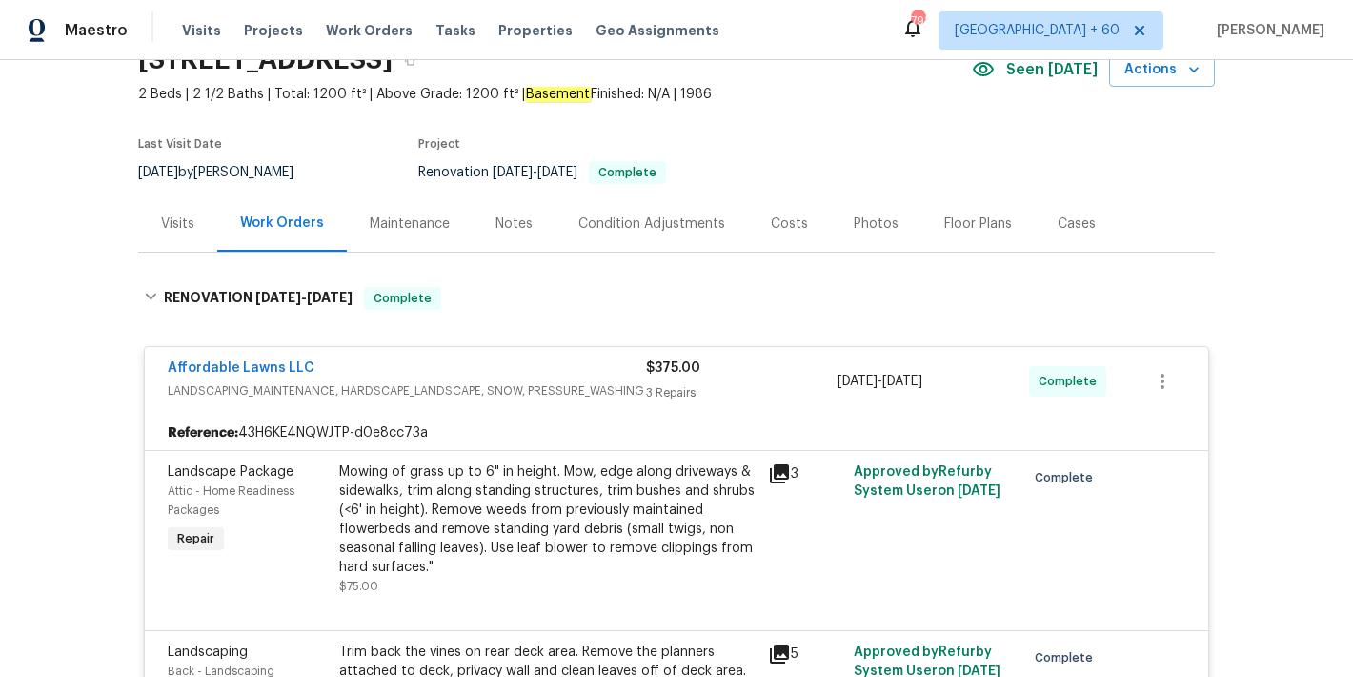
scroll to position [0, 0]
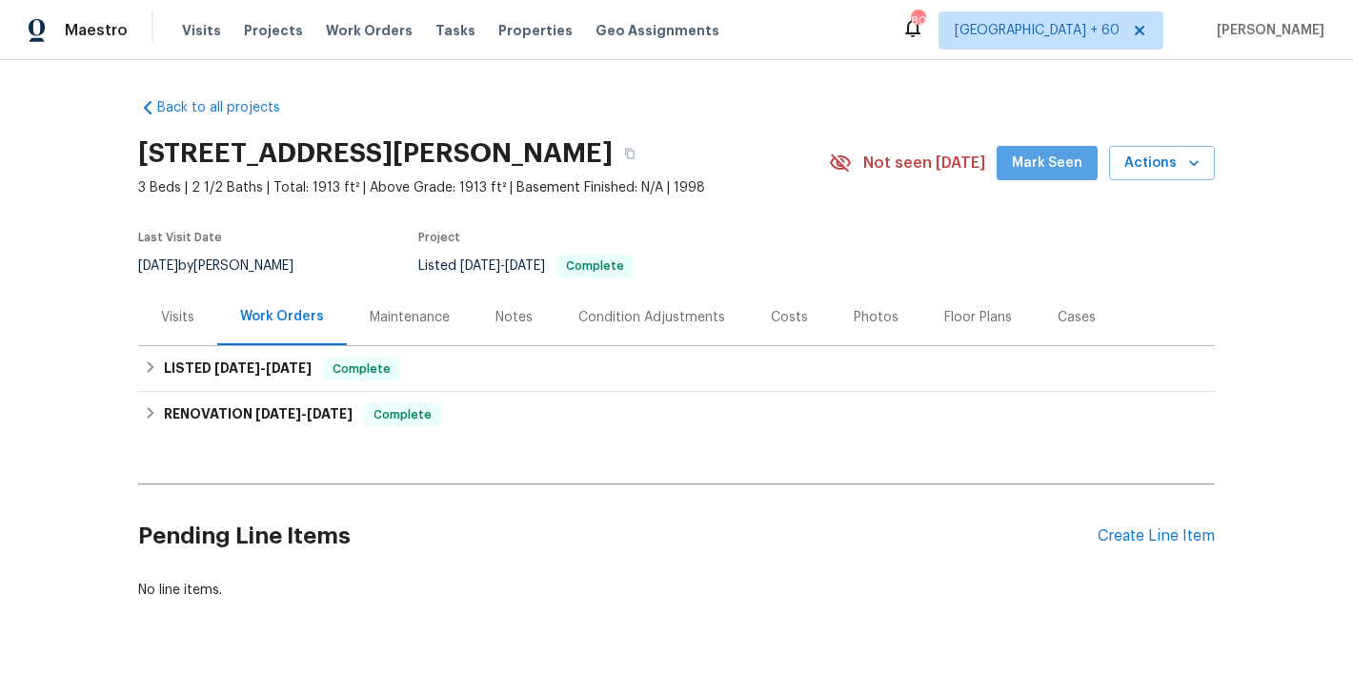
click at [1060, 164] on span "Mark Seen" at bounding box center [1047, 164] width 71 height 24
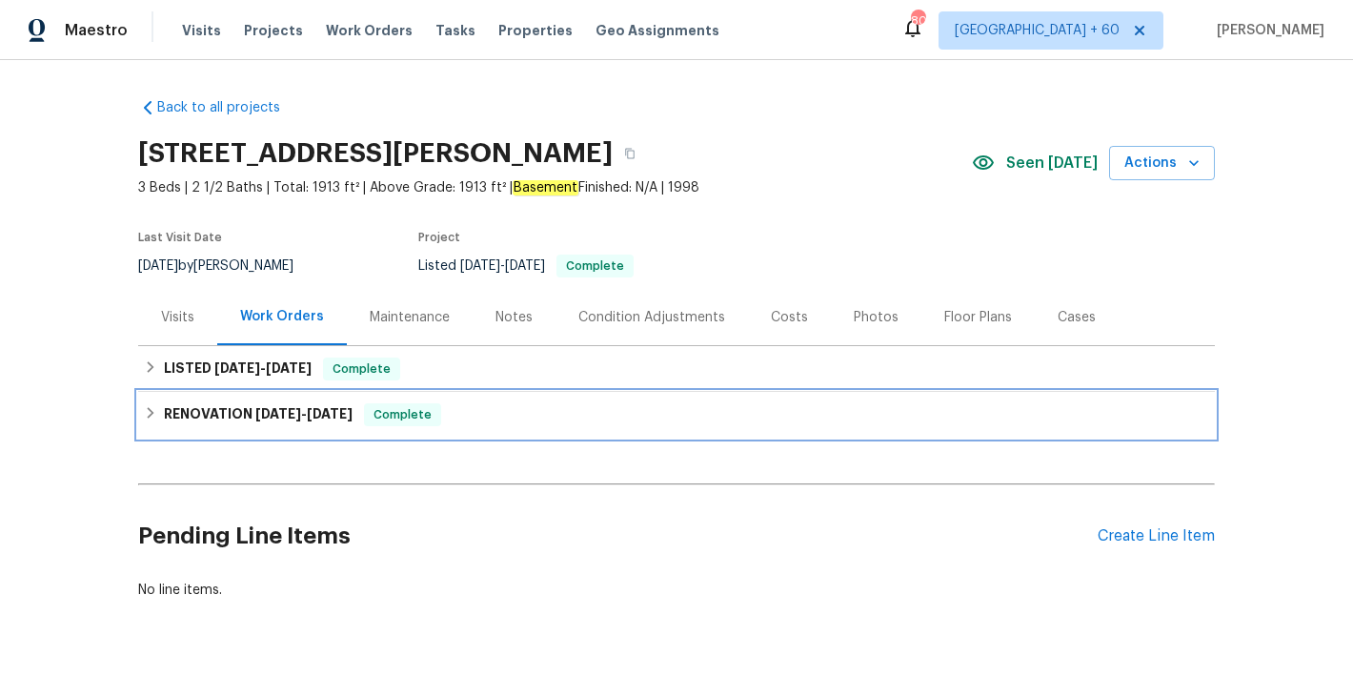
click at [334, 415] on span "[DATE]" at bounding box center [330, 413] width 46 height 13
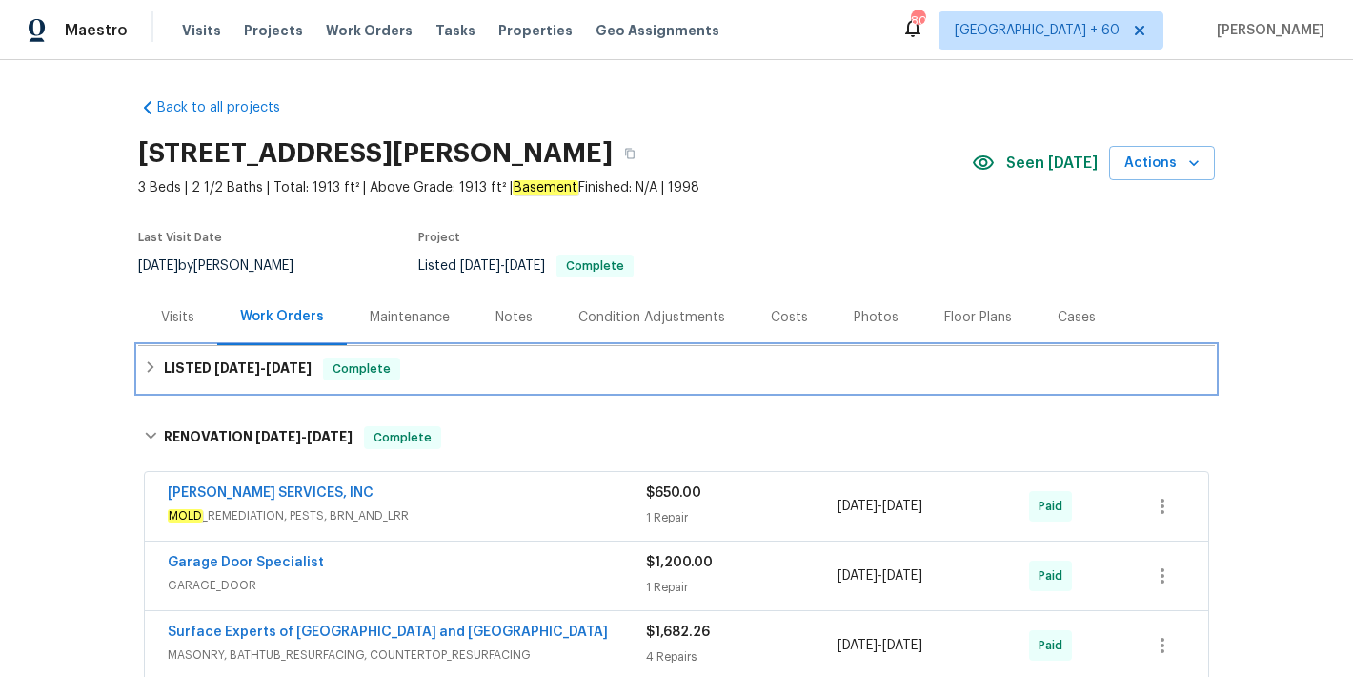
click at [287, 365] on span "8/26/25" at bounding box center [289, 367] width 46 height 13
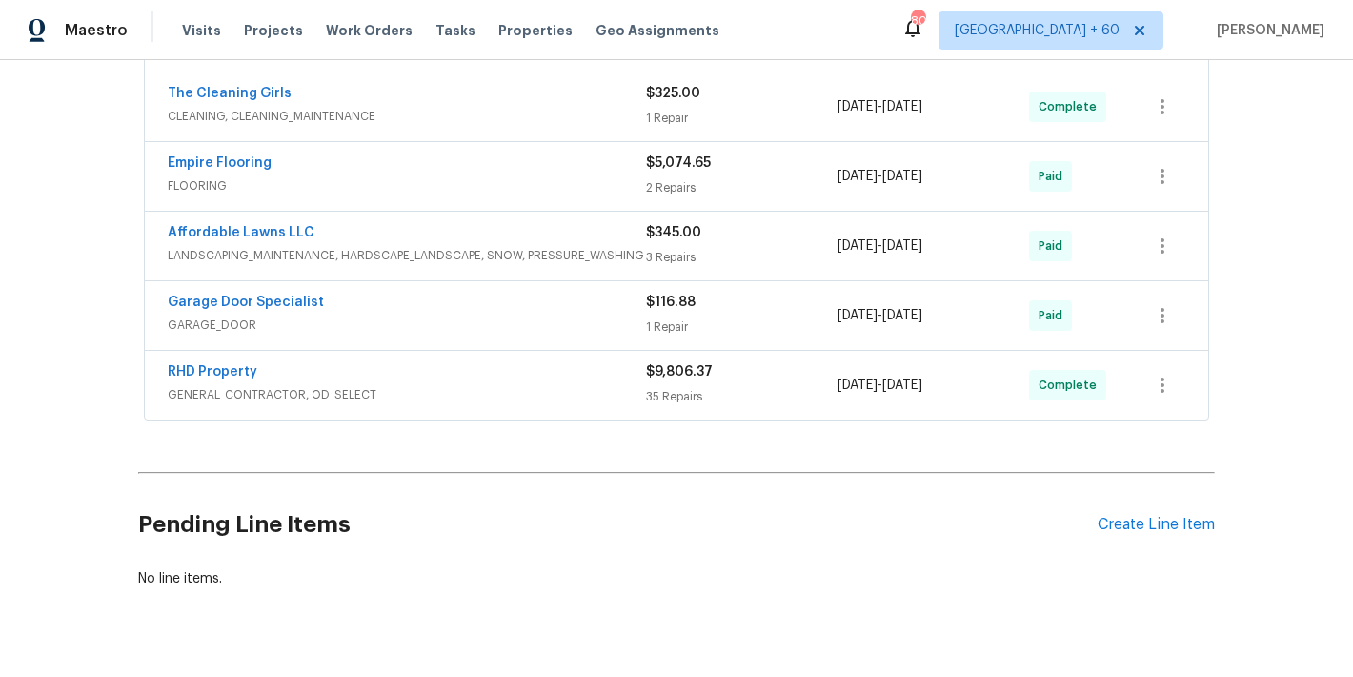
scroll to position [961, 0]
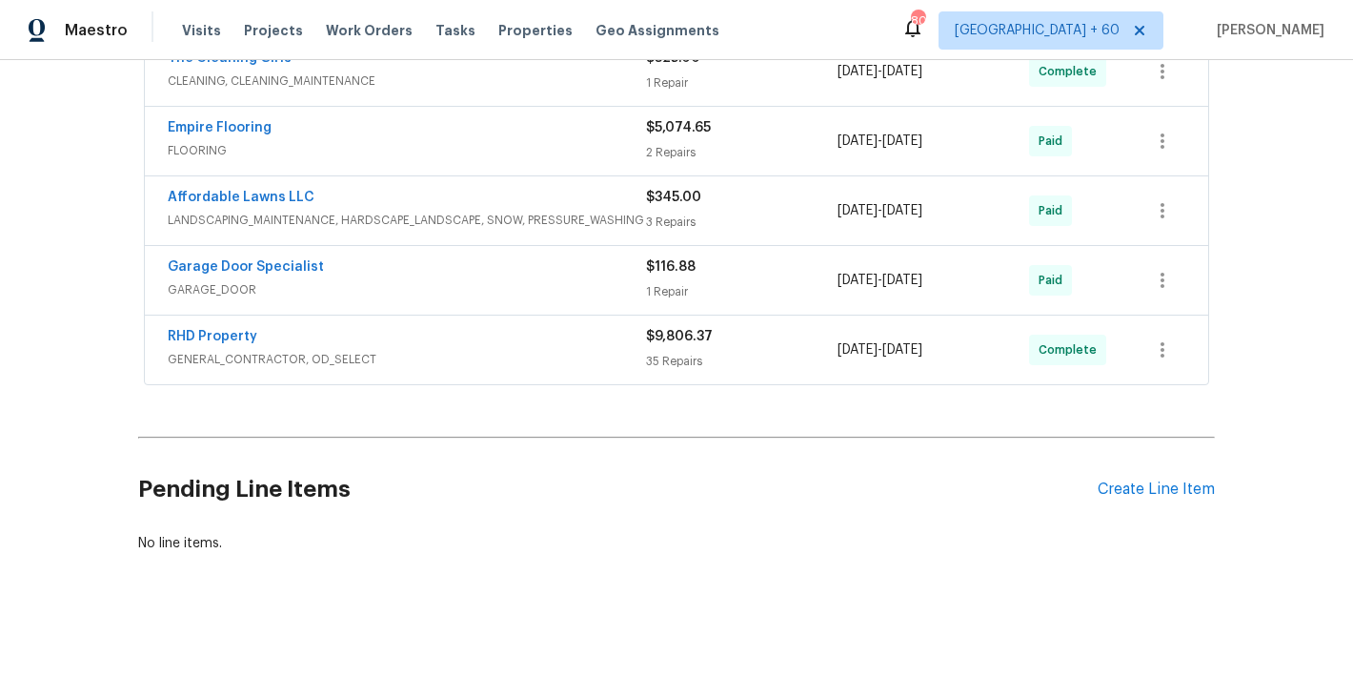
click at [1251, 223] on div "Back to all projects 218 Newberry Ln, Durham, NC 27703 3 Beds | 2 1/2 Baths | T…" at bounding box center [676, 368] width 1353 height 617
click at [596, 357] on span "GENERAL_CONTRACTOR, OD_SELECT" at bounding box center [407, 359] width 478 height 19
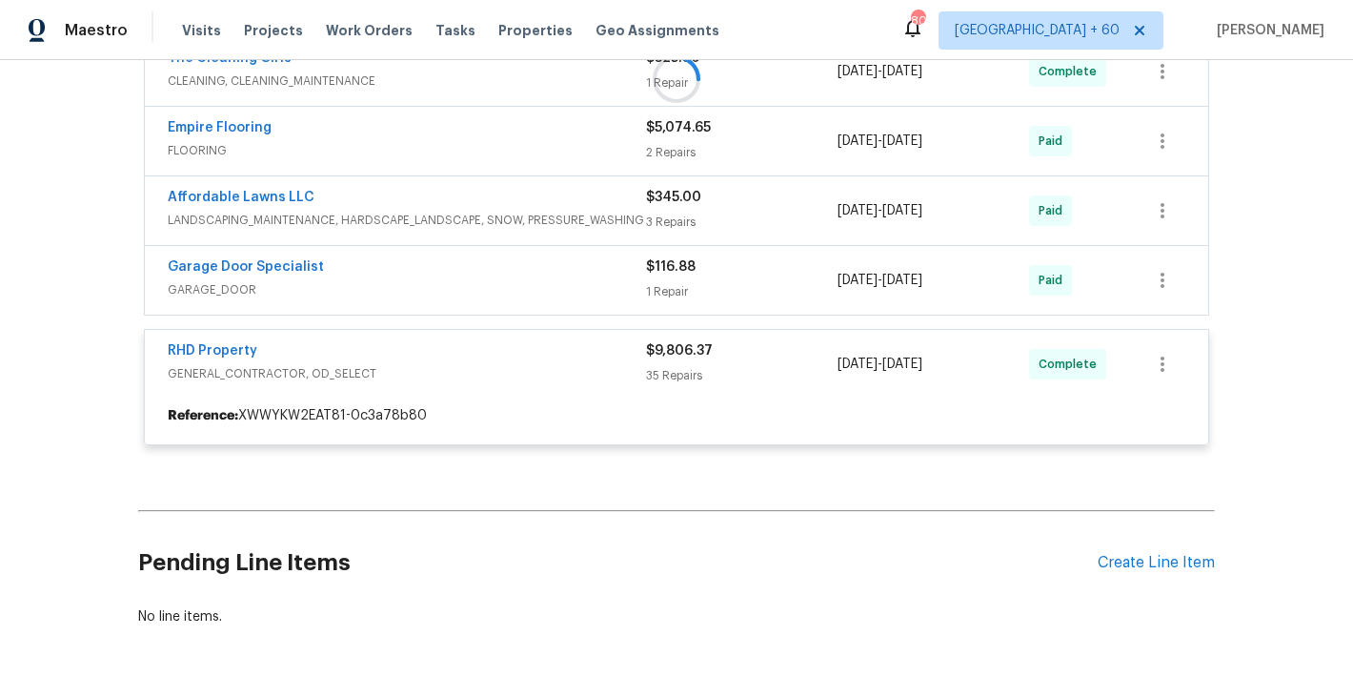
scroll to position [904, 0]
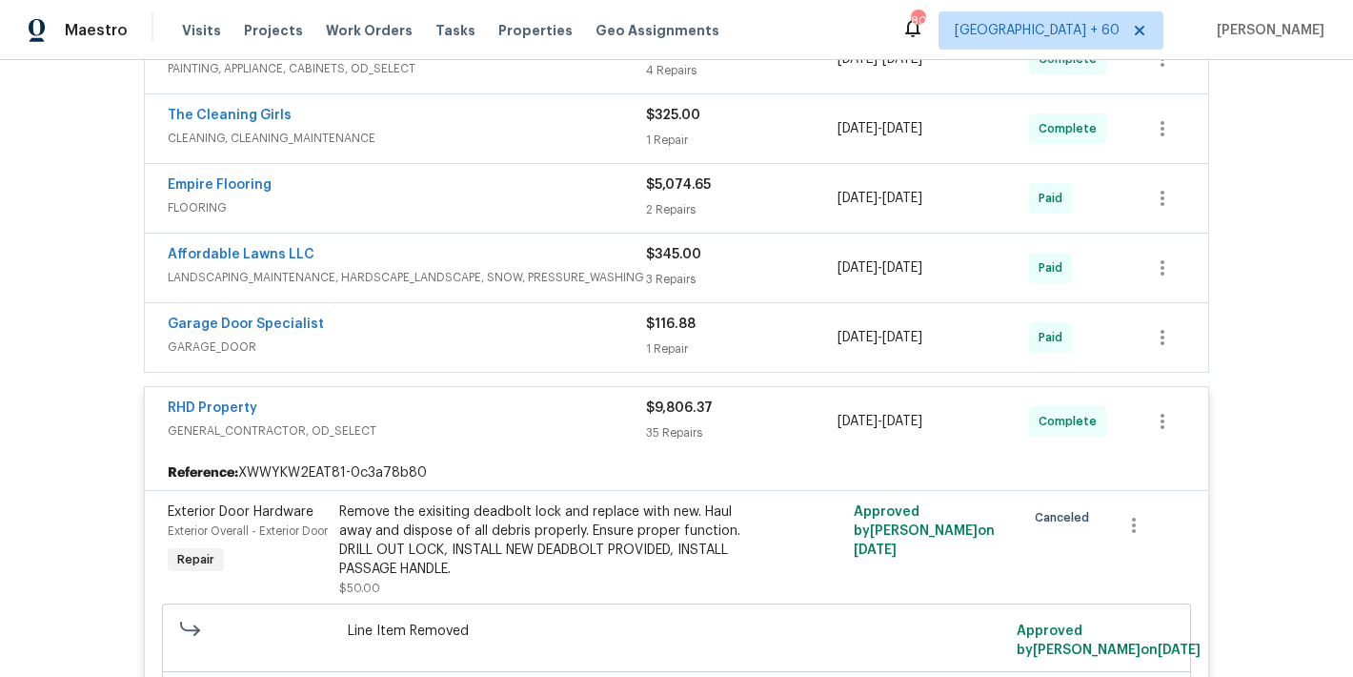
click at [566, 337] on span "GARAGE_DOOR" at bounding box center [407, 346] width 478 height 19
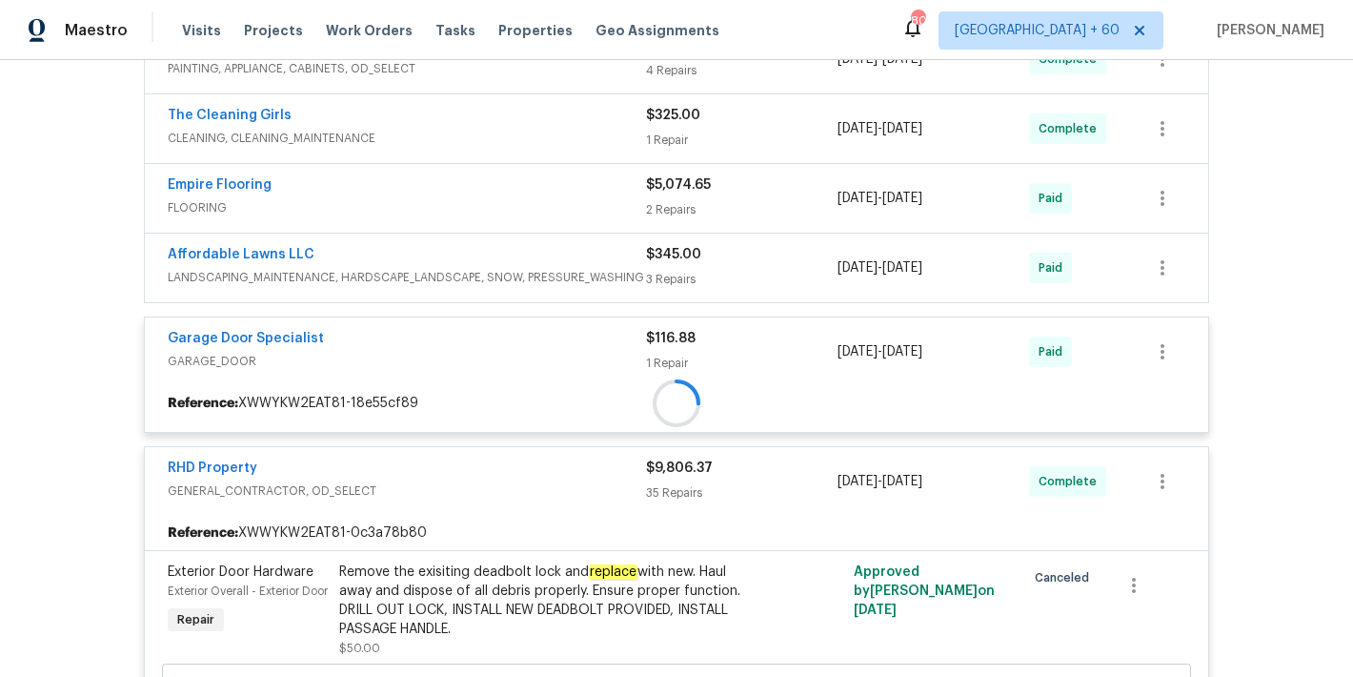
scroll to position [831, 0]
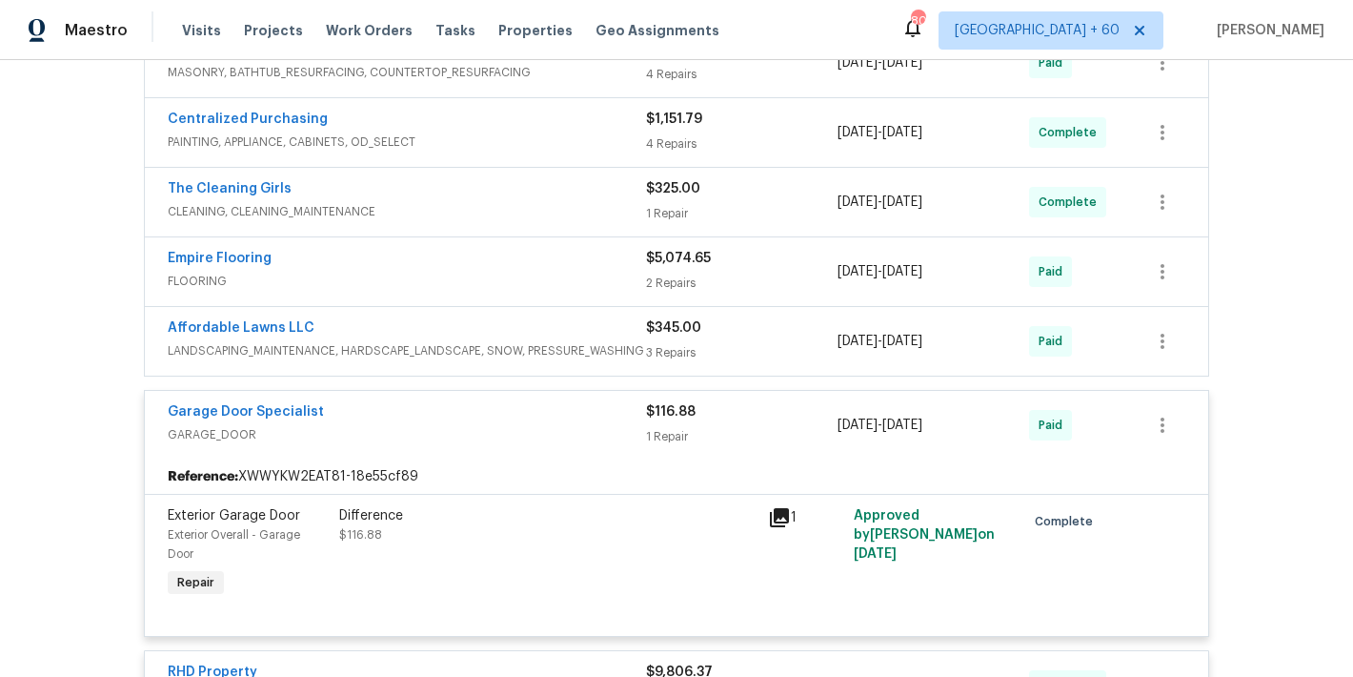
click at [582, 331] on div "Affordable Lawns LLC" at bounding box center [407, 329] width 478 height 23
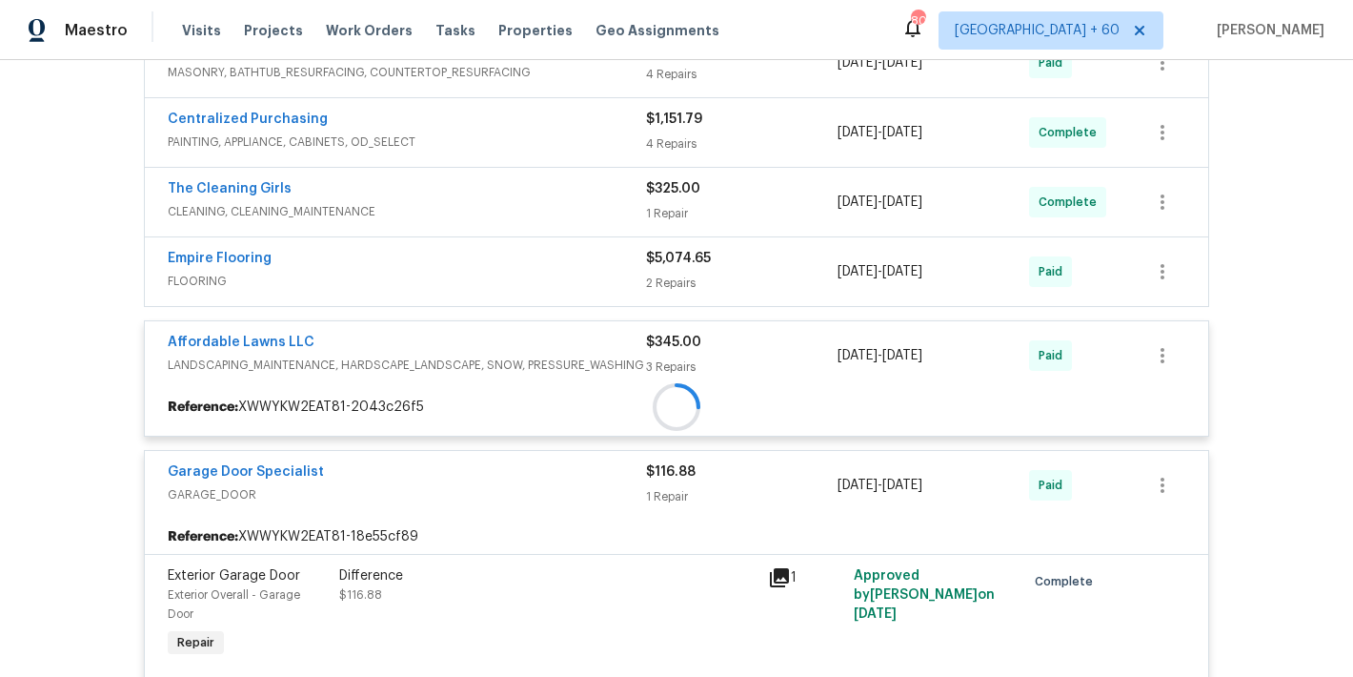
scroll to position [744, 0]
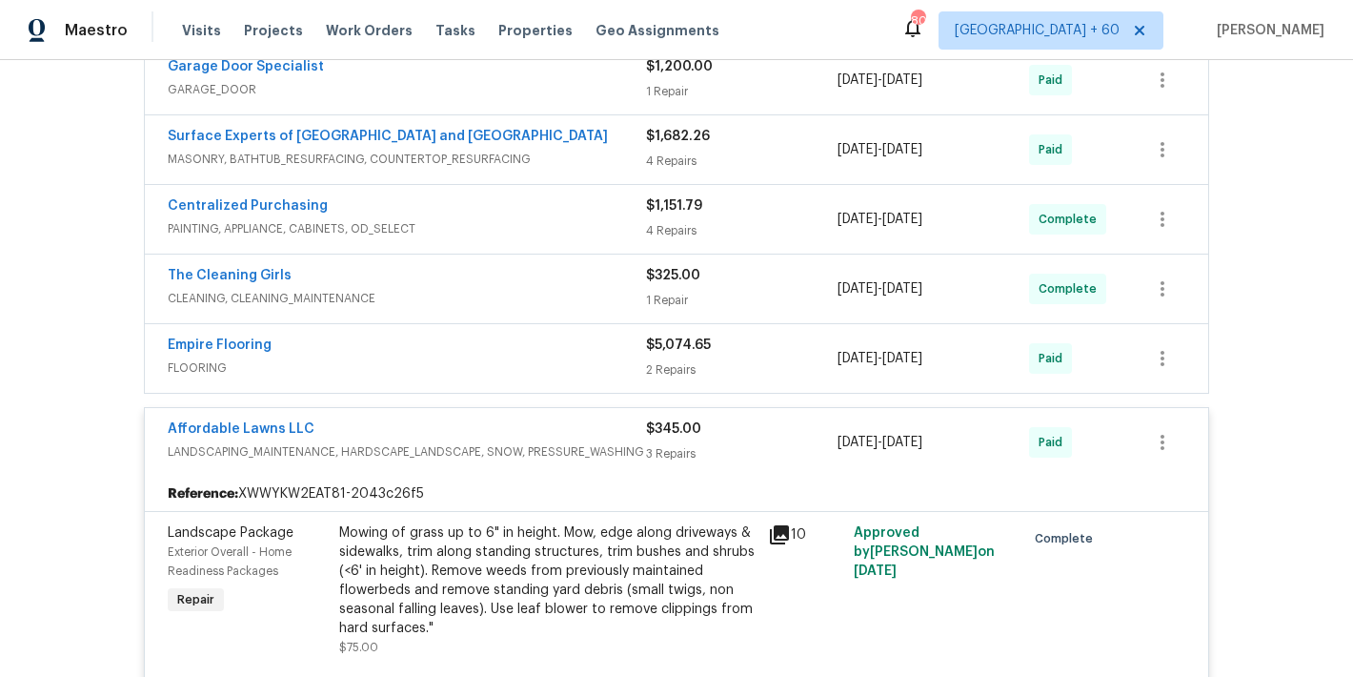
click at [610, 354] on div "Empire Flooring" at bounding box center [407, 346] width 478 height 23
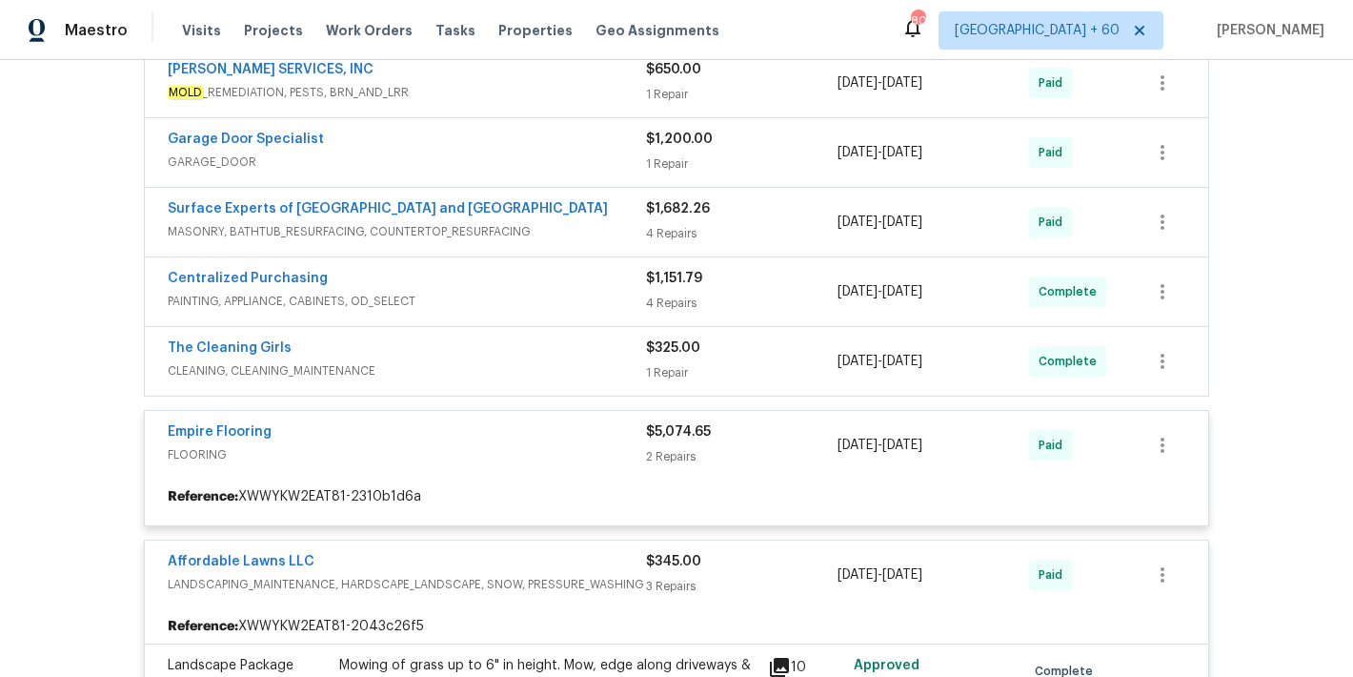
scroll to position [670, 0]
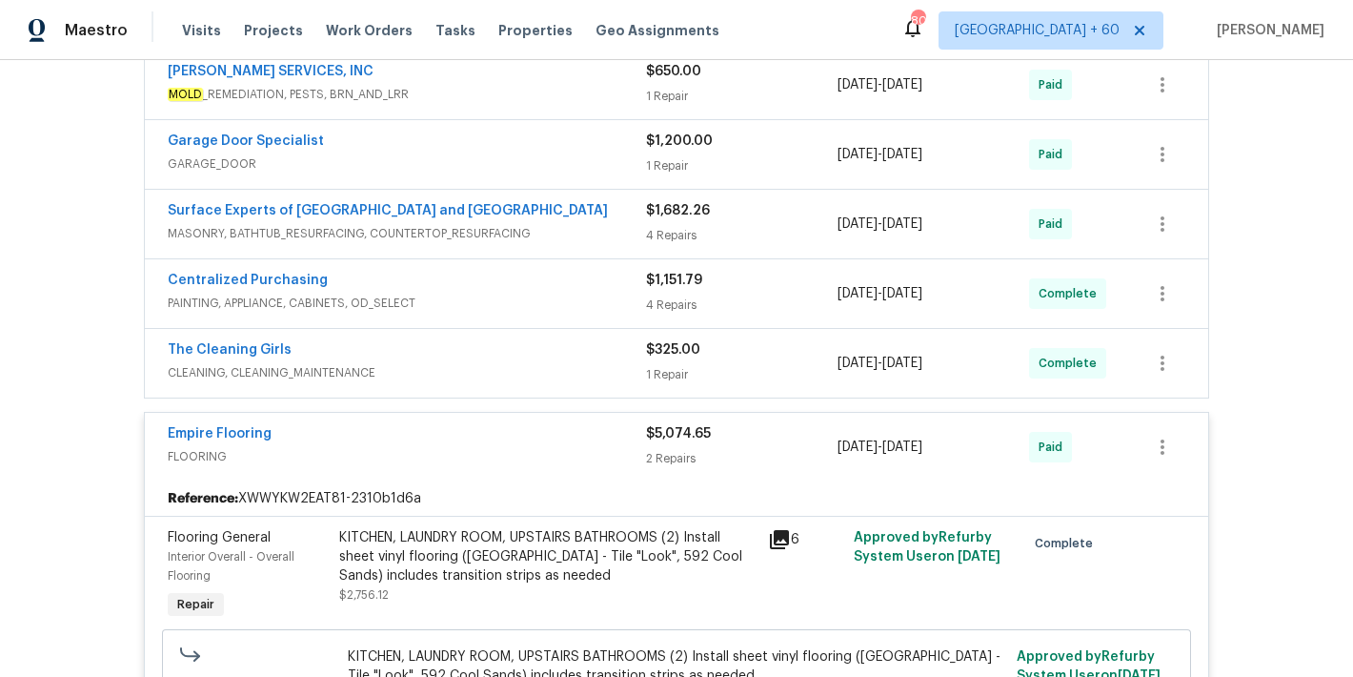
click at [610, 363] on span "CLEANING, CLEANING_MAINTENANCE" at bounding box center [407, 372] width 478 height 19
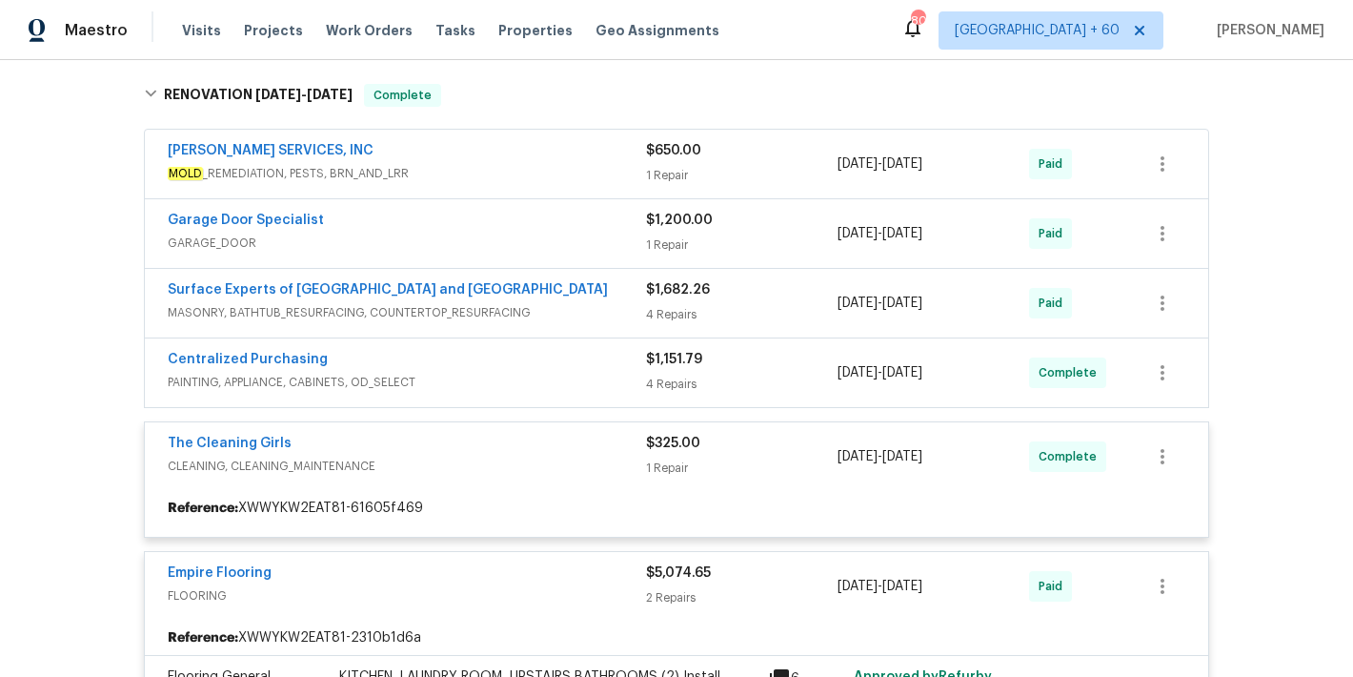
scroll to position [590, 0]
click at [608, 366] on div "Centralized Purchasing" at bounding box center [407, 362] width 478 height 23
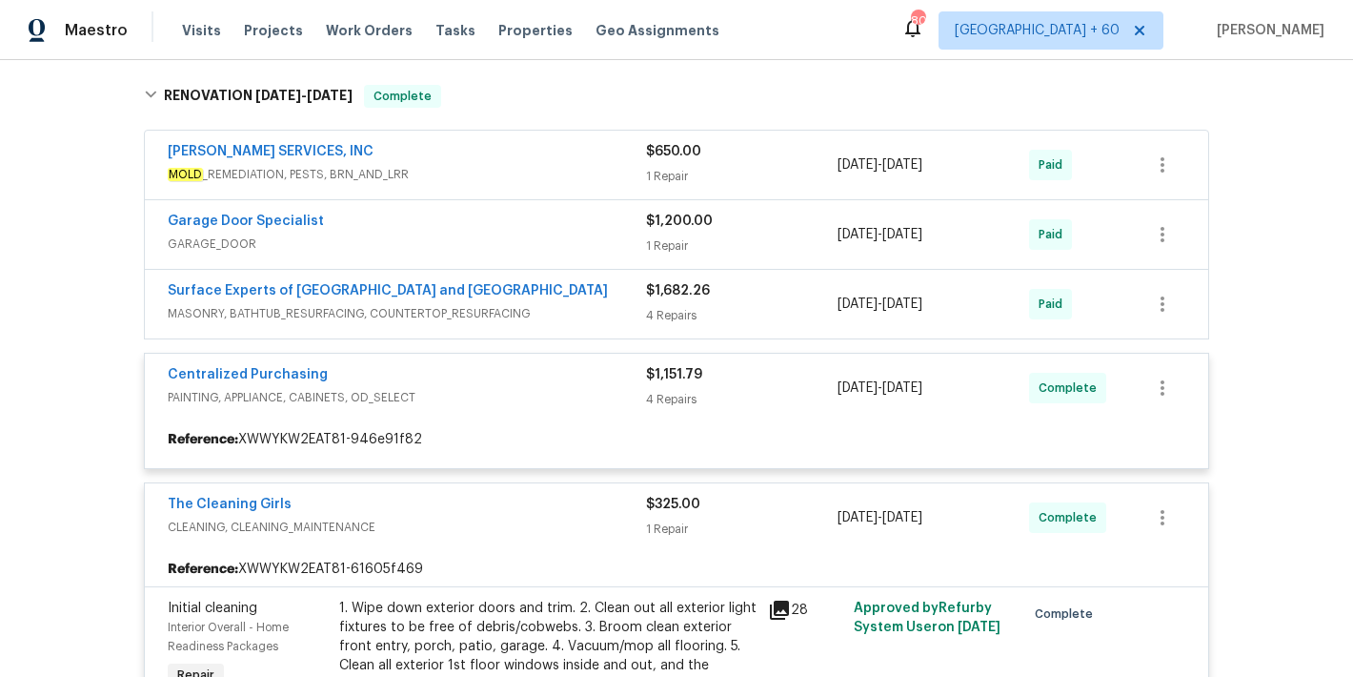
scroll to position [506, 0]
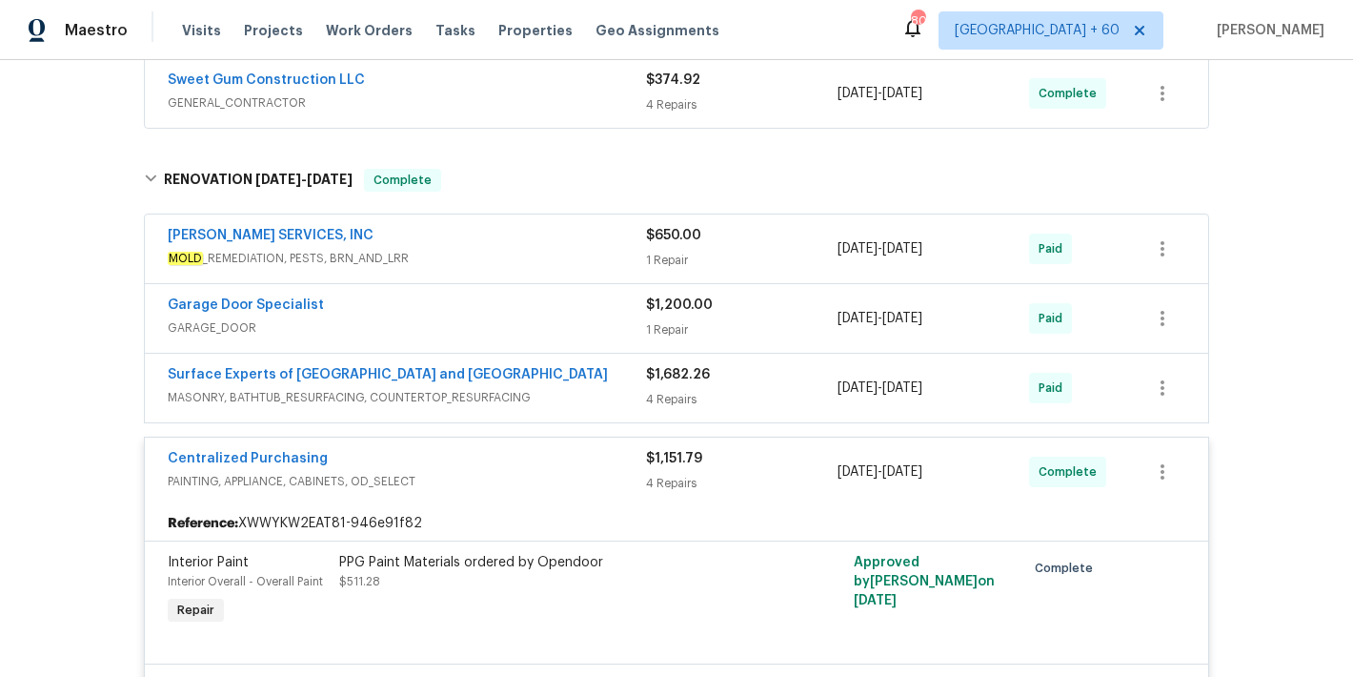
click at [615, 391] on span "MASONRY, BATHTUB_RESURFACING, COUNTERTOP_RESURFACING" at bounding box center [407, 397] width 478 height 19
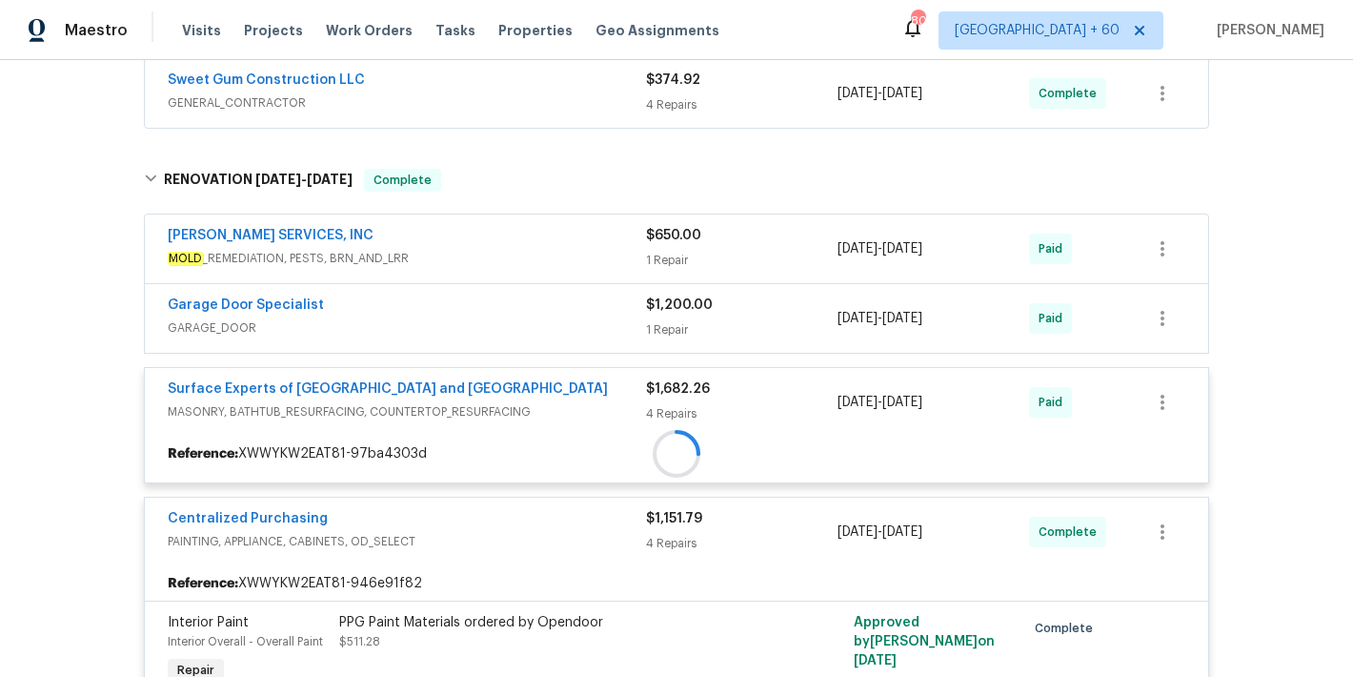
scroll to position [422, 0]
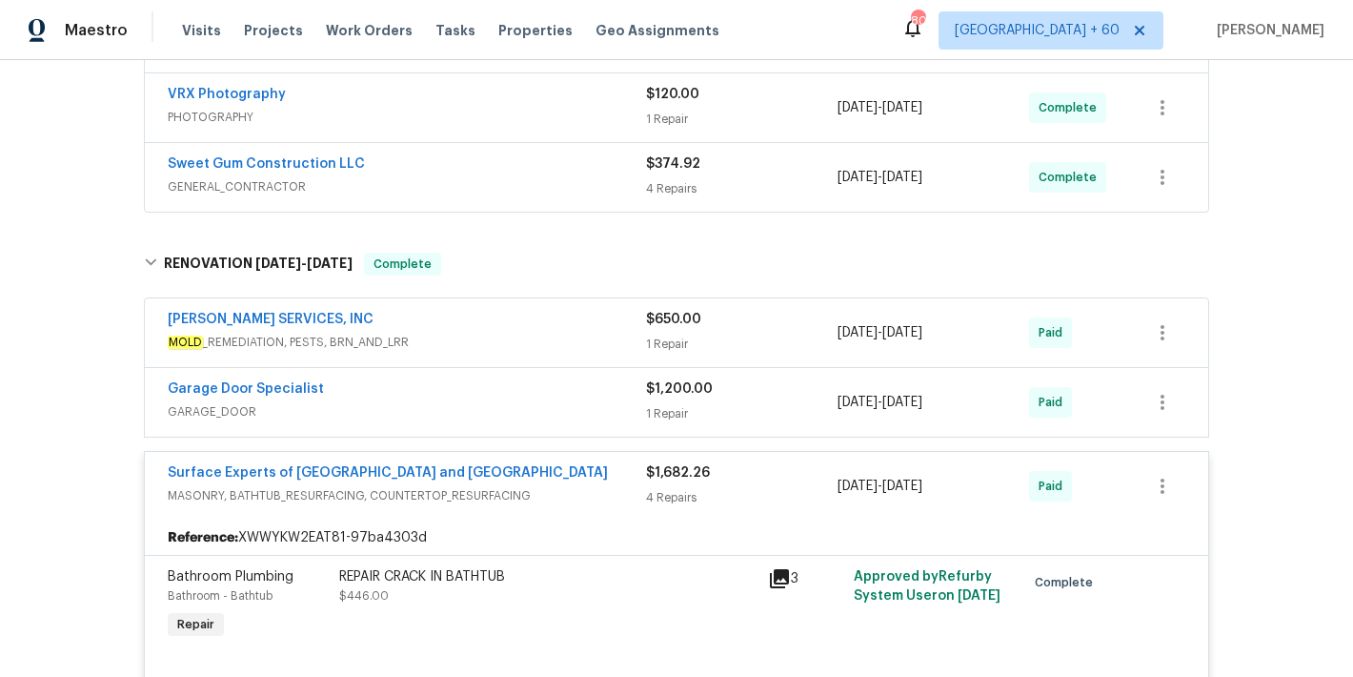
click at [576, 392] on div "Garage Door Specialist" at bounding box center [407, 390] width 478 height 23
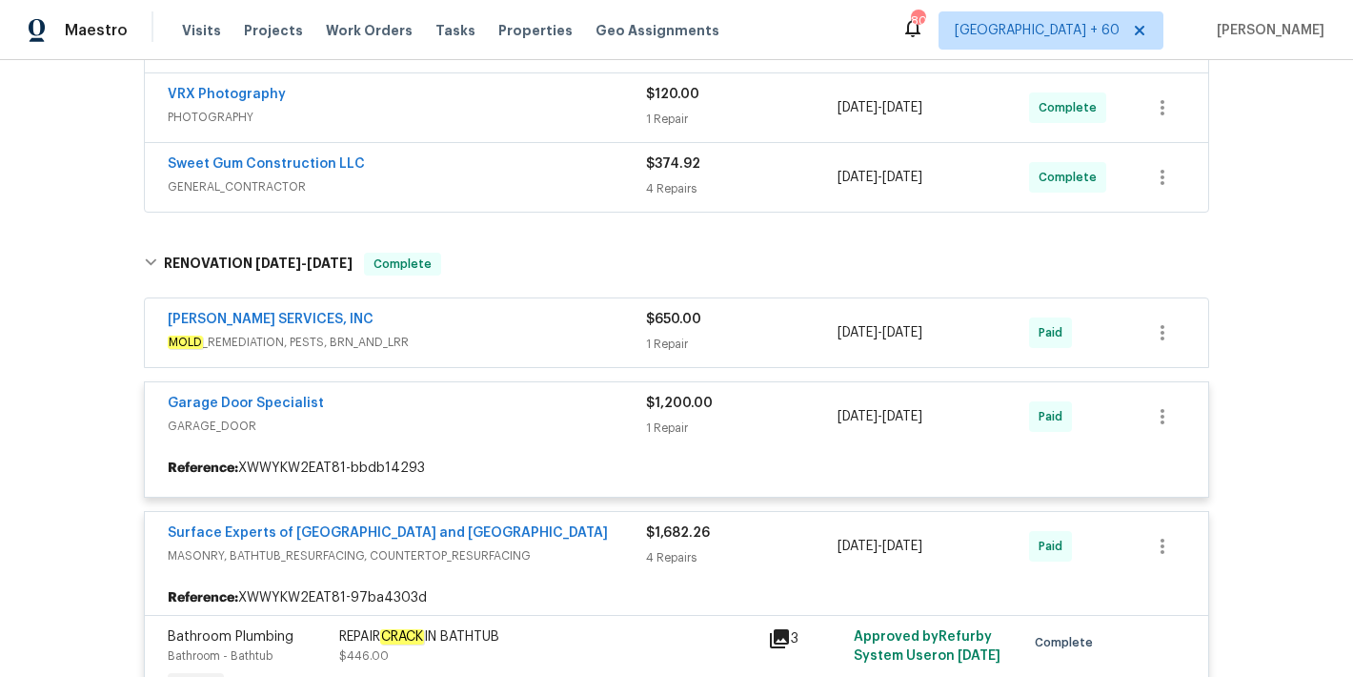
scroll to position [363, 0]
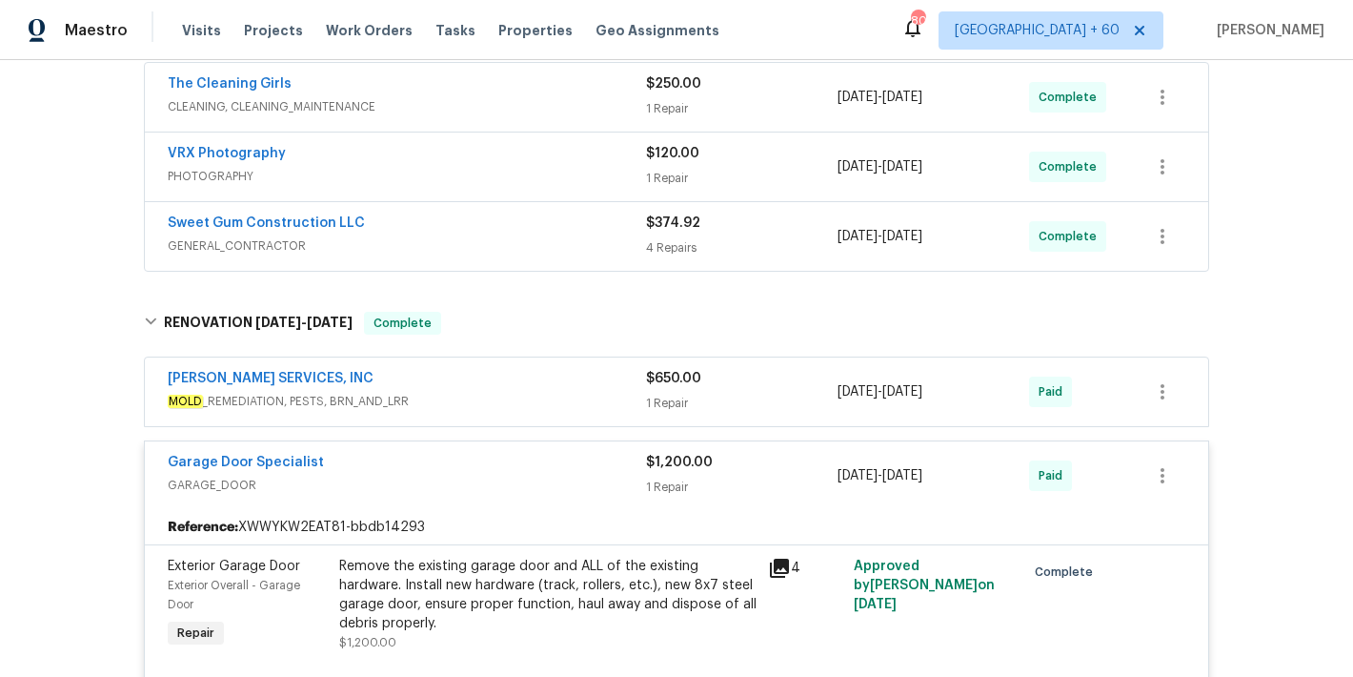
click at [603, 398] on span "MOLD _REMEDIATION, PESTS, BRN_AND_LRR" at bounding box center [407, 401] width 478 height 19
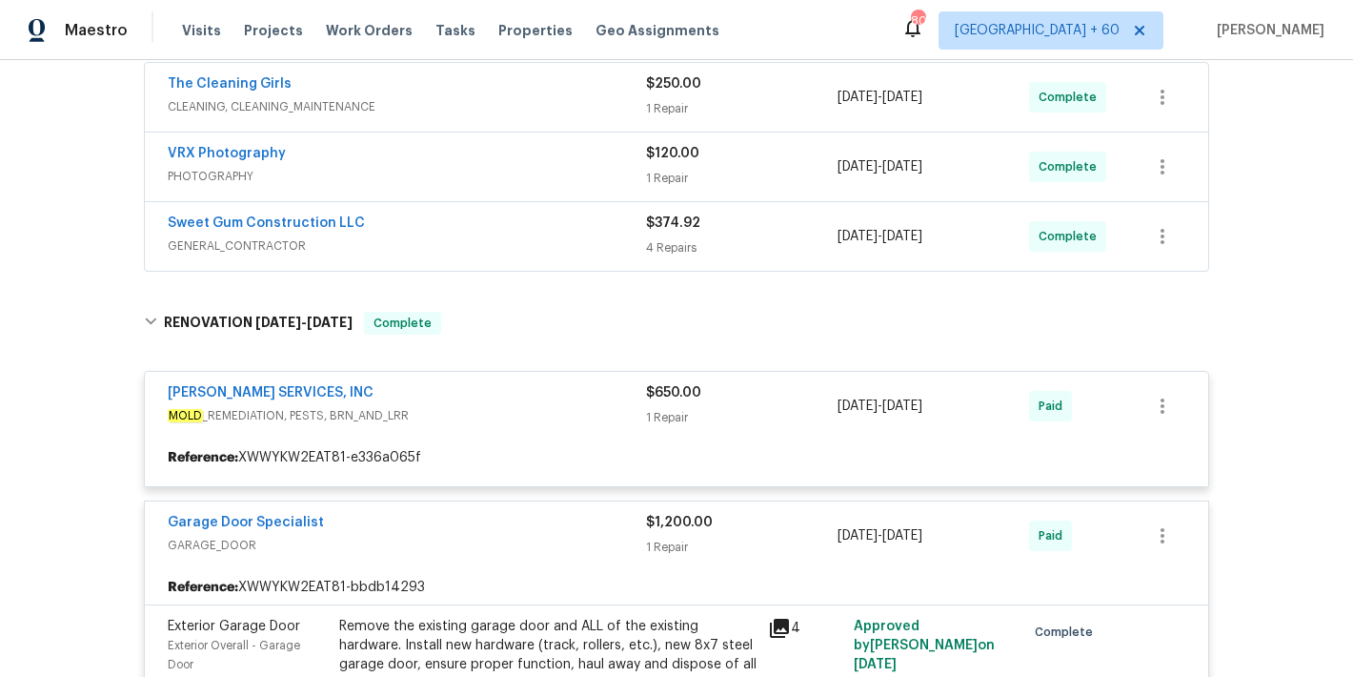
scroll to position [257, 0]
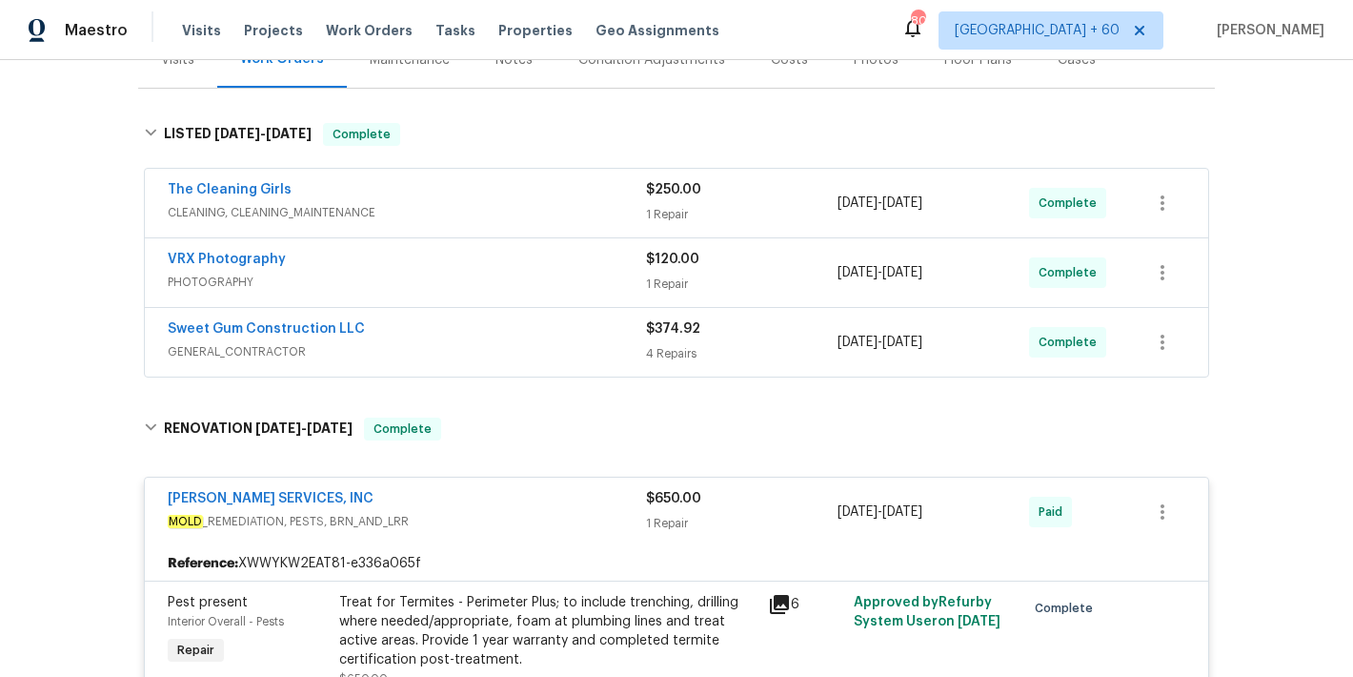
click at [615, 342] on span "GENERAL_CONTRACTOR" at bounding box center [407, 351] width 478 height 19
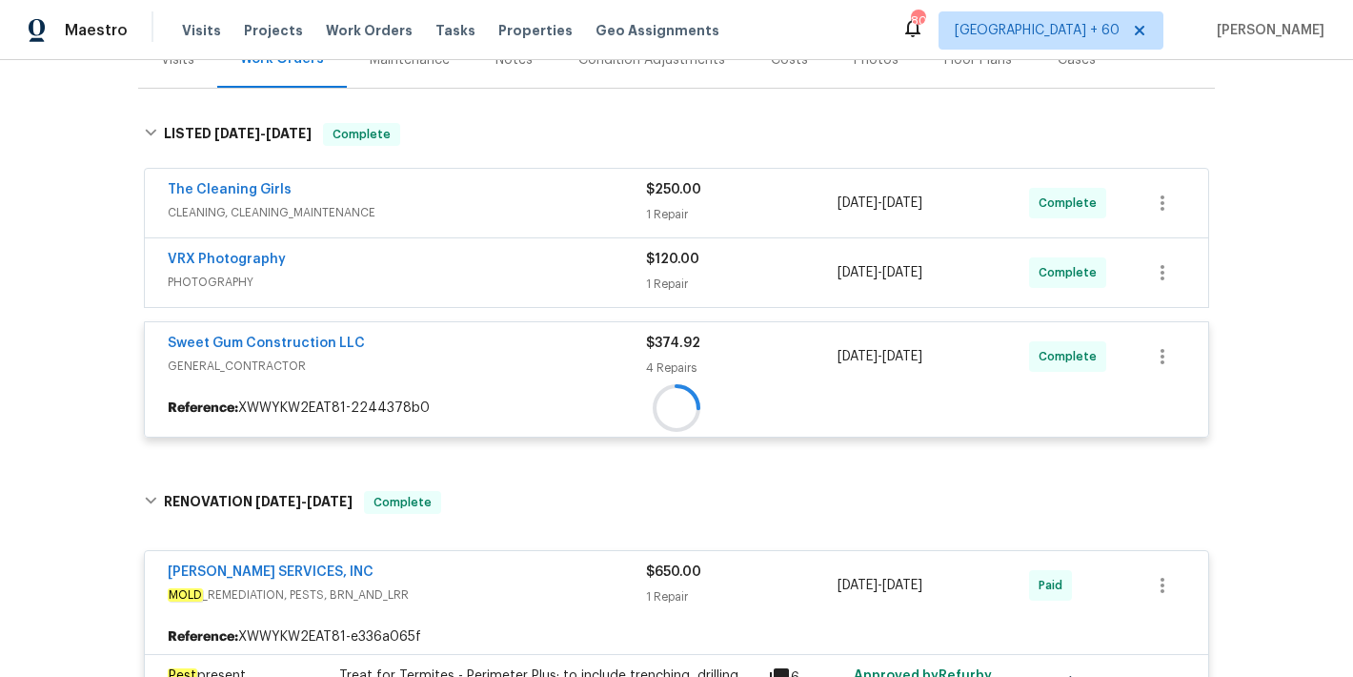
scroll to position [172, 0]
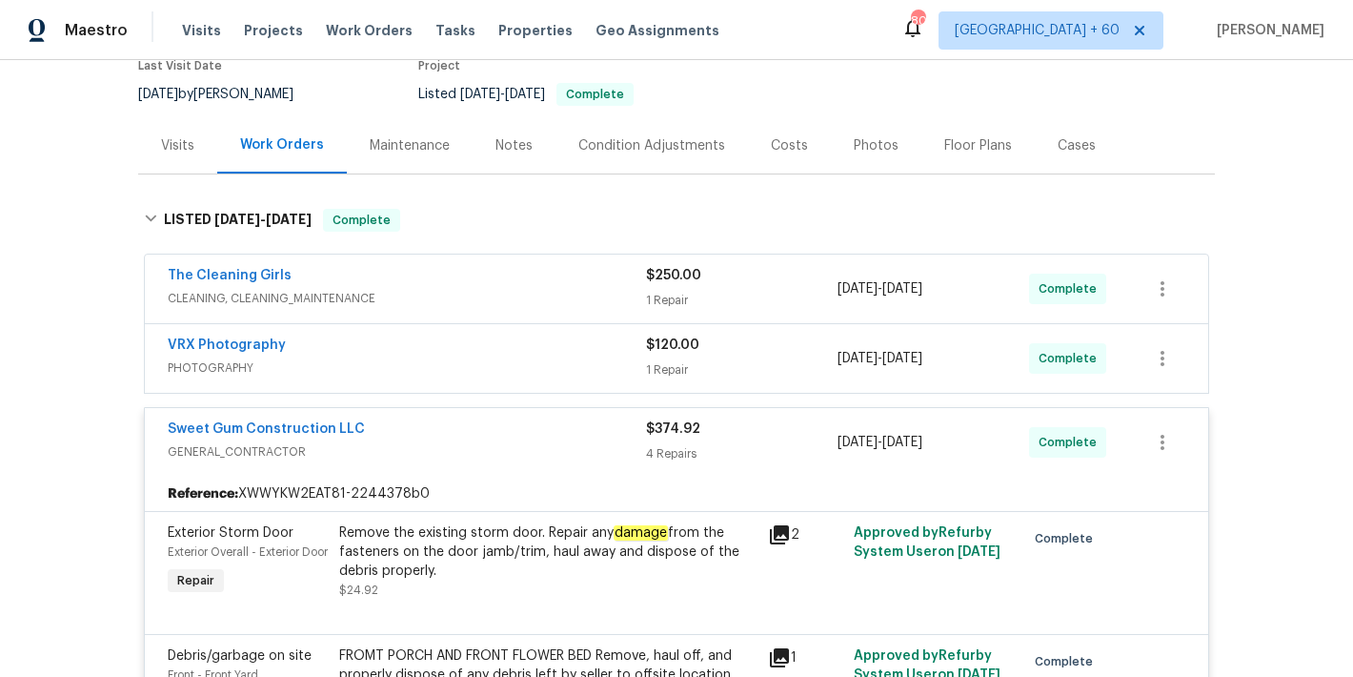
click at [607, 354] on div "VRX Photography" at bounding box center [407, 346] width 478 height 23
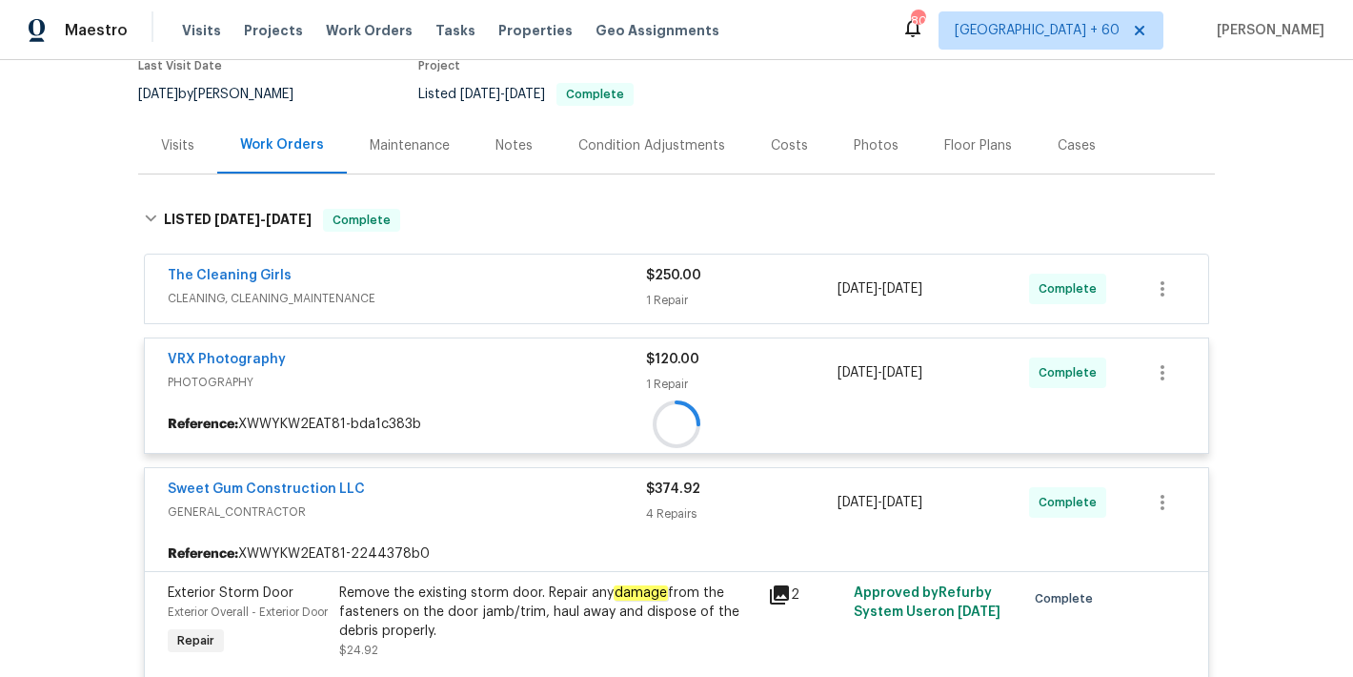
scroll to position [117, 0]
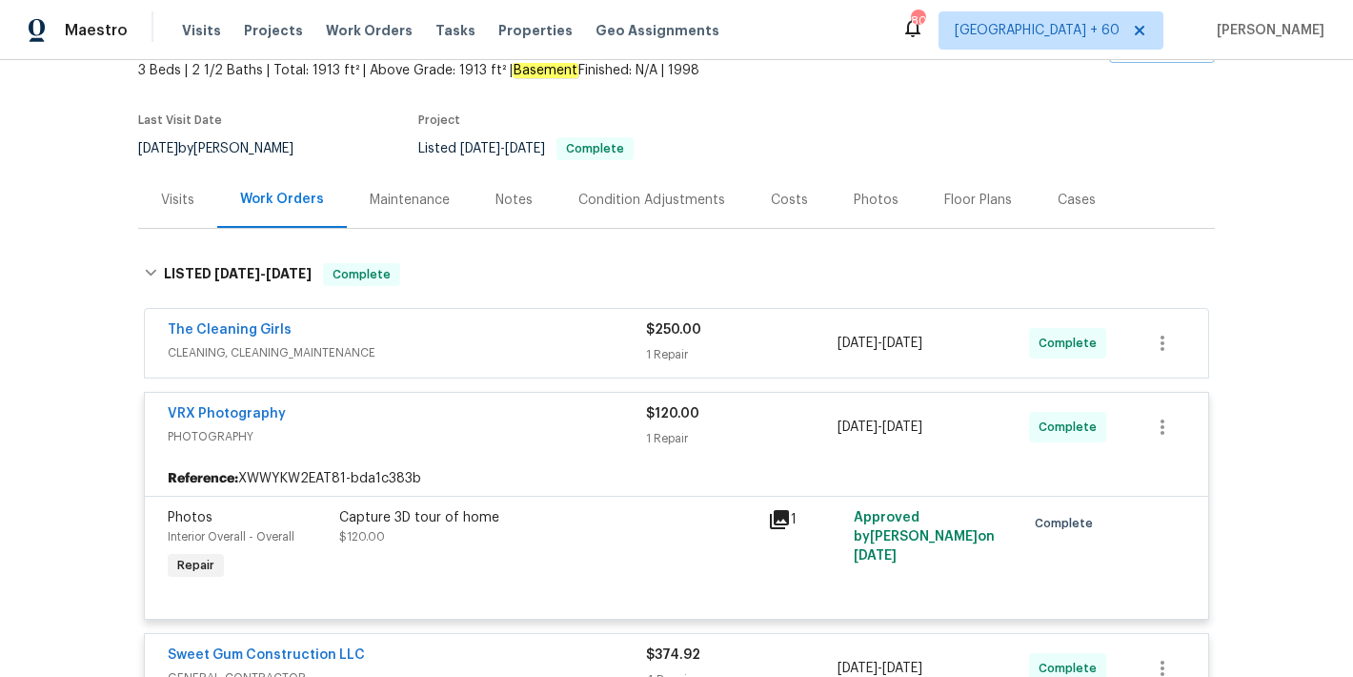
click at [593, 334] on div "The Cleaning Girls" at bounding box center [407, 331] width 478 height 23
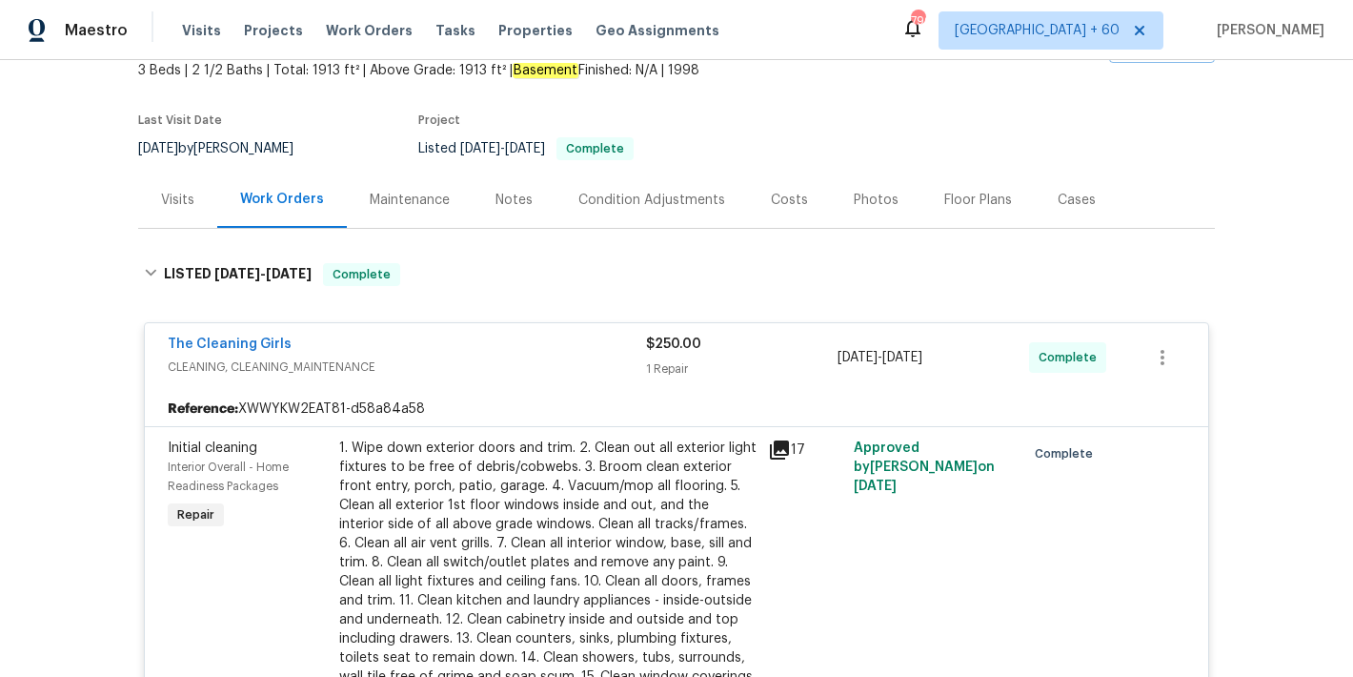
click at [1254, 257] on div "Back to all projects 218 Newberry Ln, Durham, NC 27703 3 Beds | 2 1/2 Baths | T…" at bounding box center [676, 368] width 1353 height 617
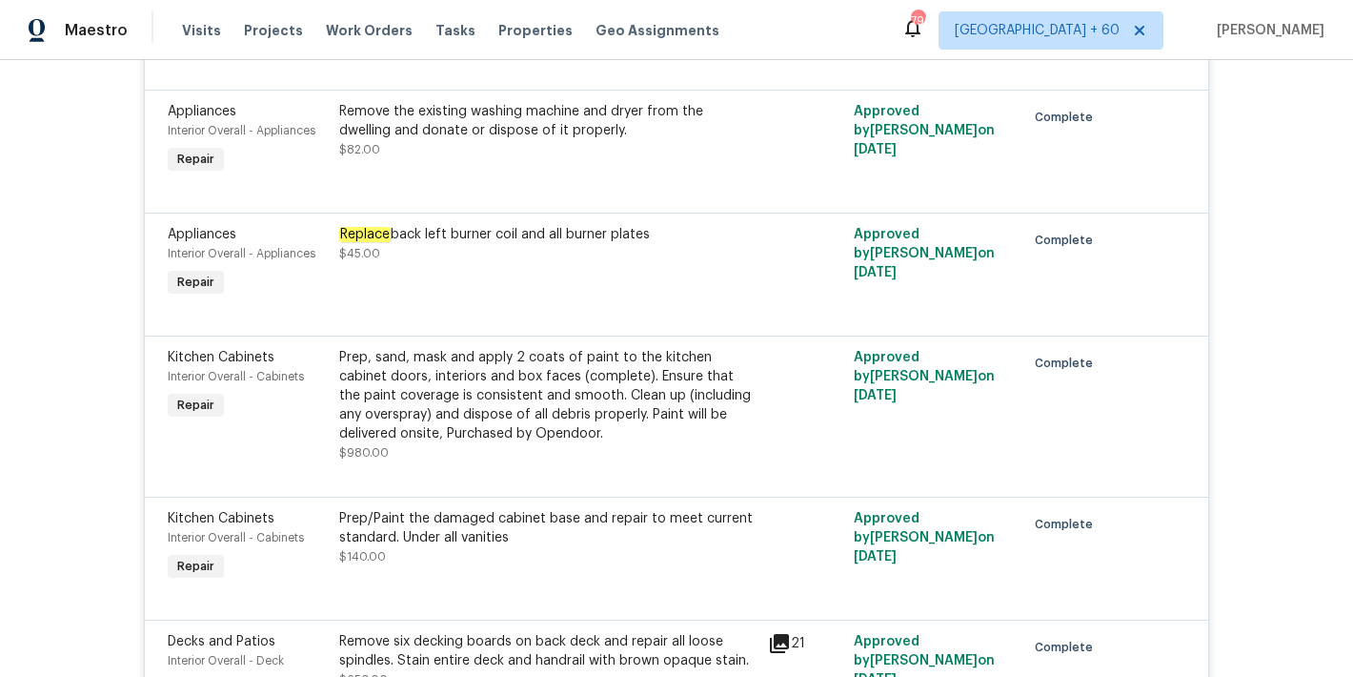
scroll to position [1777, 0]
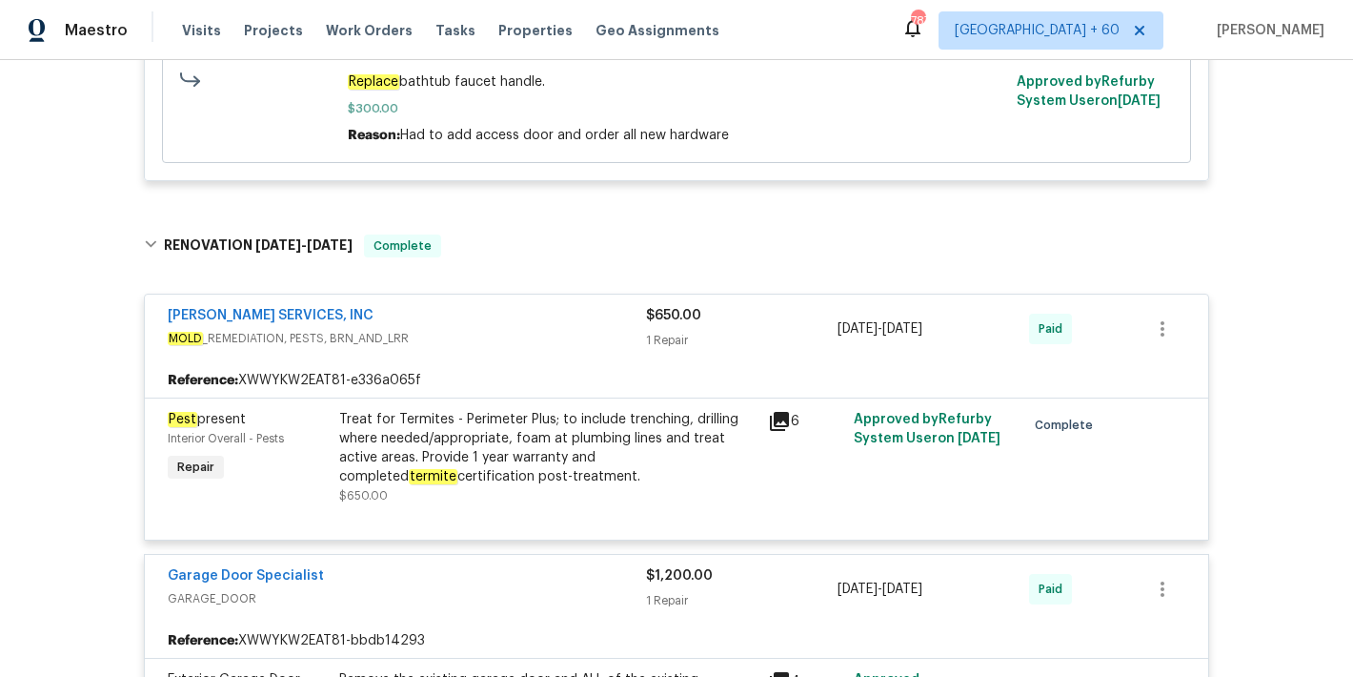
click at [482, 472] on div "Treat for Termites - Perimeter Plus; to include trenching, drilling where neede…" at bounding box center [547, 448] width 417 height 76
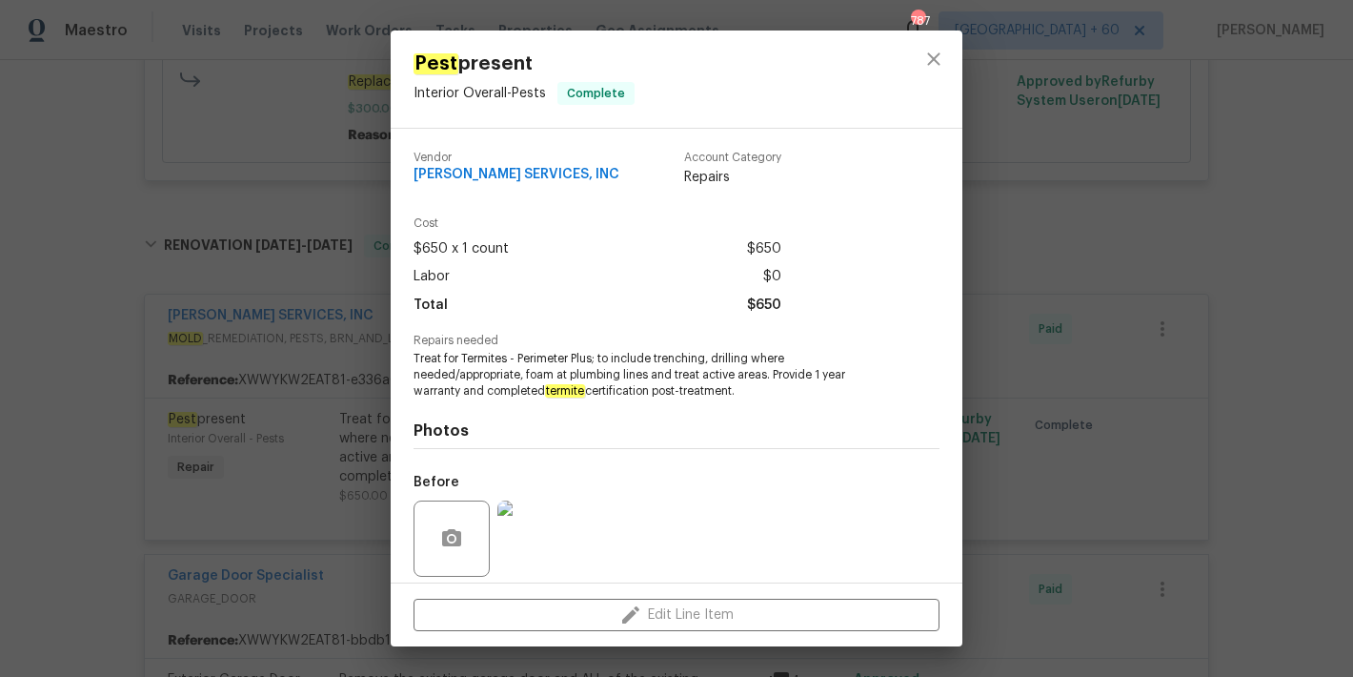
click at [869, 438] on h4 "Photos" at bounding box center [677, 430] width 526 height 19
drag, startPoint x: 588, startPoint y: 167, endPoint x: 378, endPoint y: 167, distance: 209.6
click at [378, 167] on div "Pest present Interior Overall - Pests Complete Vendor CANADY'S SERVICES, INC Ac…" at bounding box center [676, 338] width 1353 height 677
click at [552, 192] on div "Vendor CANADY'S SERVICES, INC Account Category Repairs" at bounding box center [677, 176] width 526 height 81
drag, startPoint x: 587, startPoint y: 179, endPoint x: 415, endPoint y: 177, distance: 172.5
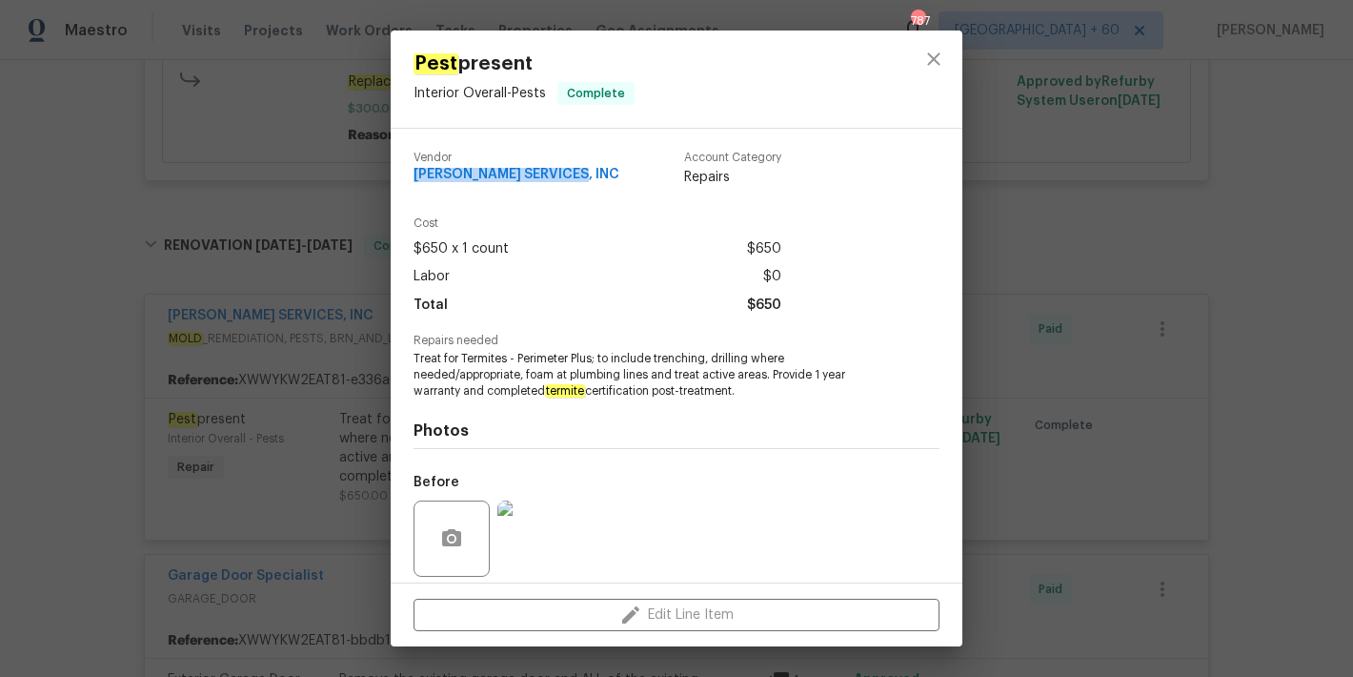
click at [415, 177] on div "Vendor CANADY'S SERVICES, INC Account Category Repairs" at bounding box center [598, 169] width 368 height 35
copy span "CANADY'S SERVICES, INC"
click at [927, 65] on icon "close" at bounding box center [933, 58] width 12 height 12
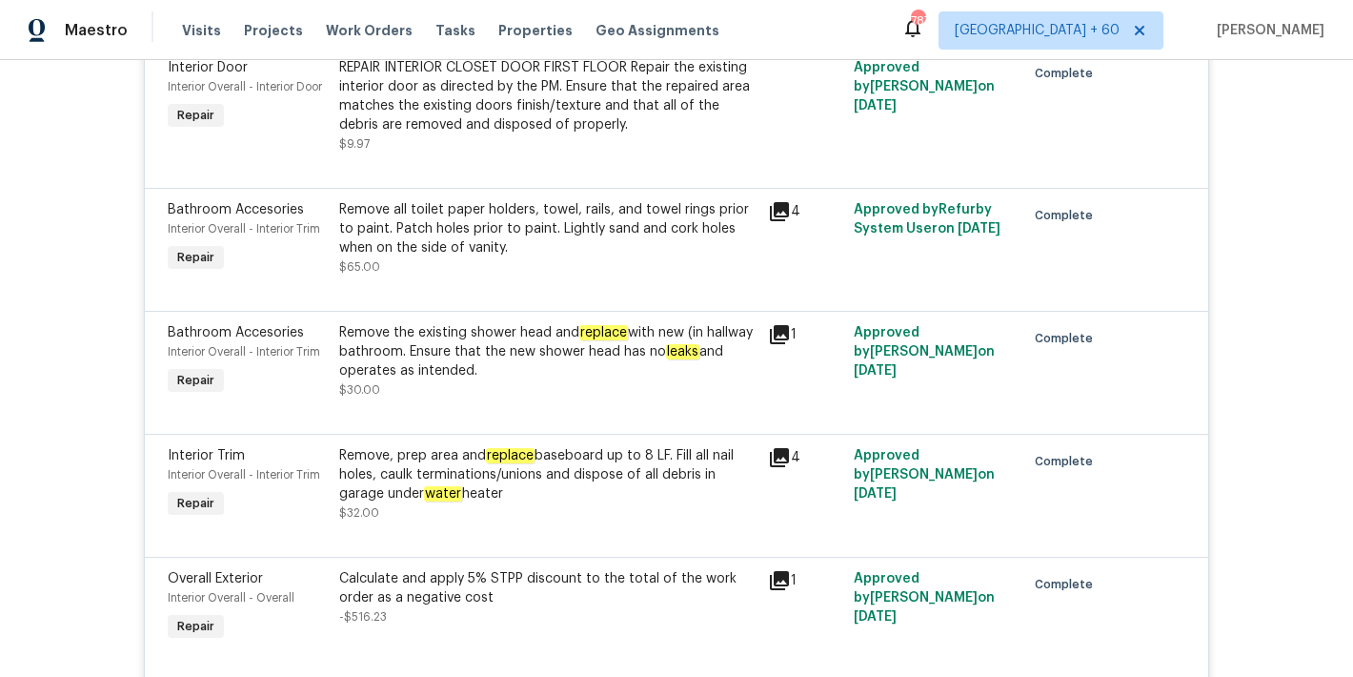
scroll to position [10214, 0]
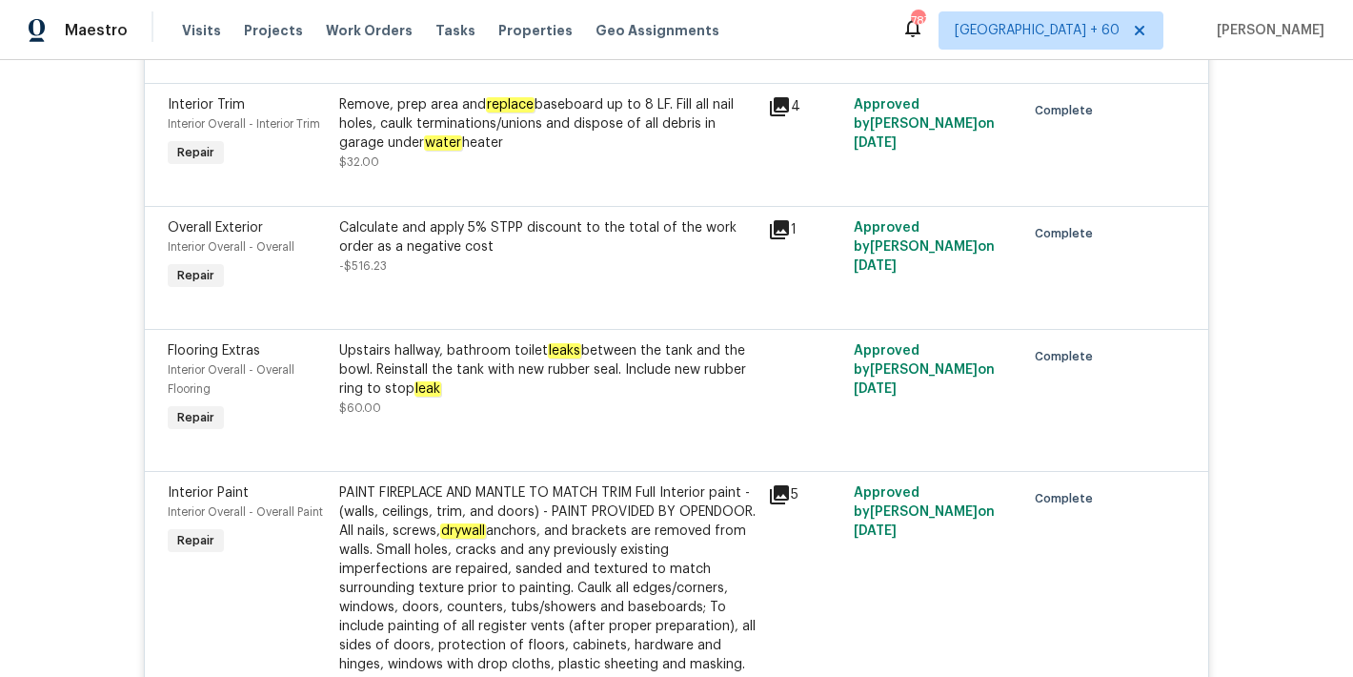
click at [475, 374] on div "Upstairs hallway, bathroom toilet leaks between the tank and the bowl. Reinstal…" at bounding box center [547, 369] width 417 height 57
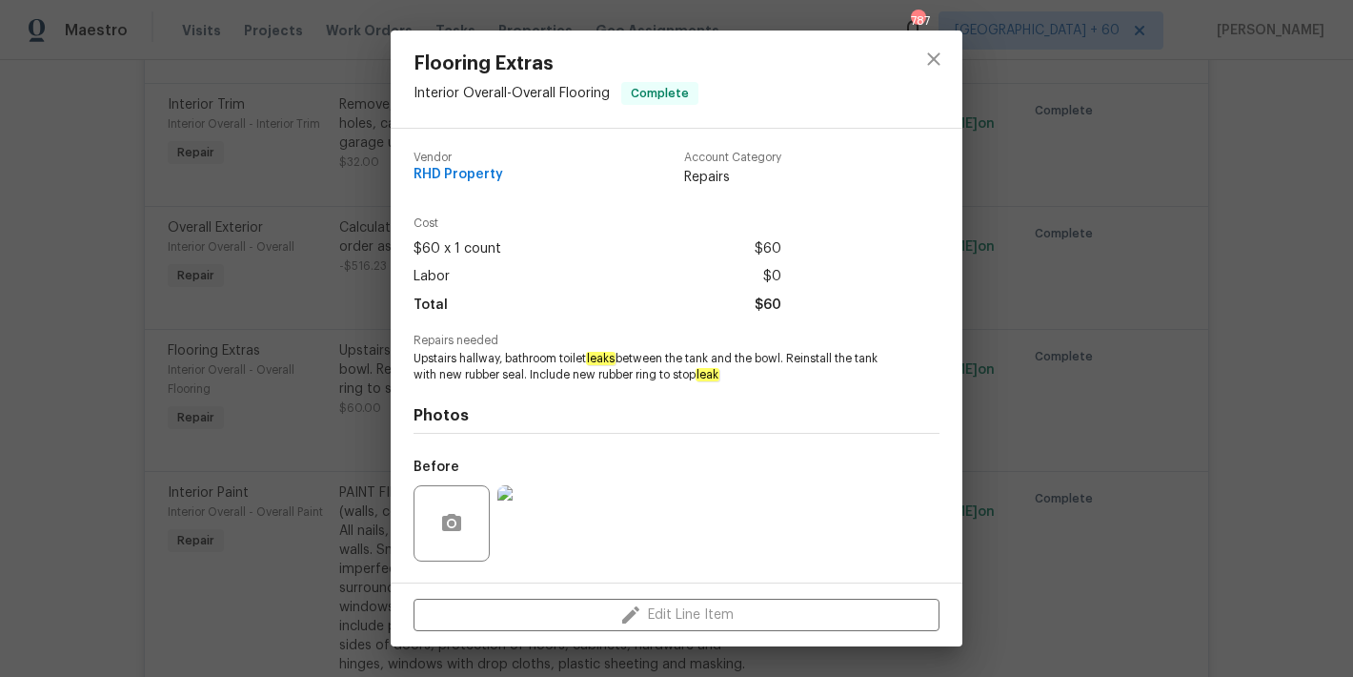
scroll to position [122, 0]
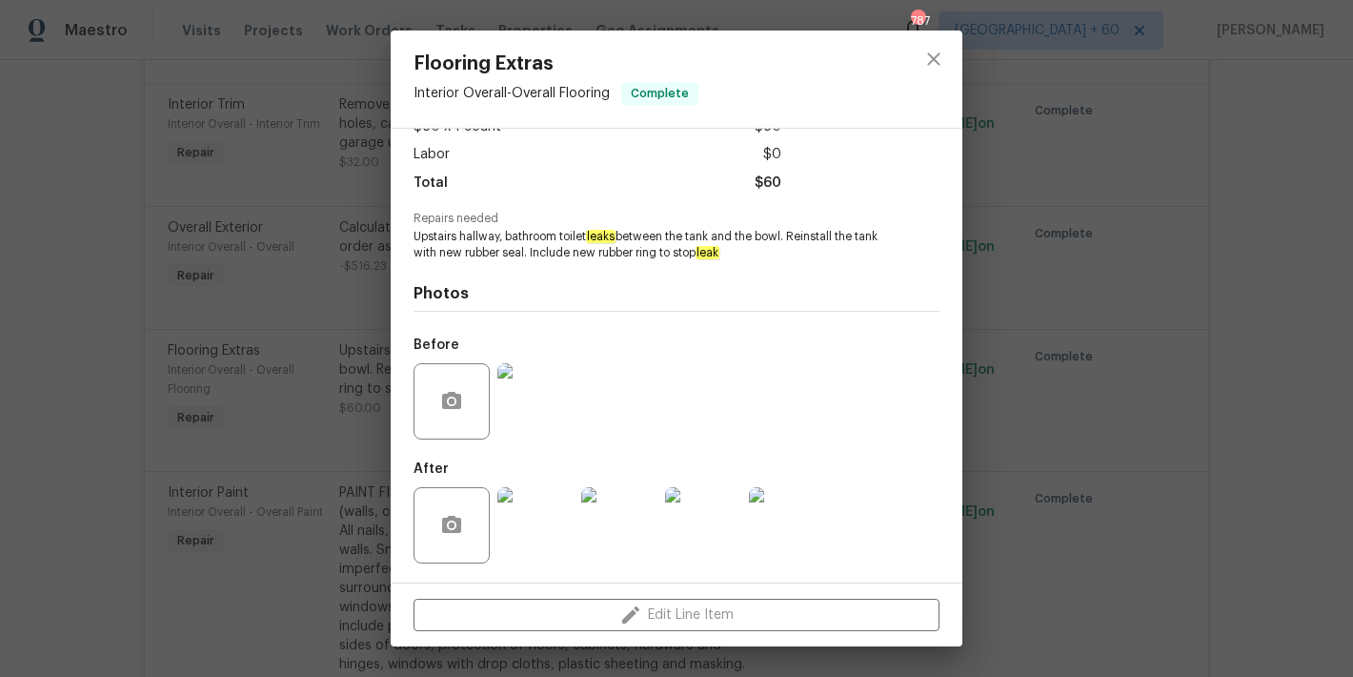
click at [535, 425] on img at bounding box center [535, 401] width 76 height 76
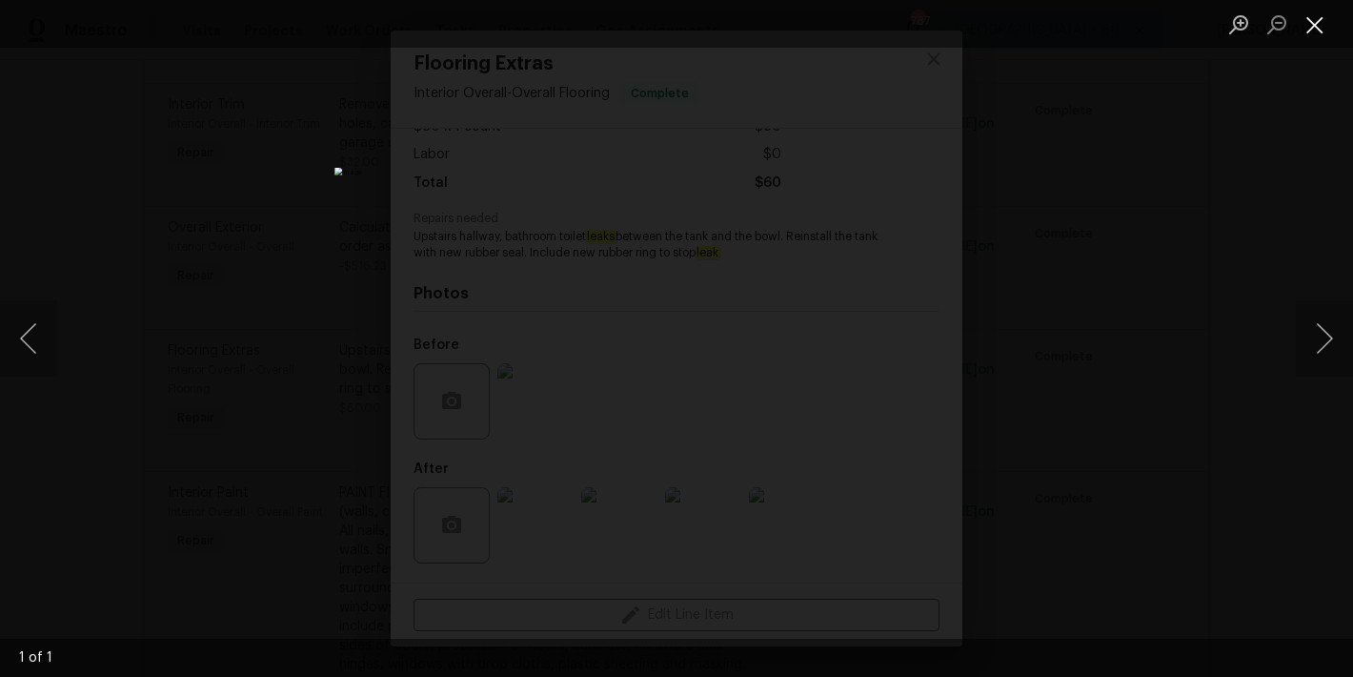
click at [1316, 24] on button "Close lightbox" at bounding box center [1315, 24] width 38 height 33
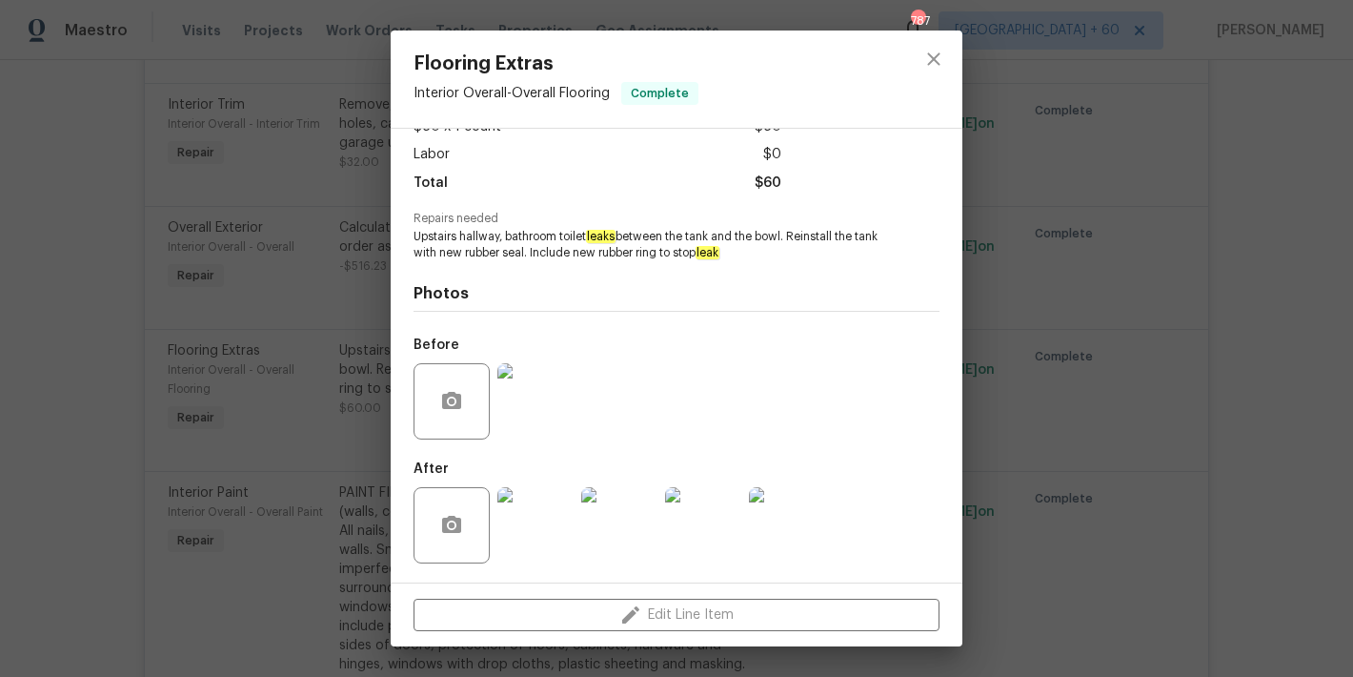
click at [536, 537] on img at bounding box center [535, 525] width 76 height 76
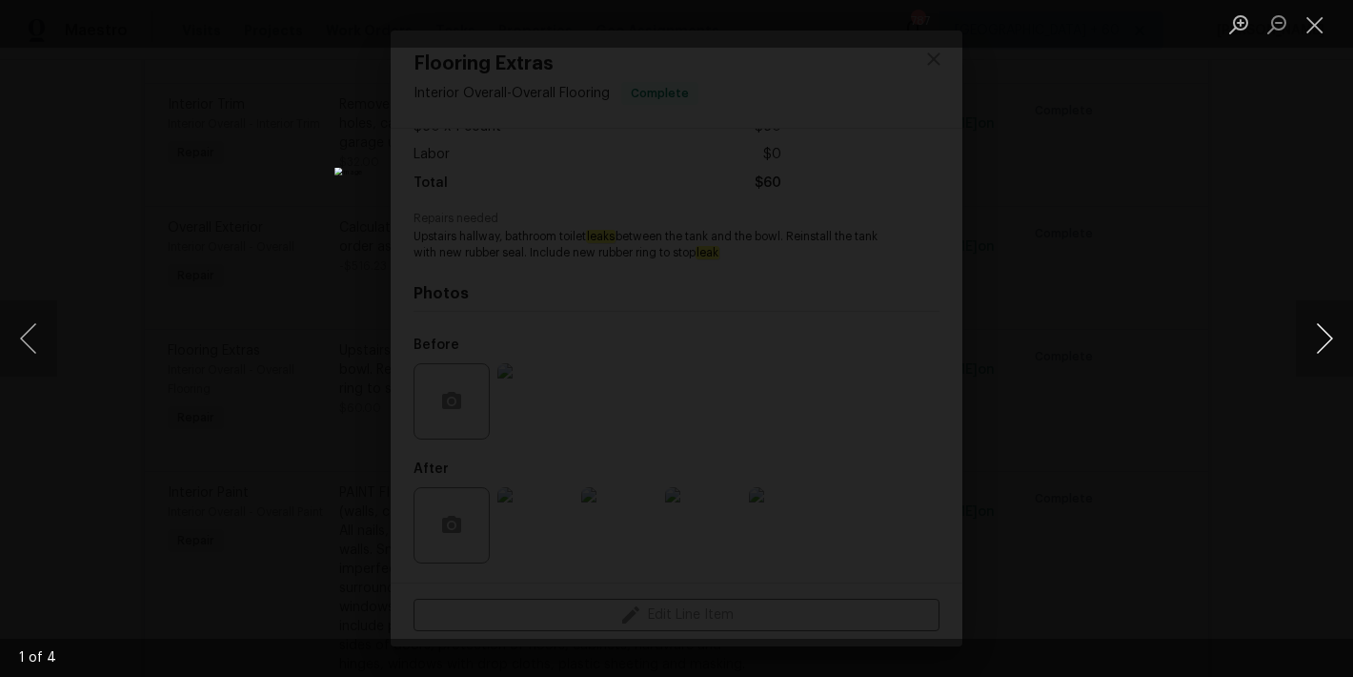
click at [1332, 339] on button "Next image" at bounding box center [1324, 338] width 57 height 76
click at [1315, 30] on button "Close lightbox" at bounding box center [1315, 24] width 38 height 33
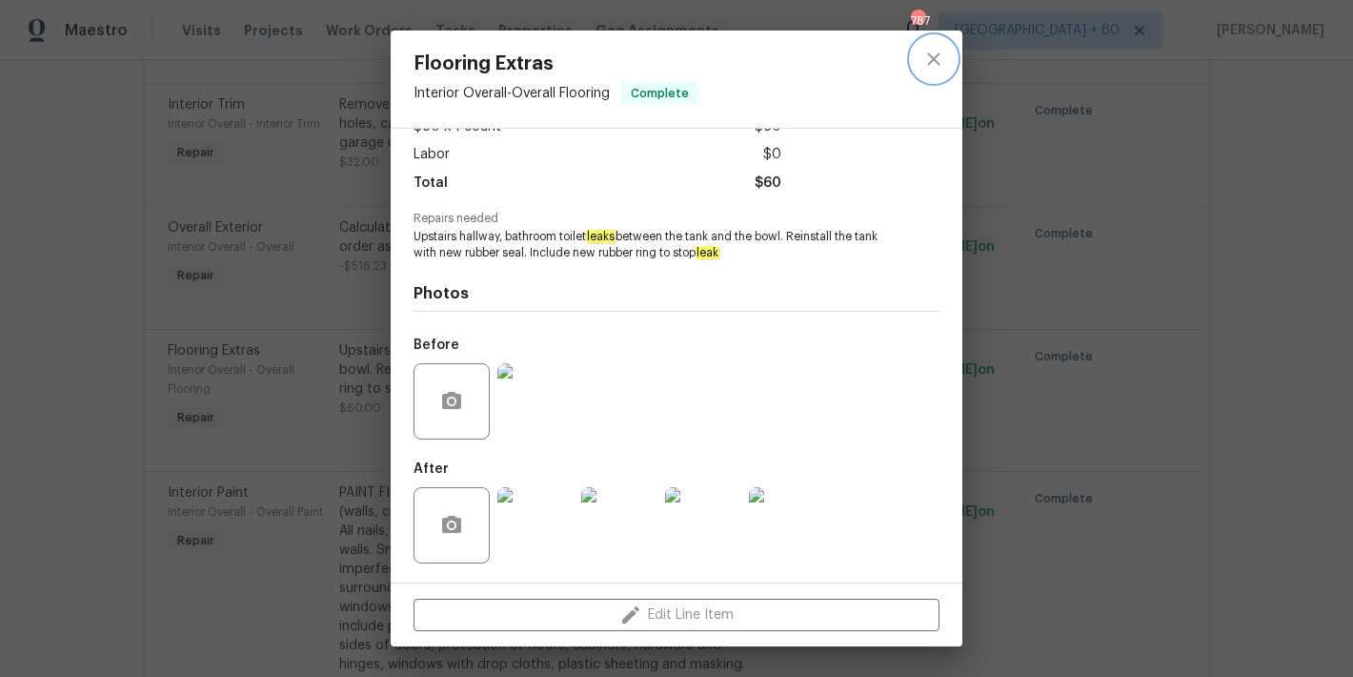
click at [937, 66] on icon "close" at bounding box center [933, 59] width 23 height 23
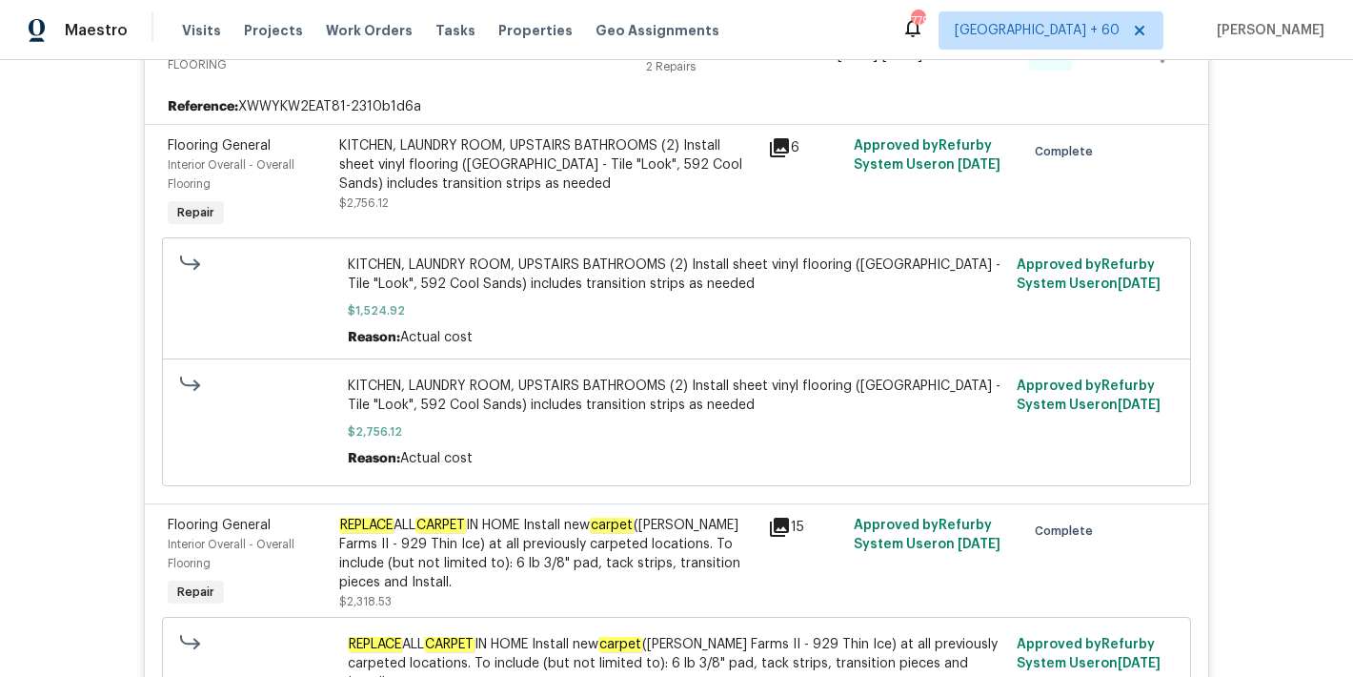
scroll to position [5017, 0]
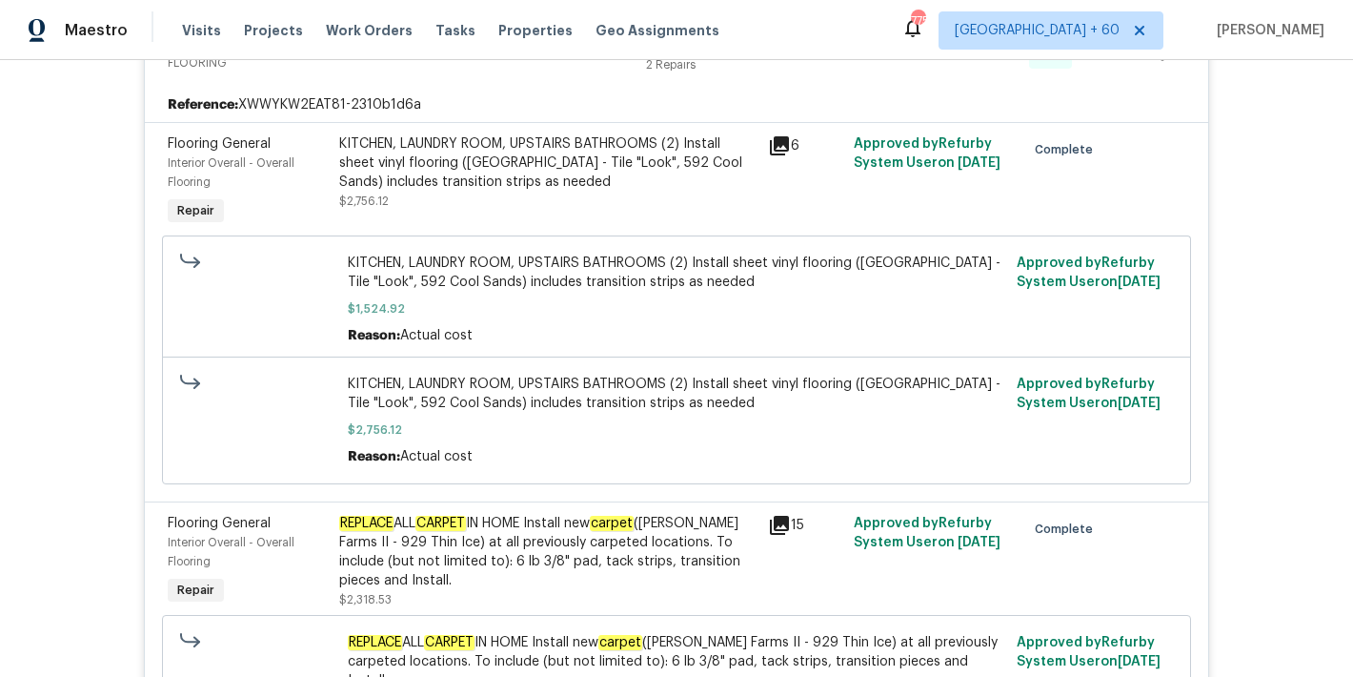
click at [1257, 295] on div "Back to all projects 218 Newberry Ln, Durham, NC 27703 3 Beds | 2 1/2 Baths | T…" at bounding box center [676, 368] width 1353 height 617
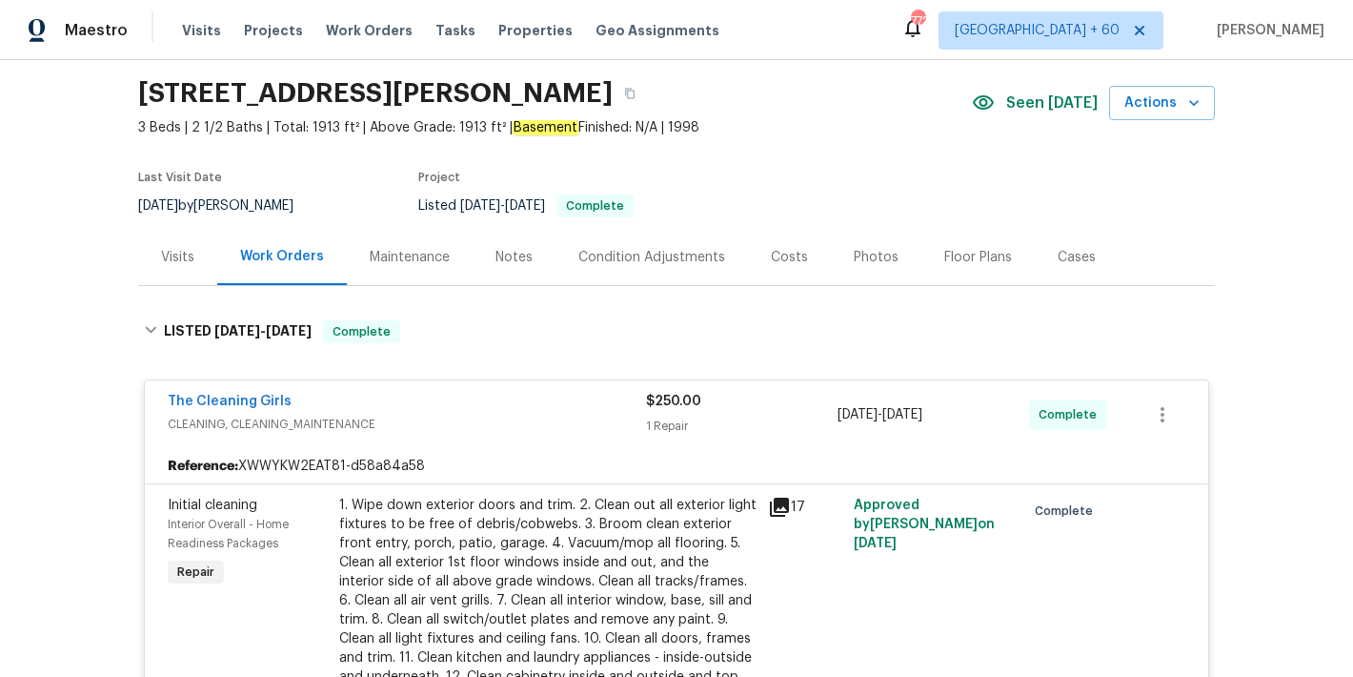
scroll to position [0, 0]
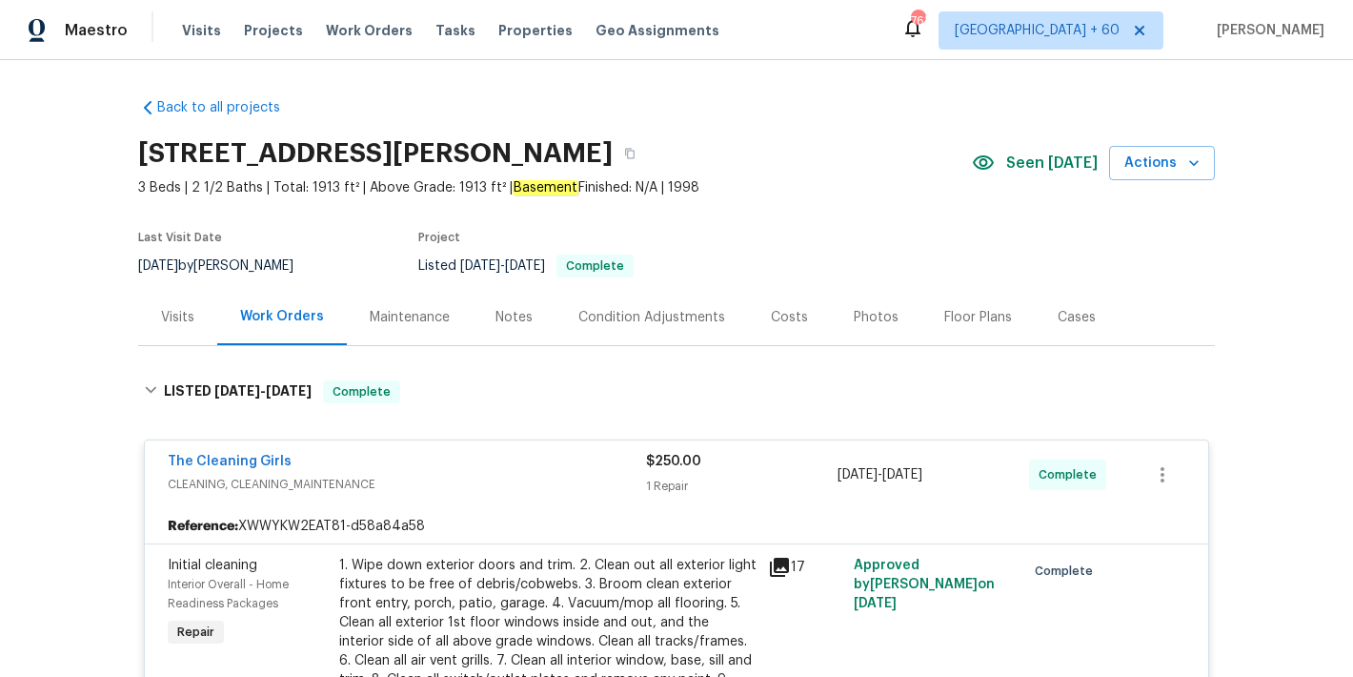
click at [191, 20] on div "Visits Projects Work Orders Tasks Properties Geo Assignments" at bounding box center [462, 30] width 560 height 38
click at [195, 25] on span "Visits" at bounding box center [201, 30] width 39 height 19
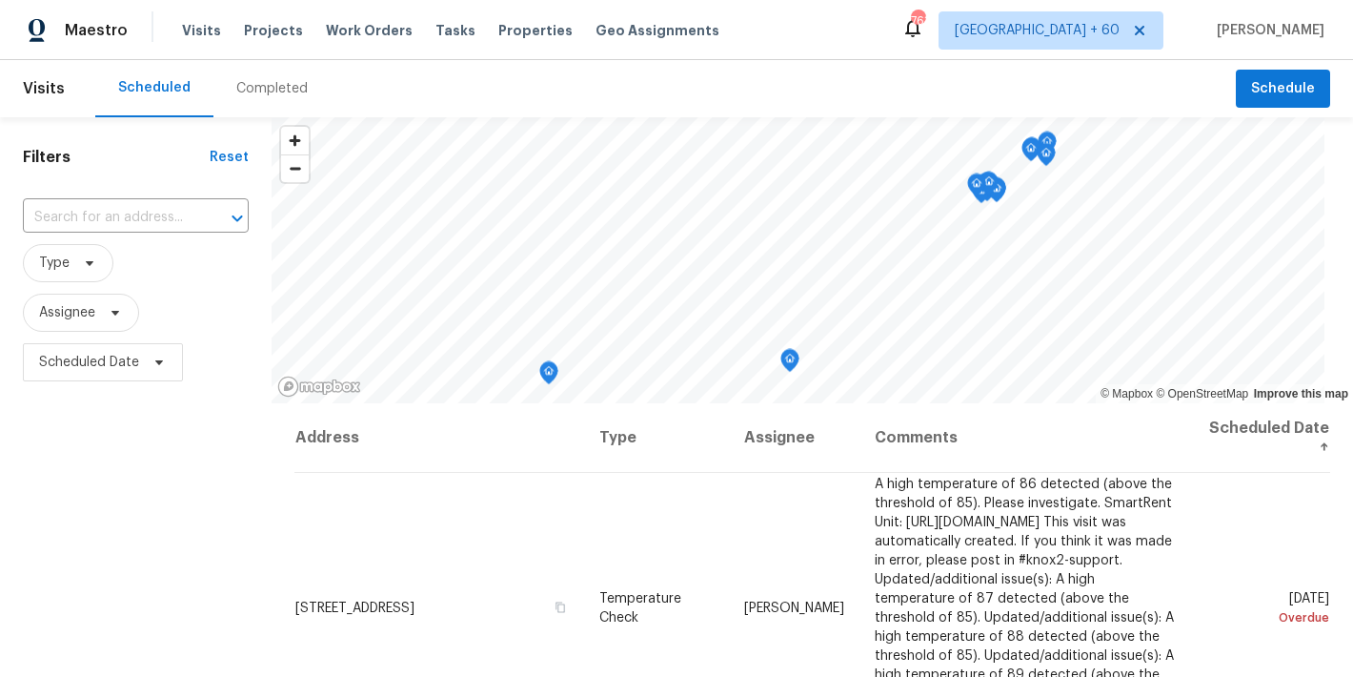
click at [277, 99] on div "Completed" at bounding box center [271, 88] width 117 height 57
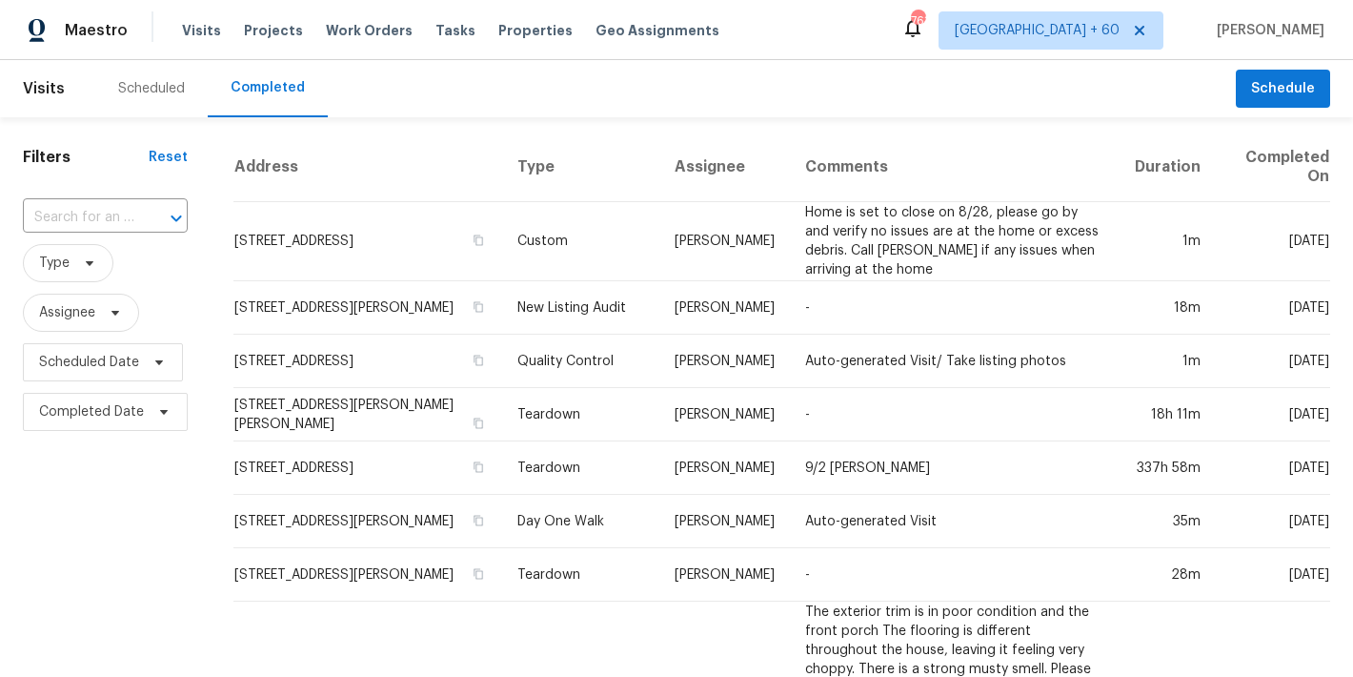
click at [122, 199] on div "​" at bounding box center [105, 217] width 165 height 41
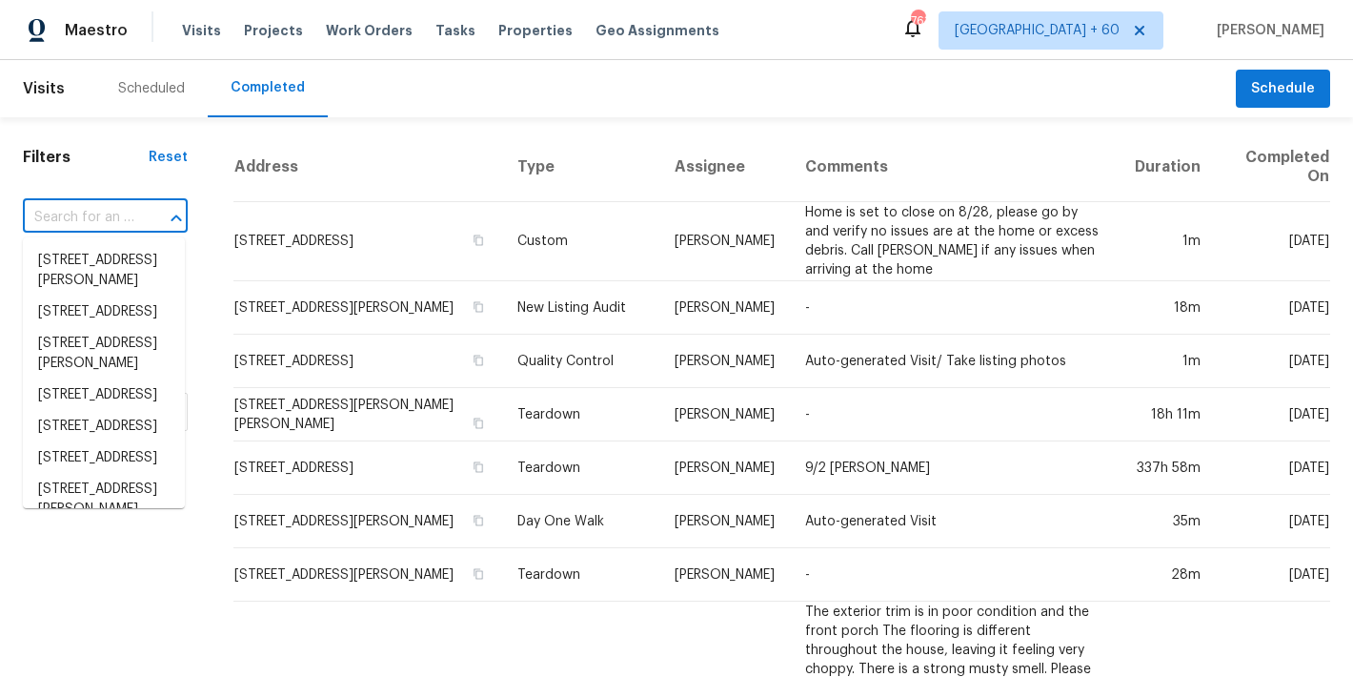
paste input "7007 Church Wood Ln, Huntersville, NC 28078"
type input "7007 Church Wood Ln, Huntersville, NC 28078"
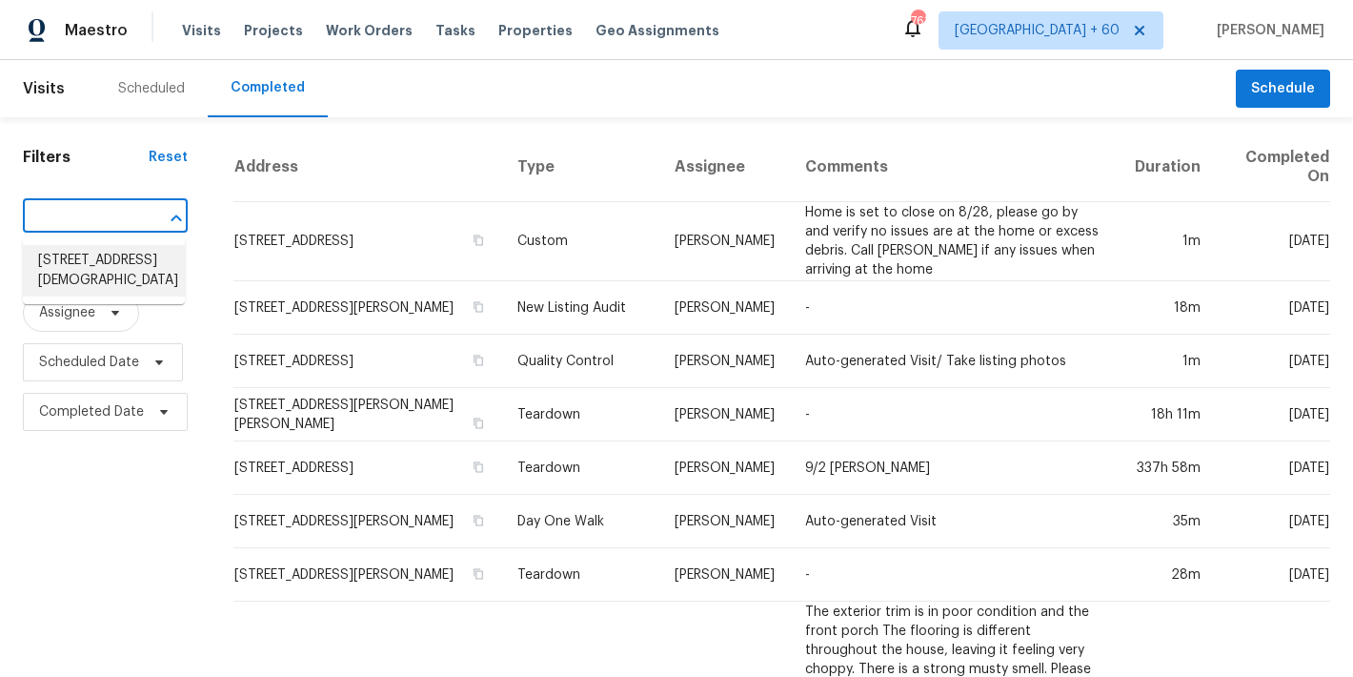
click at [62, 270] on li "7007 Church Wood Ln, Huntersville, NC 28078" at bounding box center [104, 270] width 162 height 51
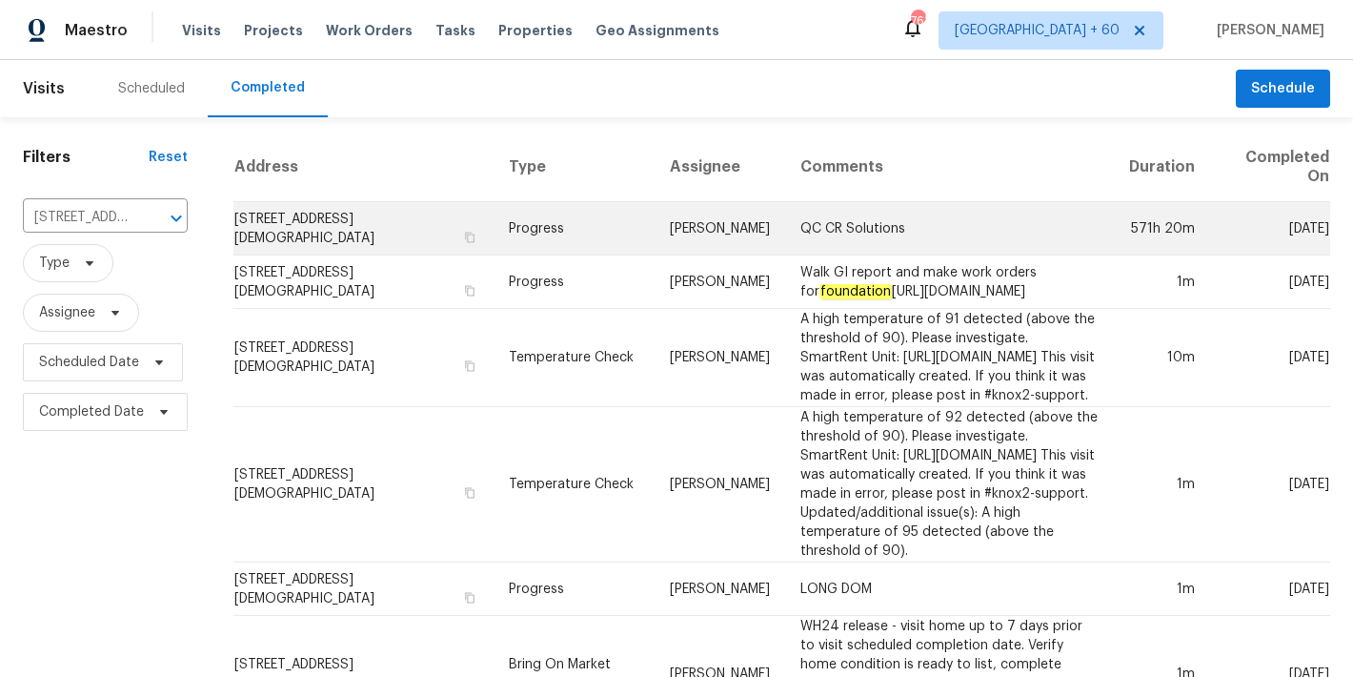
click at [307, 243] on td "7007 Church Wood Ln, Huntersville, NC 28078" at bounding box center [363, 228] width 260 height 53
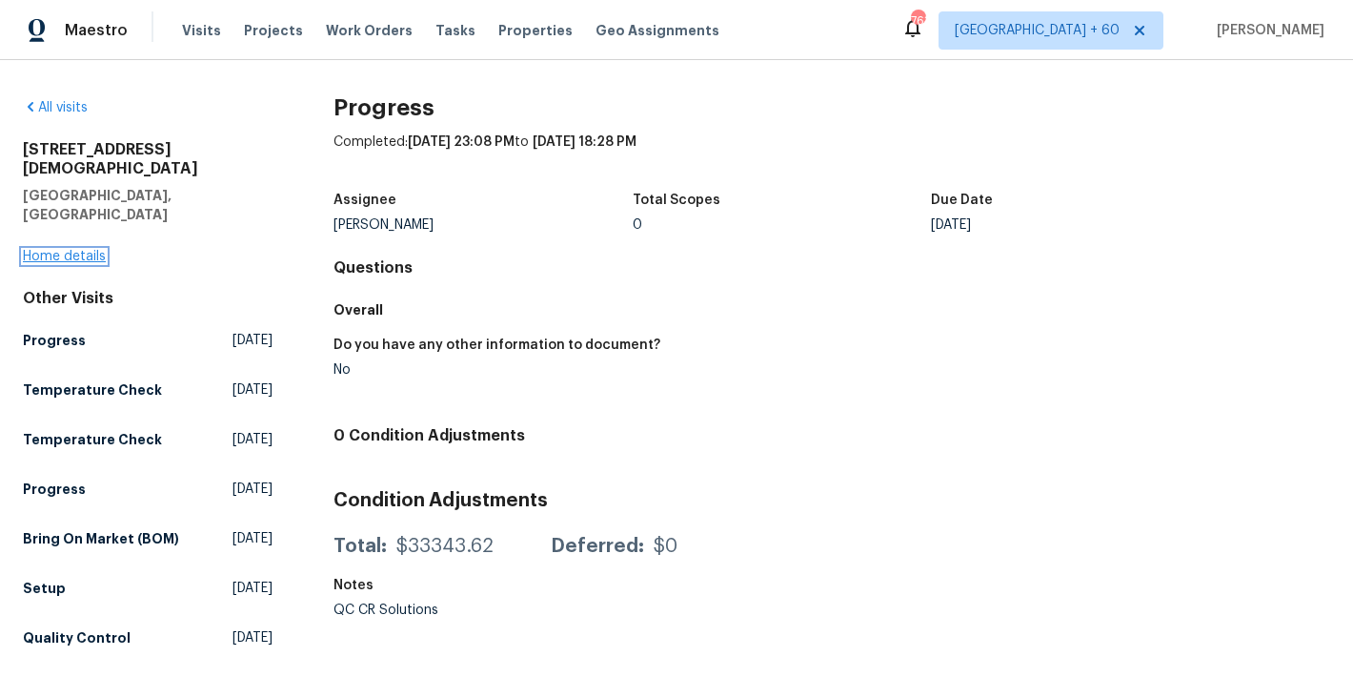
click at [67, 250] on link "Home details" at bounding box center [64, 256] width 83 height 13
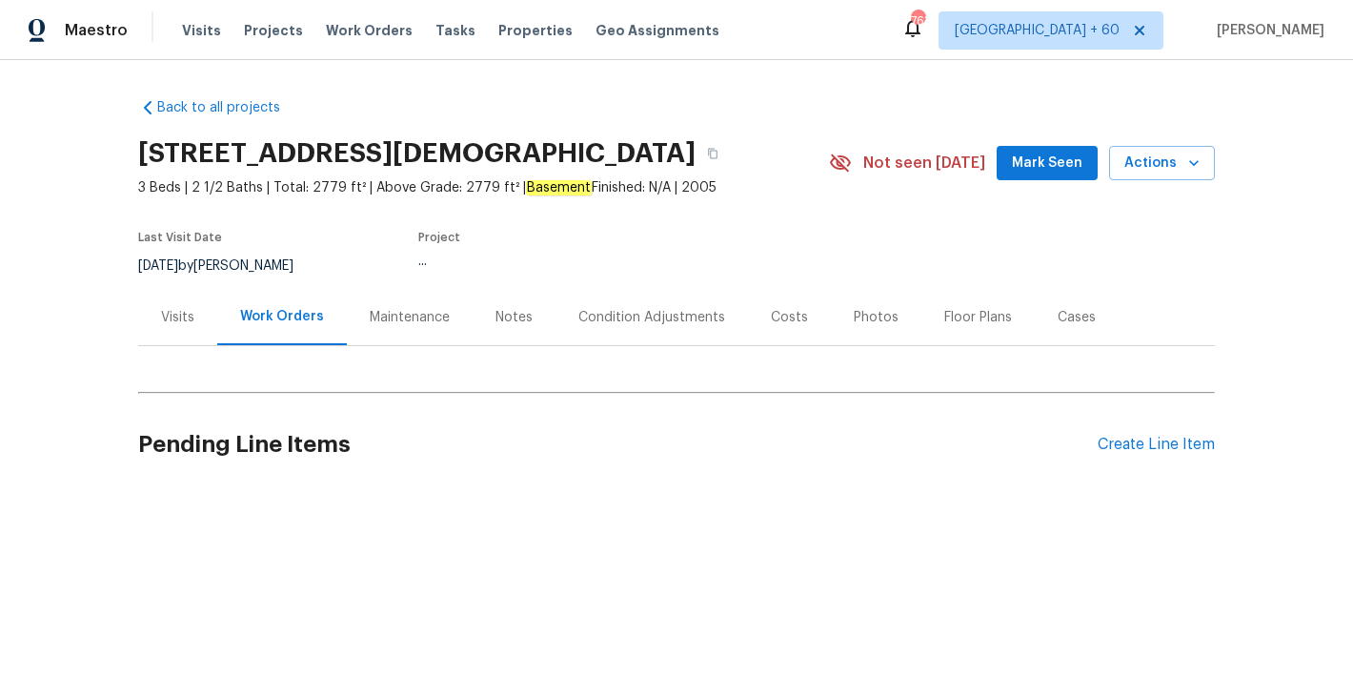
click at [1034, 164] on span "Mark Seen" at bounding box center [1047, 164] width 71 height 24
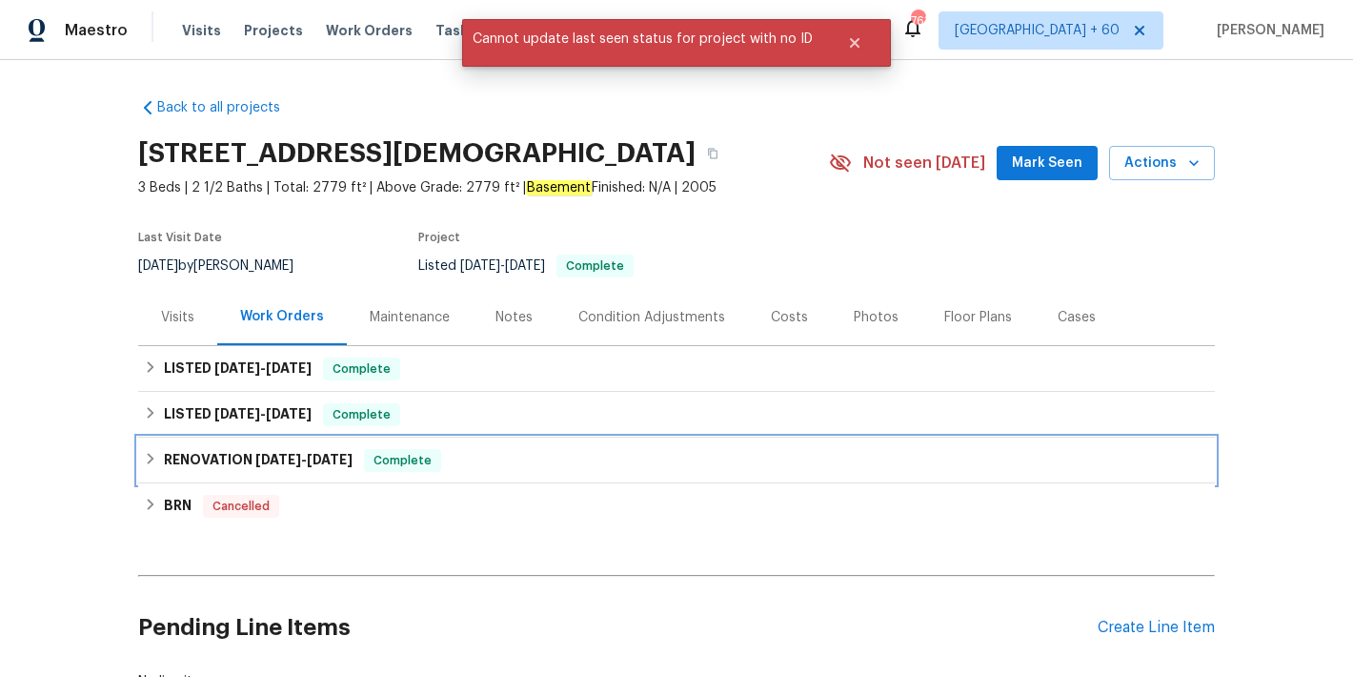
click at [342, 472] on div "RENOVATION 11/11/24 - 12/23/24 Complete" at bounding box center [676, 460] width 1077 height 46
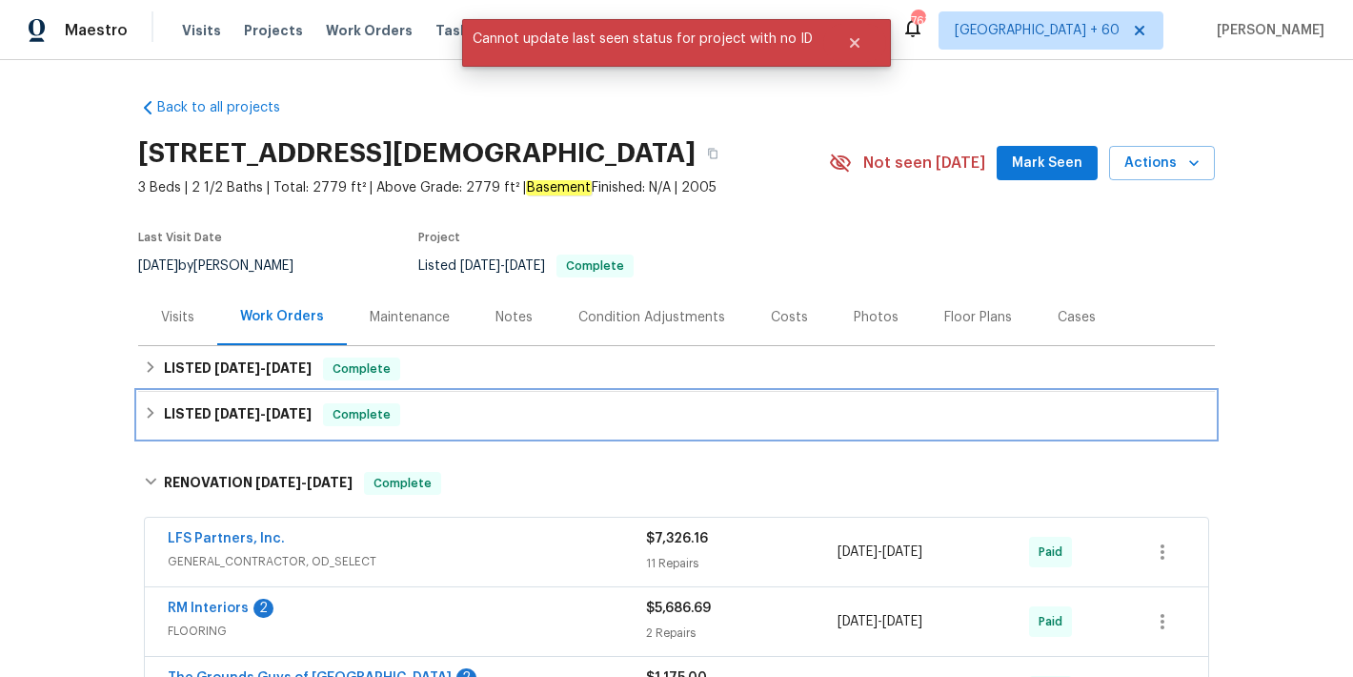
click at [301, 421] on div "LISTED 7/8/25 - 8/7/25 Complete" at bounding box center [676, 414] width 1065 height 23
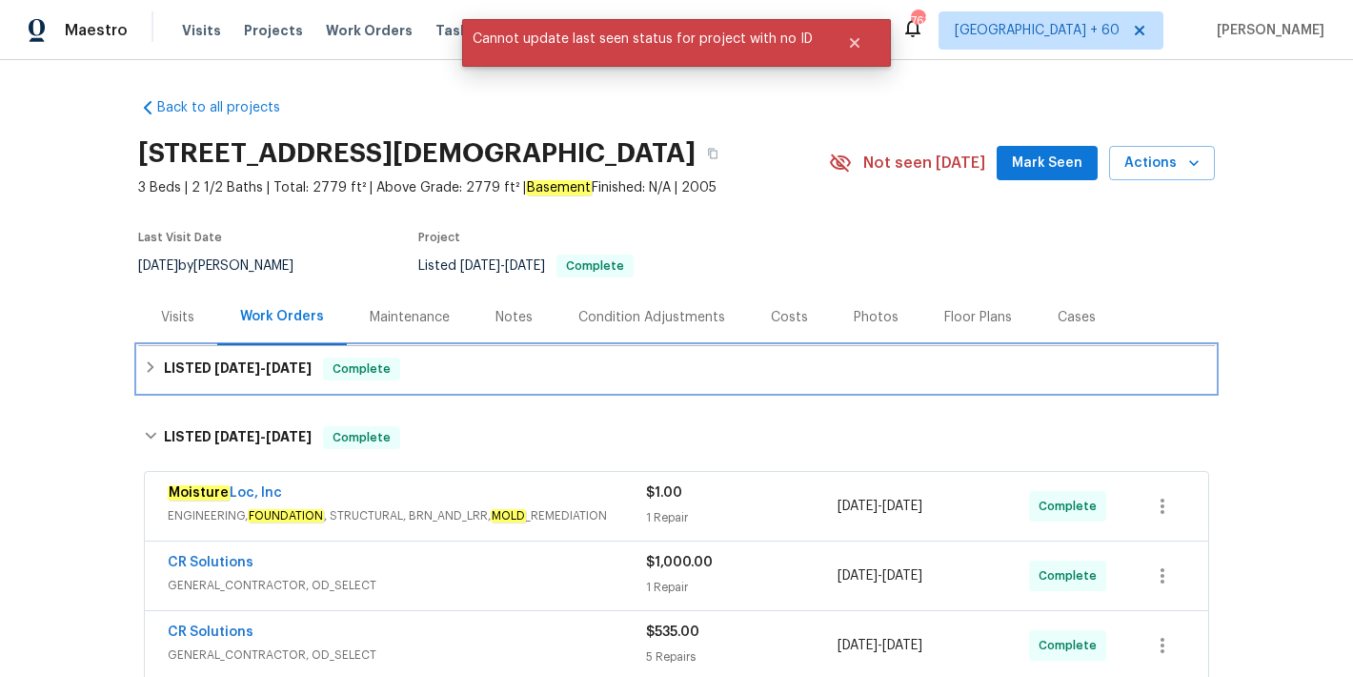
click at [378, 363] on span "Complete" at bounding box center [361, 368] width 73 height 19
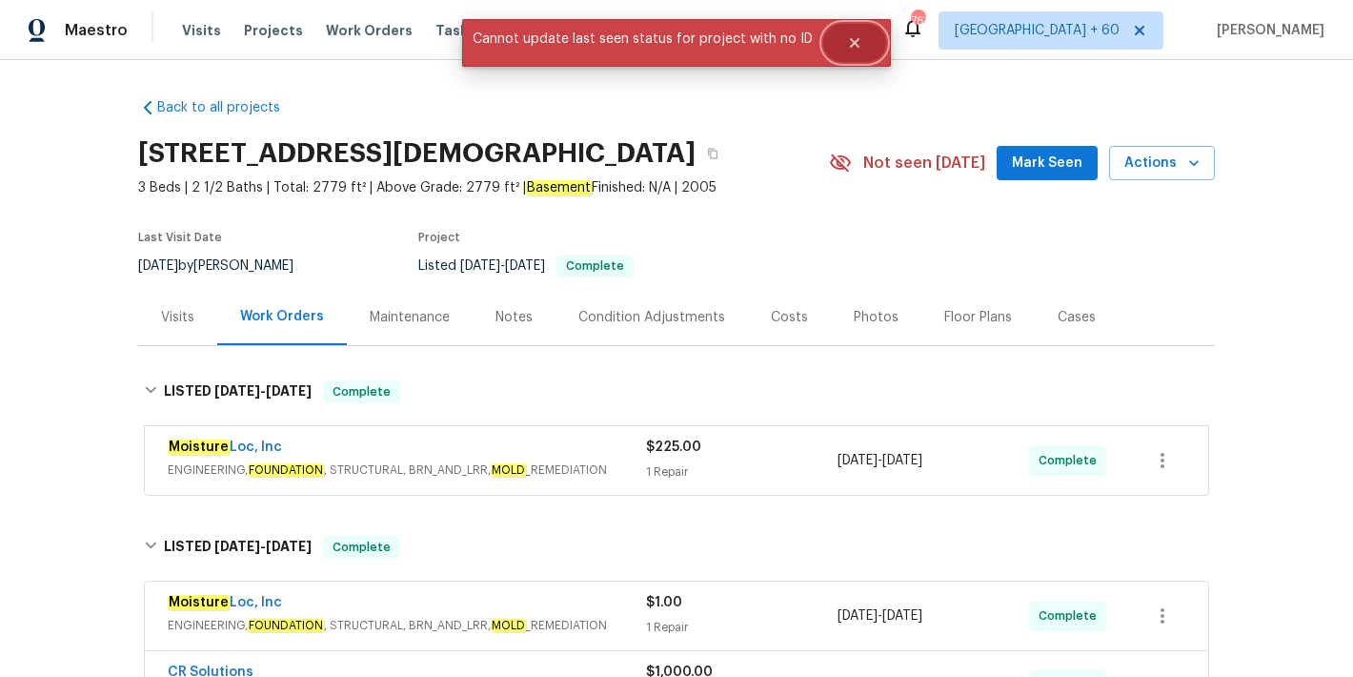
click at [850, 44] on icon "Close" at bounding box center [855, 43] width 10 height 10
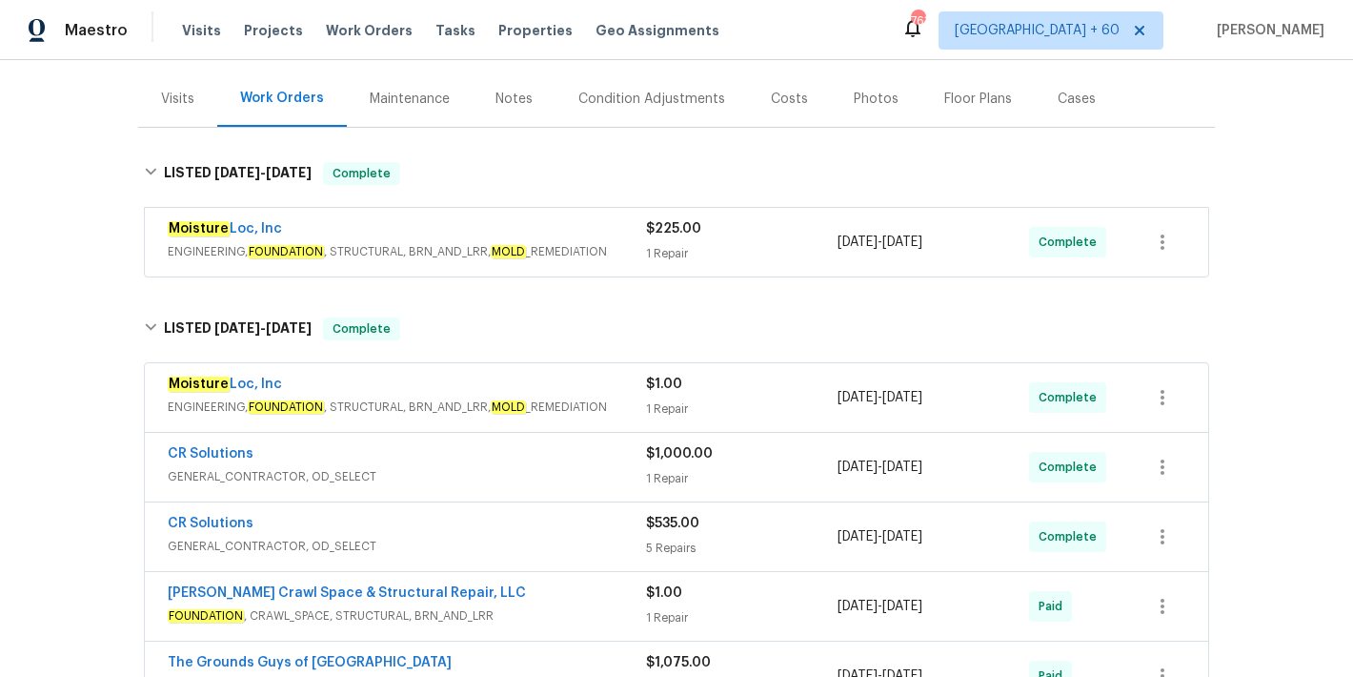
scroll to position [291, 0]
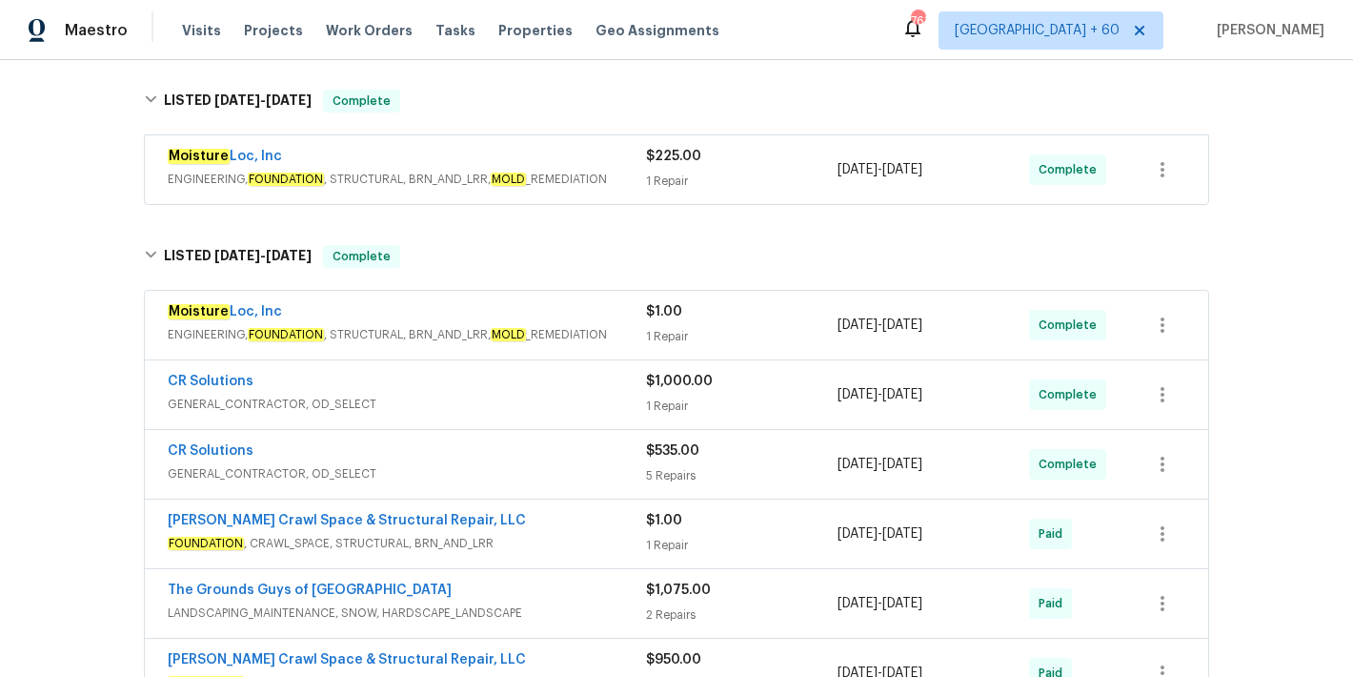
click at [740, 159] on div "$225.00" at bounding box center [742, 156] width 192 height 19
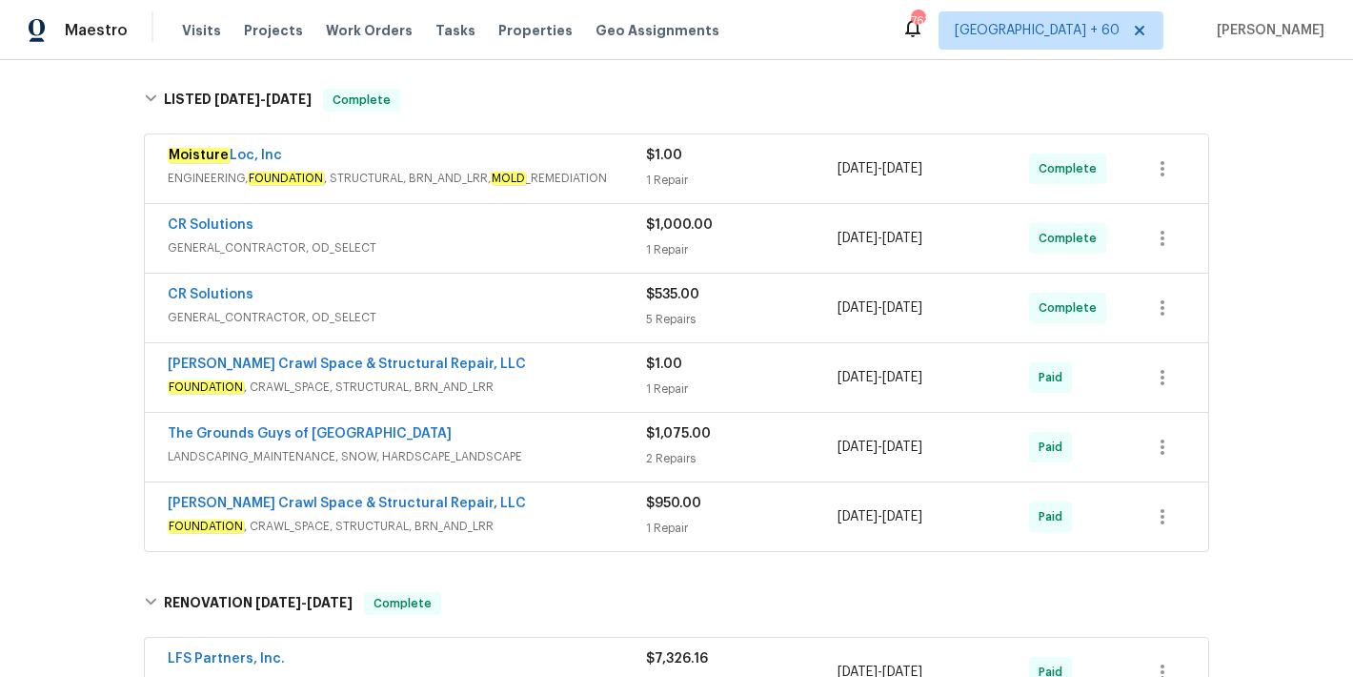
scroll to position [718, 0]
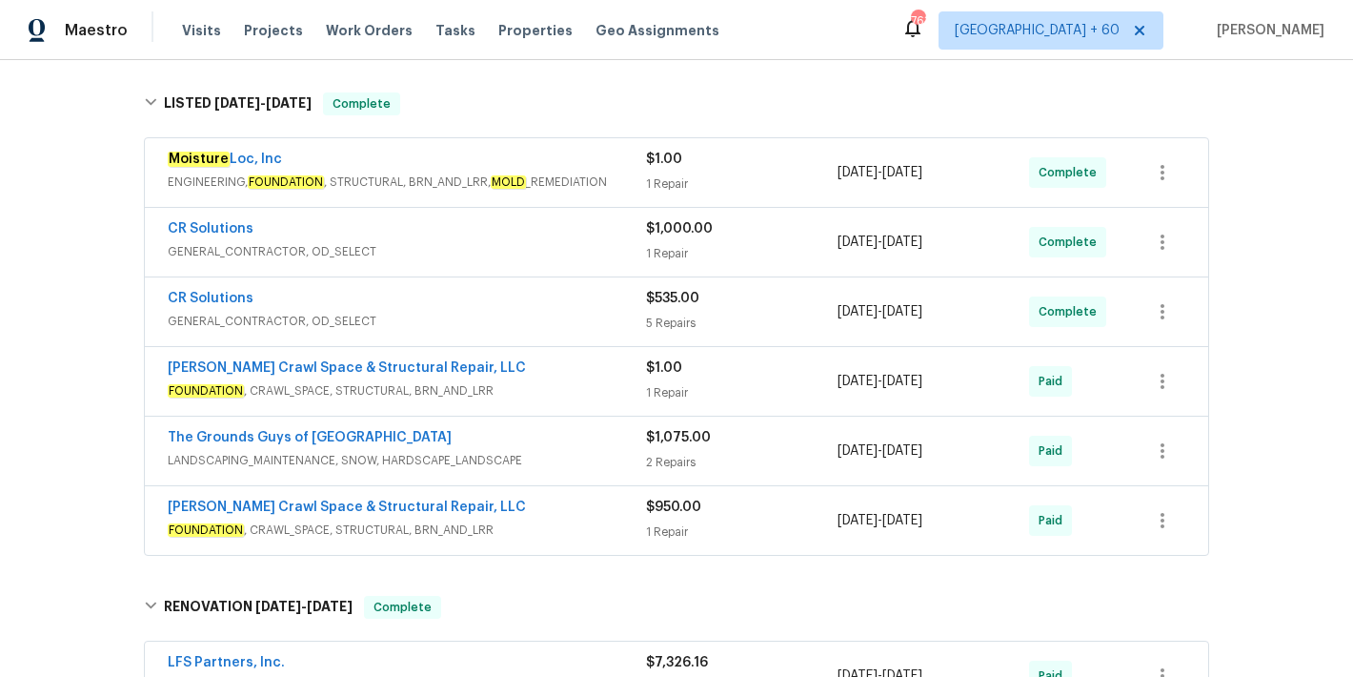
click at [769, 142] on div "Moisture Loc, Inc ENGINEERING, FOUNDATION , STRUCTURAL, BRN_AND_LRR, MOLD _REME…" at bounding box center [676, 172] width 1063 height 69
click at [772, 167] on div "$1.00" at bounding box center [742, 159] width 192 height 19
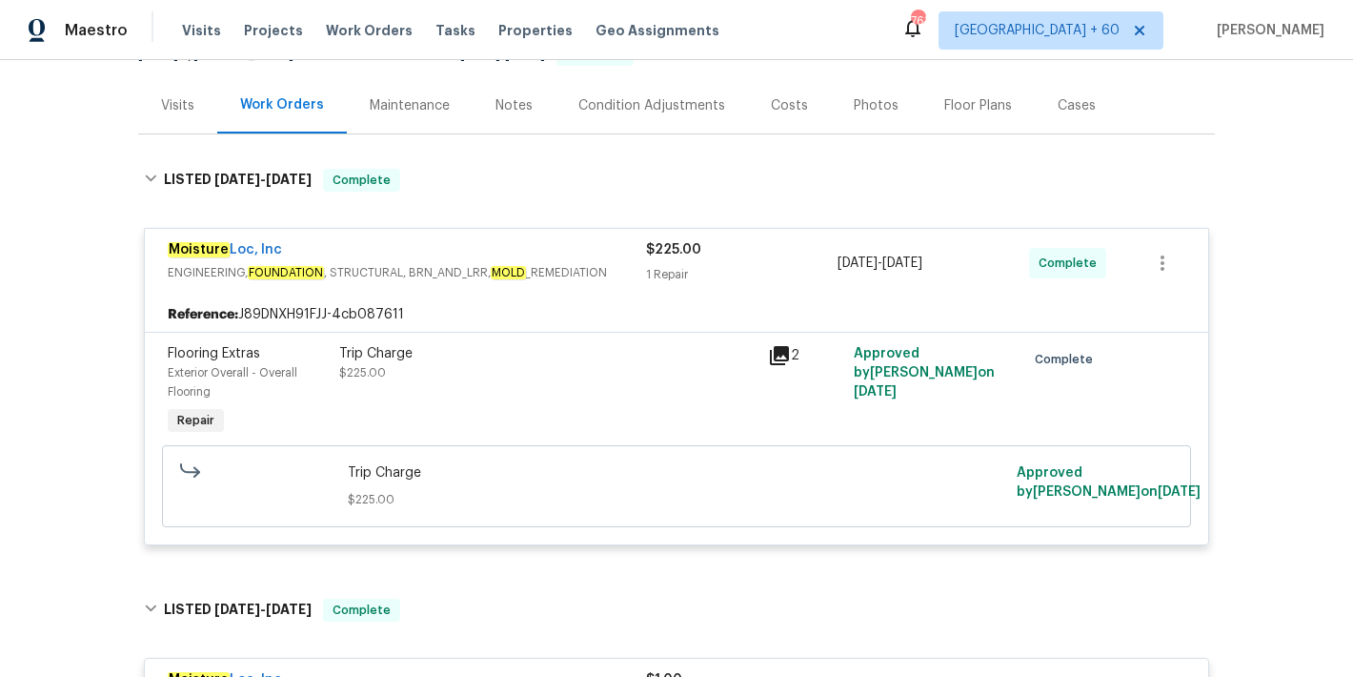
scroll to position [211, 0]
click at [198, 35] on span "Visits" at bounding box center [201, 30] width 39 height 19
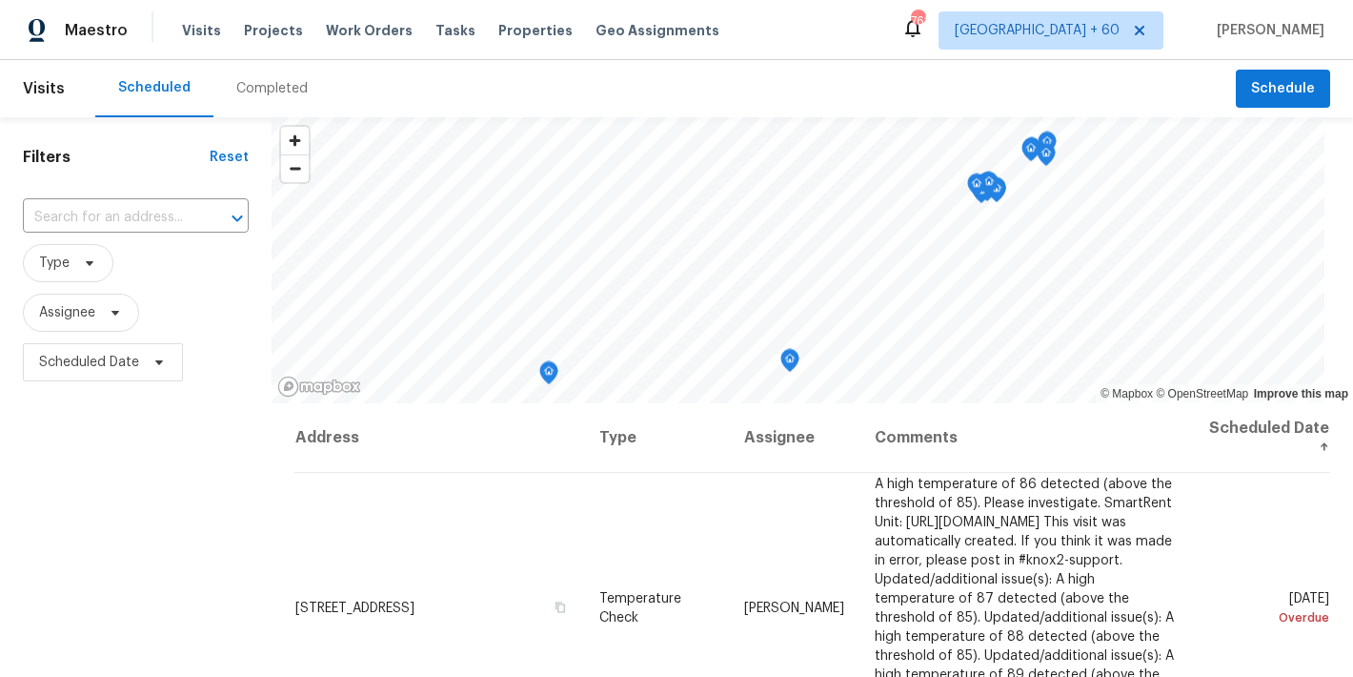
click at [258, 88] on div "Completed" at bounding box center [271, 88] width 71 height 19
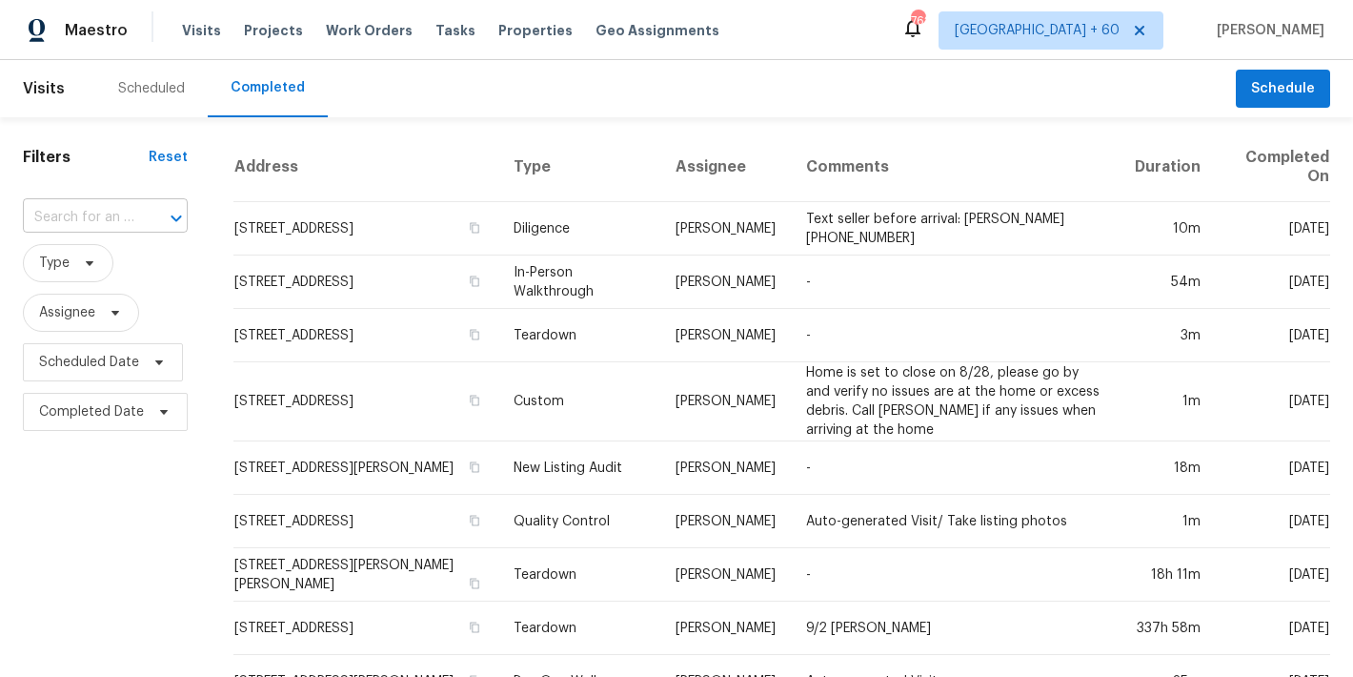
click at [80, 220] on input "text" at bounding box center [78, 218] width 111 height 30
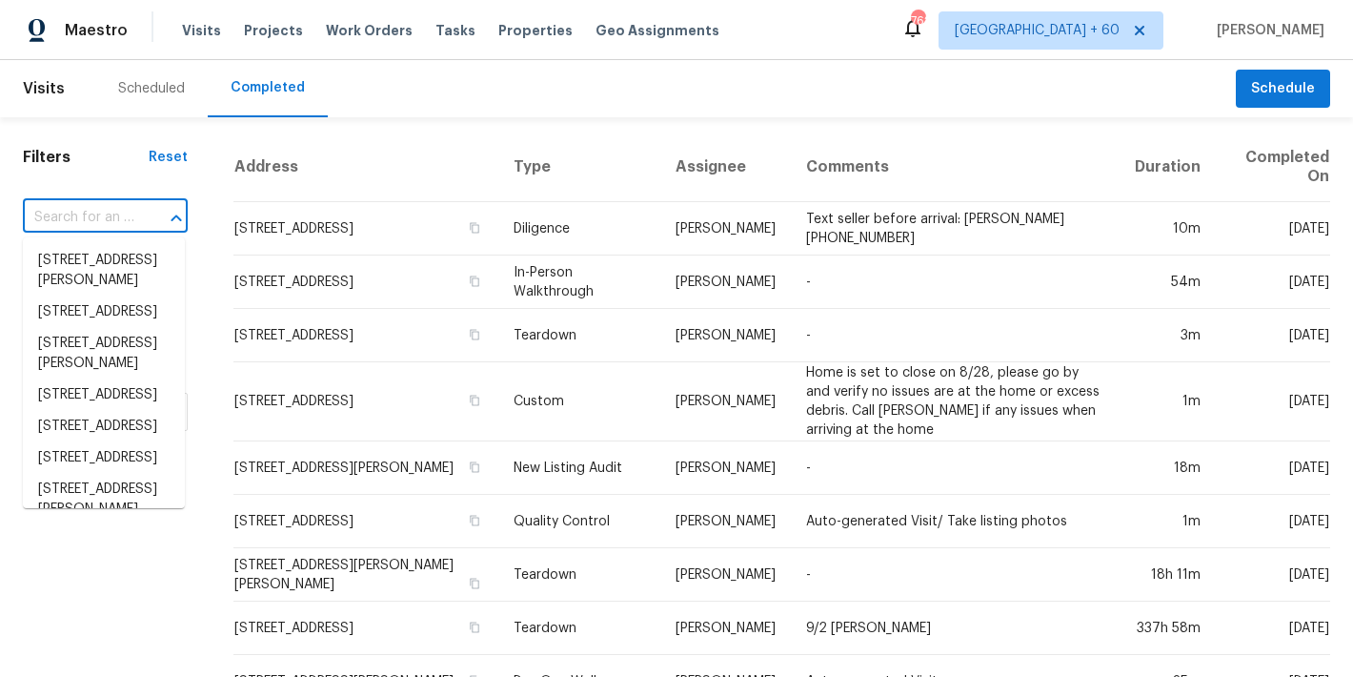
paste input "204 Barrington Pl, Winston Salem, NC 27104"
type input "204 Barrington Pl, Winston Salem, NC 27104"
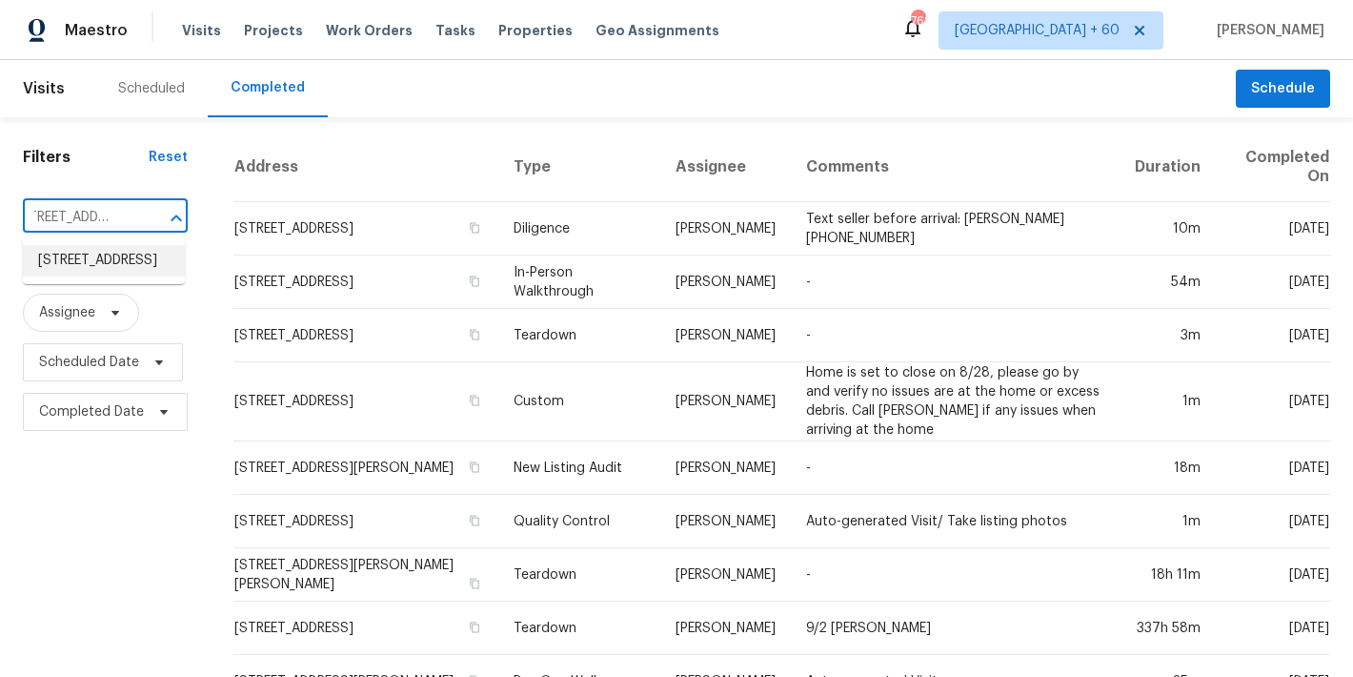
click at [95, 269] on li "204 Barrington Pl, Winston Salem, NC 27104" at bounding box center [104, 260] width 162 height 31
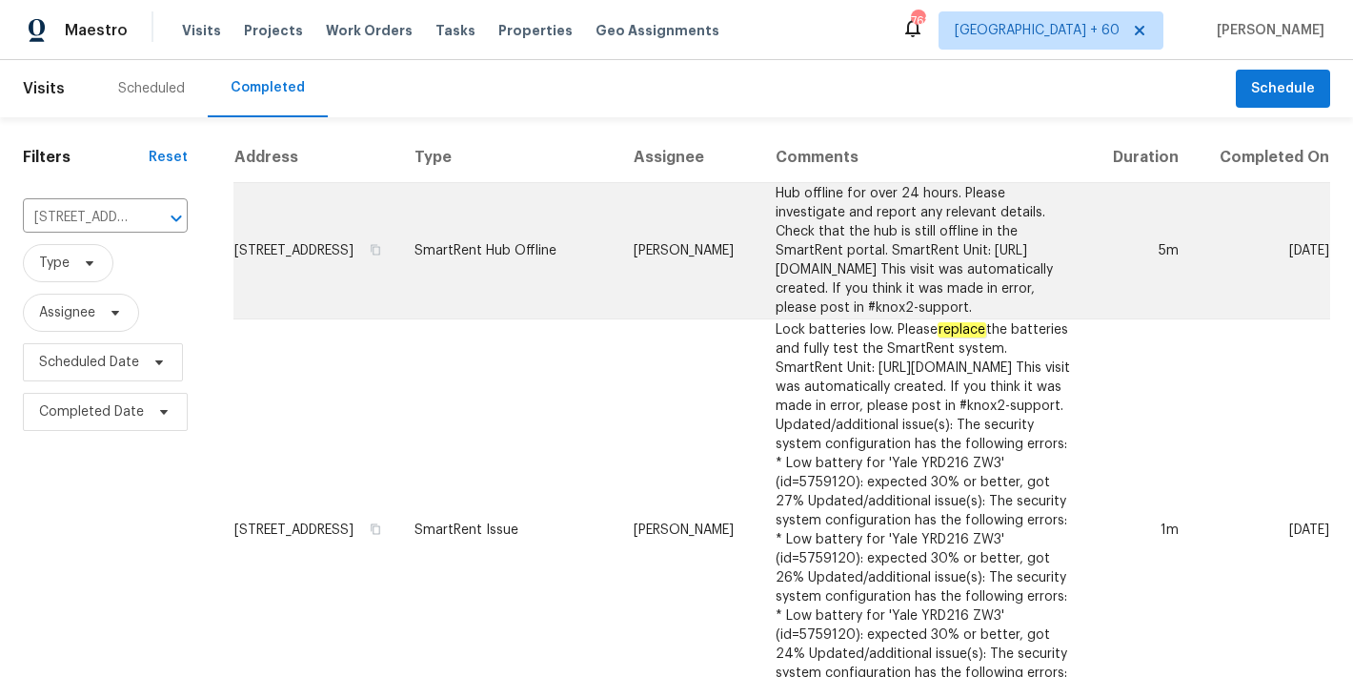
click at [268, 255] on td "204 Barrington Pl, Winston Salem, NC 27104" at bounding box center [316, 251] width 166 height 136
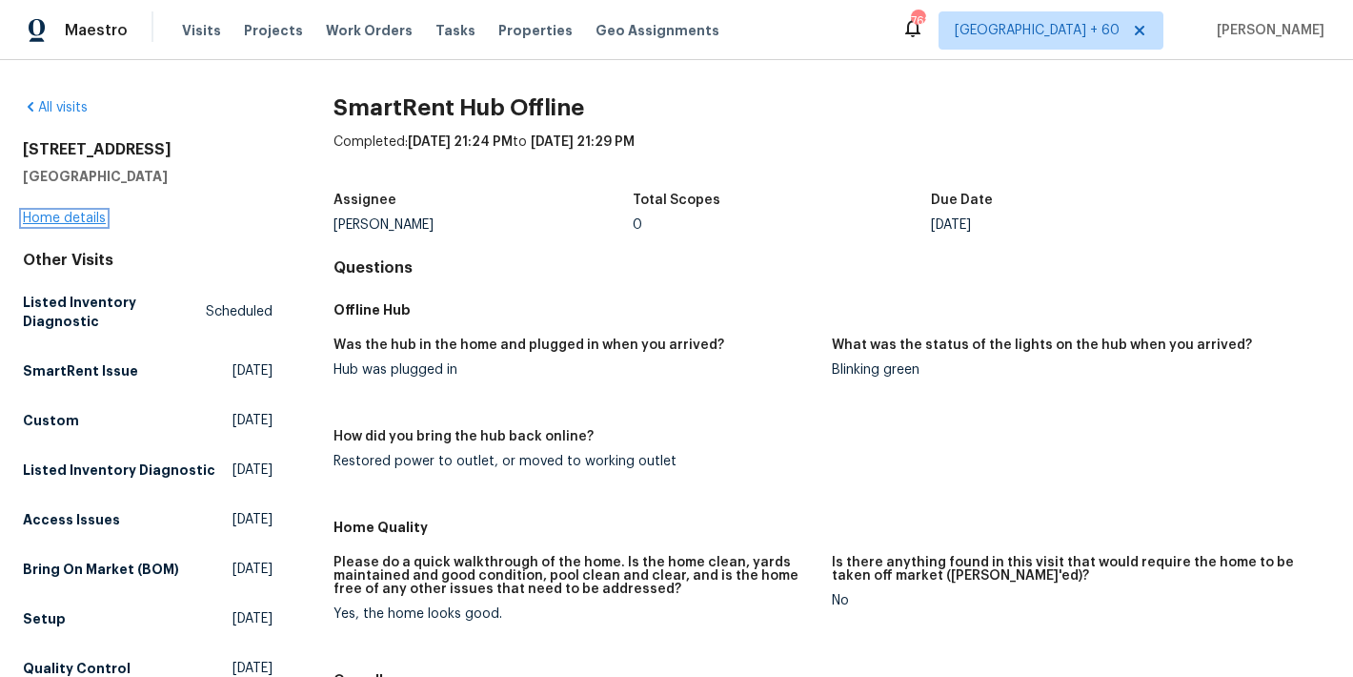
click at [81, 220] on link "Home details" at bounding box center [64, 218] width 83 height 13
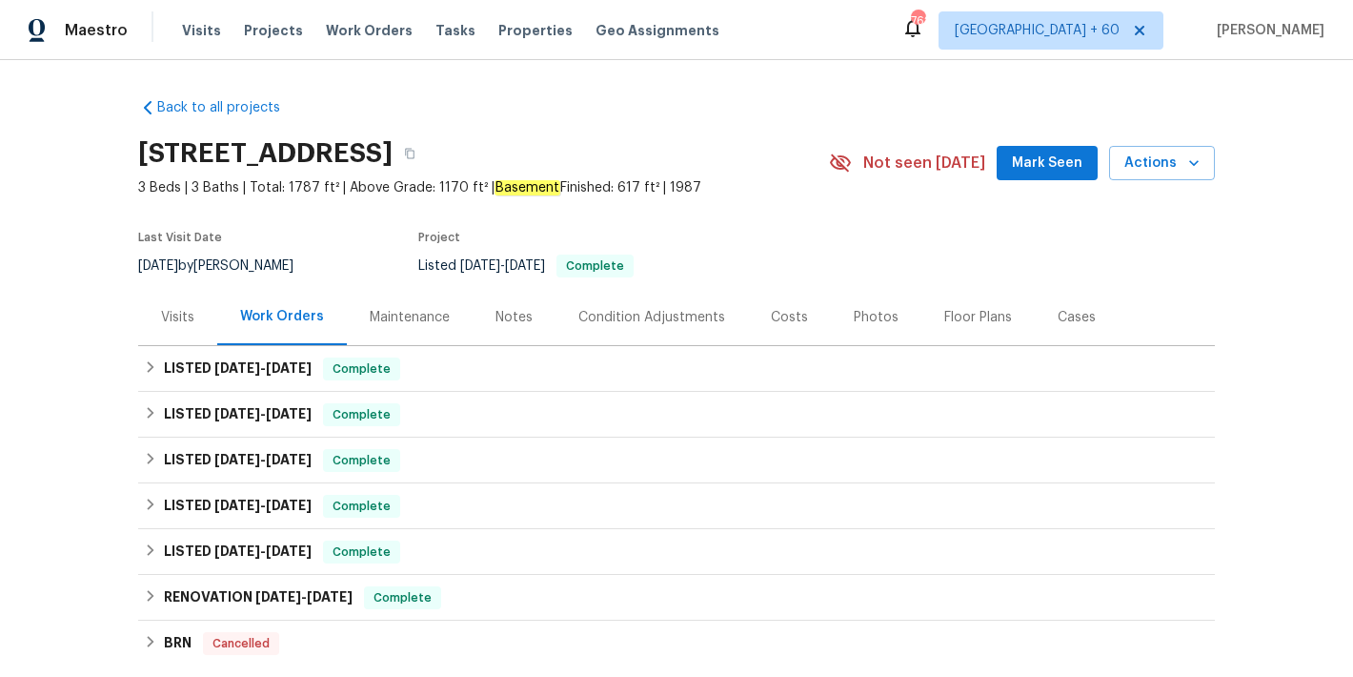
click at [1033, 166] on span "Mark Seen" at bounding box center [1047, 164] width 71 height 24
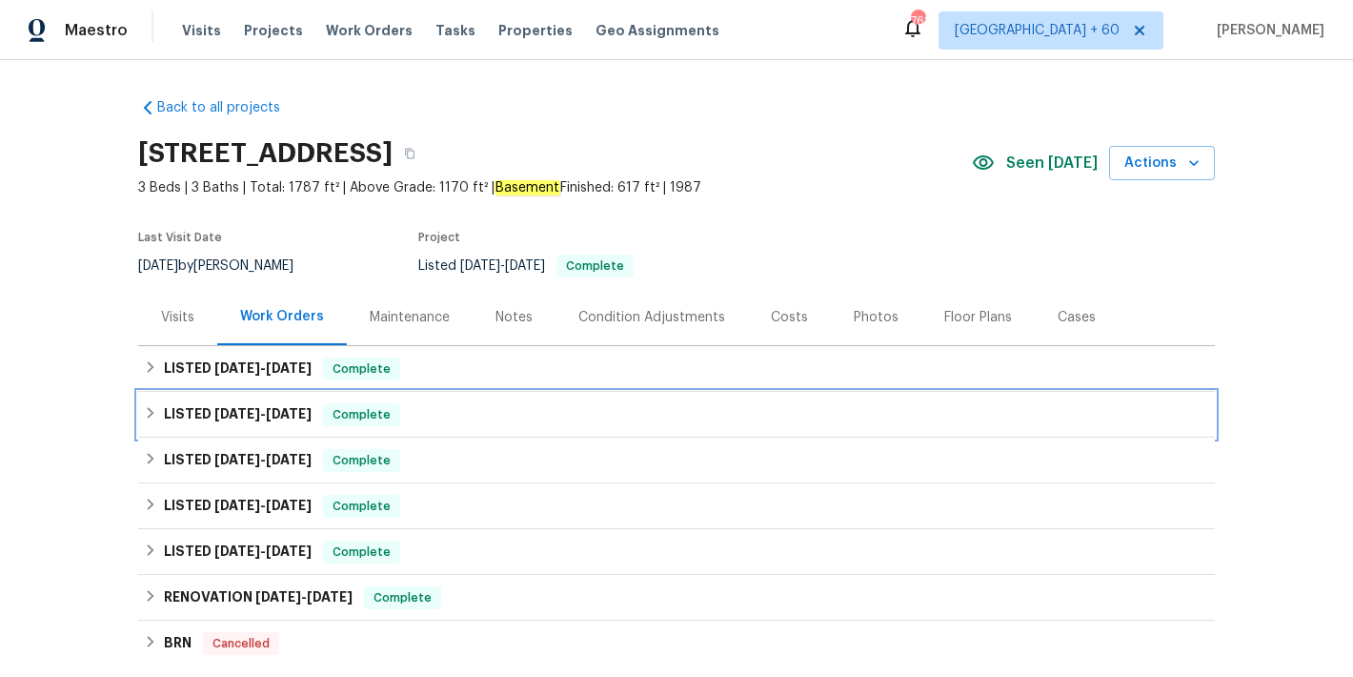
click at [264, 398] on div "LISTED 5/23/25 - 6/4/25 Complete" at bounding box center [676, 415] width 1077 height 46
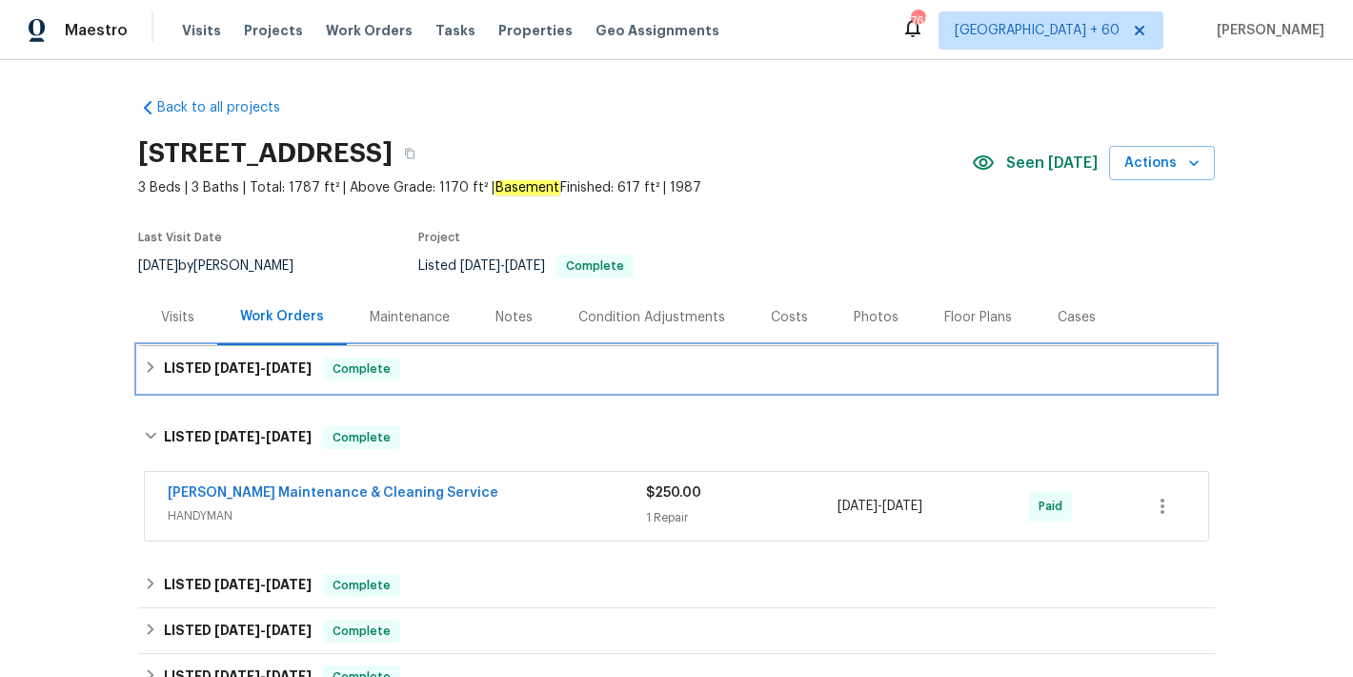
click at [287, 373] on span "8/27/25" at bounding box center [289, 367] width 46 height 13
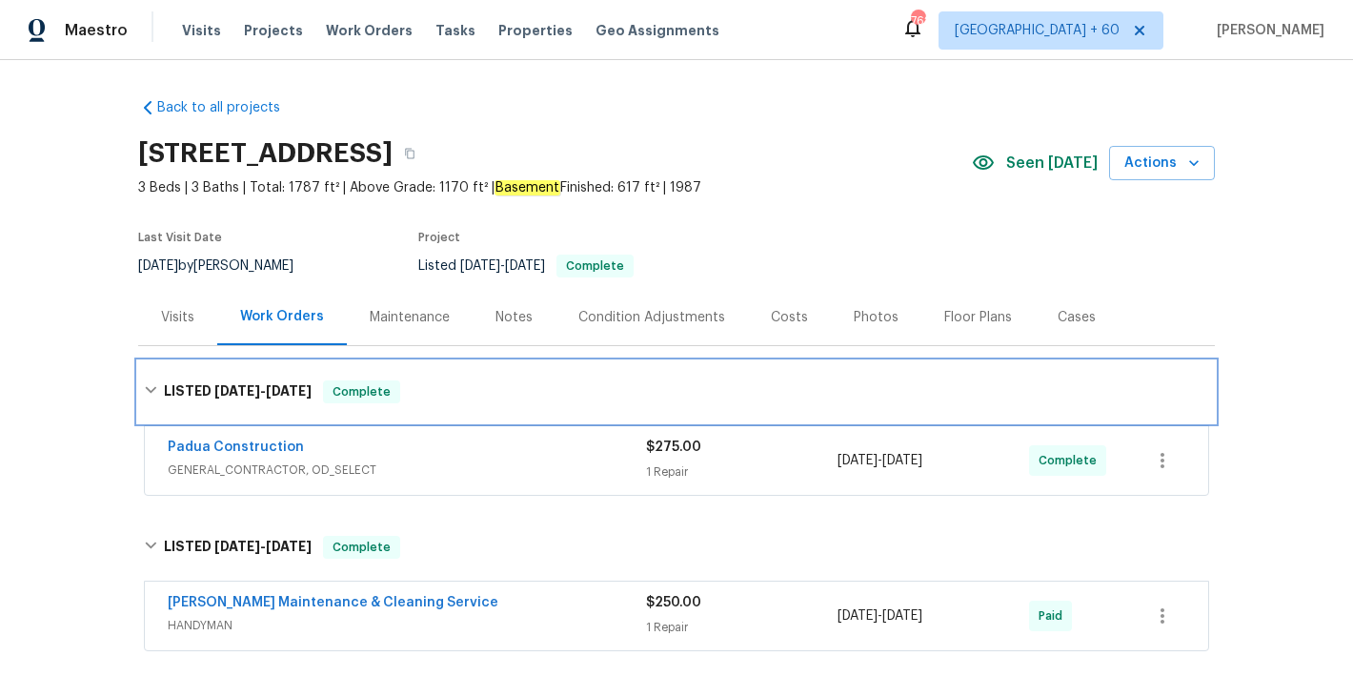
scroll to position [175, 0]
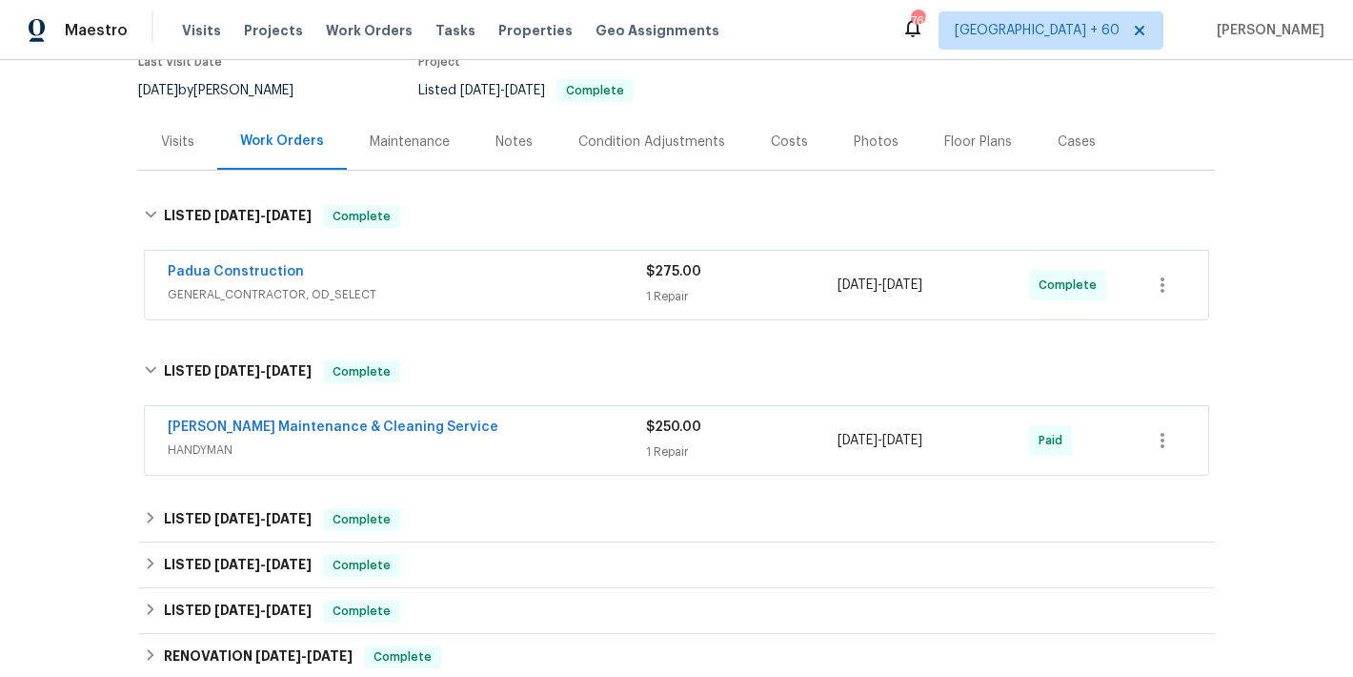
click at [568, 278] on div "Padua Construction" at bounding box center [407, 273] width 478 height 23
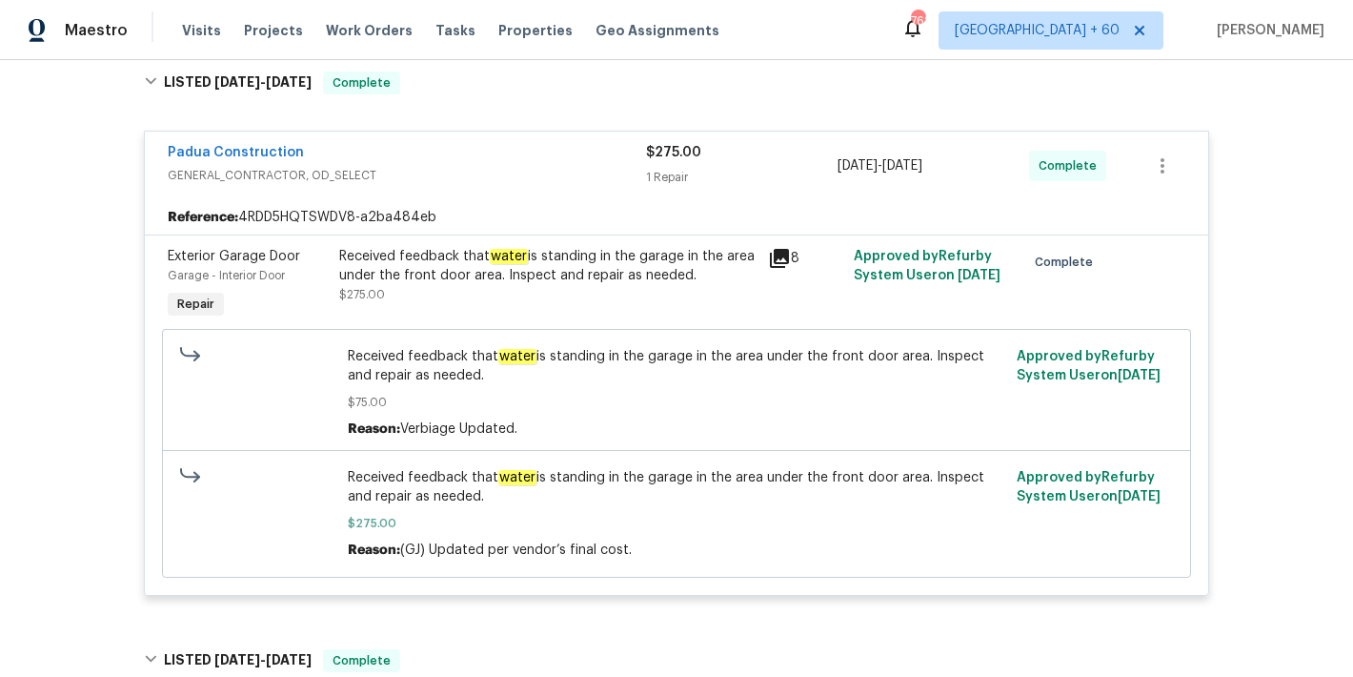
scroll to position [293, 0]
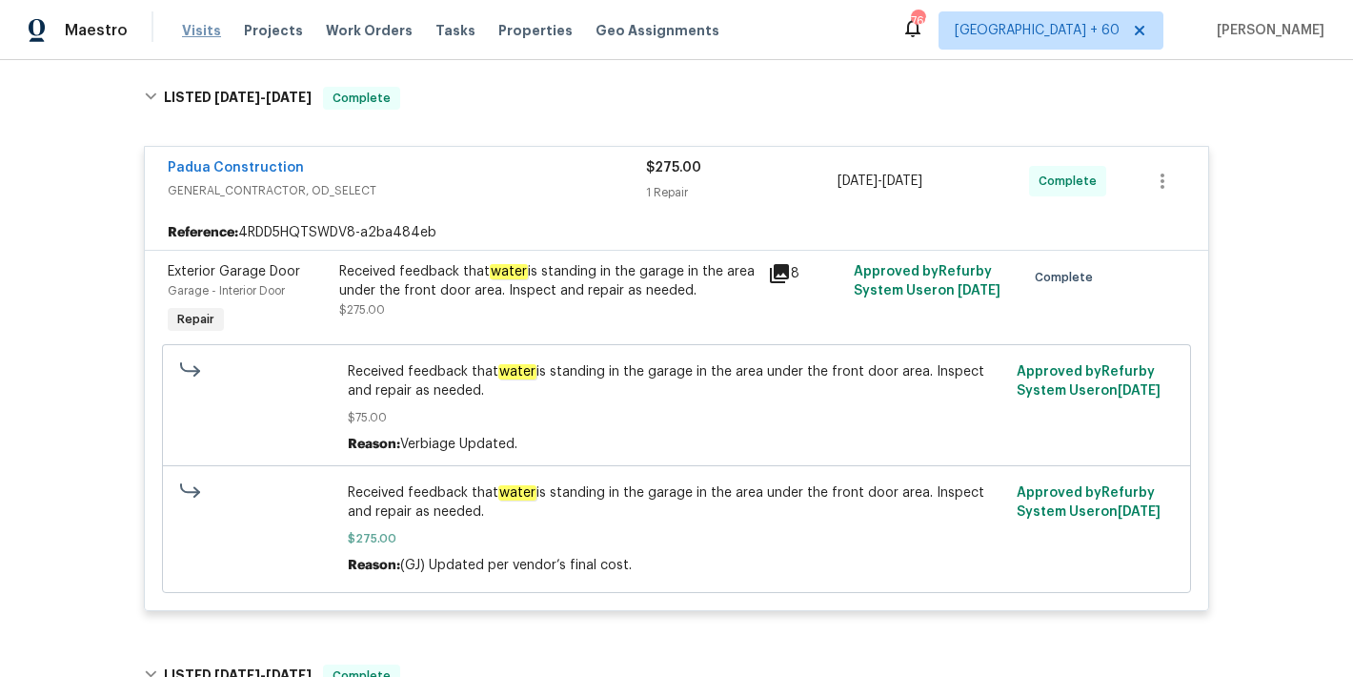
click at [192, 30] on span "Visits" at bounding box center [201, 30] width 39 height 19
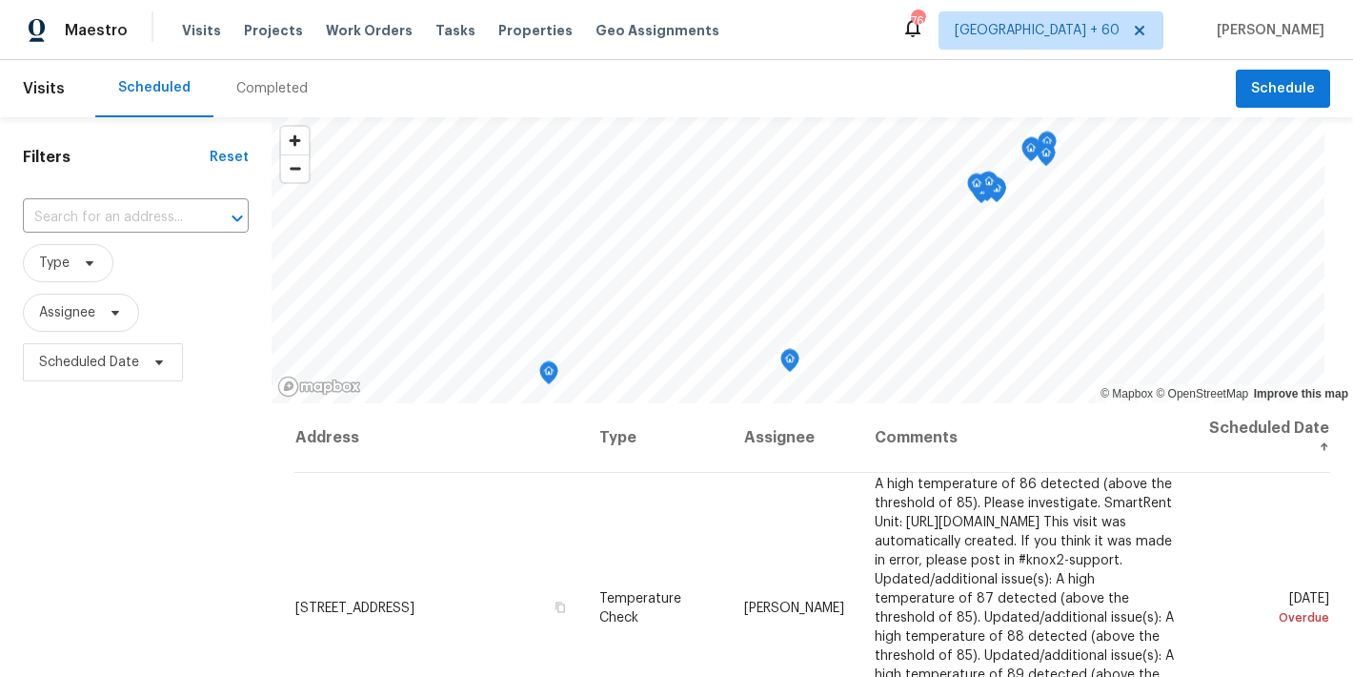
click at [241, 91] on div "Completed" at bounding box center [271, 88] width 71 height 19
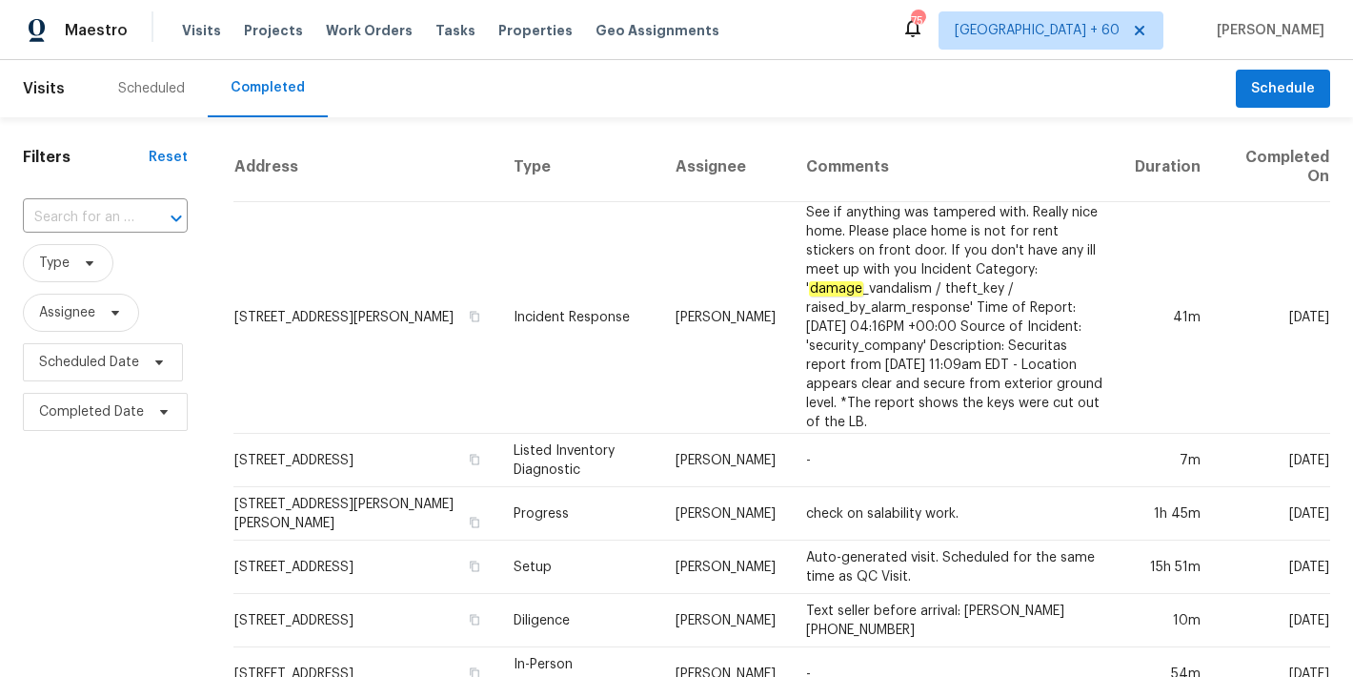
click at [105, 233] on div "​" at bounding box center [105, 217] width 165 height 41
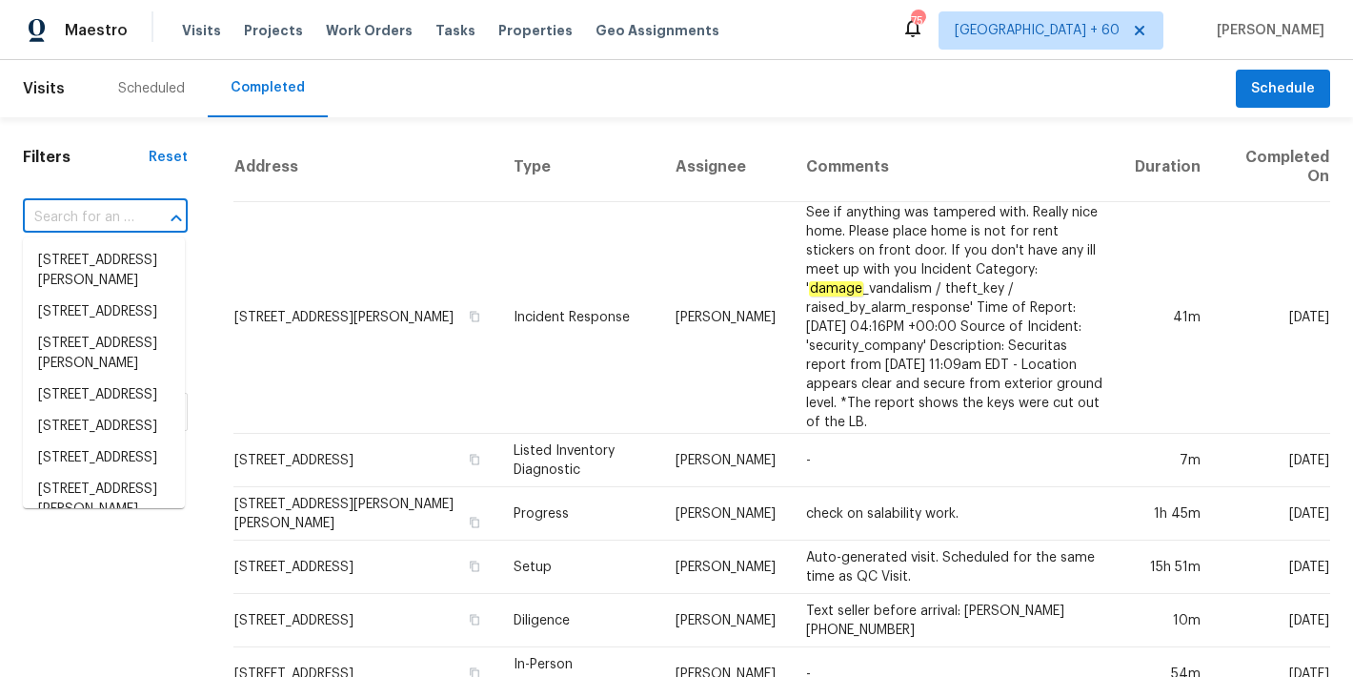
paste input "2301 Declaration Dr, Raleigh, NC 27615"
type input "2301 Declaration Dr, Raleigh, NC 27615"
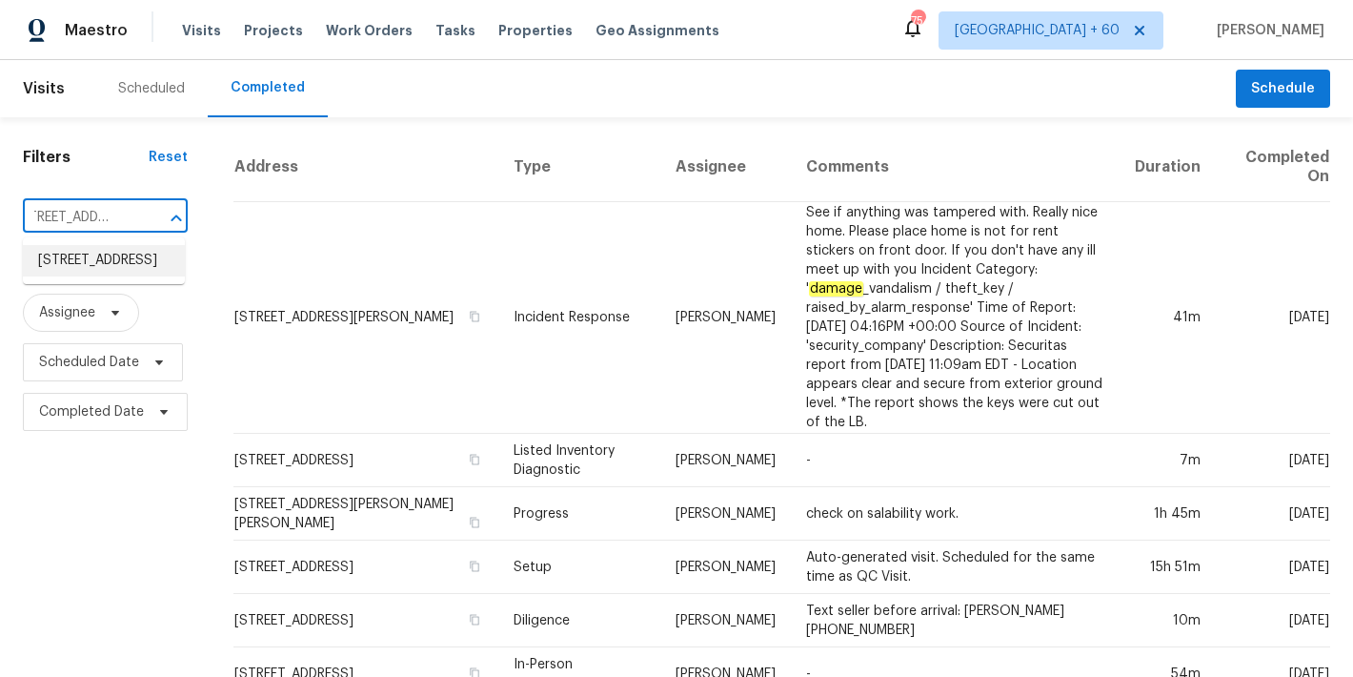
click at [97, 269] on li "2301 Declaration Dr, Raleigh, NC 27615" at bounding box center [104, 260] width 162 height 31
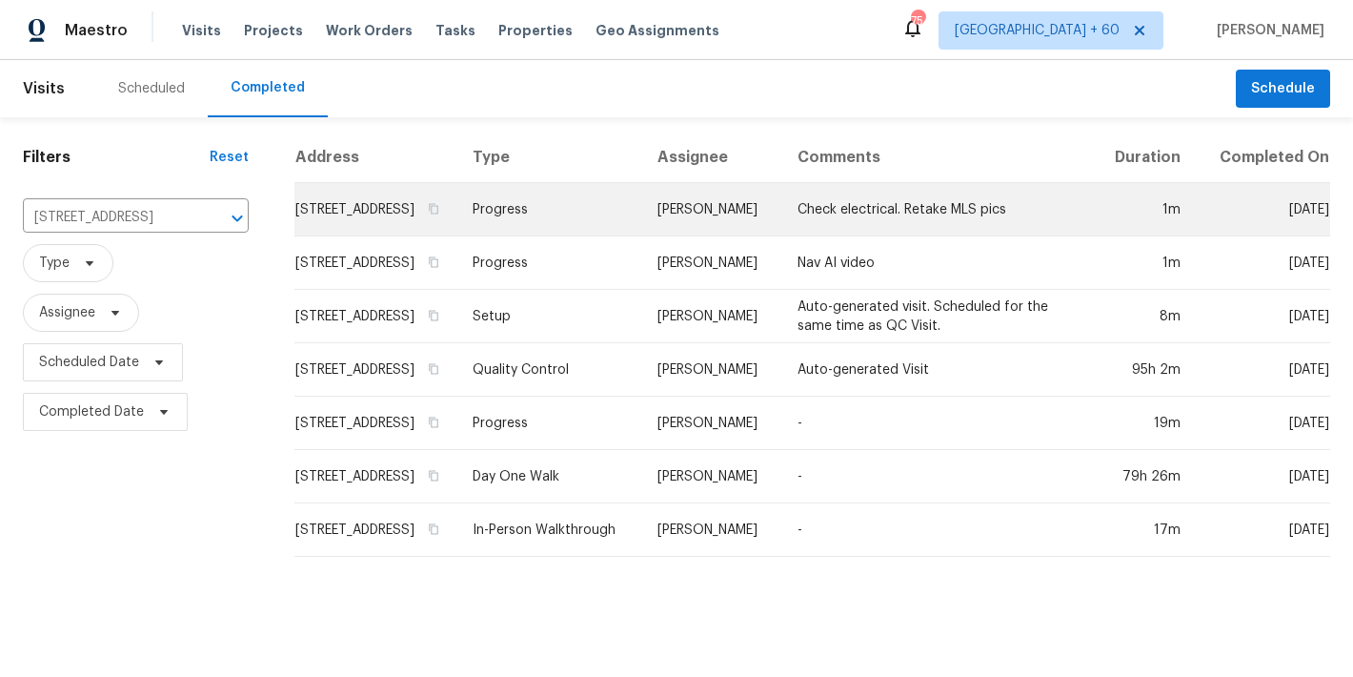
click at [297, 229] on td "2301 Declaration Dr, Raleigh, NC 27615" at bounding box center [375, 209] width 163 height 53
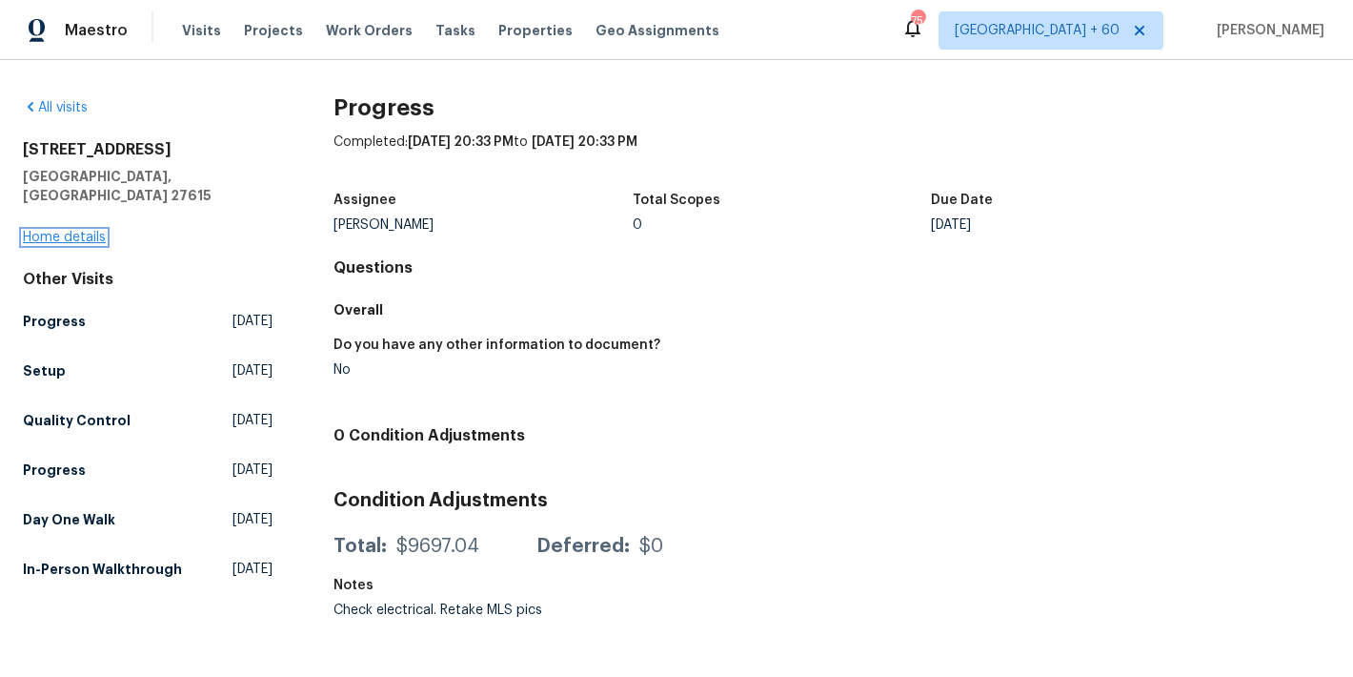
click at [36, 231] on link "Home details" at bounding box center [64, 237] width 83 height 13
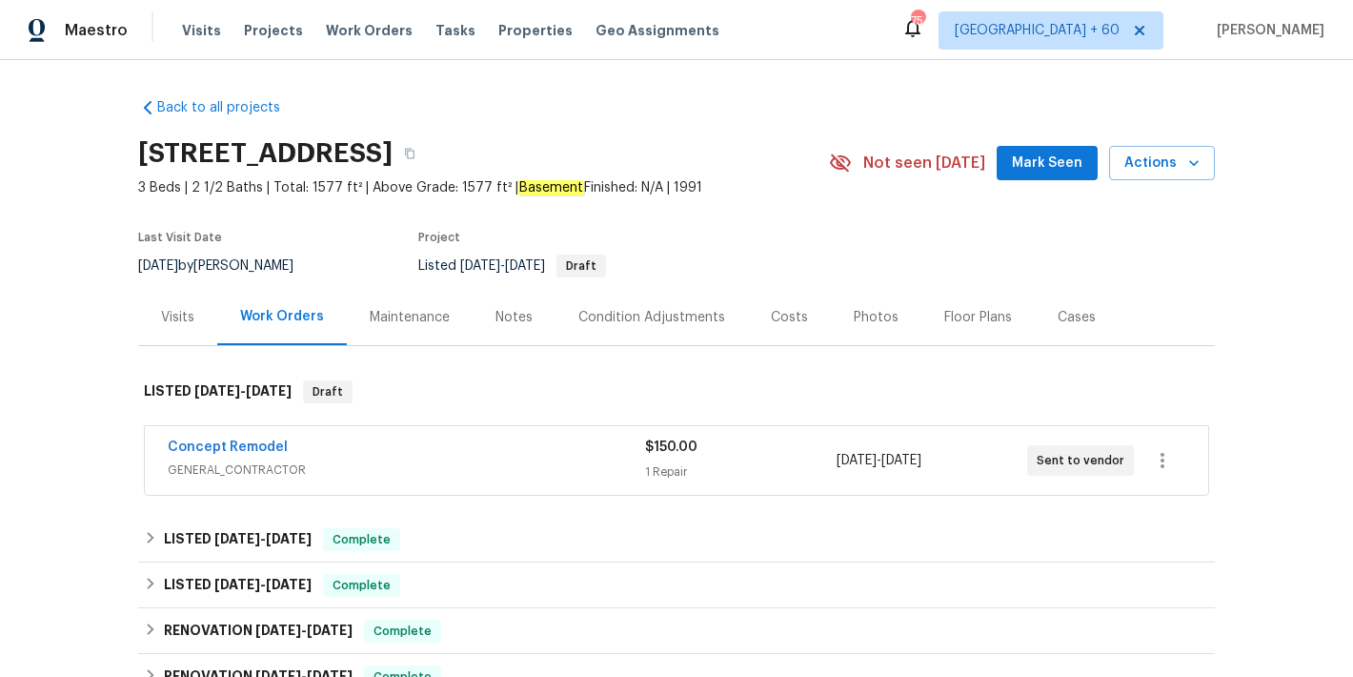
click at [1046, 167] on span "Mark Seen" at bounding box center [1047, 164] width 71 height 24
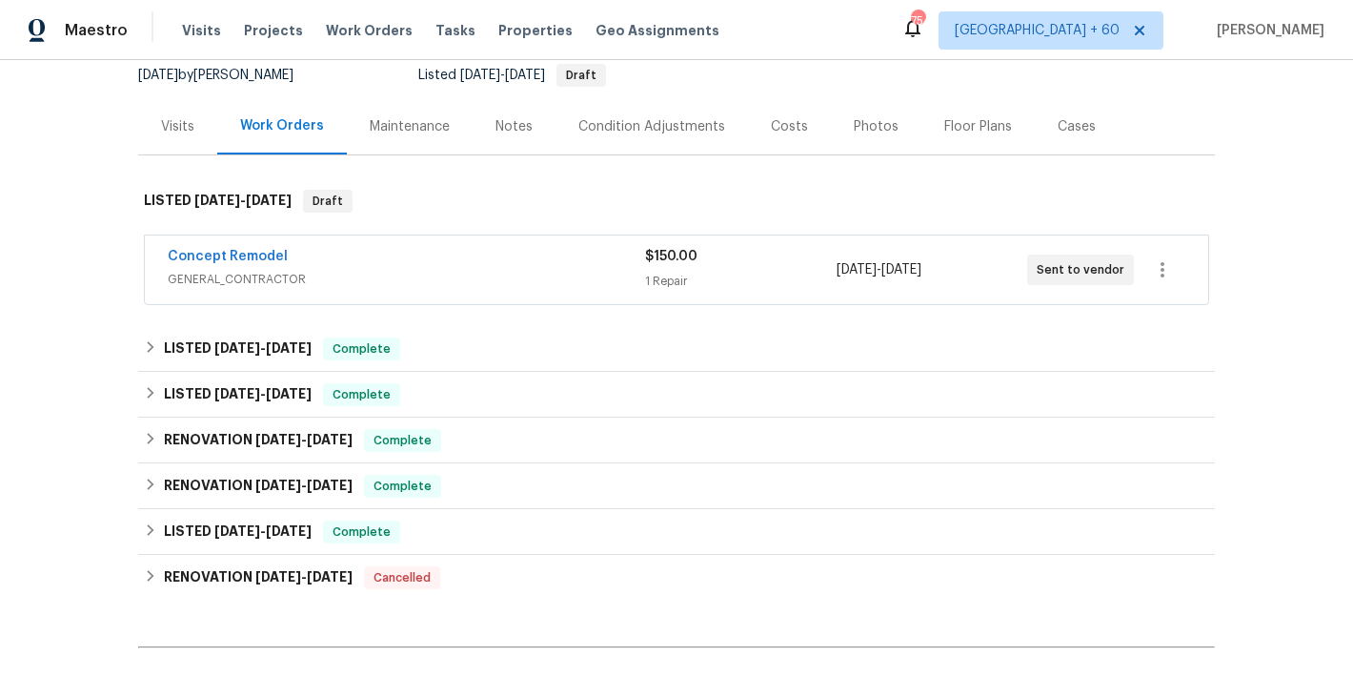
scroll to position [192, 0]
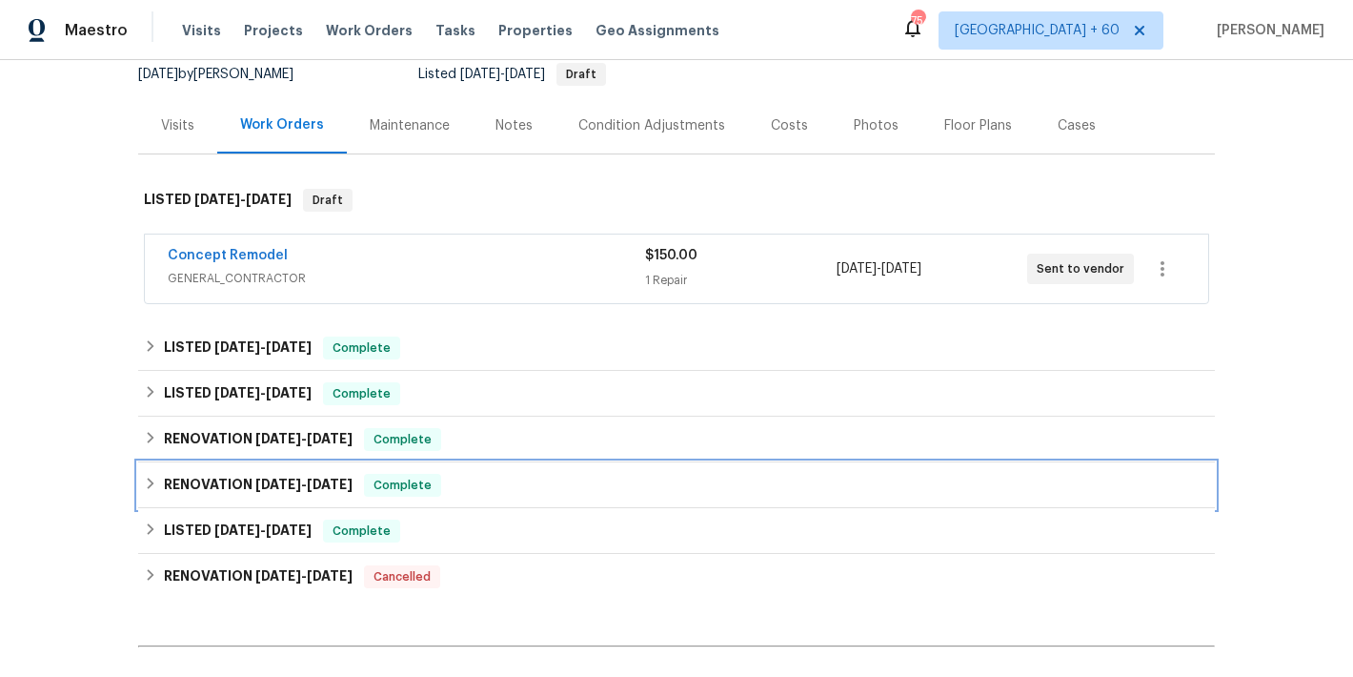
click at [477, 488] on div "RENOVATION 7/21/25 - 8/21/25 Complete" at bounding box center [676, 485] width 1065 height 23
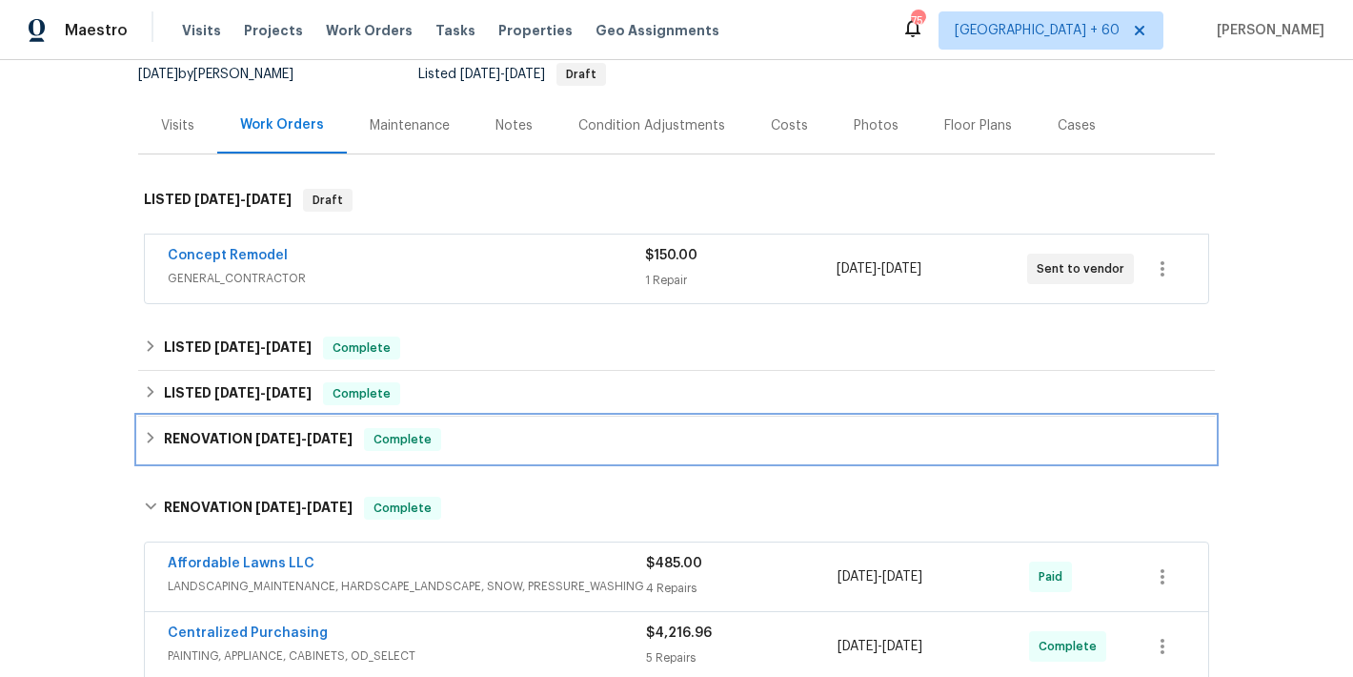
click at [458, 445] on div "RENOVATION 8/1/25 - 8/12/25 Complete" at bounding box center [676, 439] width 1065 height 23
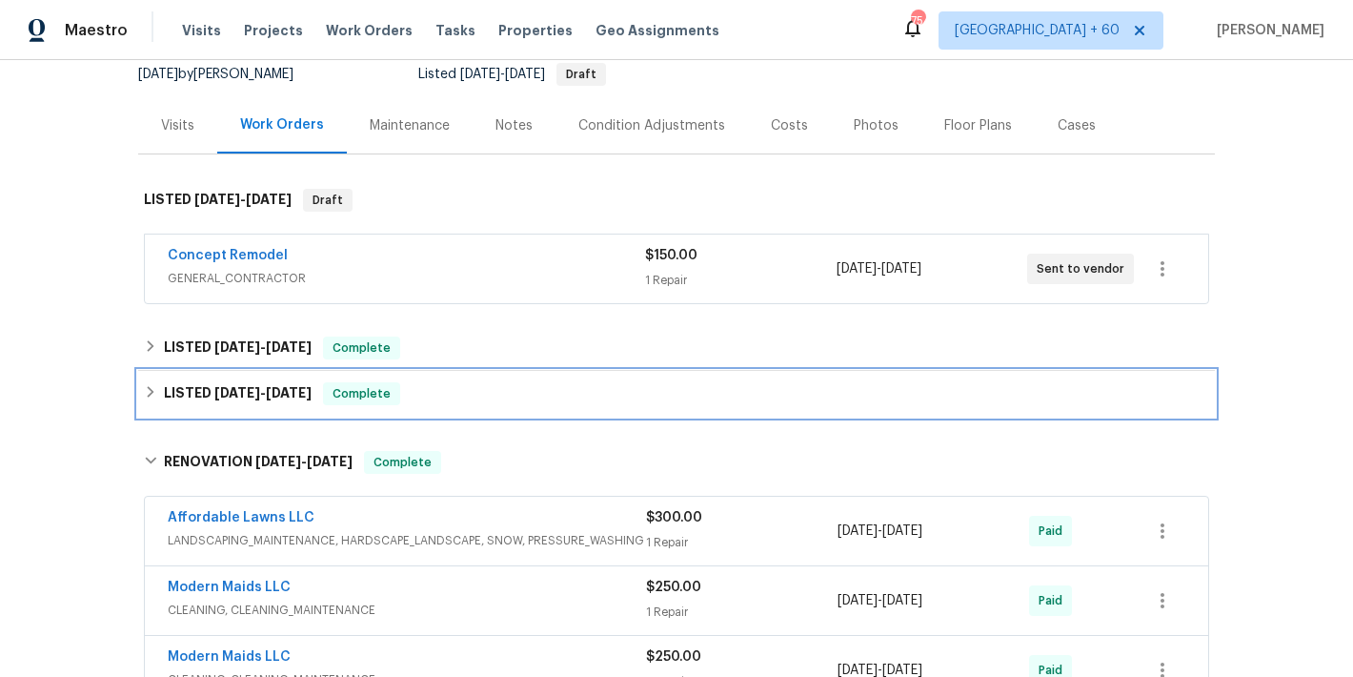
click at [465, 392] on div "LISTED 8/15/25 - 8/16/25 Complete" at bounding box center [676, 393] width 1065 height 23
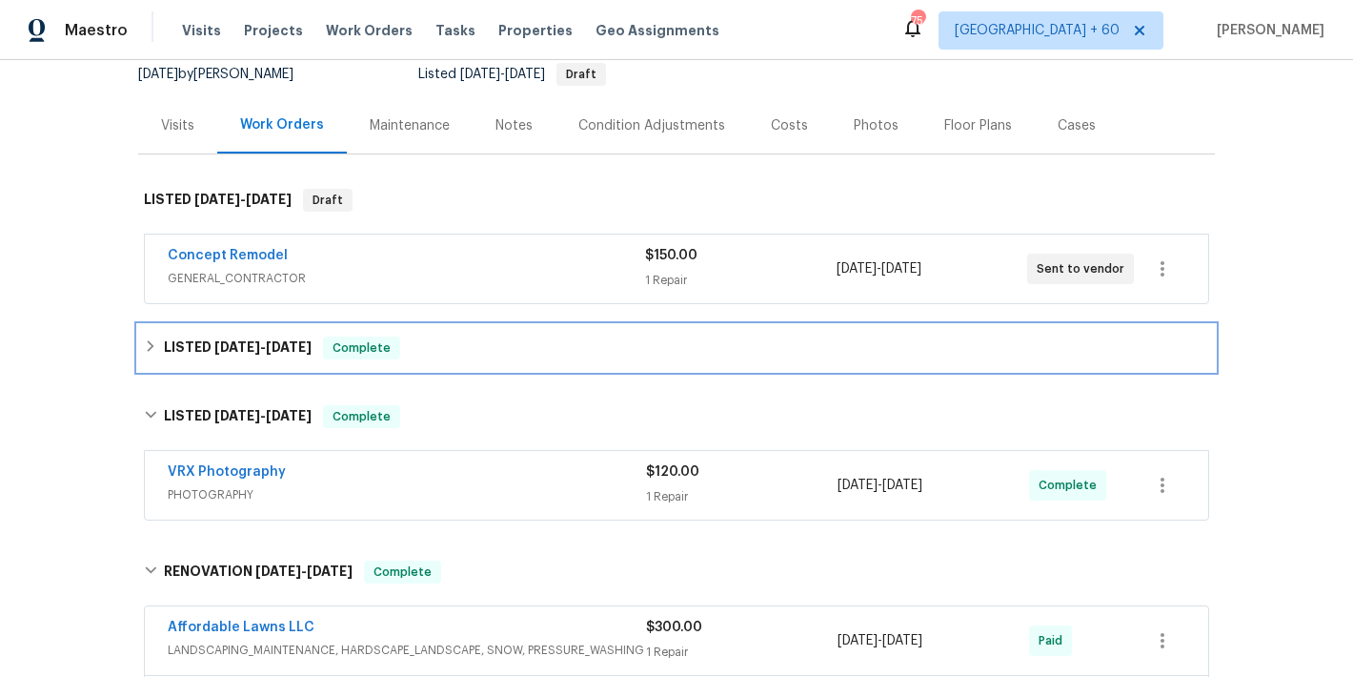
click at [449, 355] on div "LISTED 8/22/25 - 8/27/25 Complete" at bounding box center [676, 347] width 1065 height 23
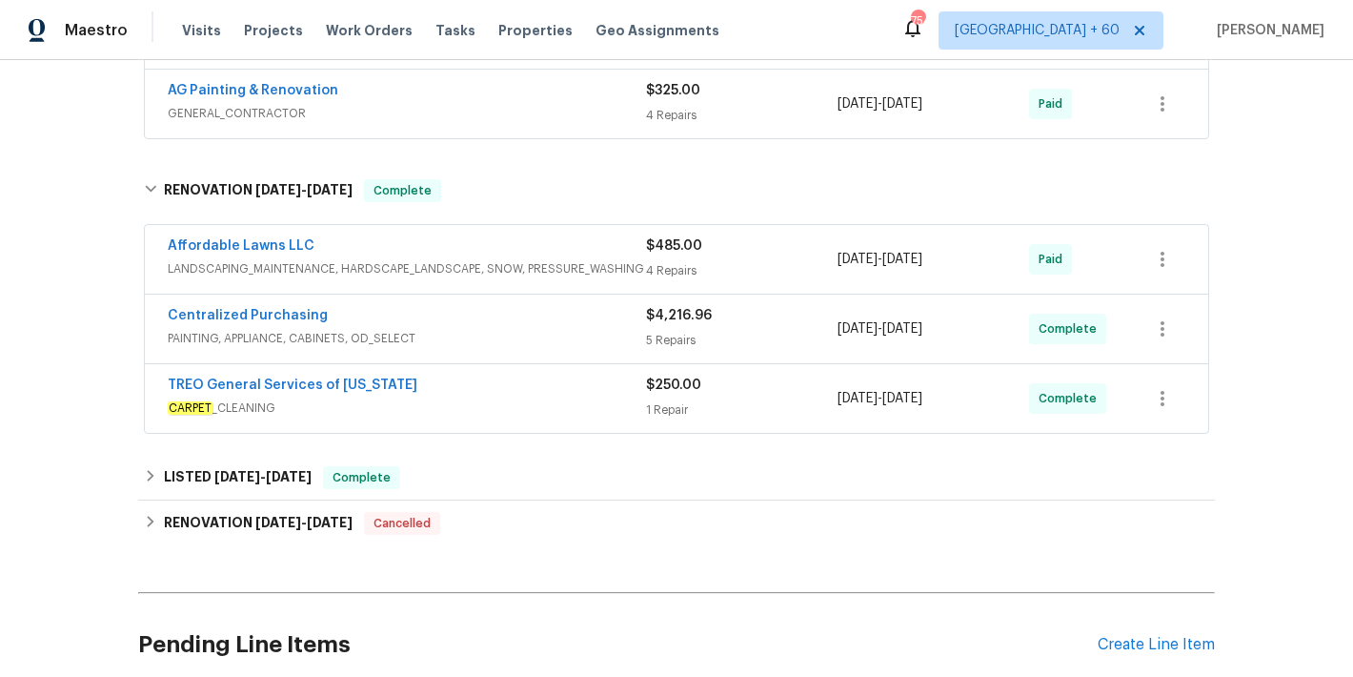
scroll to position [1038, 0]
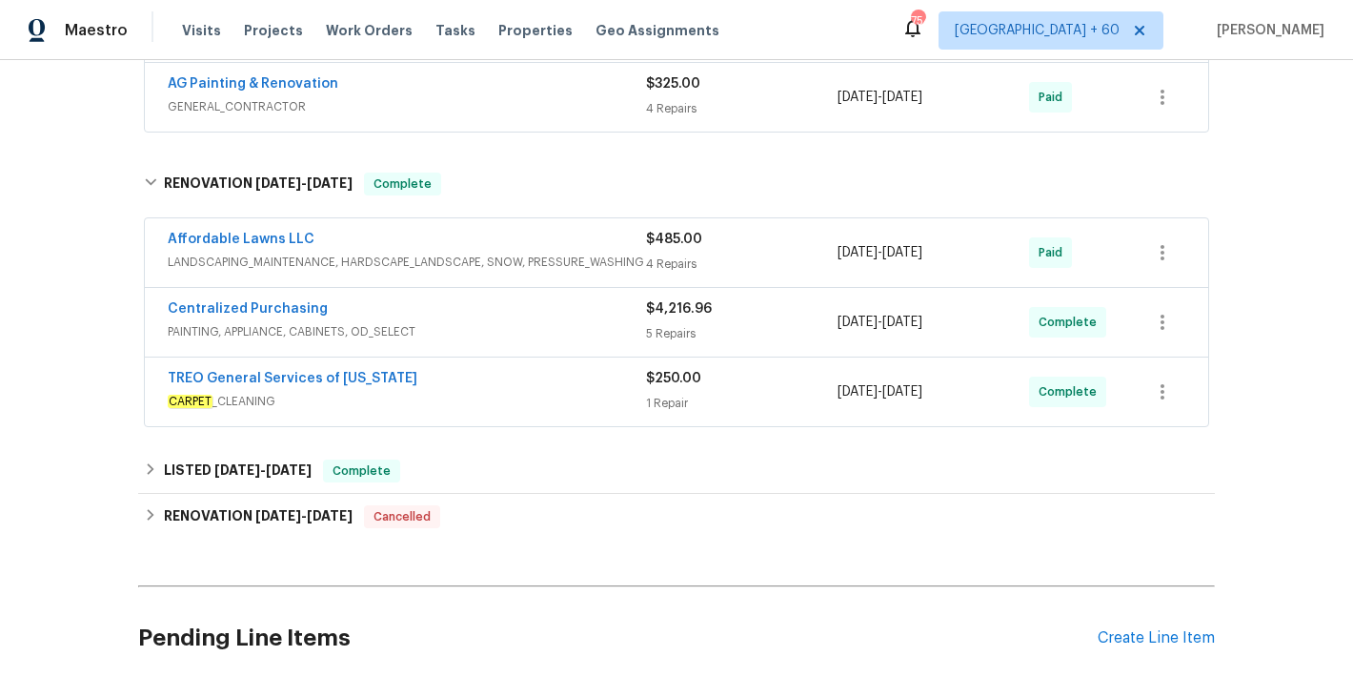
click at [610, 392] on span "CARPET _CLEANING" at bounding box center [407, 401] width 478 height 19
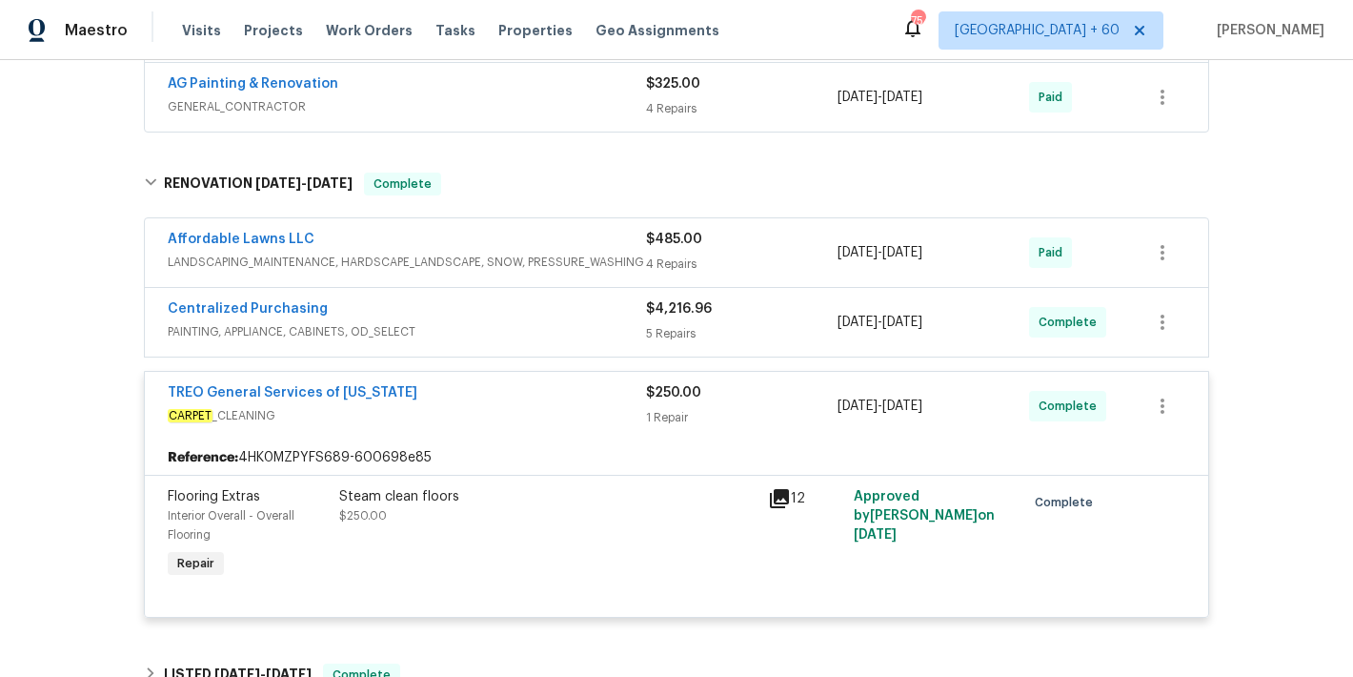
click at [1279, 201] on div "Back to all projects 2301 Declaration Dr, Raleigh, NC 27615 3 Beds | 2 1/2 Bath…" at bounding box center [676, 368] width 1353 height 617
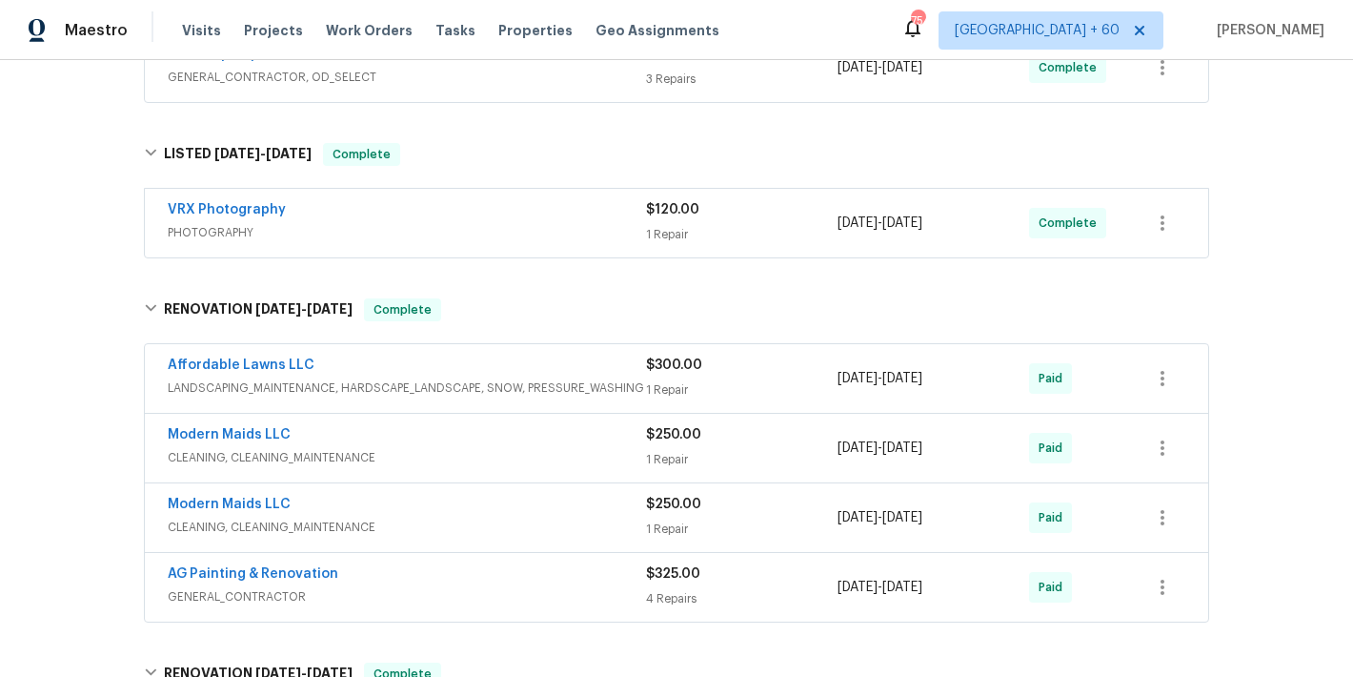
scroll to position [448, 0]
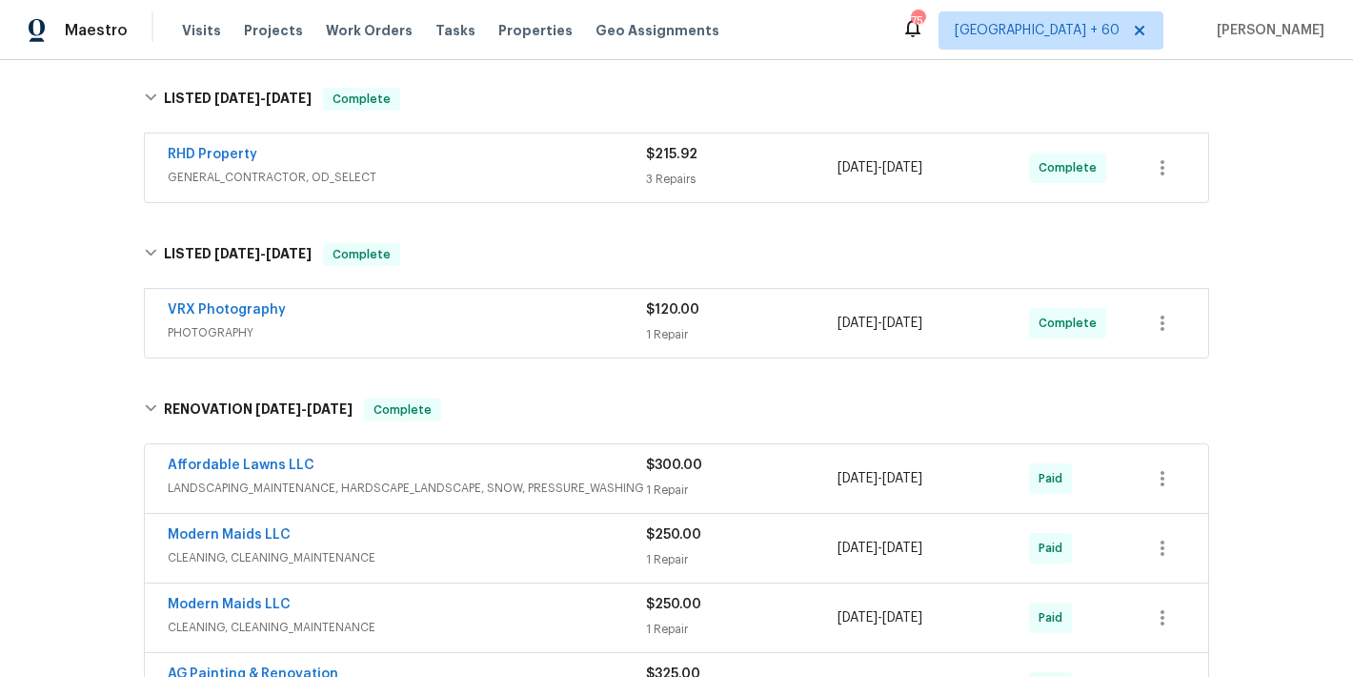
click at [501, 327] on span "PHOTOGRAPHY" at bounding box center [407, 332] width 478 height 19
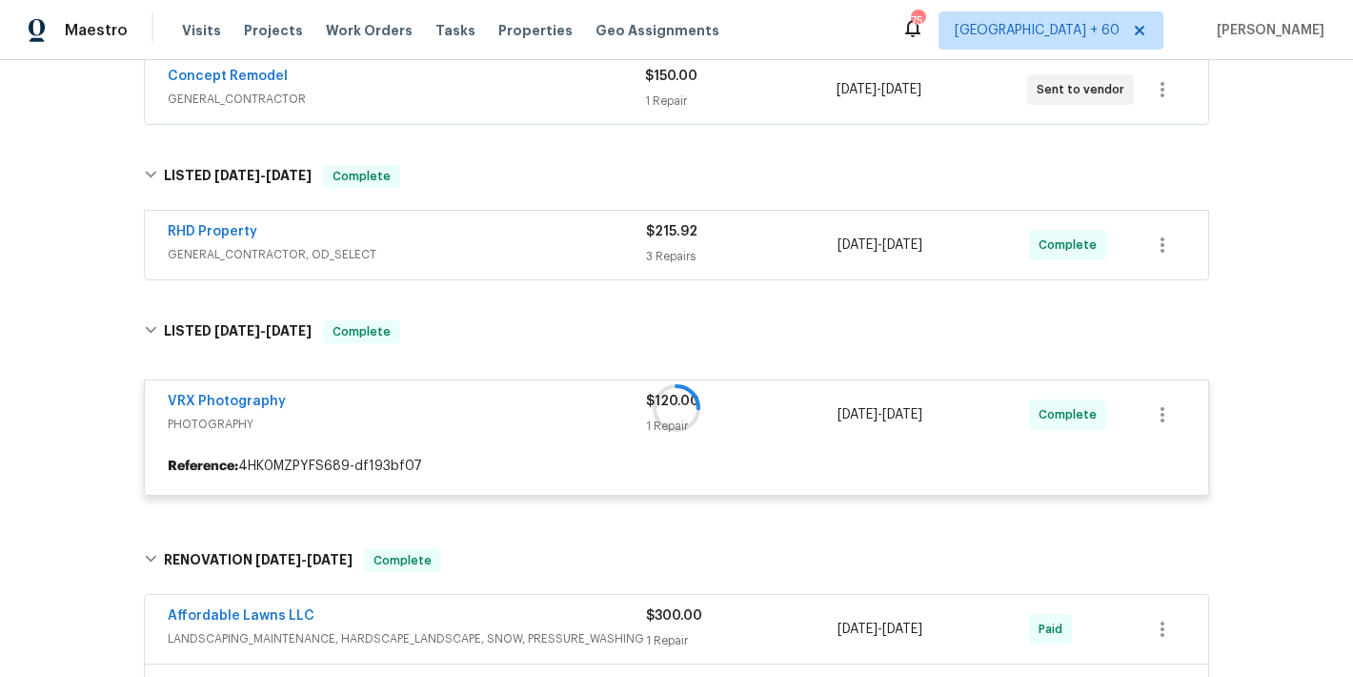
scroll to position [363, 0]
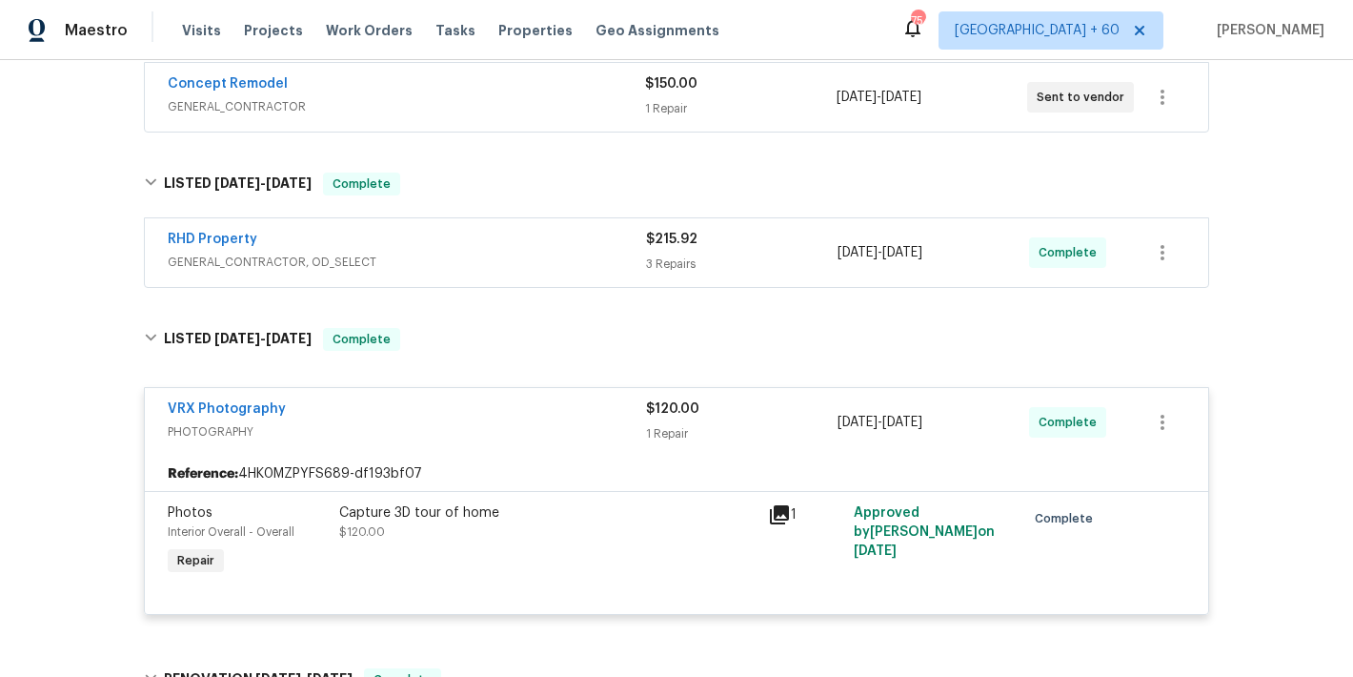
click at [568, 255] on span "GENERAL_CONTRACTOR, OD_SELECT" at bounding box center [407, 262] width 478 height 19
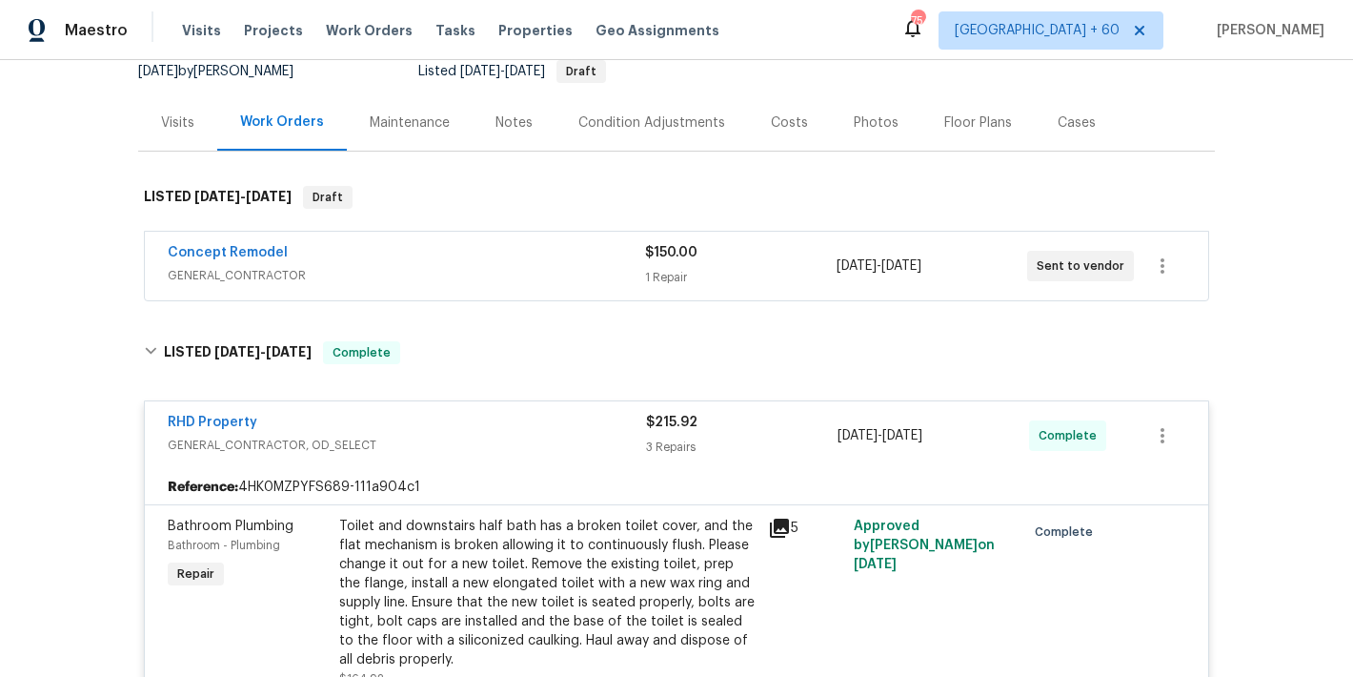
scroll to position [187, 0]
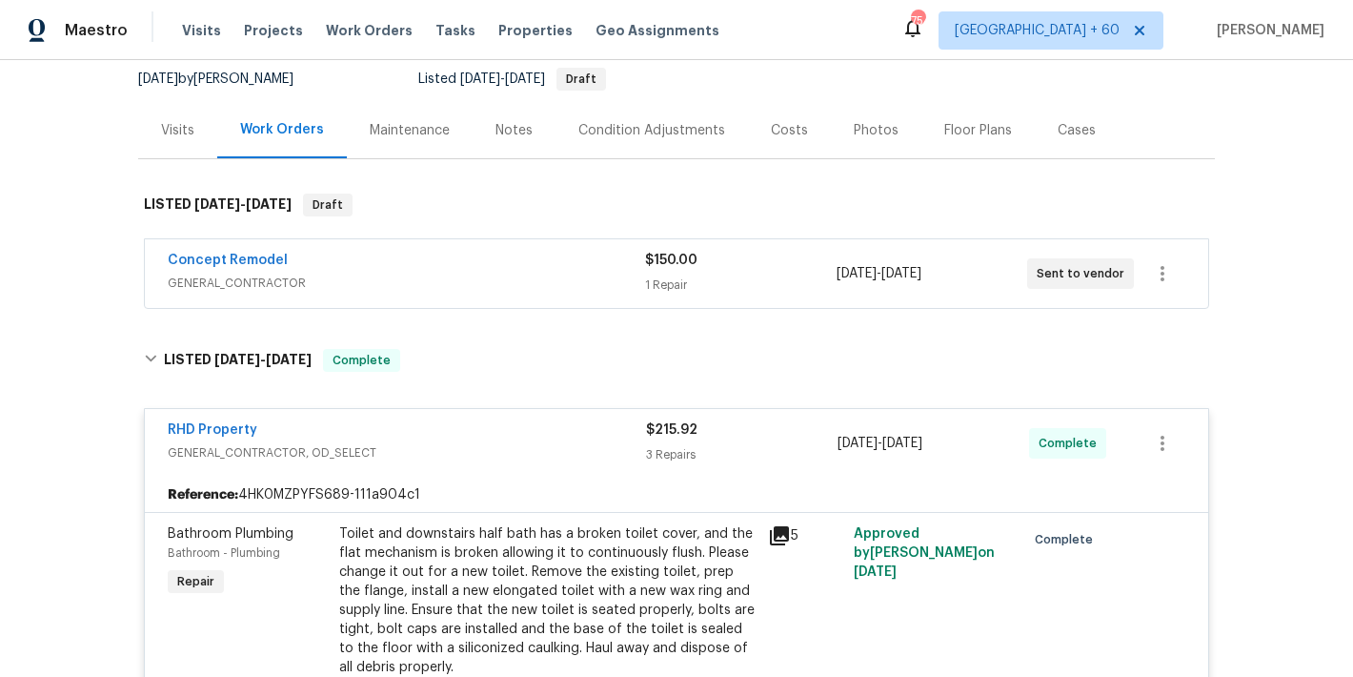
click at [577, 269] on div "Concept Remodel" at bounding box center [406, 262] width 477 height 23
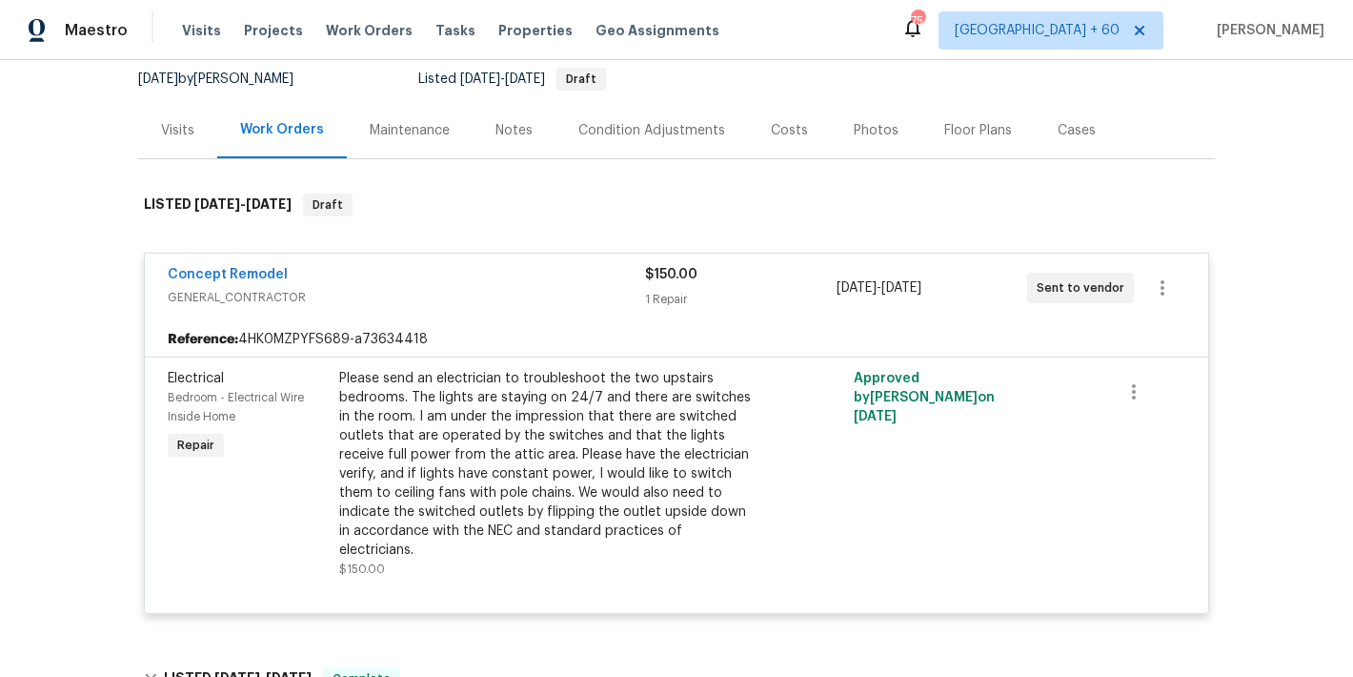
click at [1295, 210] on div "Back to all projects 2301 Declaration Dr, Raleigh, NC 27615 3 Beds | 2 1/2 Bath…" at bounding box center [676, 368] width 1353 height 617
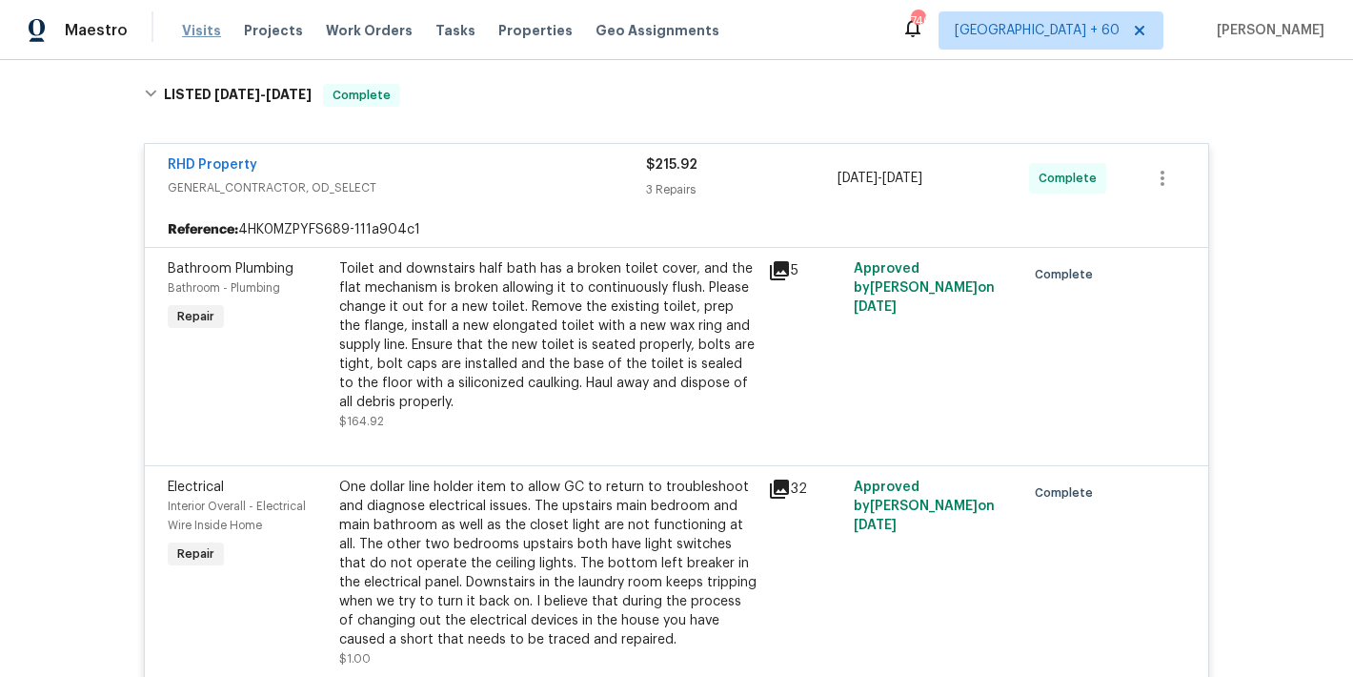
click at [186, 32] on span "Visits" at bounding box center [201, 30] width 39 height 19
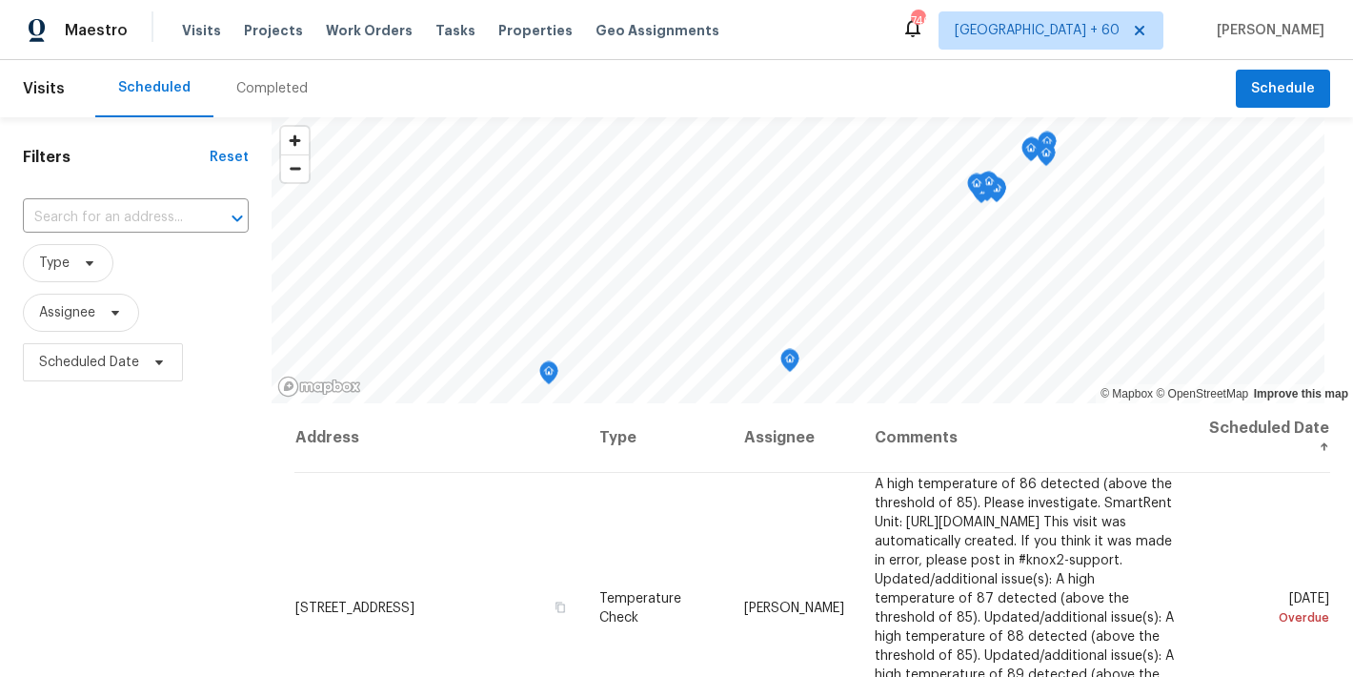
click at [270, 89] on div "Completed" at bounding box center [271, 88] width 71 height 19
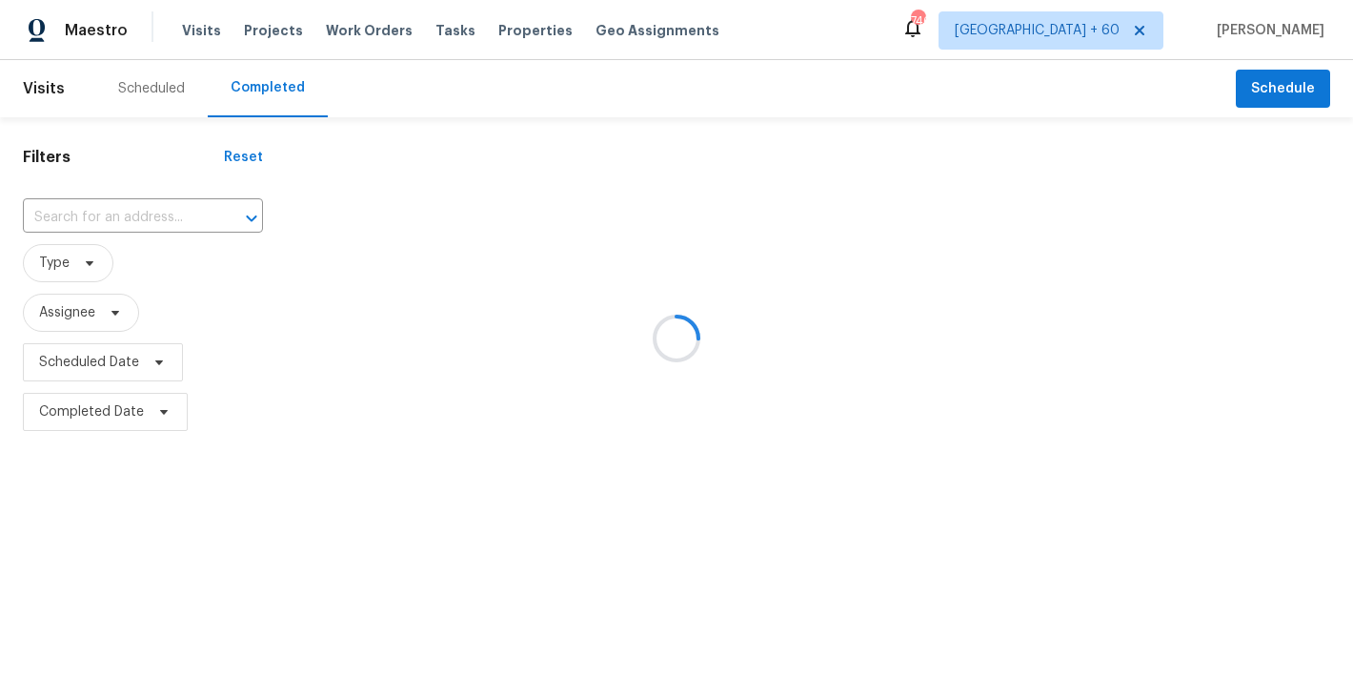
click at [372, 97] on div at bounding box center [676, 338] width 1353 height 677
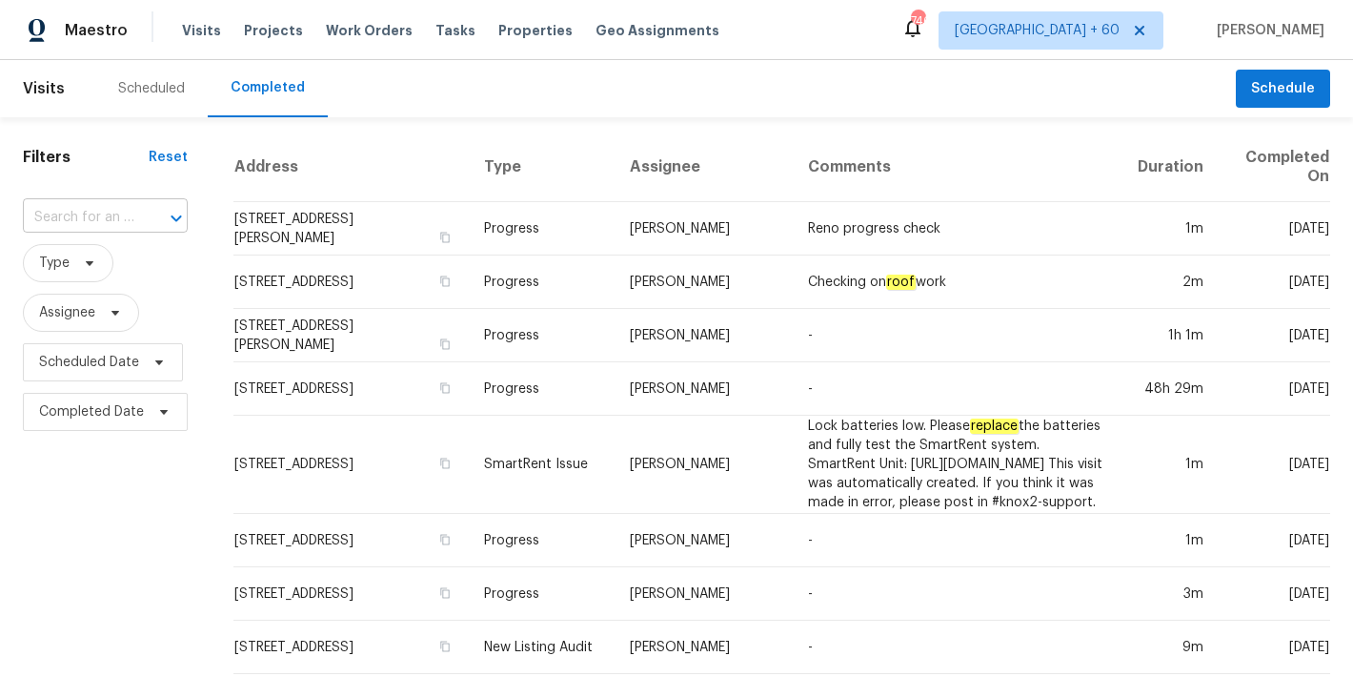
click at [113, 217] on input "text" at bounding box center [78, 218] width 111 height 30
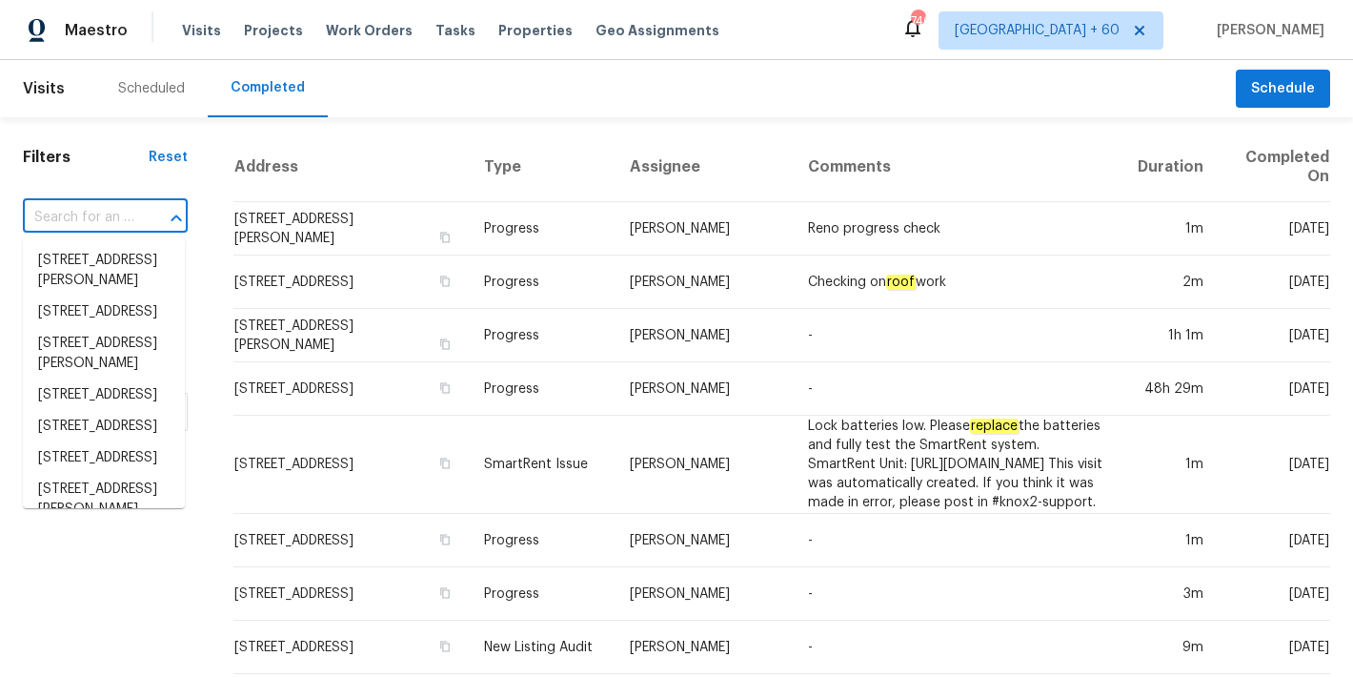
paste input "505 Old Vine Ct, Charlotte, NC 28214"
type input "505 Old Vine Ct, Charlotte, NC 28214"
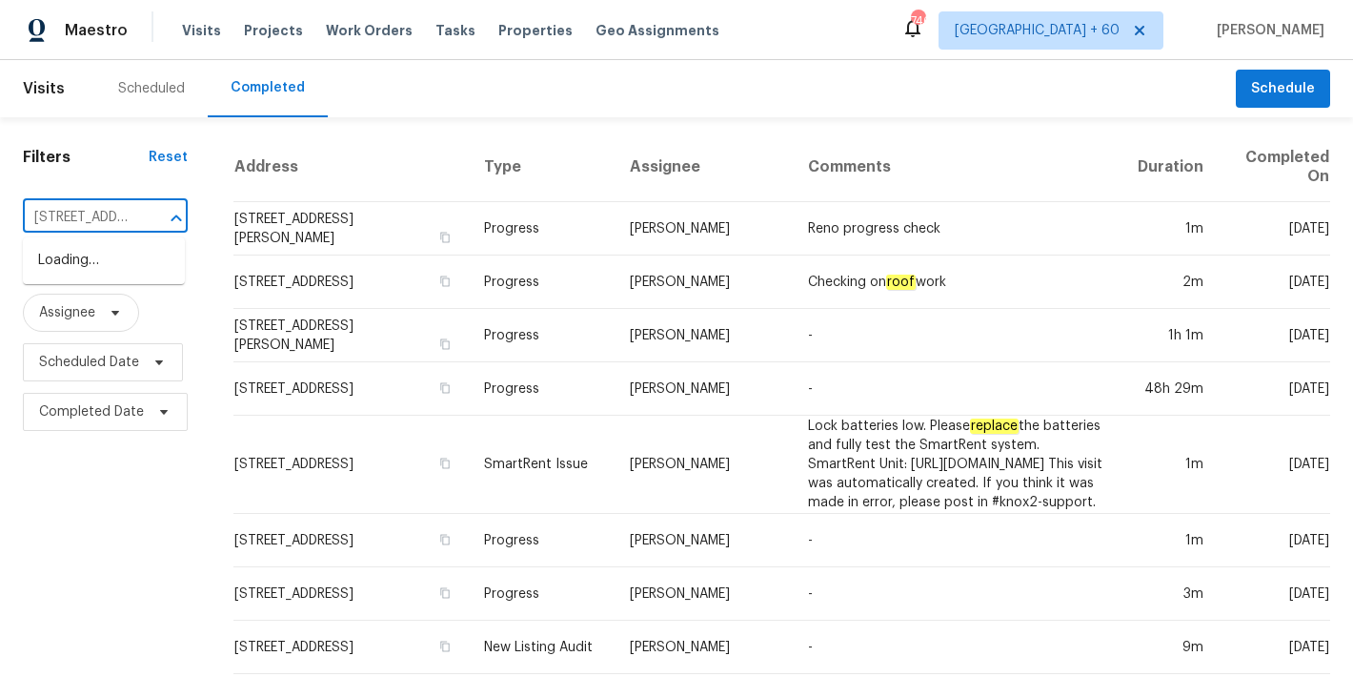
scroll to position [0, 133]
click at [80, 274] on li "505 Old Vine Ct, Charlotte, NC 28214" at bounding box center [104, 260] width 162 height 31
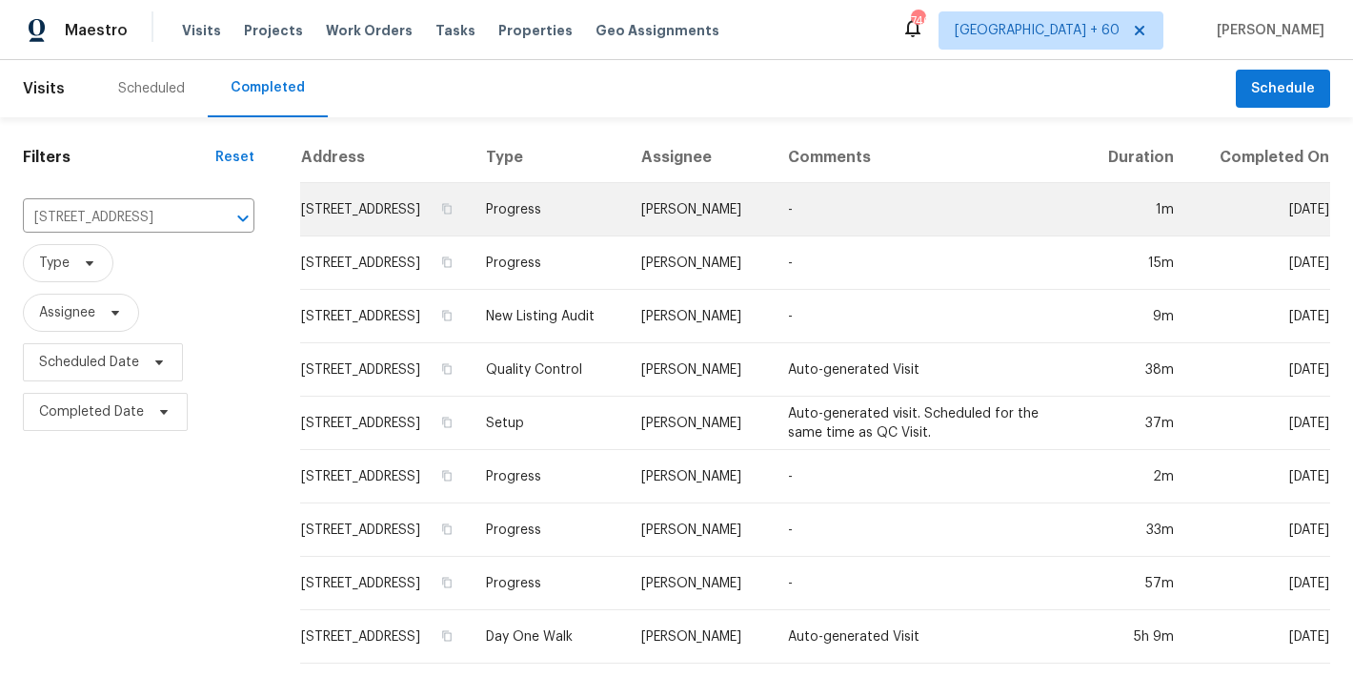
click at [300, 233] on td "505 Old Vine Ct, Charlotte, NC 28214" at bounding box center [385, 209] width 171 height 53
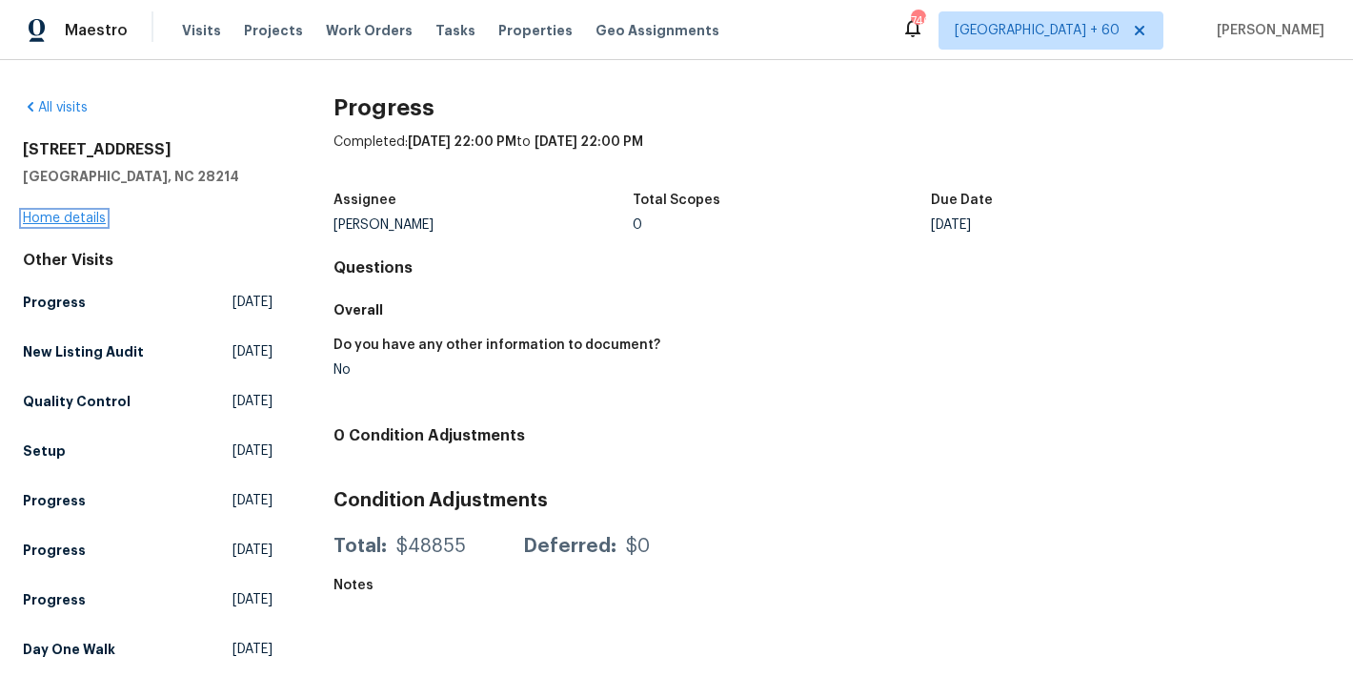
click at [44, 220] on link "Home details" at bounding box center [64, 218] width 83 height 13
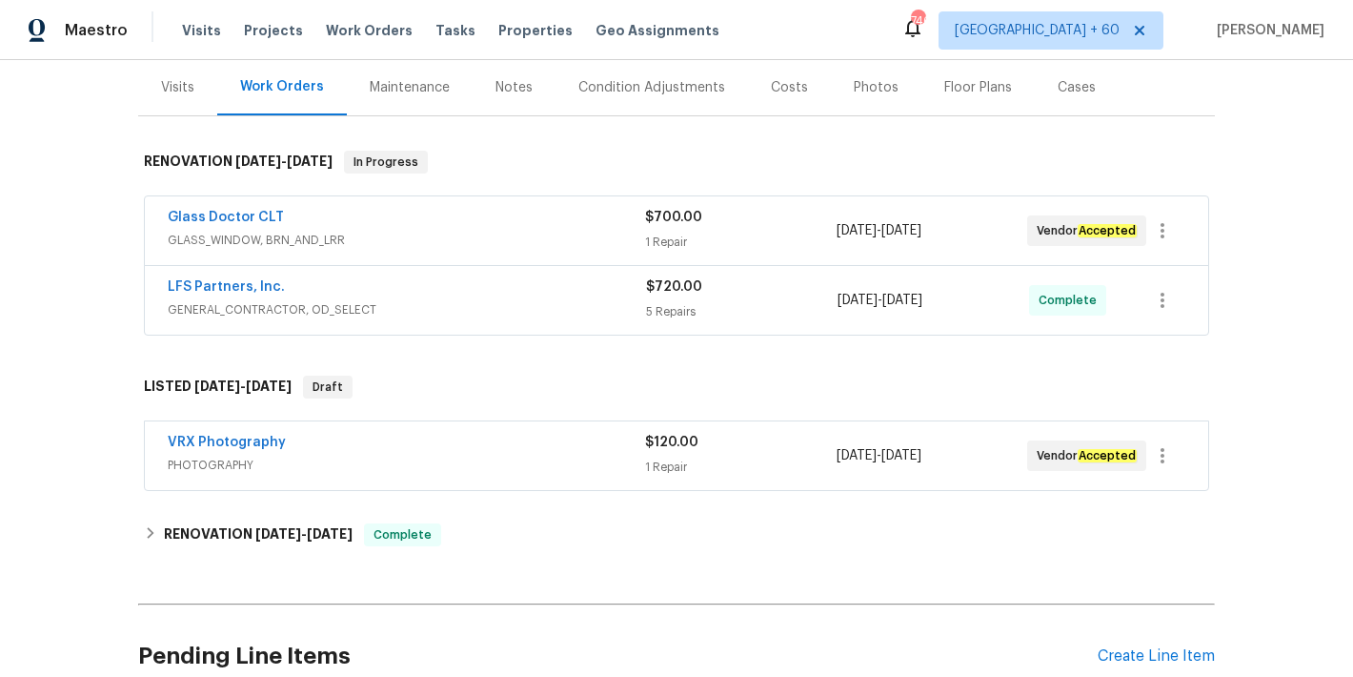
scroll to position [303, 0]
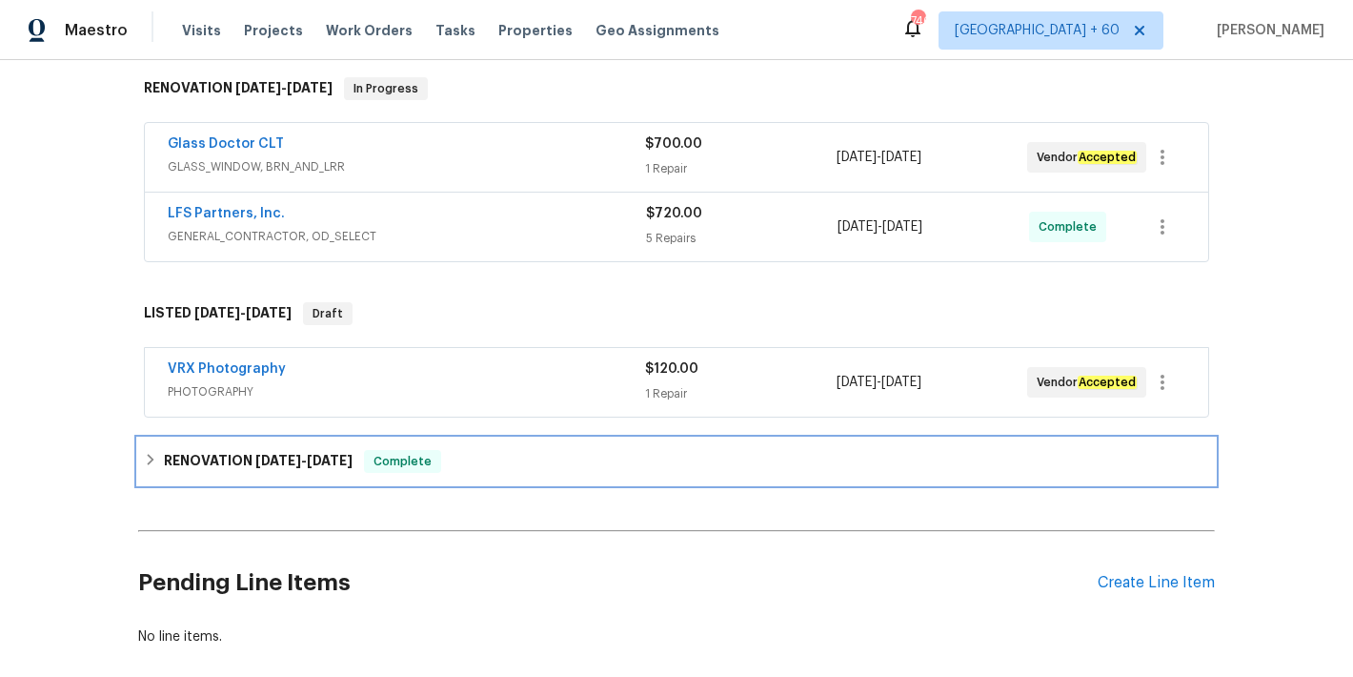
click at [443, 477] on div "RENOVATION 8/4/25 - 8/27/25 Complete" at bounding box center [676, 461] width 1077 height 46
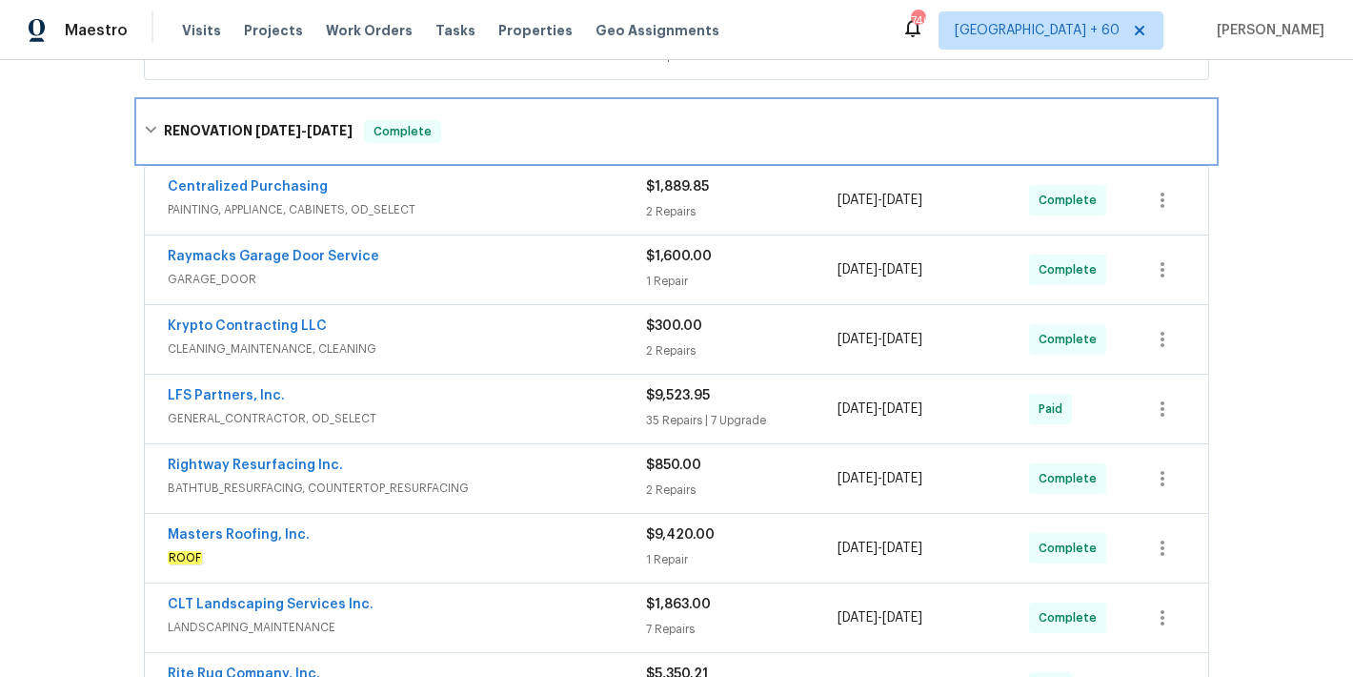
scroll to position [613, 0]
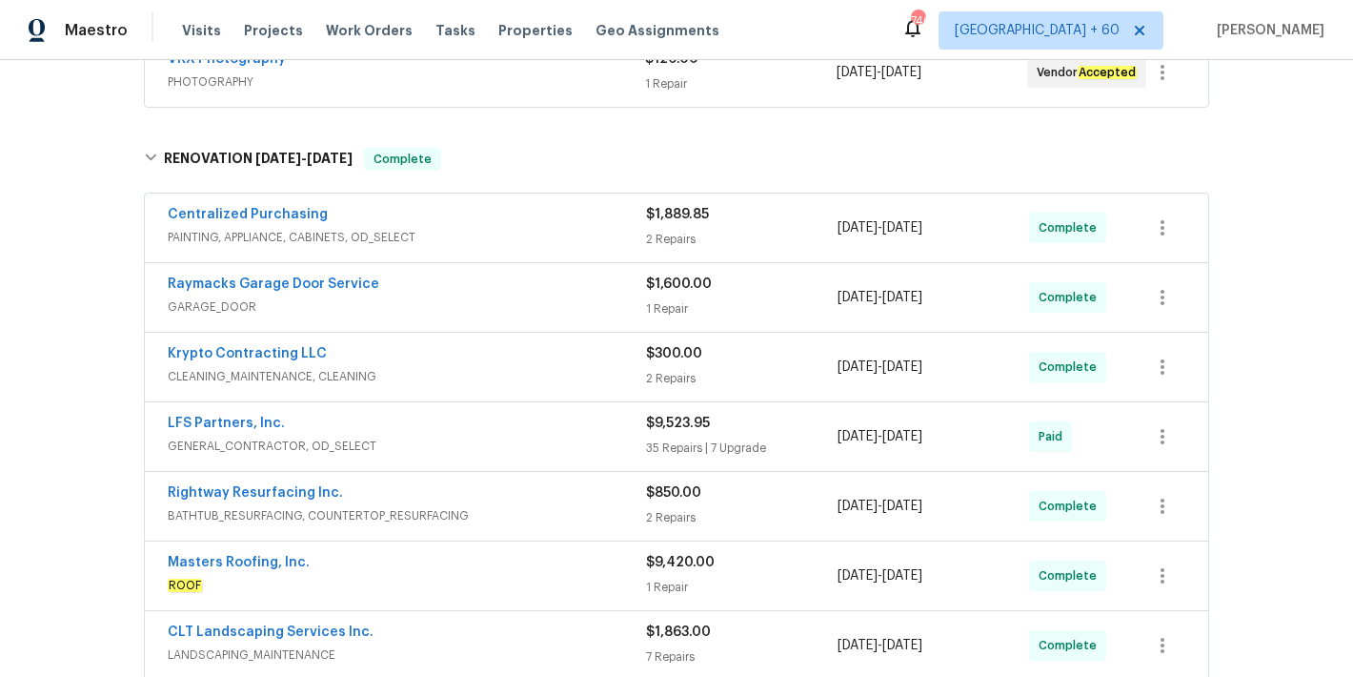
click at [584, 438] on span "GENERAL_CONTRACTOR, OD_SELECT" at bounding box center [407, 445] width 478 height 19
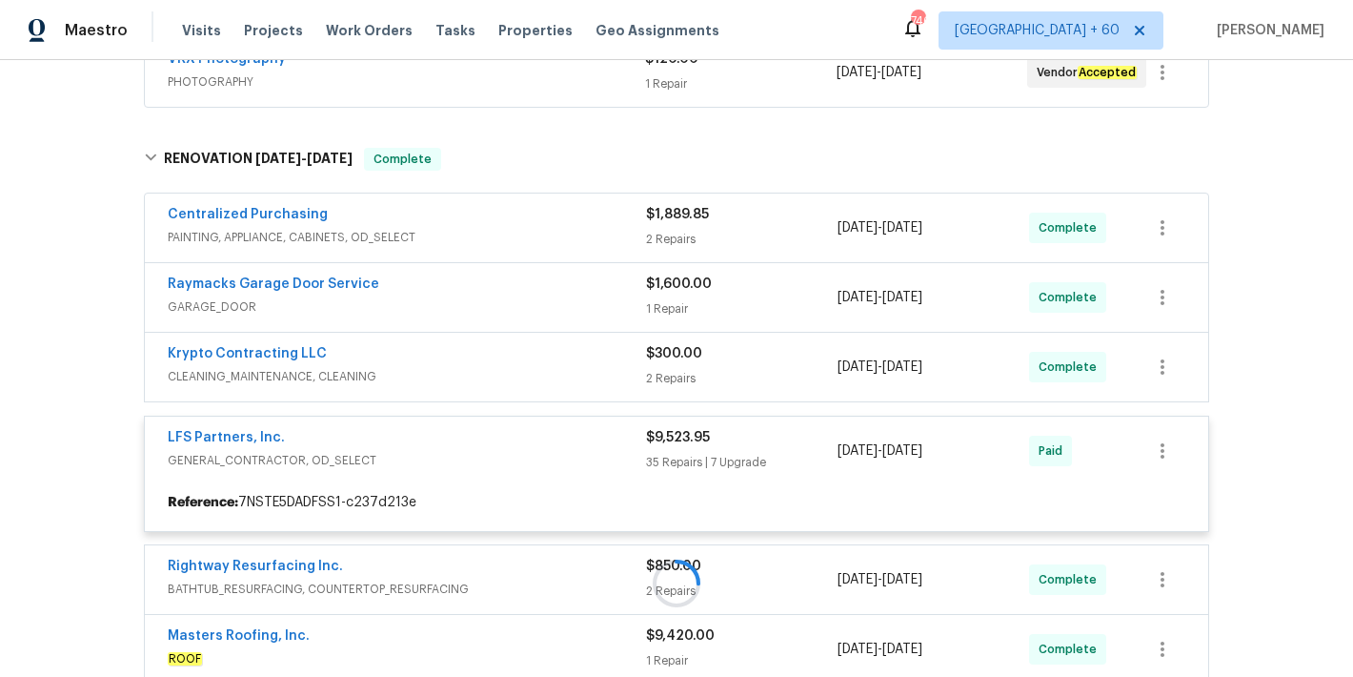
scroll to position [601, 0]
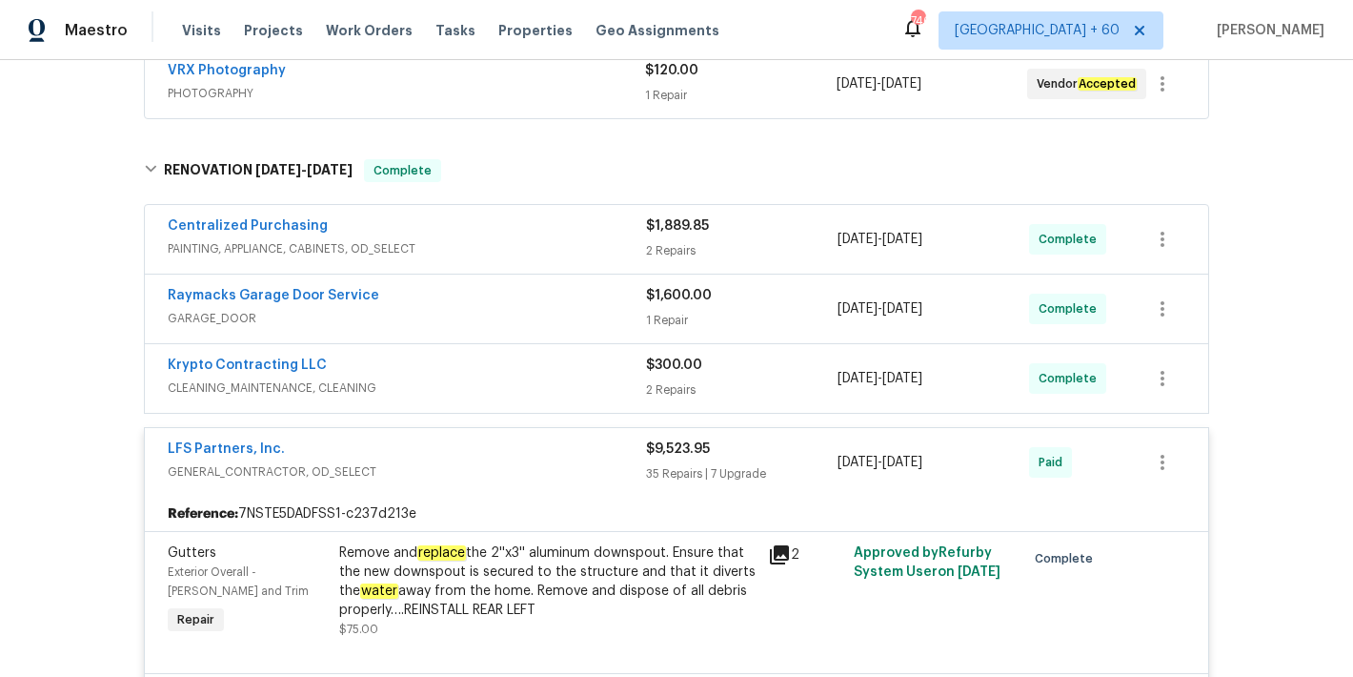
click at [584, 379] on span "CLEANING_MAINTENANCE, CLEANING" at bounding box center [407, 387] width 478 height 19
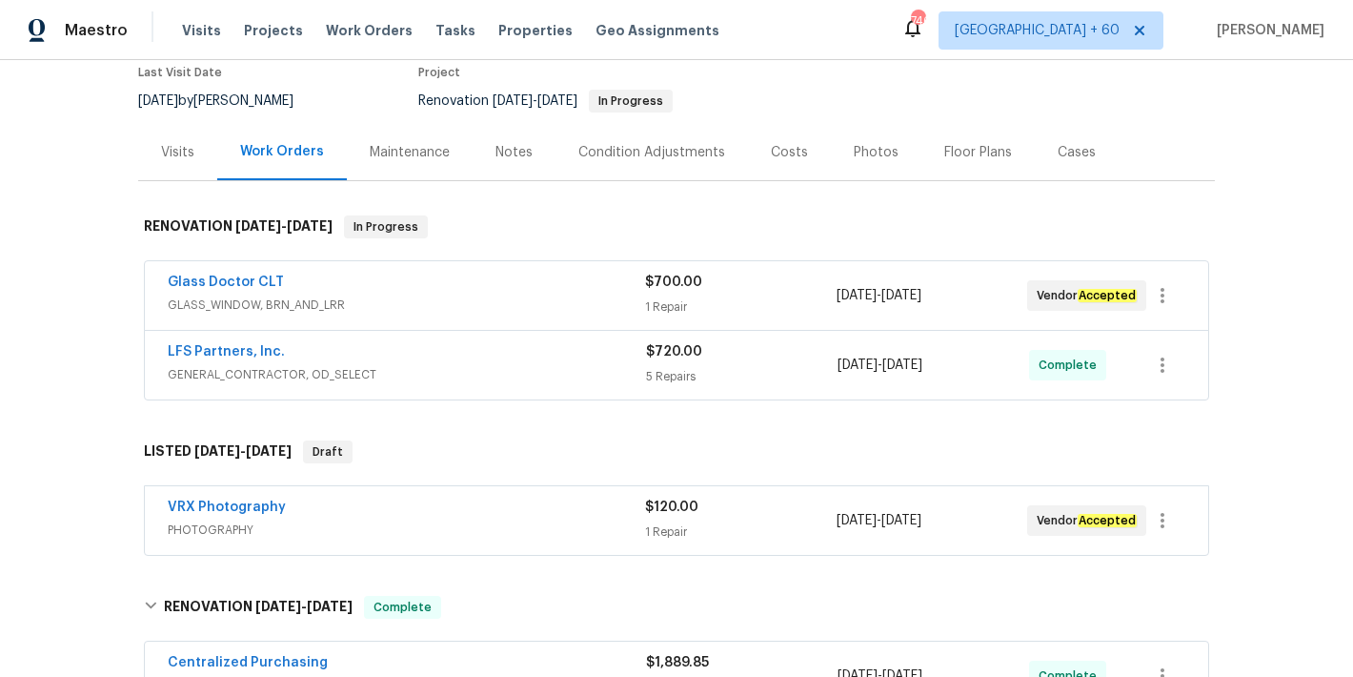
scroll to position [202, 0]
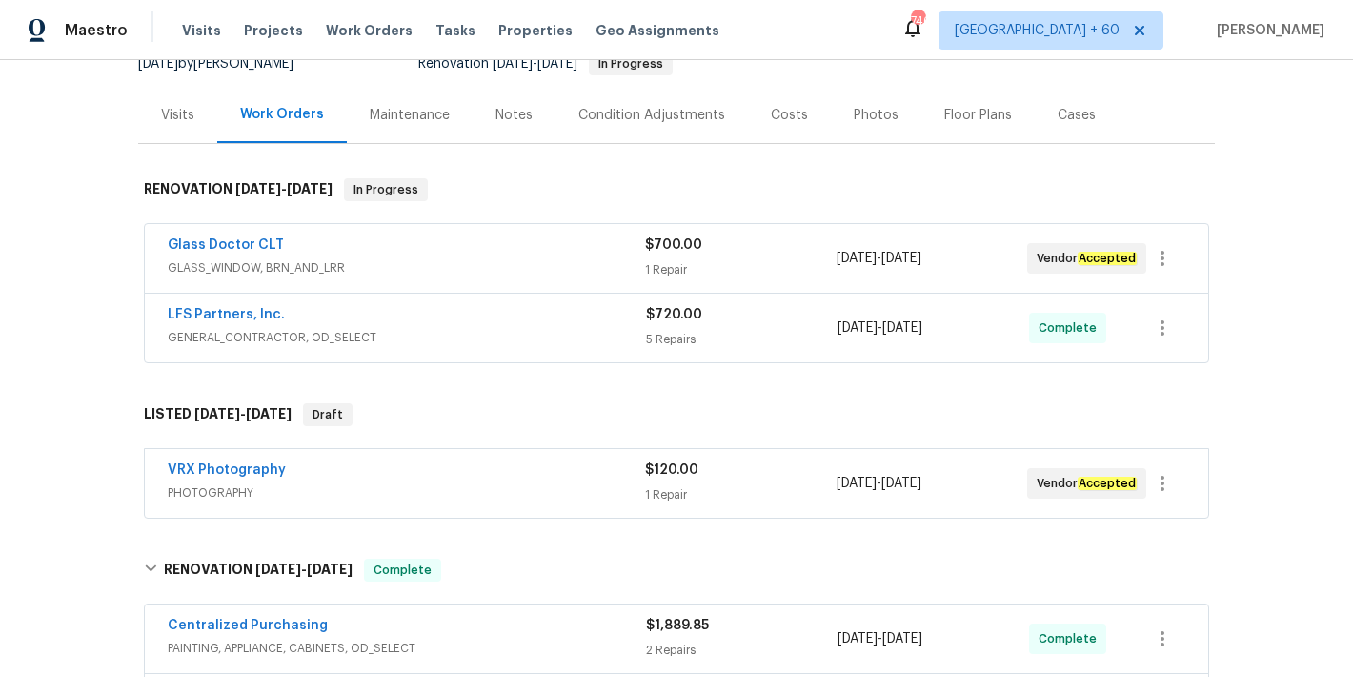
click at [545, 331] on span "GENERAL_CONTRACTOR, OD_SELECT" at bounding box center [407, 337] width 478 height 19
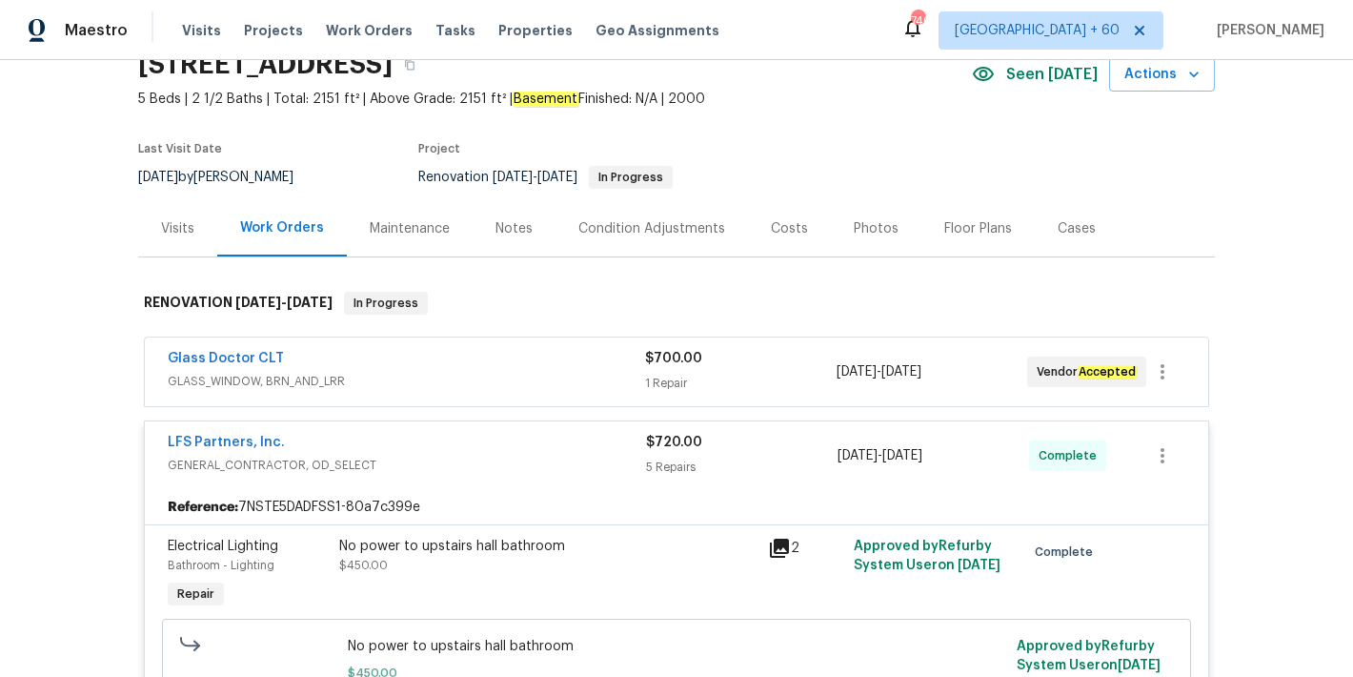
scroll to position [86, 0]
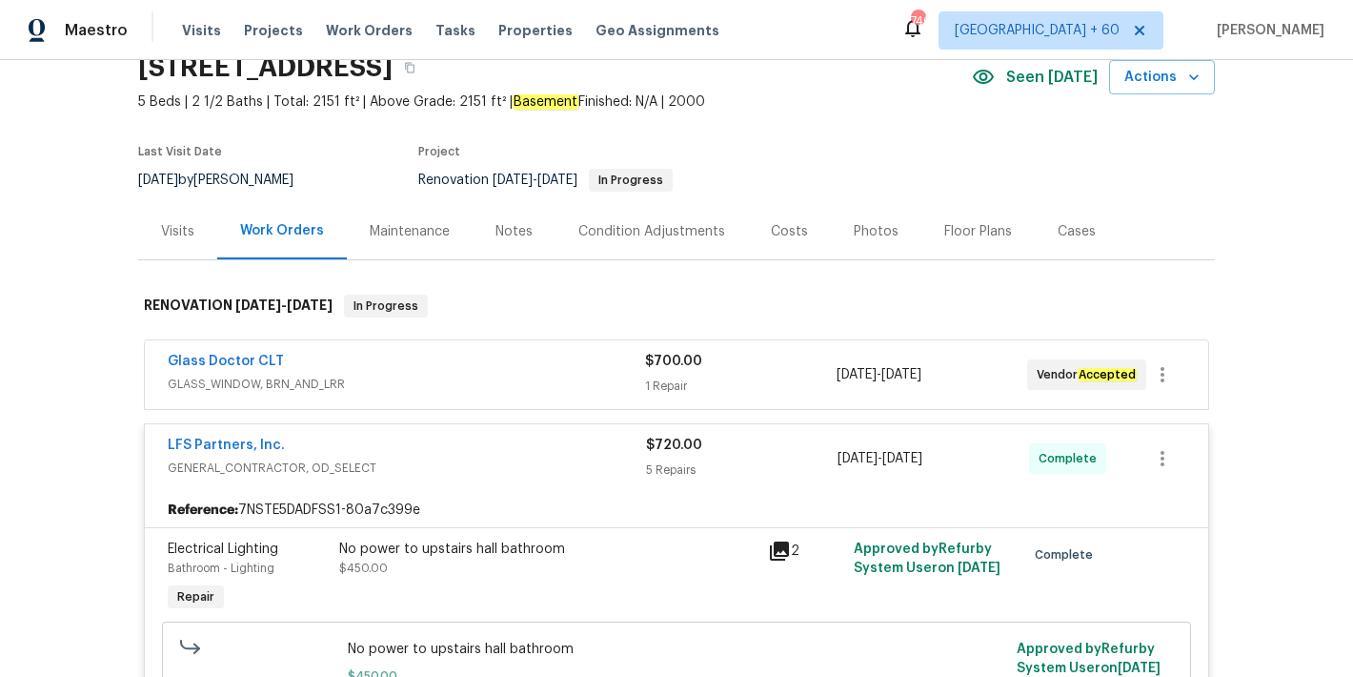
click at [589, 365] on div "Glass Doctor CLT" at bounding box center [406, 363] width 477 height 23
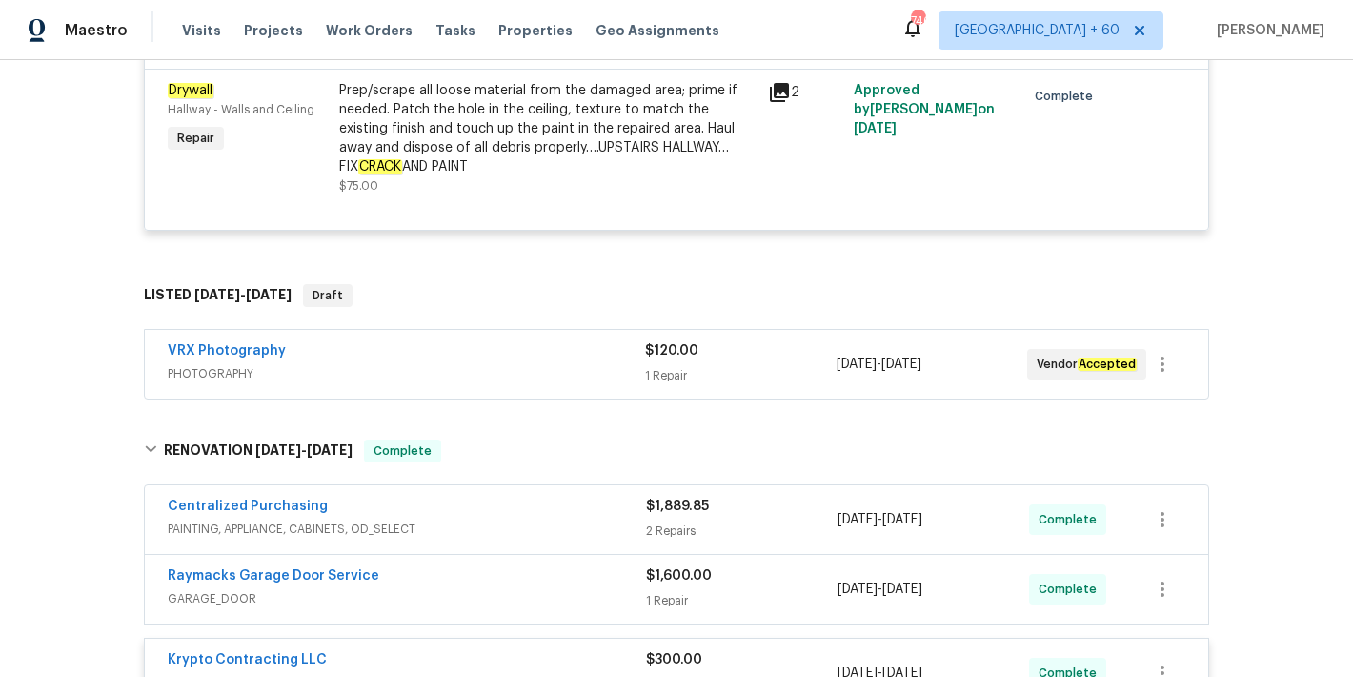
scroll to position [1365, 0]
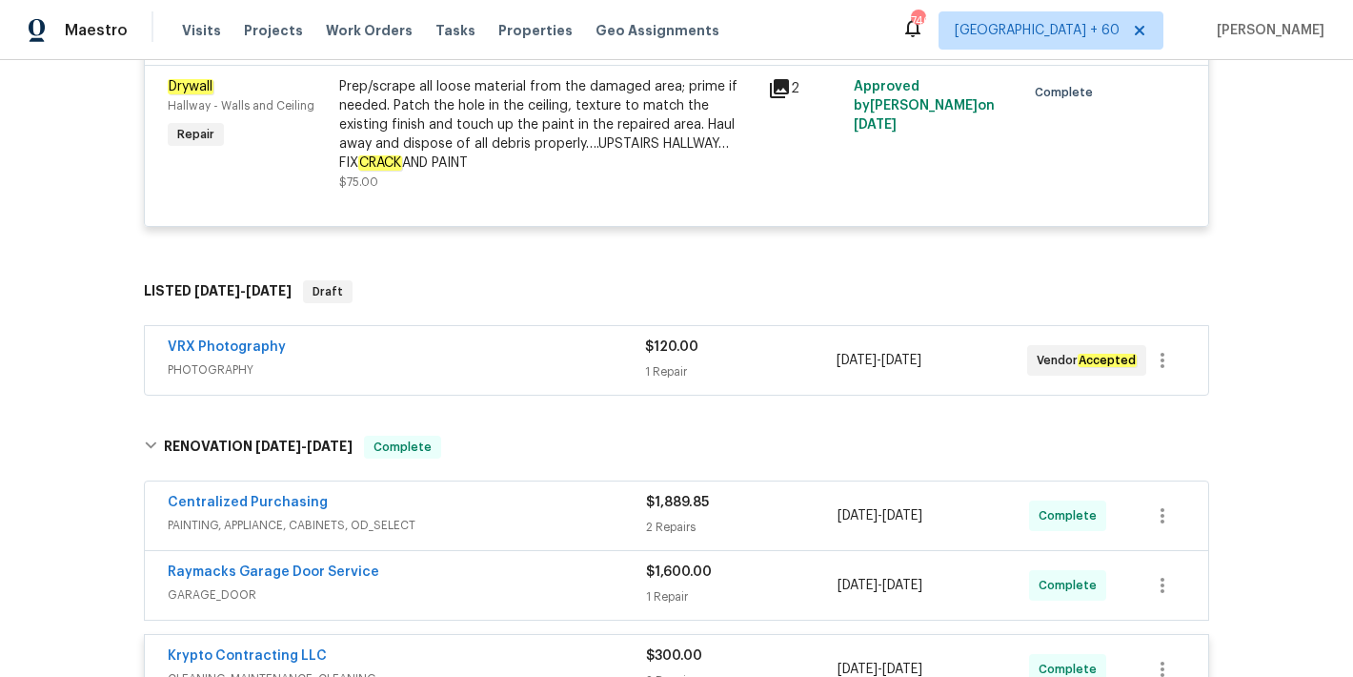
click at [541, 360] on div "VRX Photography" at bounding box center [406, 348] width 477 height 23
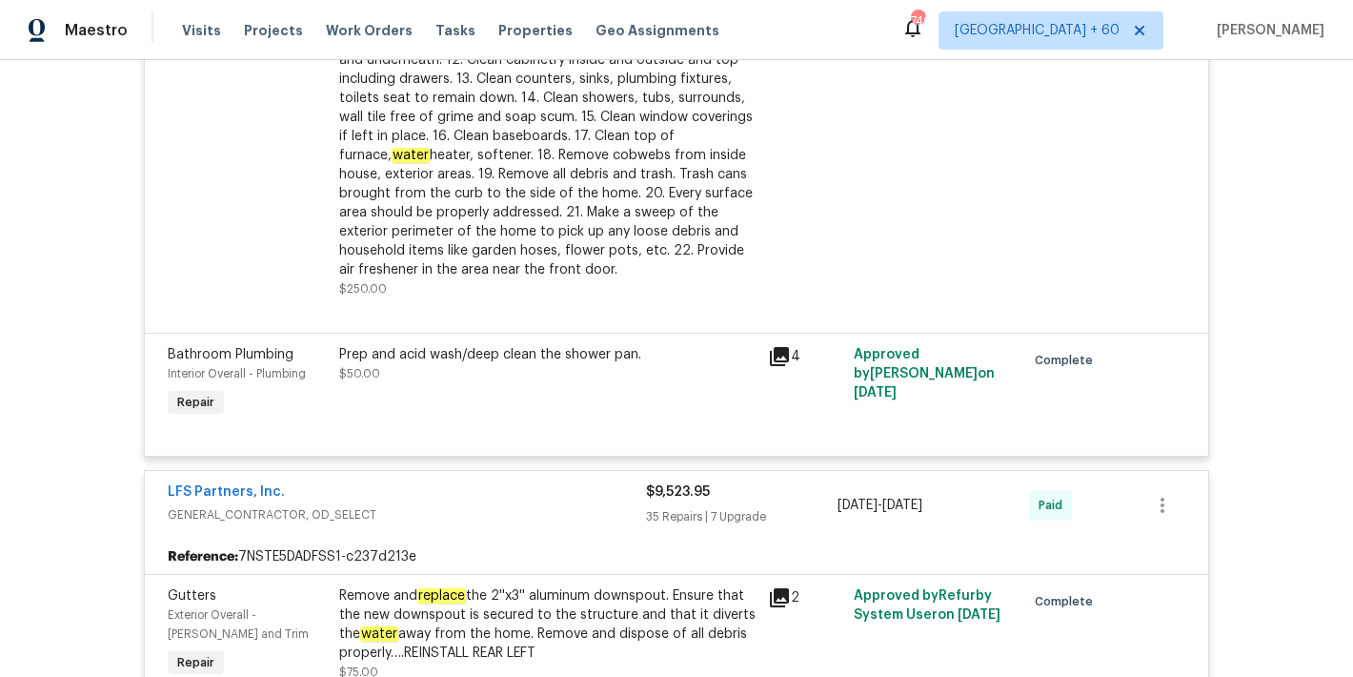
scroll to position [2081, 0]
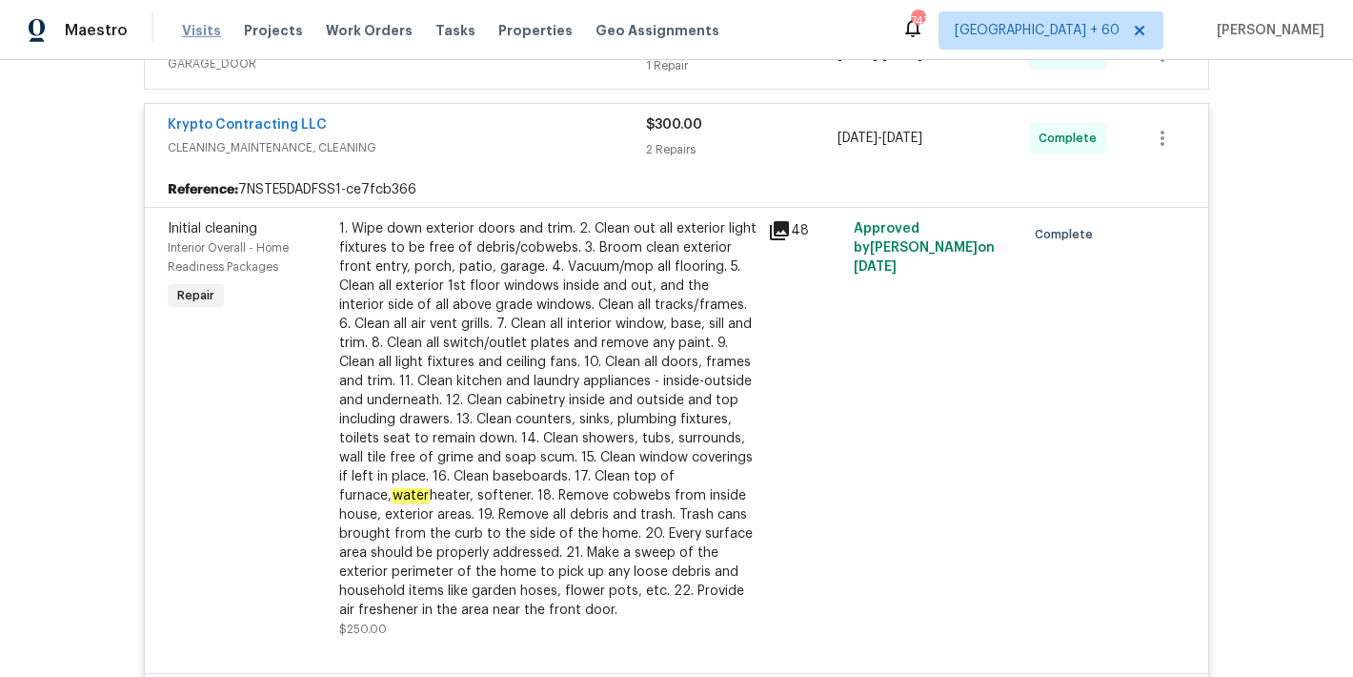
click at [193, 35] on span "Visits" at bounding box center [201, 30] width 39 height 19
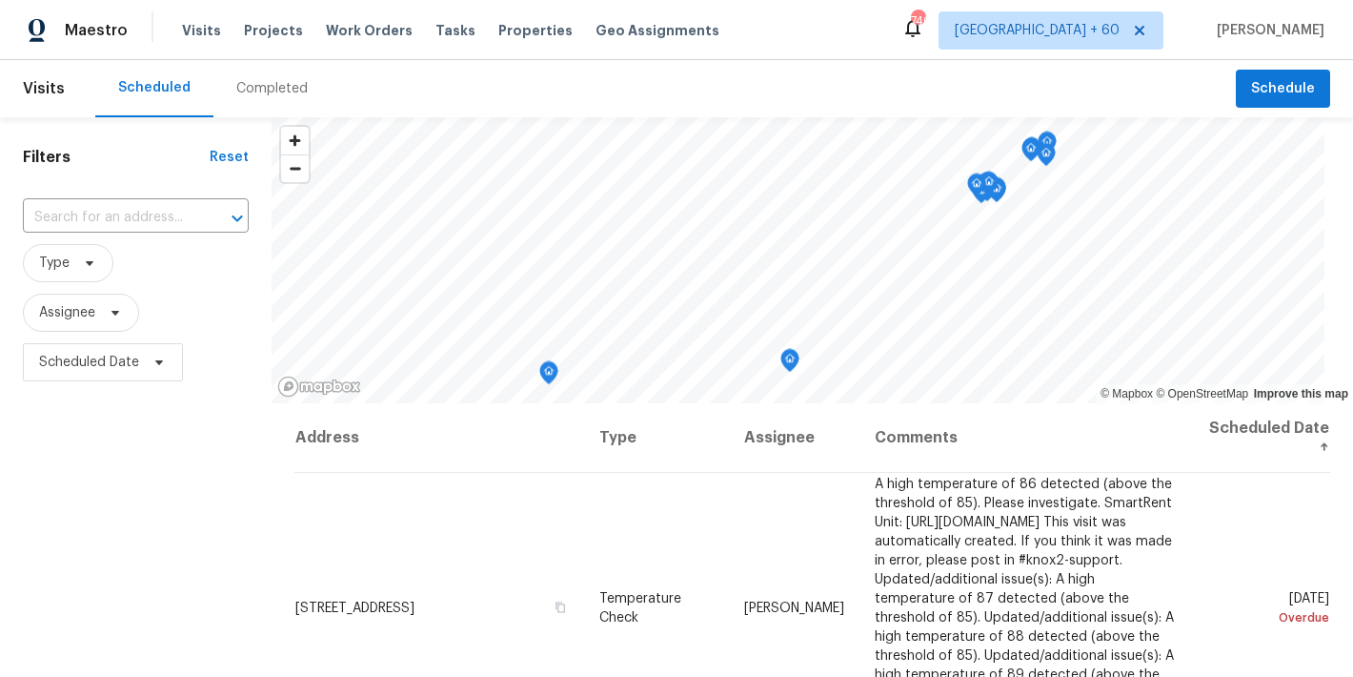
click at [285, 92] on div "Completed" at bounding box center [271, 88] width 71 height 19
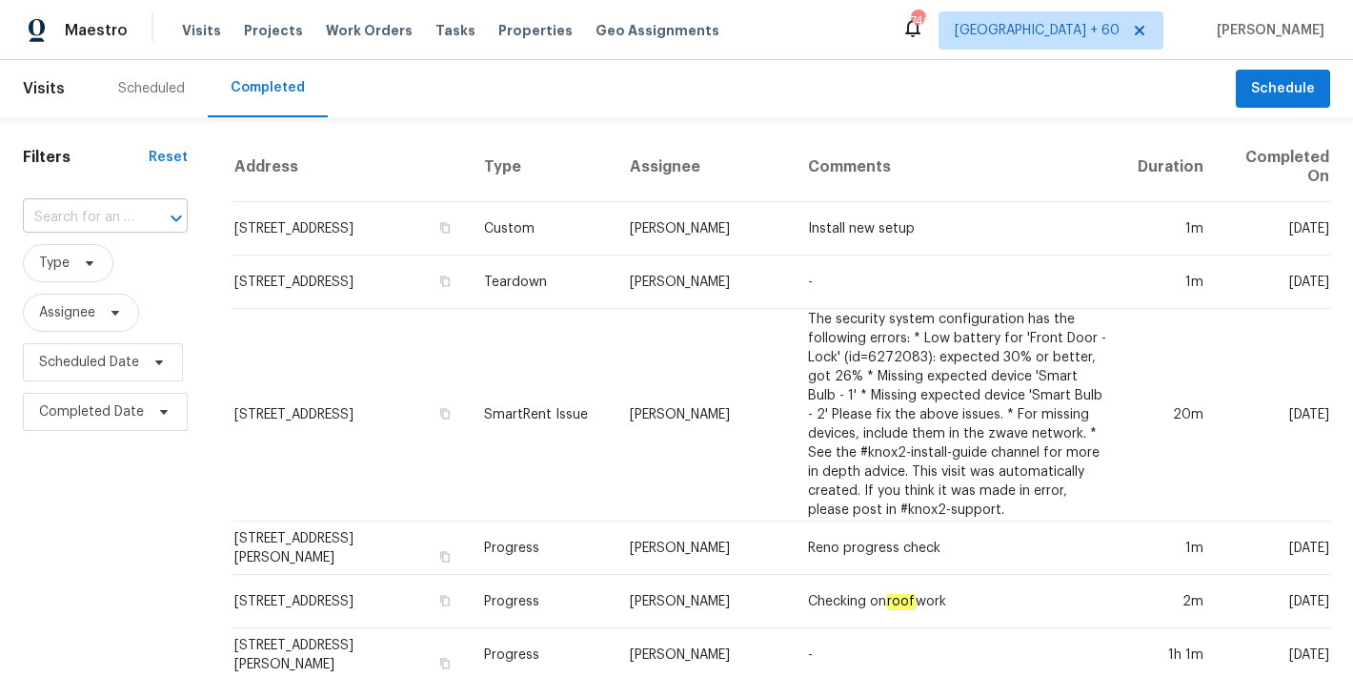
click at [83, 216] on input "text" at bounding box center [78, 218] width 111 height 30
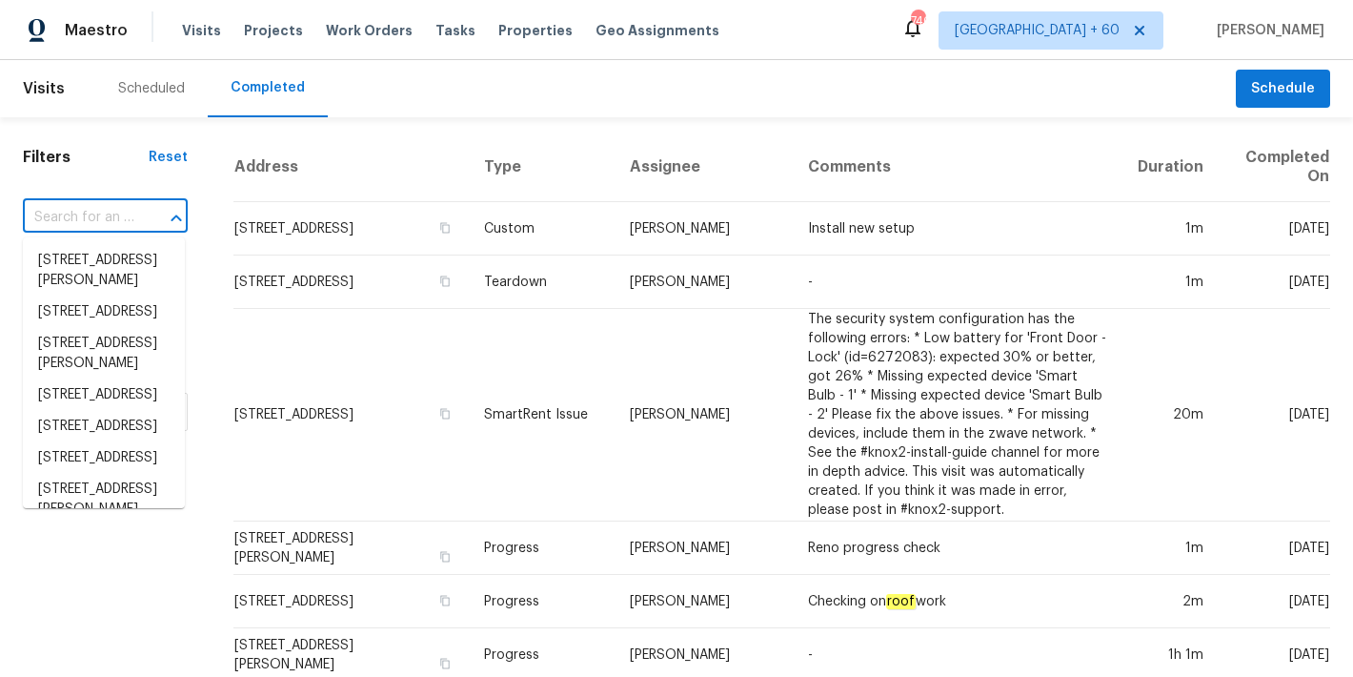
paste input "10940 Wild Dove Ln, Charlotte, NC 28277"
type input "10940 Wild Dove Ln, Charlotte, NC 28277"
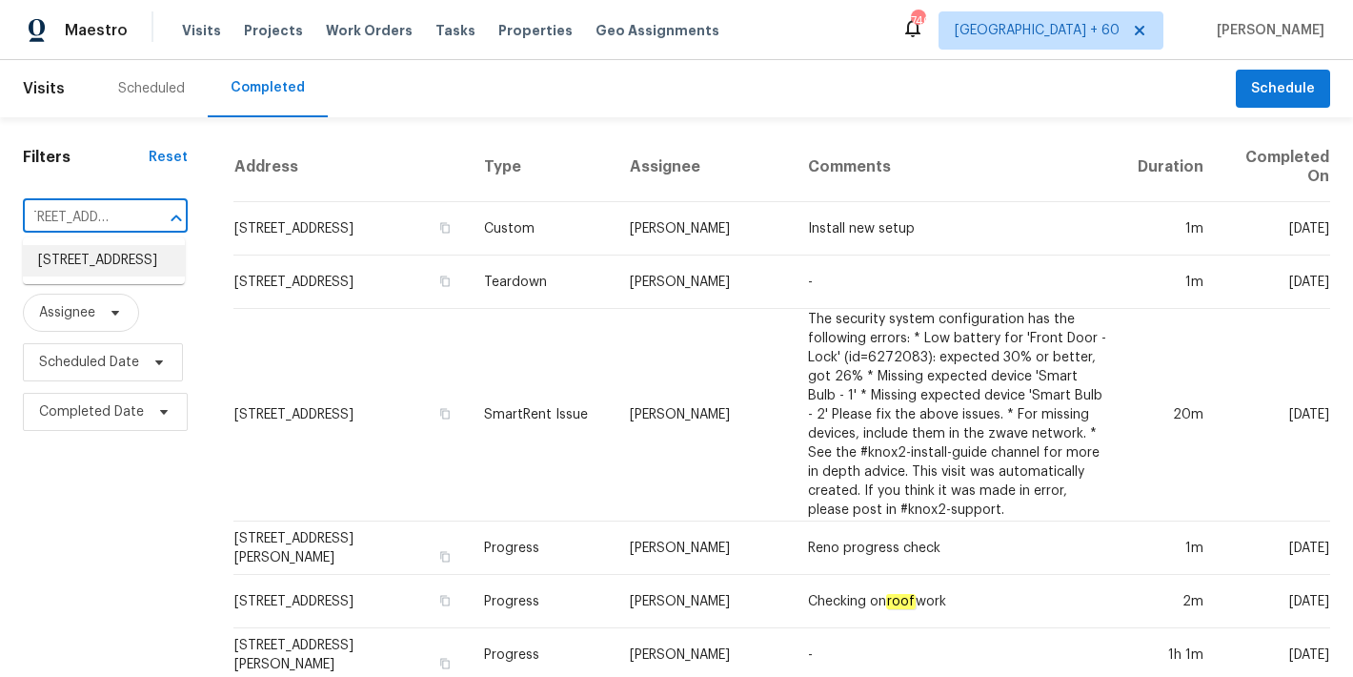
click at [100, 276] on li "10940 Wild Dove Ln, Charlotte, NC 28277" at bounding box center [104, 260] width 162 height 31
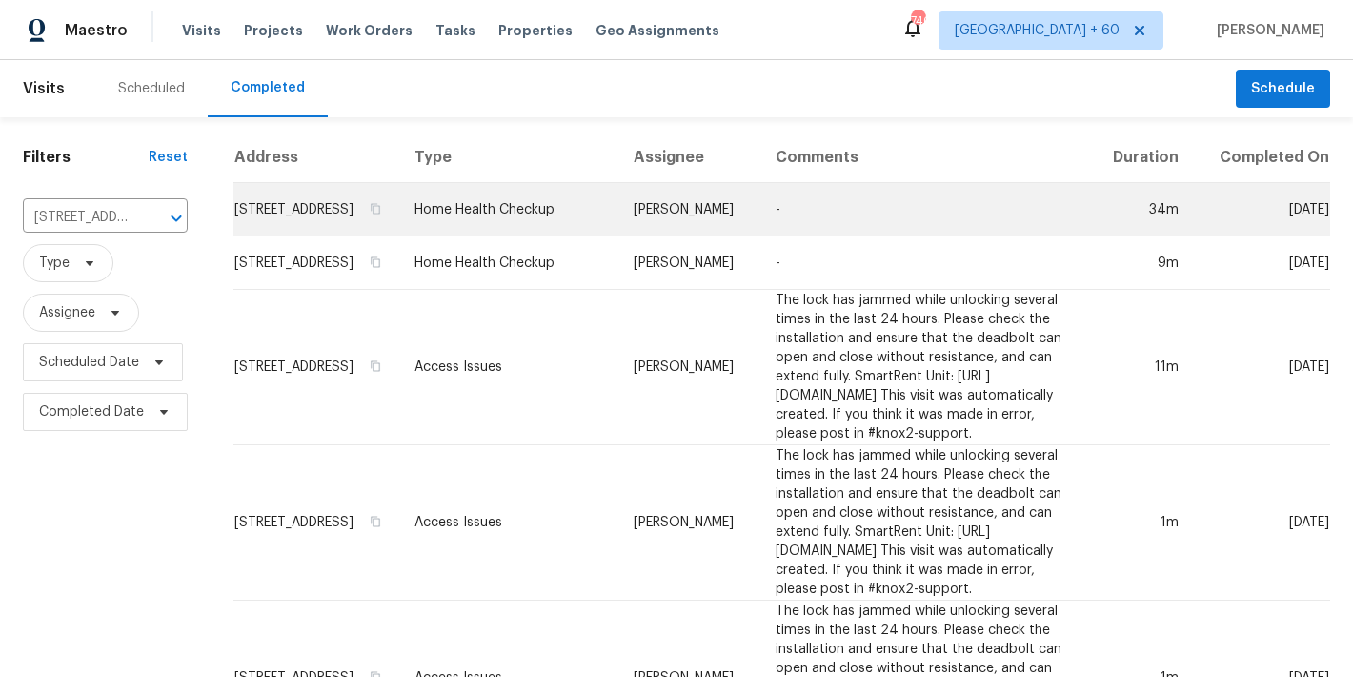
click at [264, 236] on td "10940 Wild Dove Ln, Charlotte, NC 28277" at bounding box center [316, 209] width 166 height 53
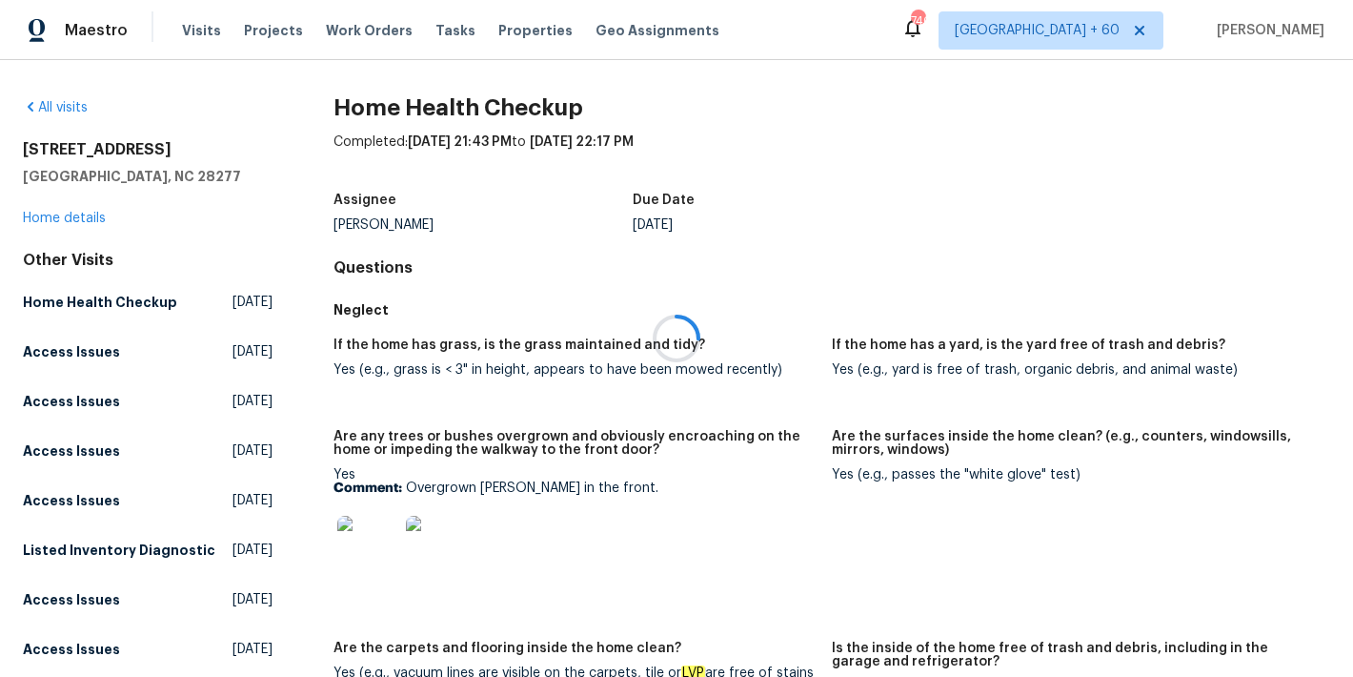
click at [77, 220] on div at bounding box center [676, 338] width 1353 height 677
click at [72, 219] on link "Home details" at bounding box center [64, 218] width 83 height 13
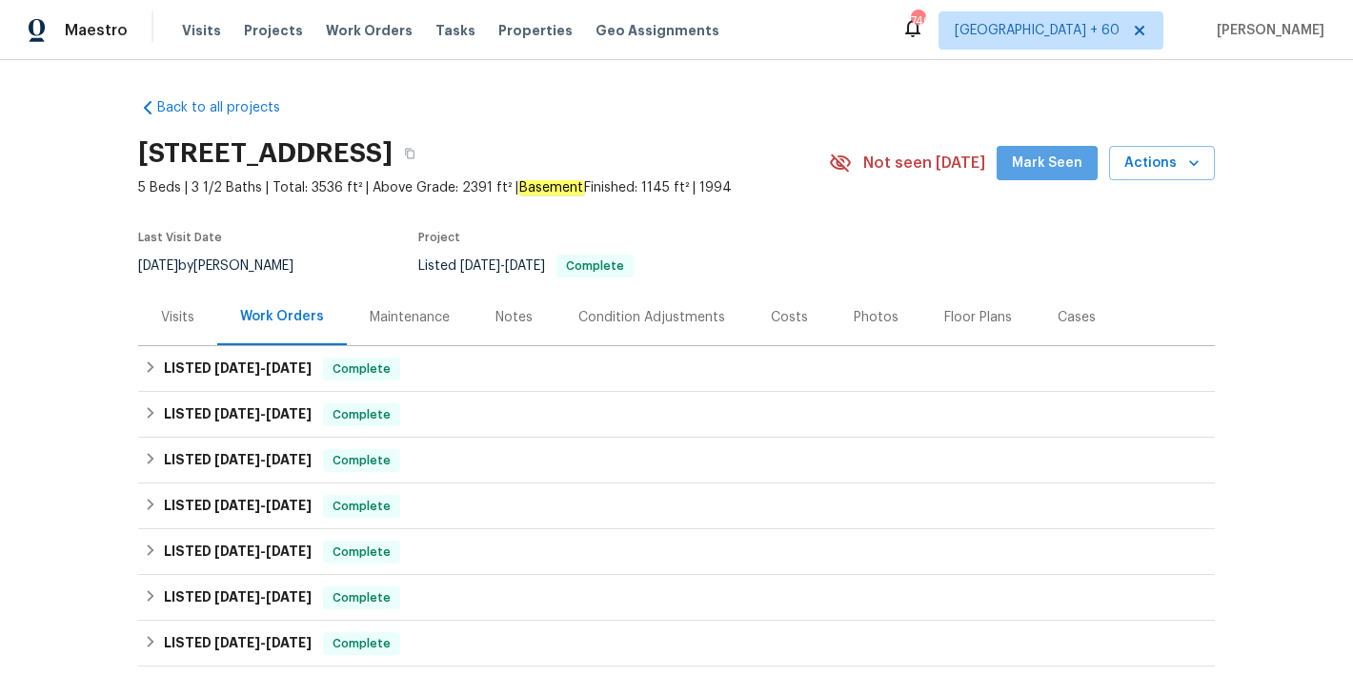
click at [1052, 162] on span "Mark Seen" at bounding box center [1047, 164] width 71 height 24
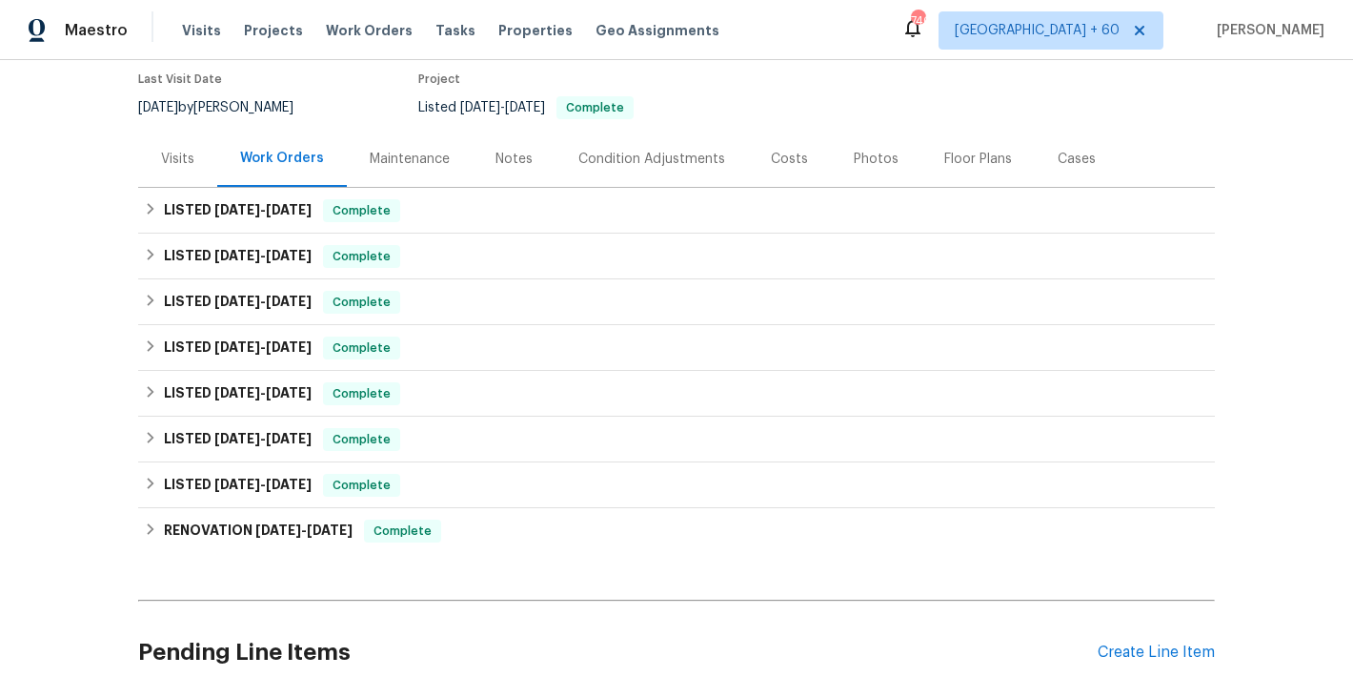
scroll to position [159, 0]
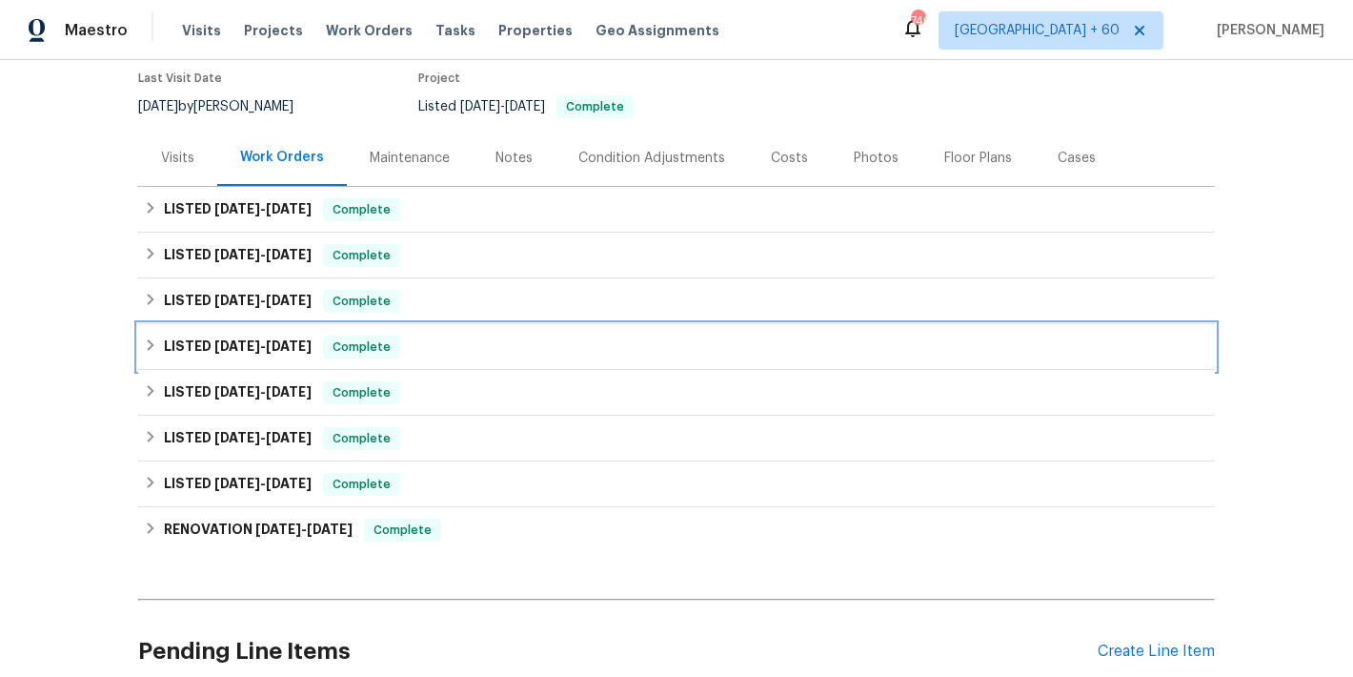
click at [392, 363] on div "LISTED 5/2/25 - 5/12/25 Complete" at bounding box center [676, 347] width 1077 height 46
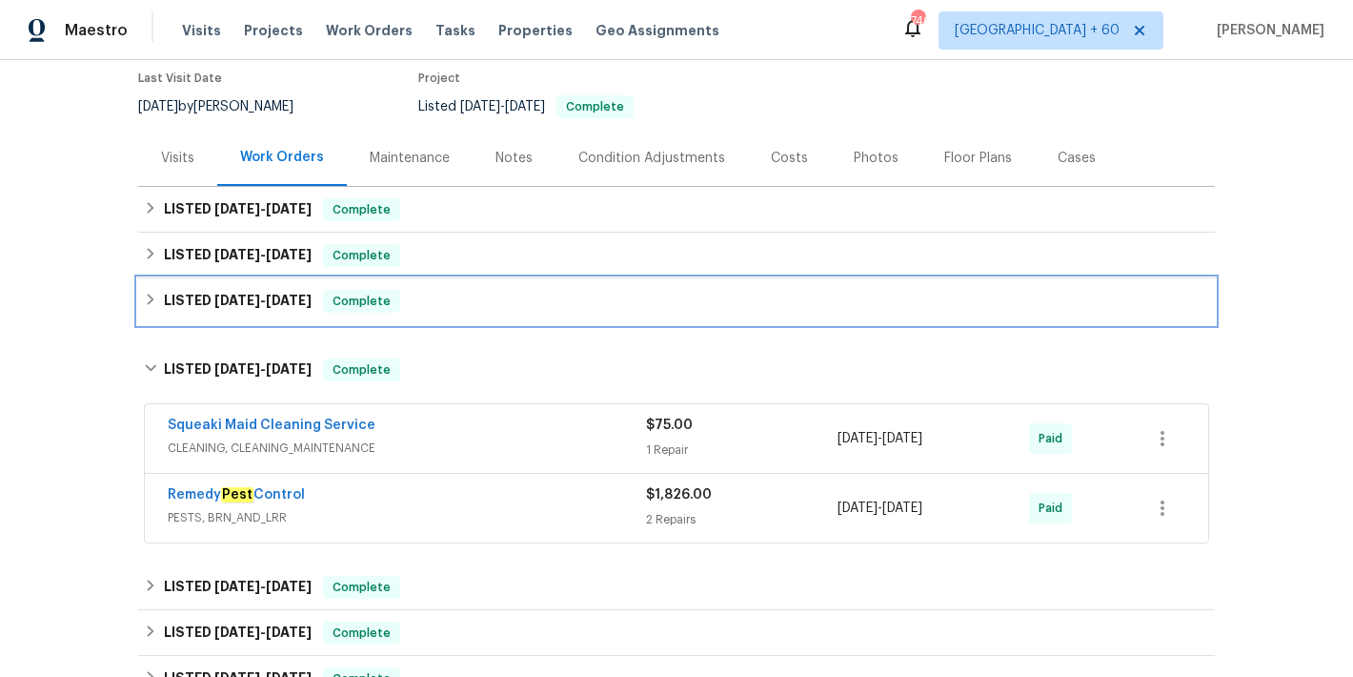
click at [413, 317] on div "LISTED 6/26/25 - 7/3/25 Complete" at bounding box center [676, 301] width 1077 height 46
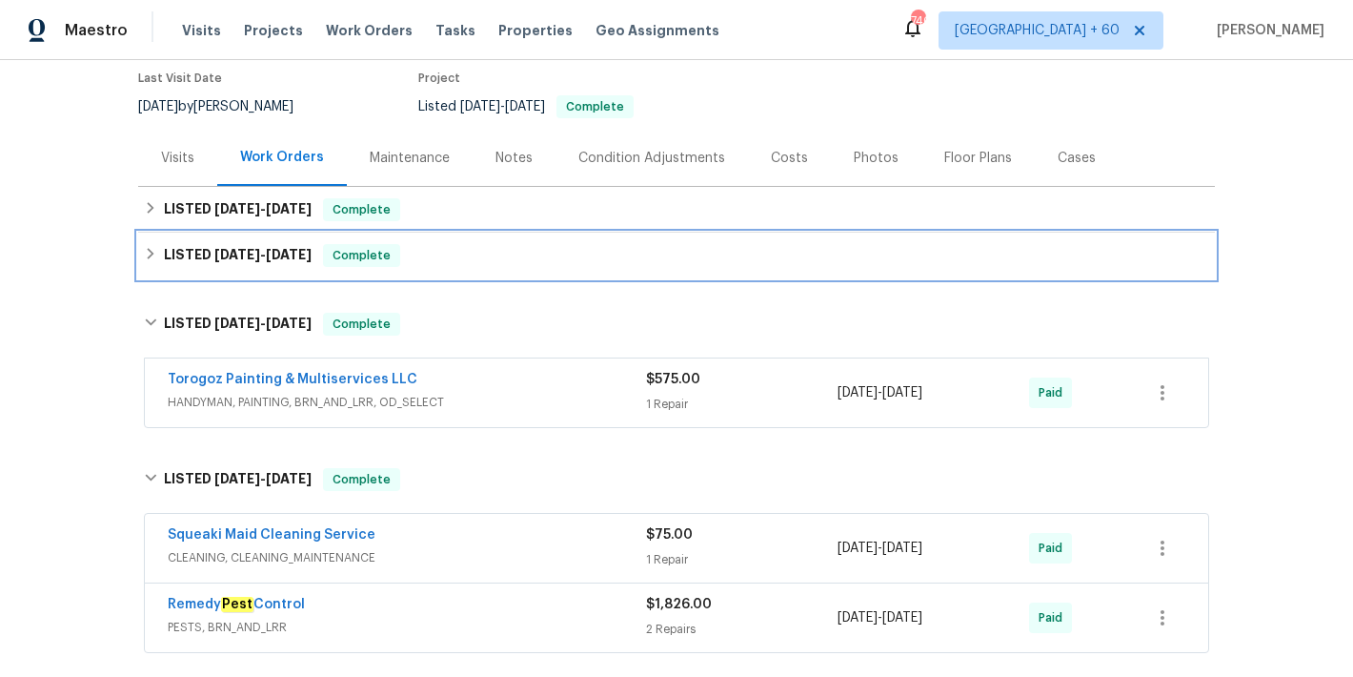
click at [446, 259] on div "LISTED 8/12/25 - 8/15/25 Complete" at bounding box center [676, 255] width 1065 height 23
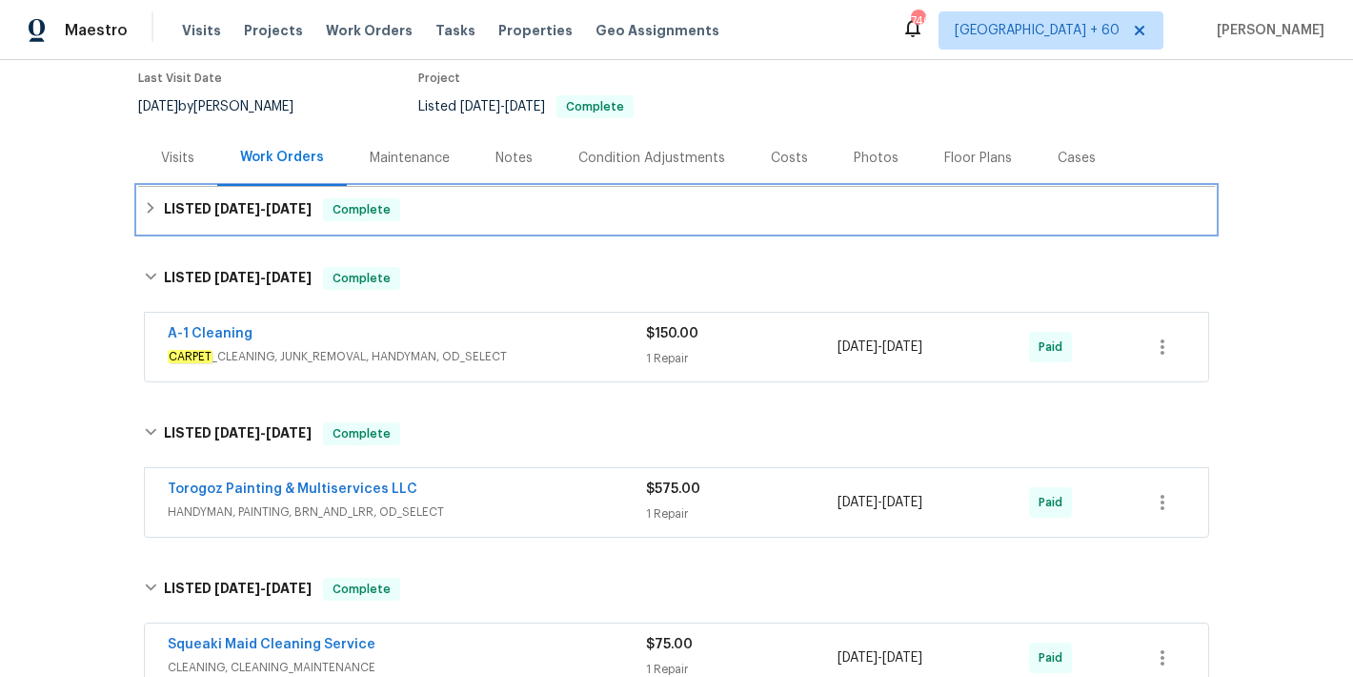
click at [438, 212] on div "LISTED 8/13/25 - 8/15/25 Complete" at bounding box center [676, 209] width 1065 height 23
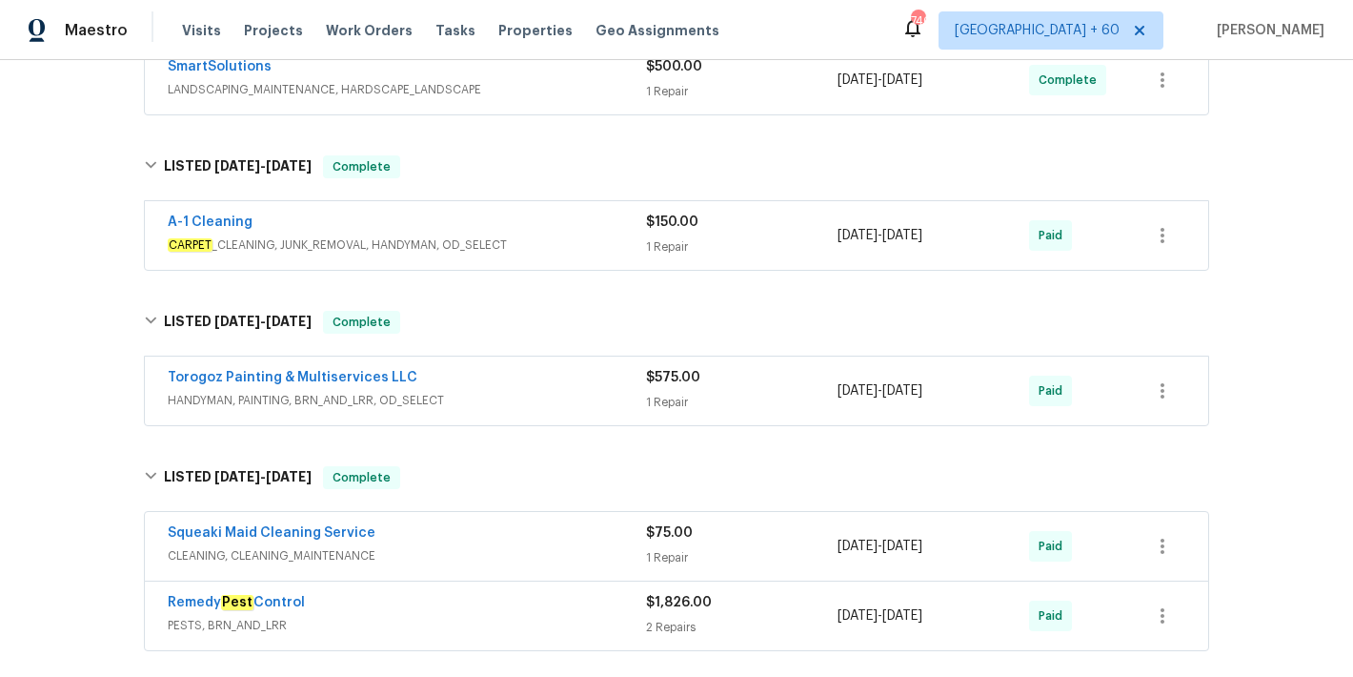
scroll to position [403, 0]
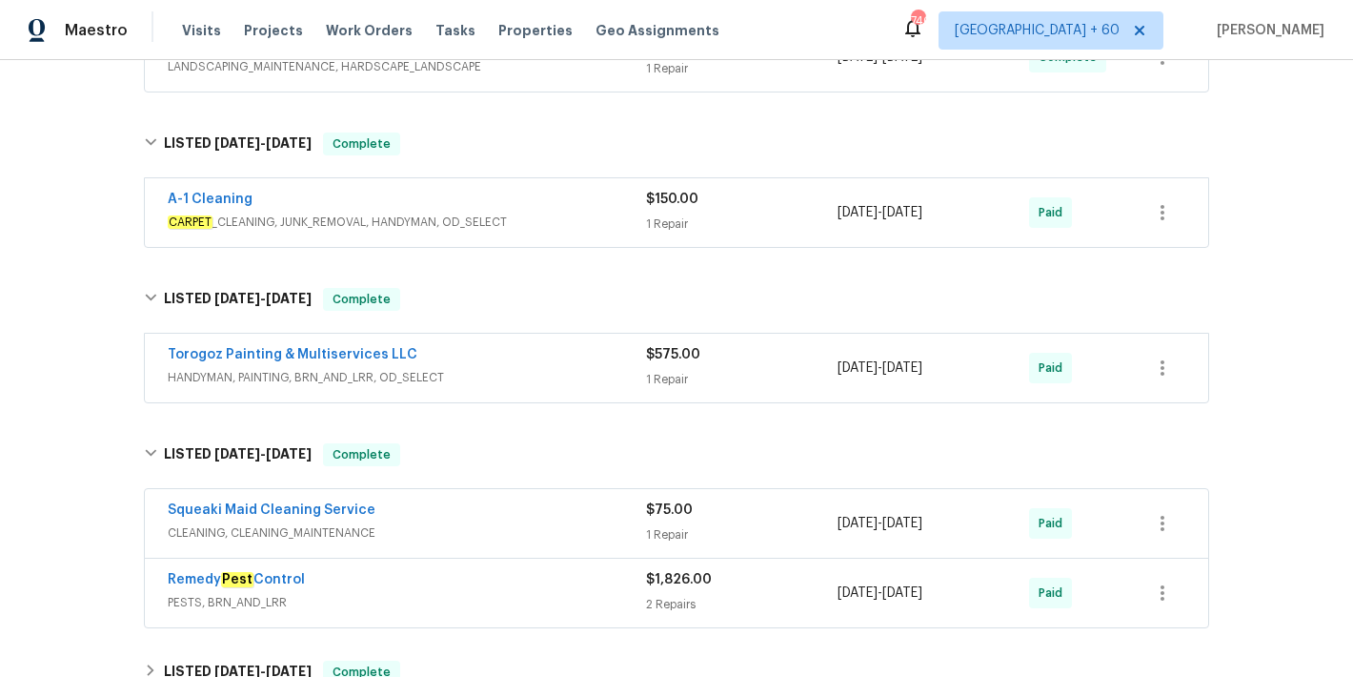
click at [583, 367] on div "Torogoz Painting & Multiservices LLC" at bounding box center [407, 356] width 478 height 23
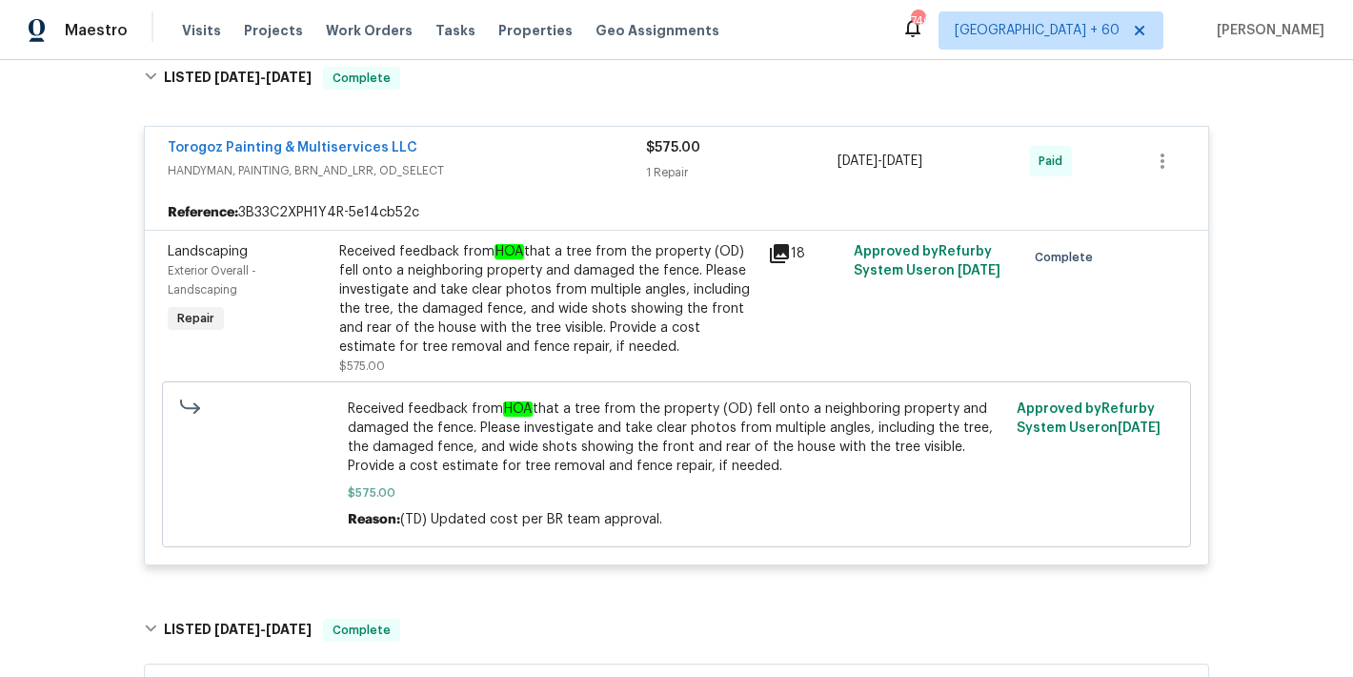
scroll to position [345, 0]
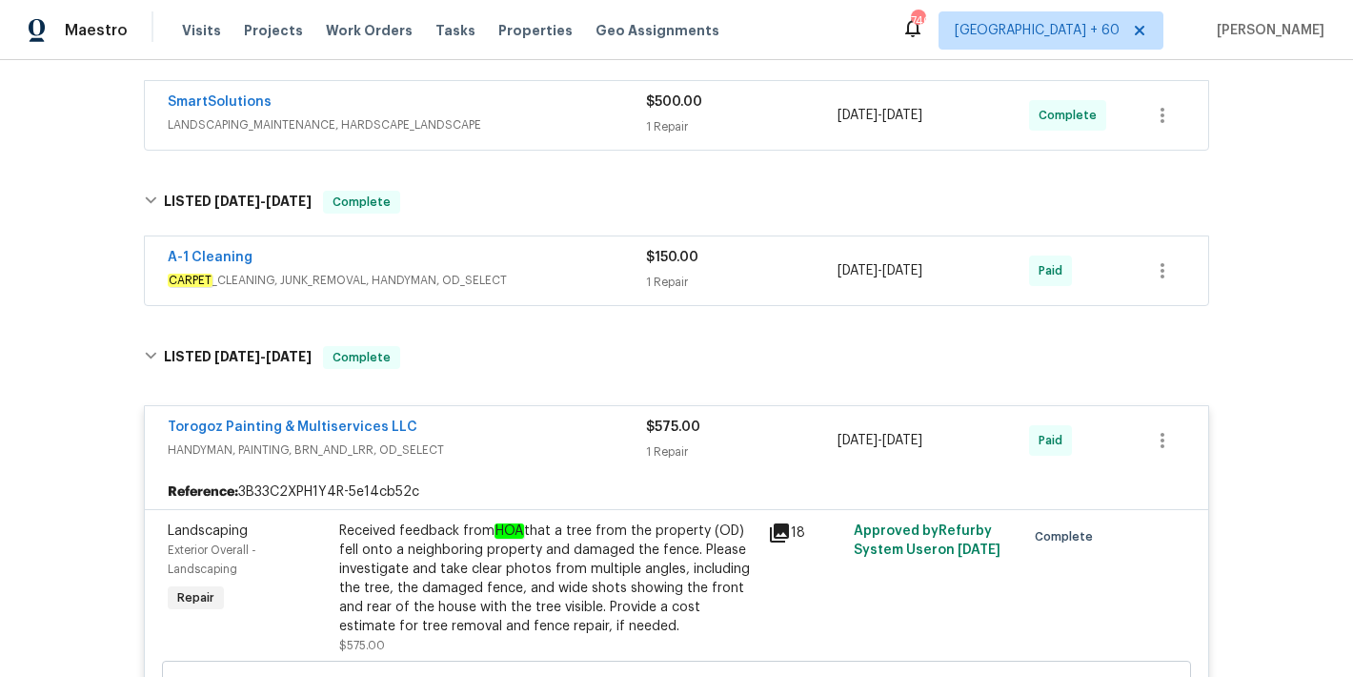
click at [601, 266] on div "A-1 Cleaning" at bounding box center [407, 259] width 478 height 23
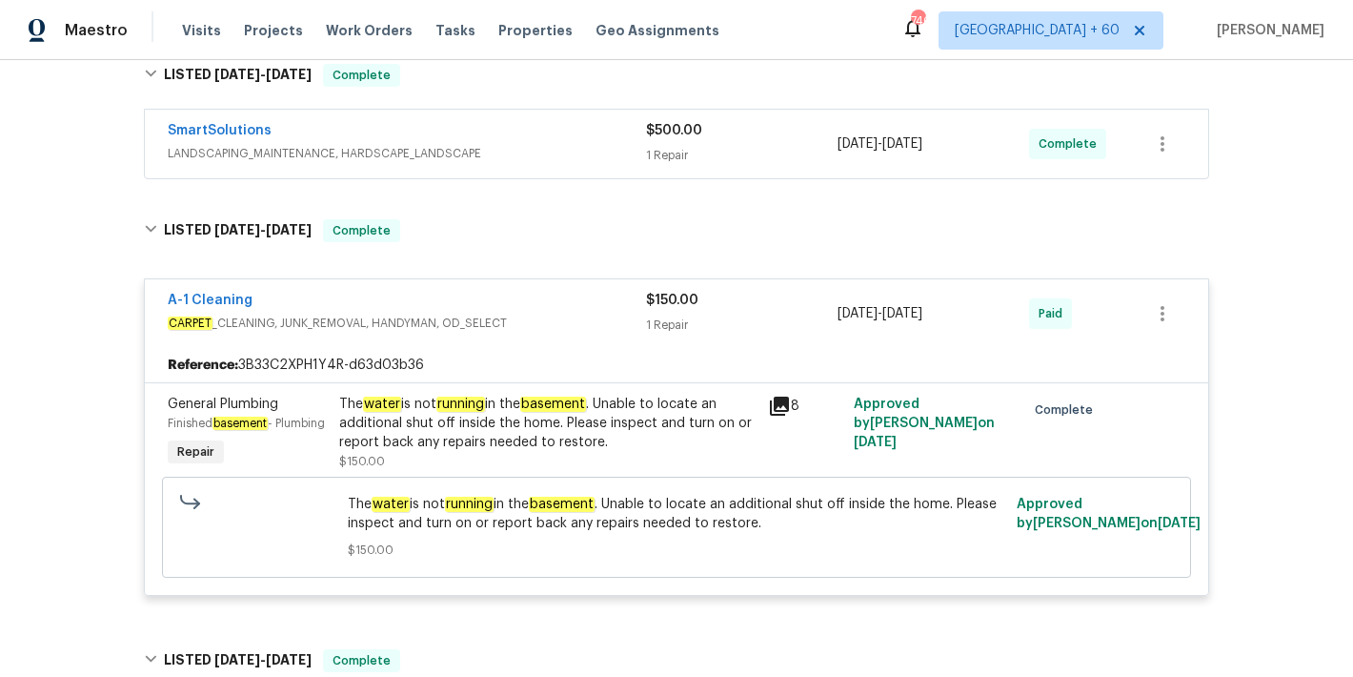
scroll to position [307, 0]
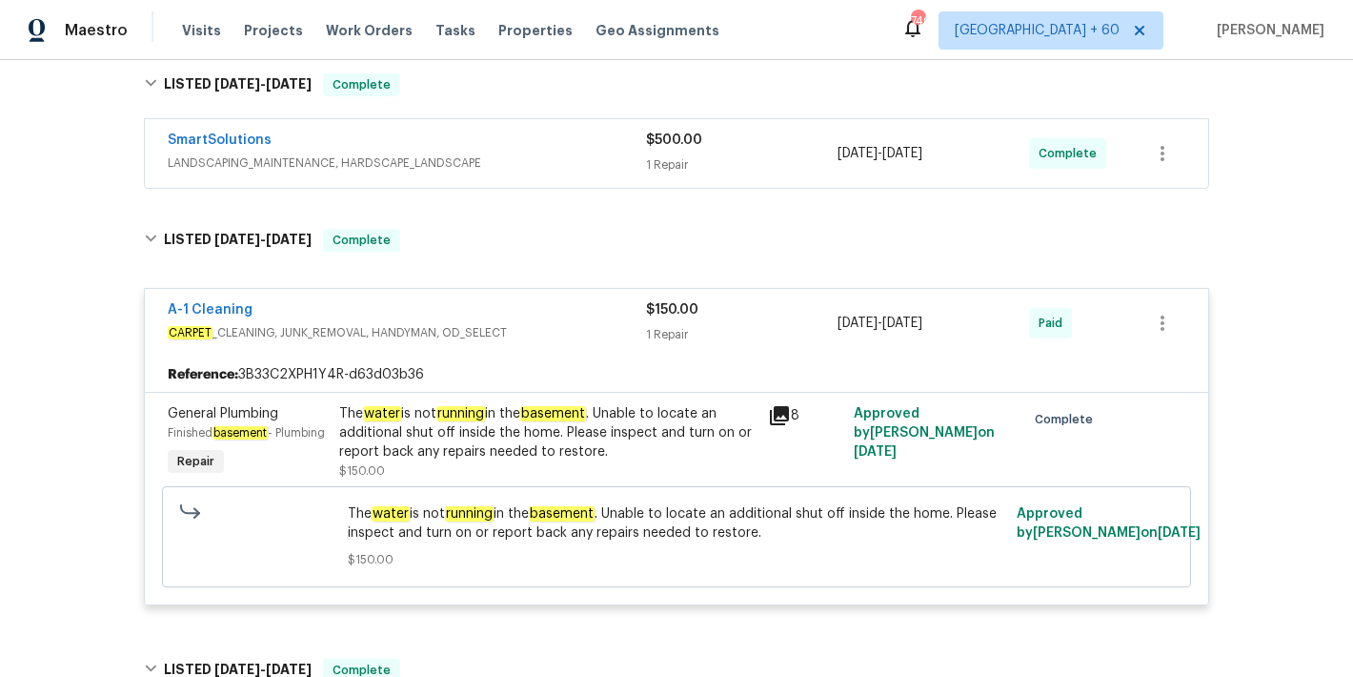
click at [591, 142] on div "SmartSolutions" at bounding box center [407, 142] width 478 height 23
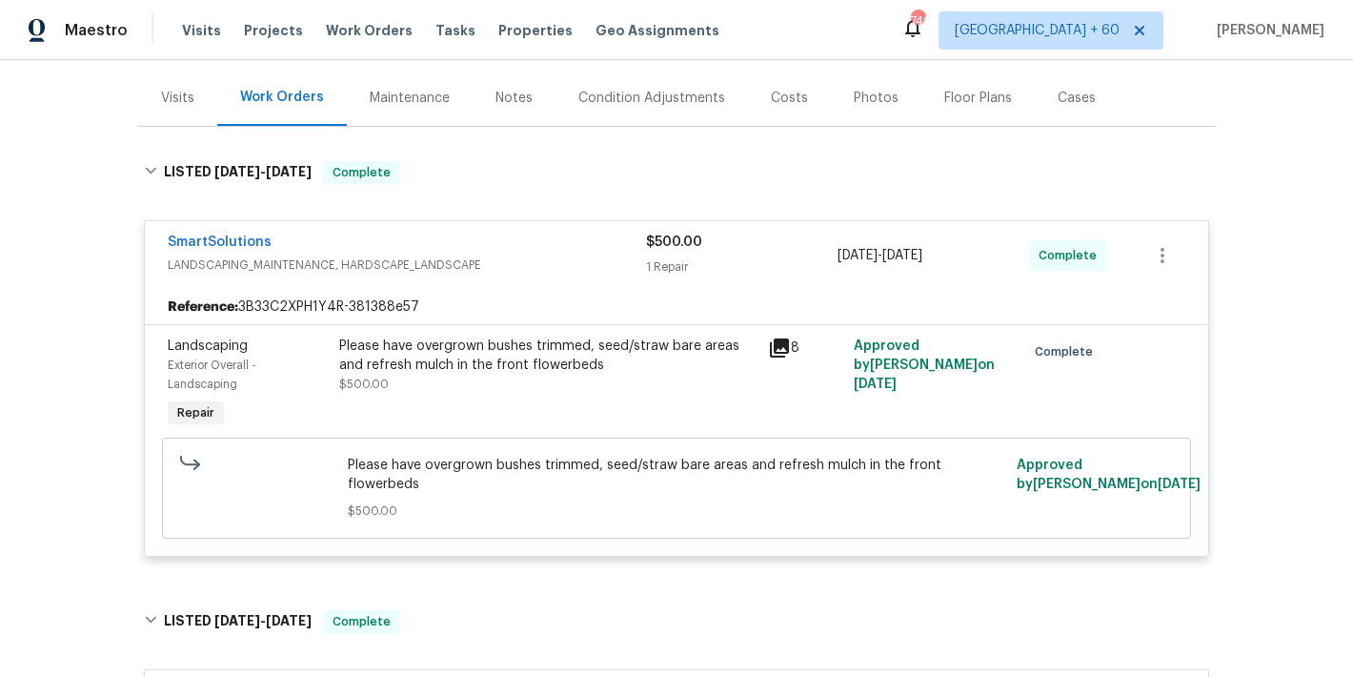
scroll to position [147, 0]
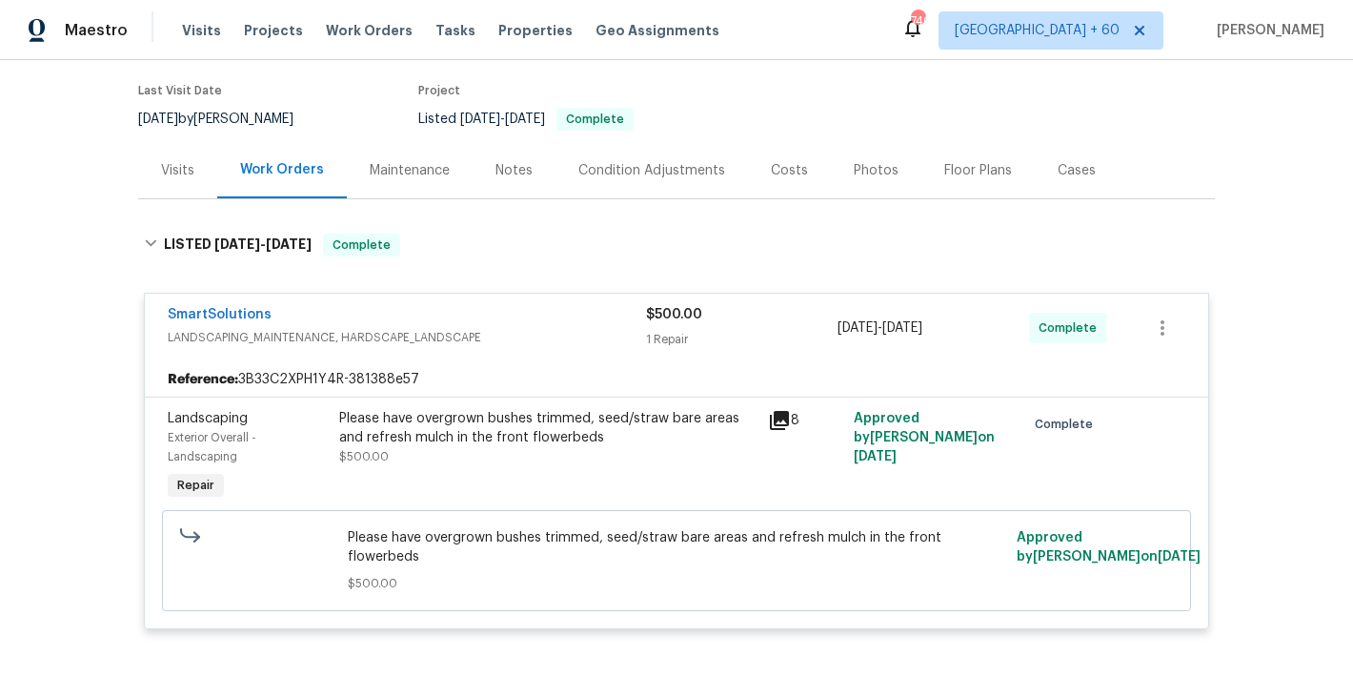
click at [218, 26] on div "Visits Projects Work Orders Tasks Properties Geo Assignments" at bounding box center [462, 30] width 560 height 38
click at [201, 27] on span "Visits" at bounding box center [201, 30] width 39 height 19
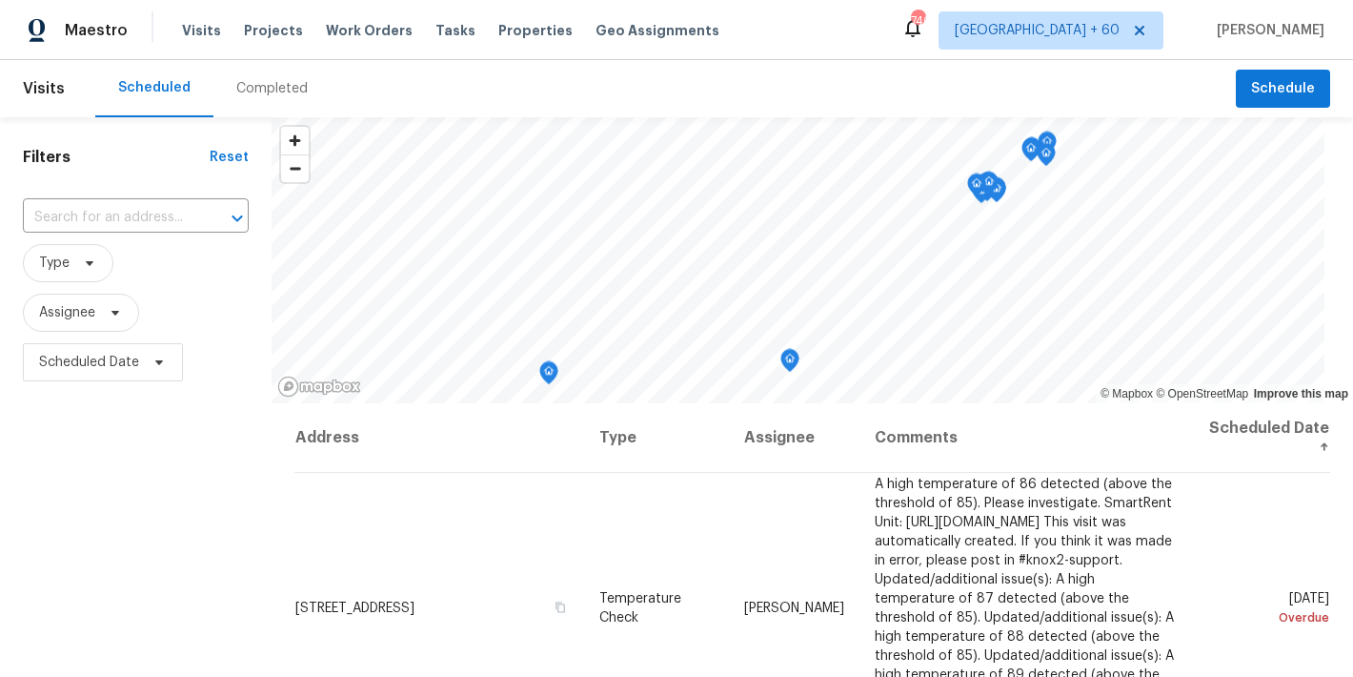
click at [295, 88] on div "Completed" at bounding box center [271, 88] width 71 height 19
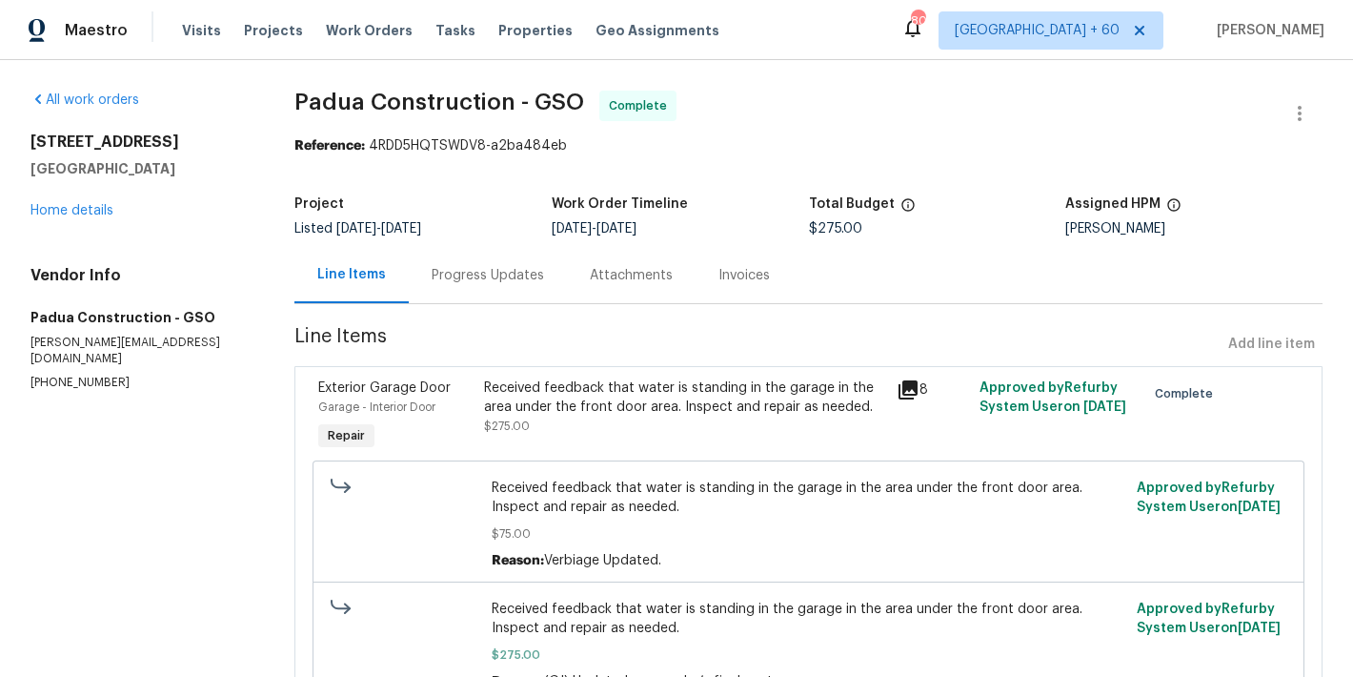
click at [522, 286] on div "Progress Updates" at bounding box center [488, 275] width 158 height 56
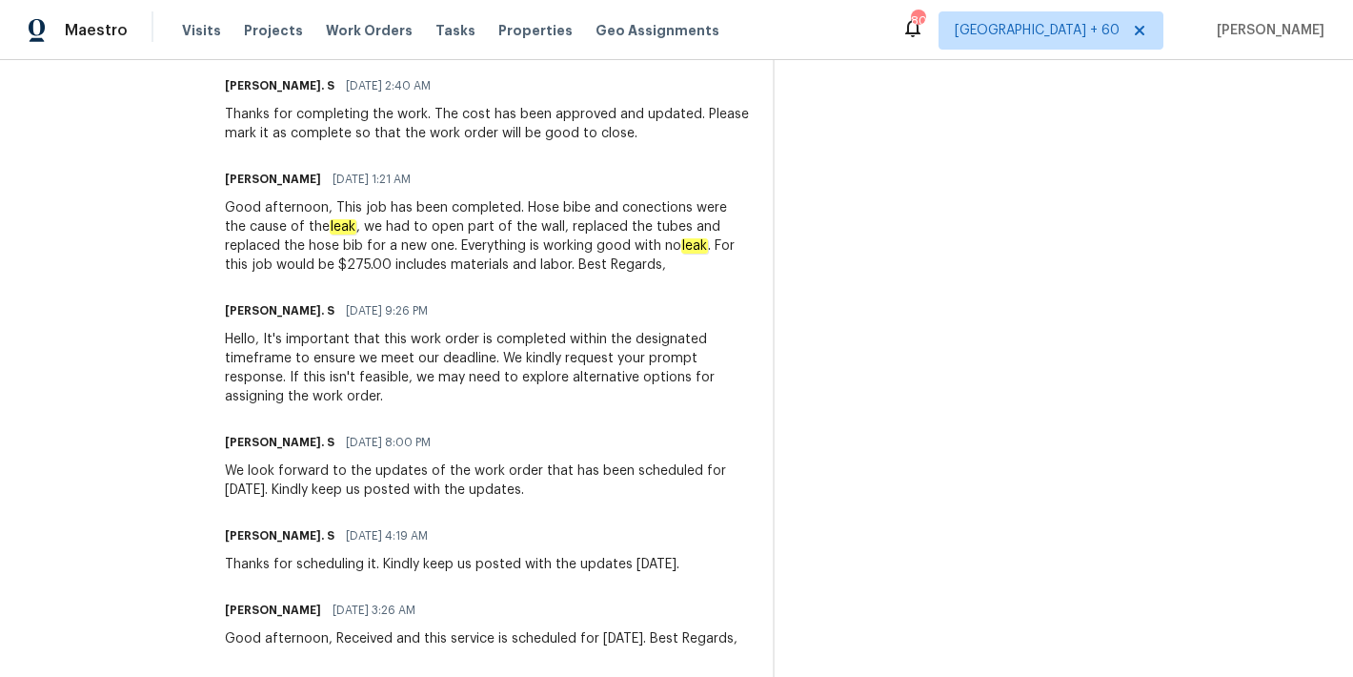
scroll to position [804, 0]
